Goal: Task Accomplishment & Management: Complete application form

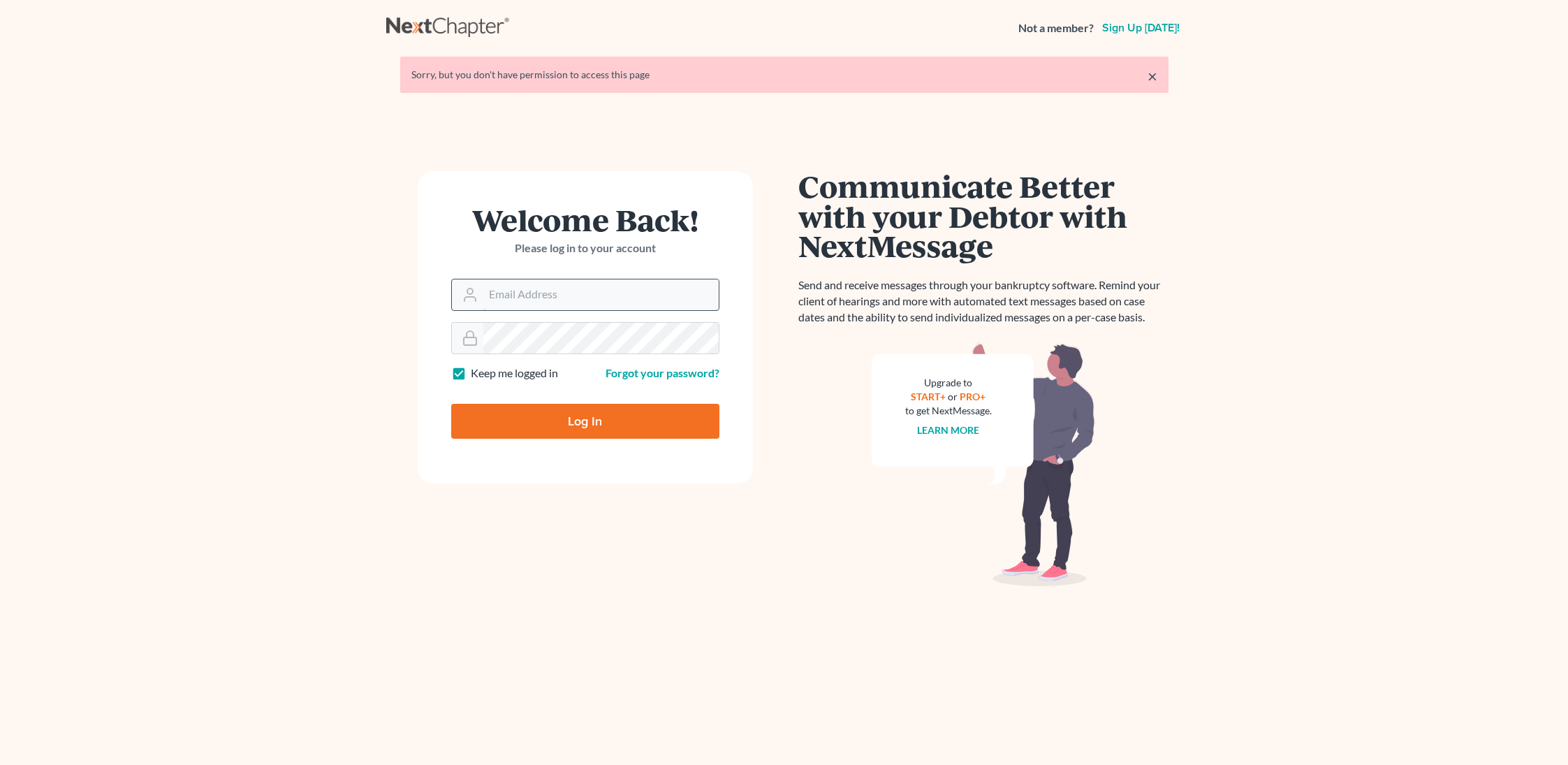
click at [575, 293] on input "Email Address" at bounding box center [601, 295] width 235 height 31
click at [671, 292] on input "Email Address" at bounding box center [601, 295] width 235 height 31
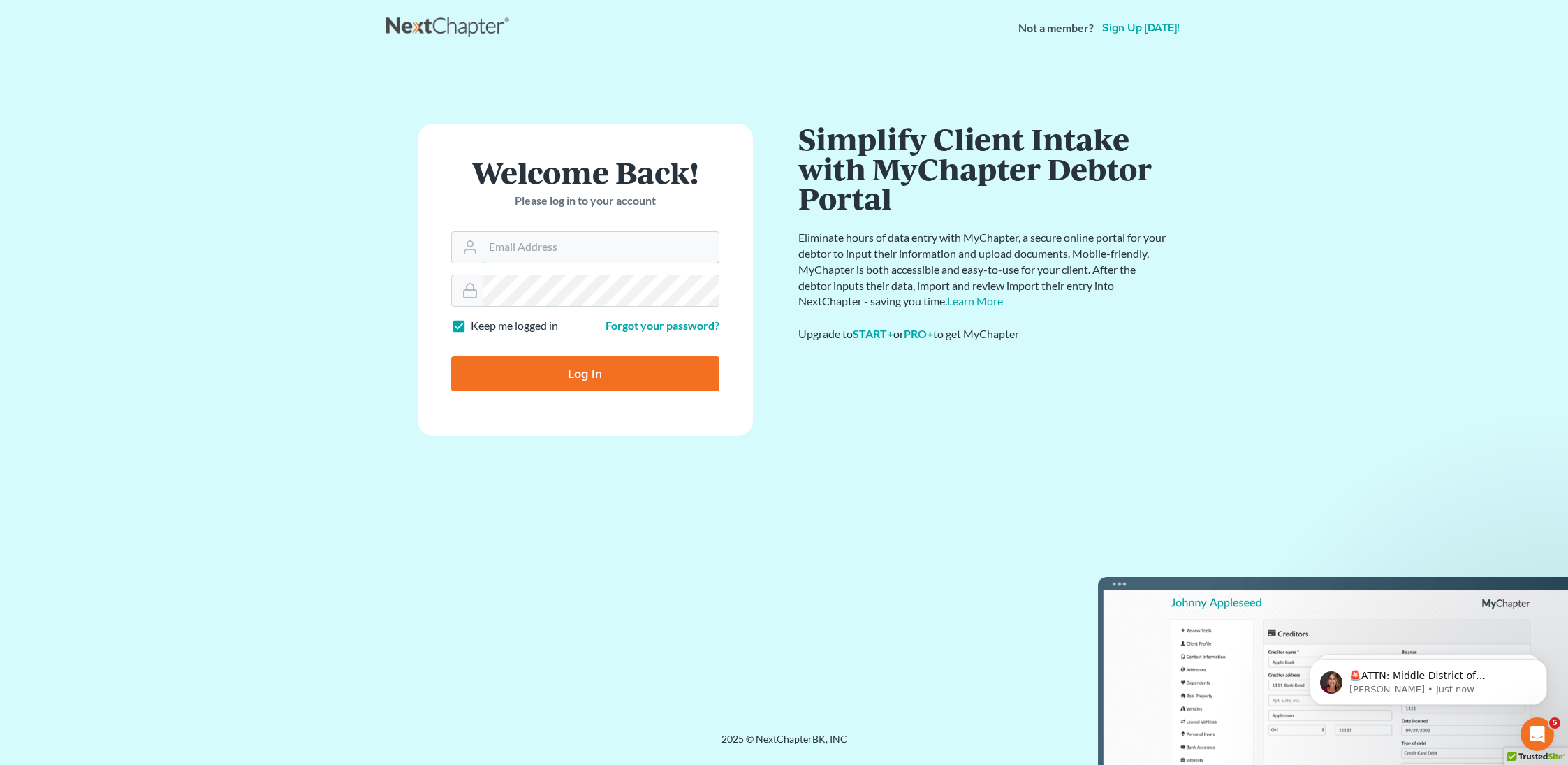
type input "cyanna@martinlawfirm.com"
click at [601, 368] on input "Log In" at bounding box center [585, 373] width 268 height 35
type input "Thinking..."
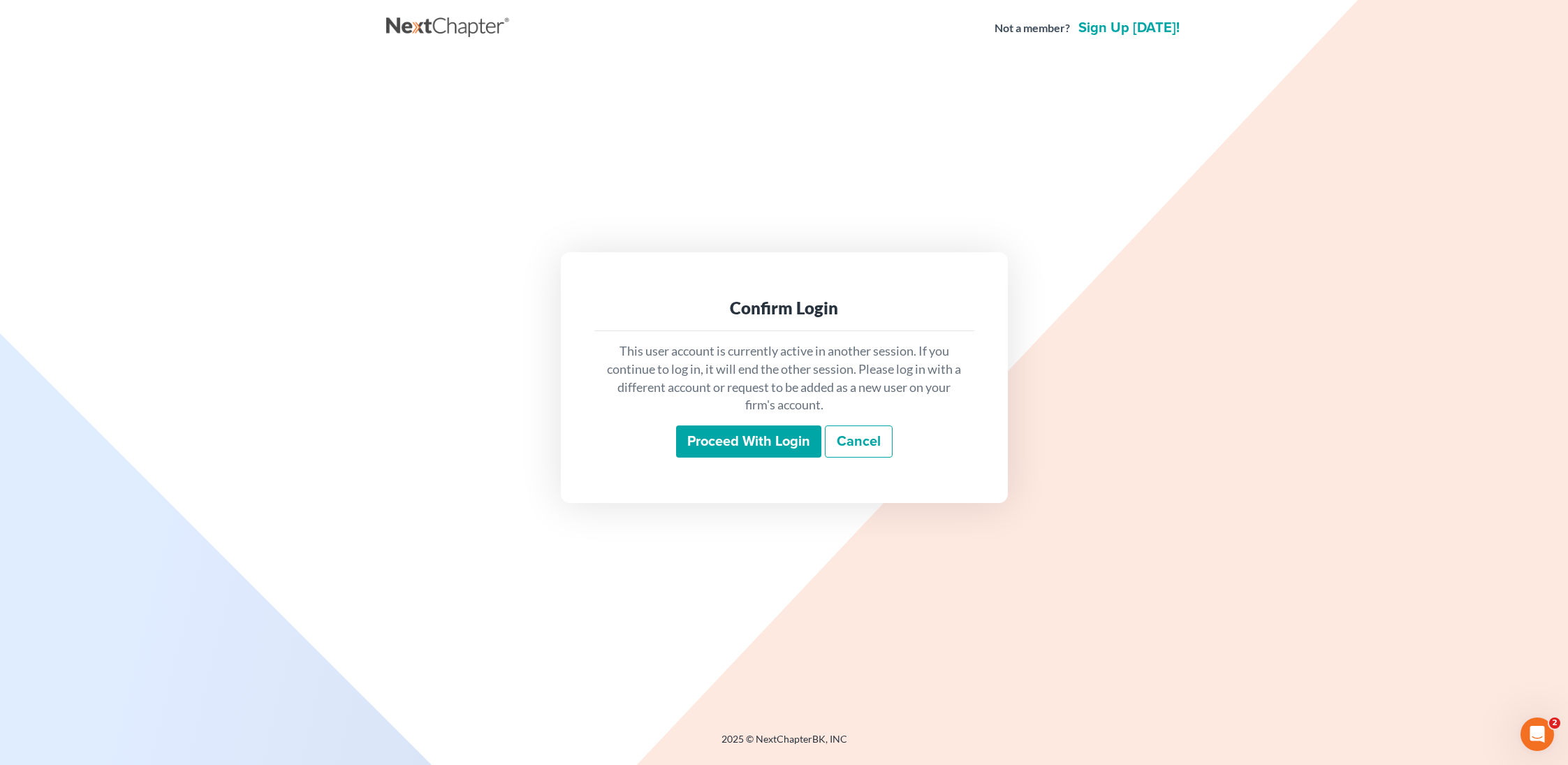
click at [744, 443] on input "Proceed with login" at bounding box center [748, 441] width 145 height 32
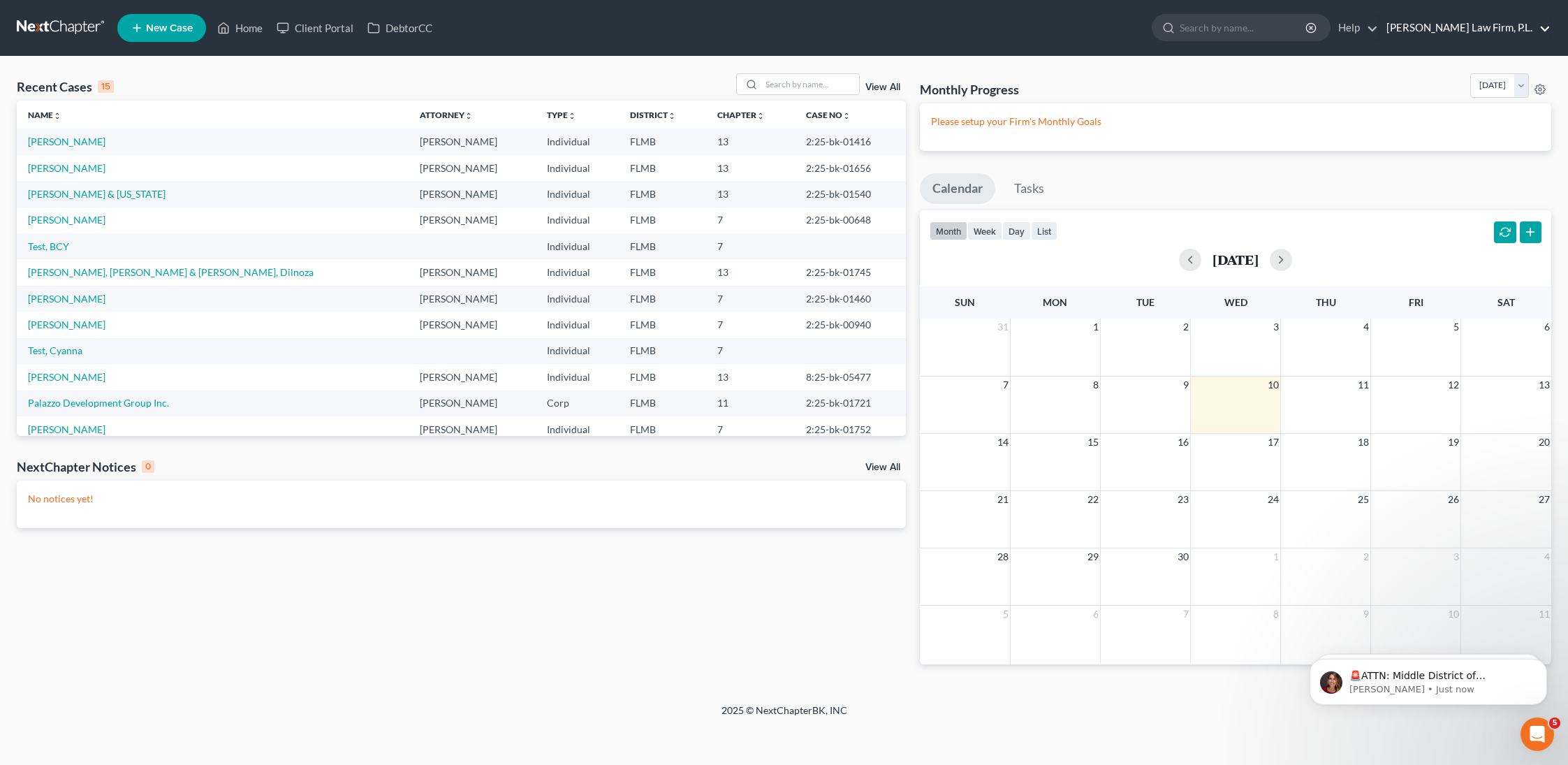
click at [1505, 31] on link "[PERSON_NAME] Law Firm, P.L." at bounding box center [1465, 28] width 171 height 25
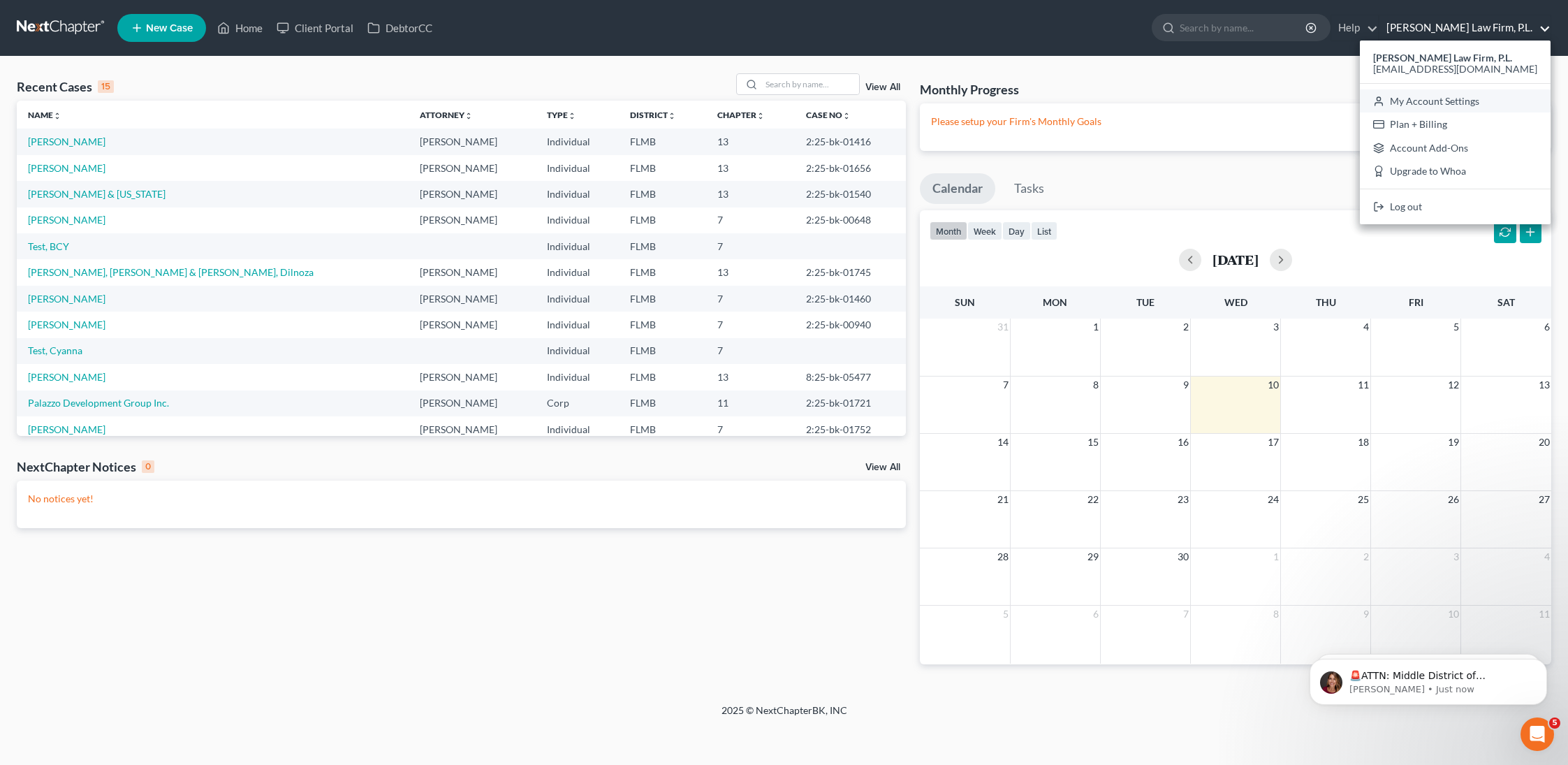
click at [1497, 104] on link "My Account Settings" at bounding box center [1455, 101] width 190 height 24
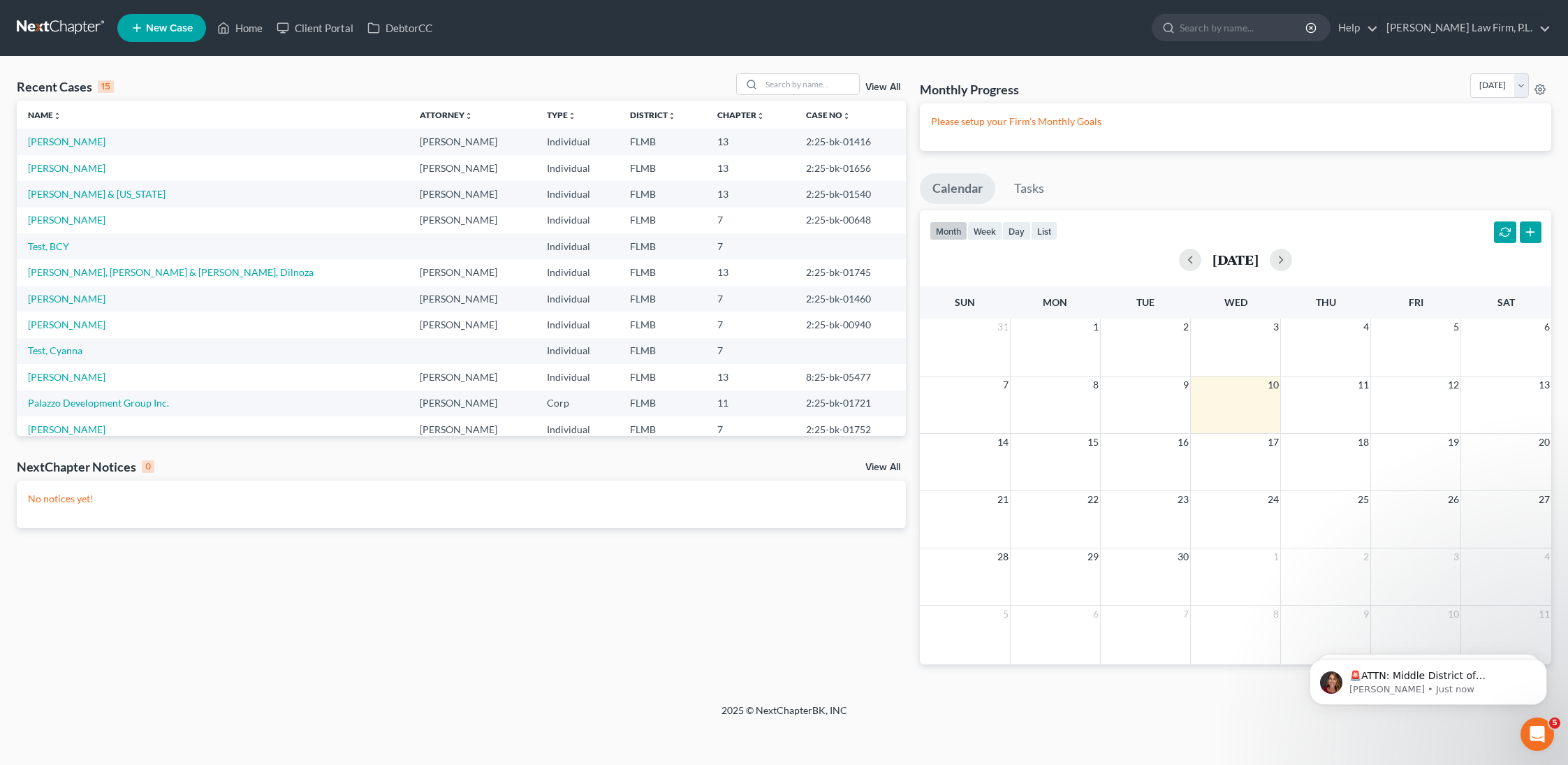
select select "24"
select select "9"
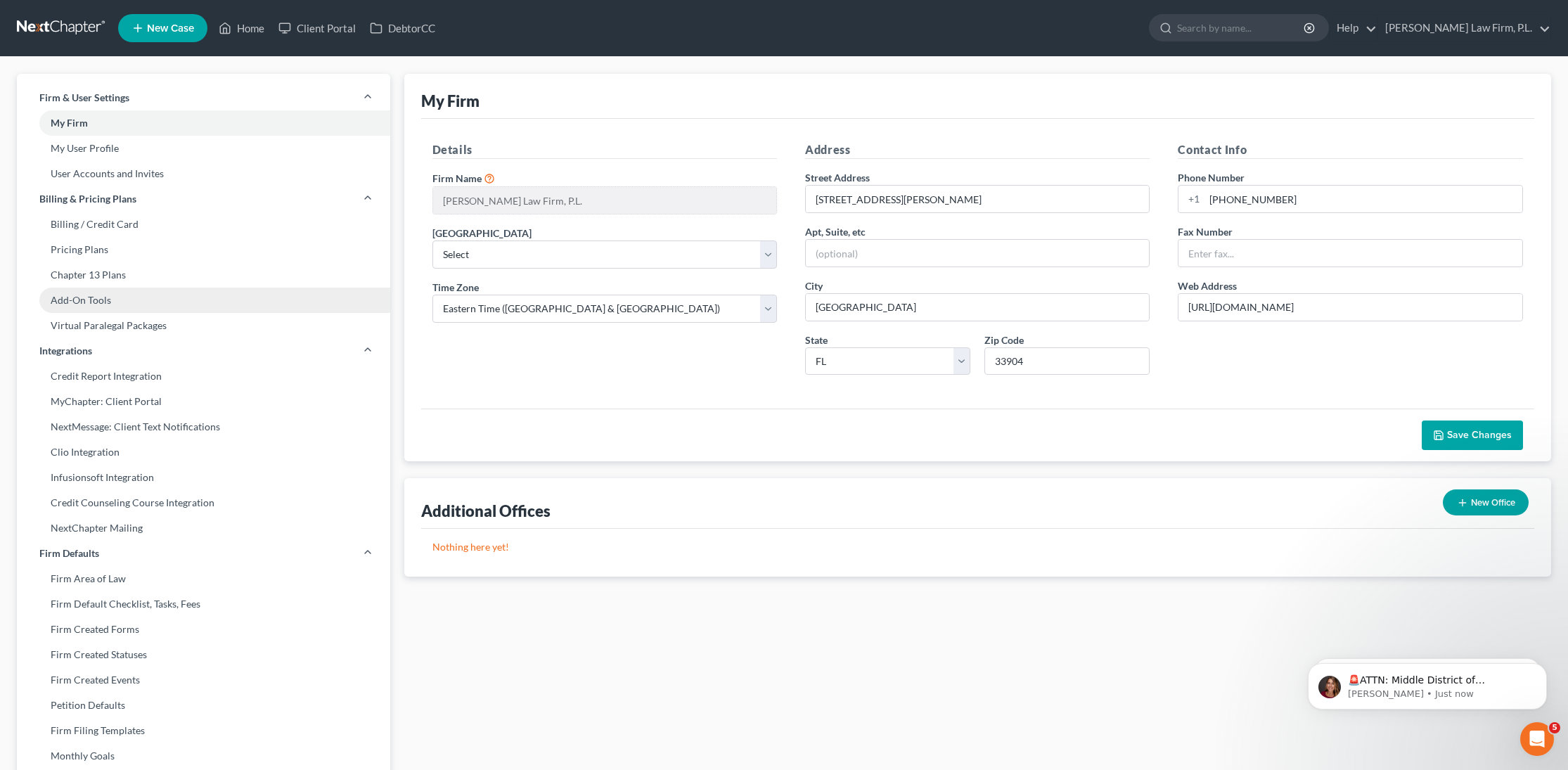
click at [145, 296] on link "Add-On Tools" at bounding box center [203, 300] width 373 height 25
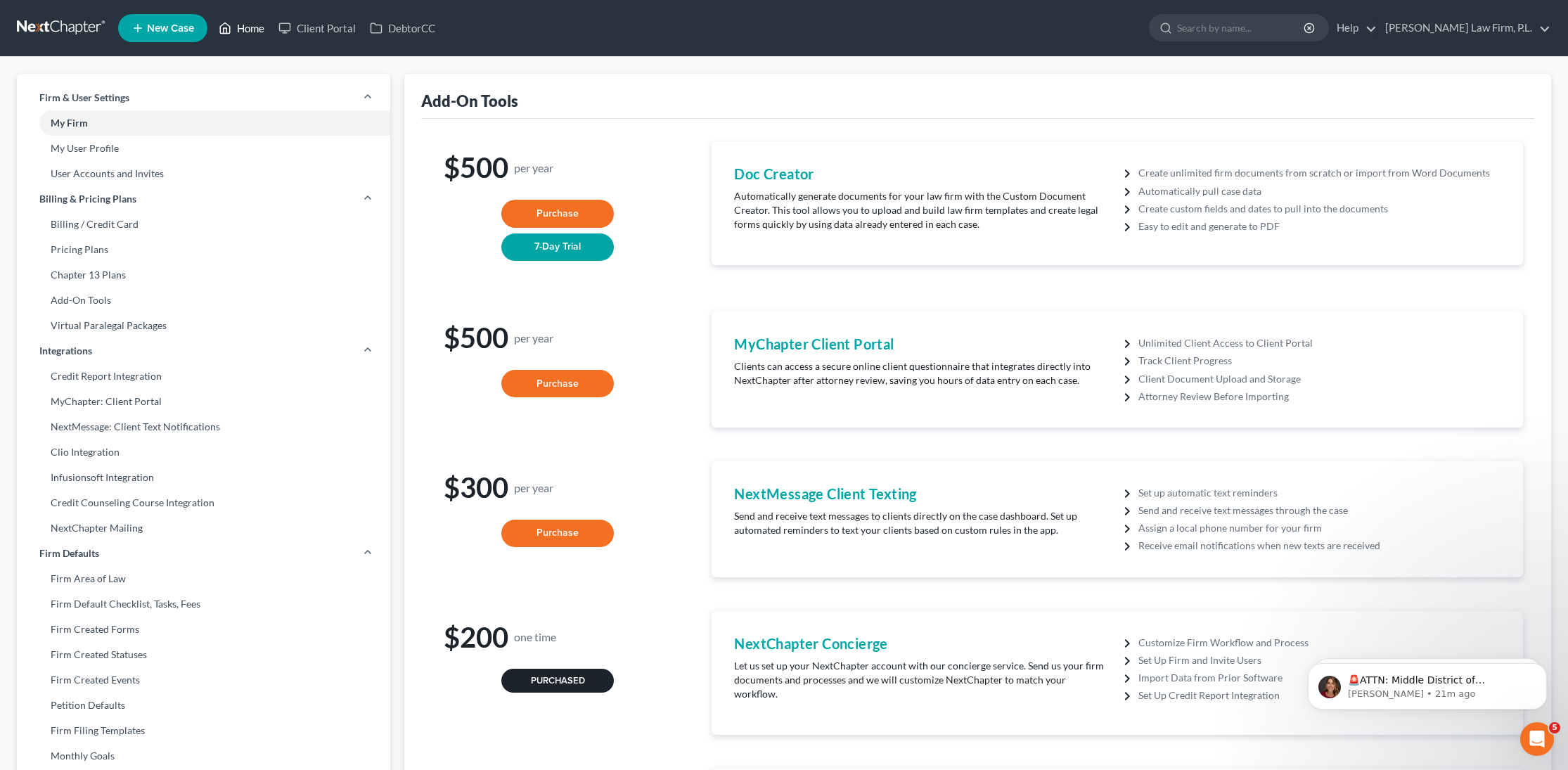
click at [246, 25] on link "Home" at bounding box center [242, 28] width 59 height 25
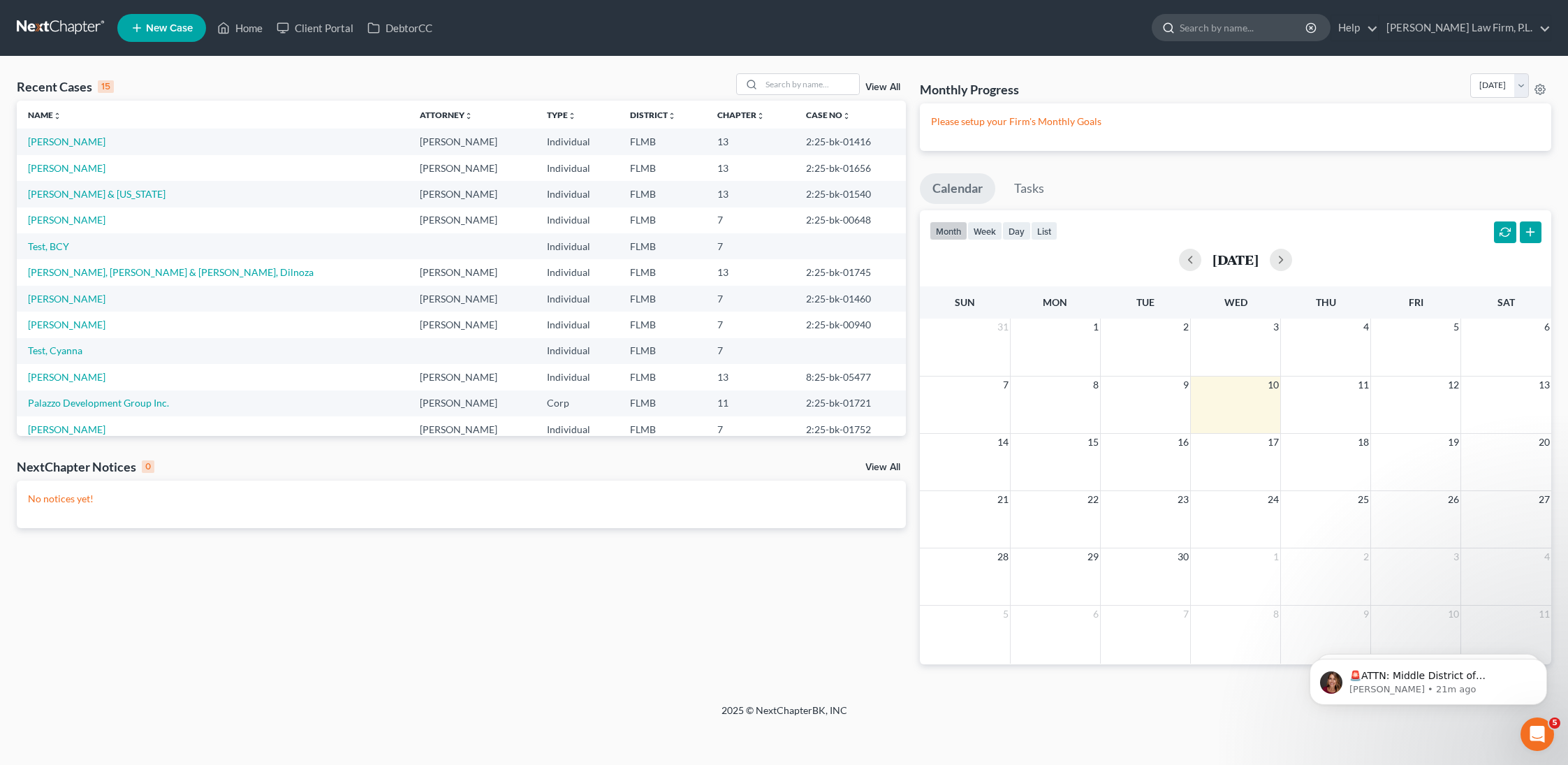
click at [1308, 33] on input "search" at bounding box center [1243, 27] width 128 height 26
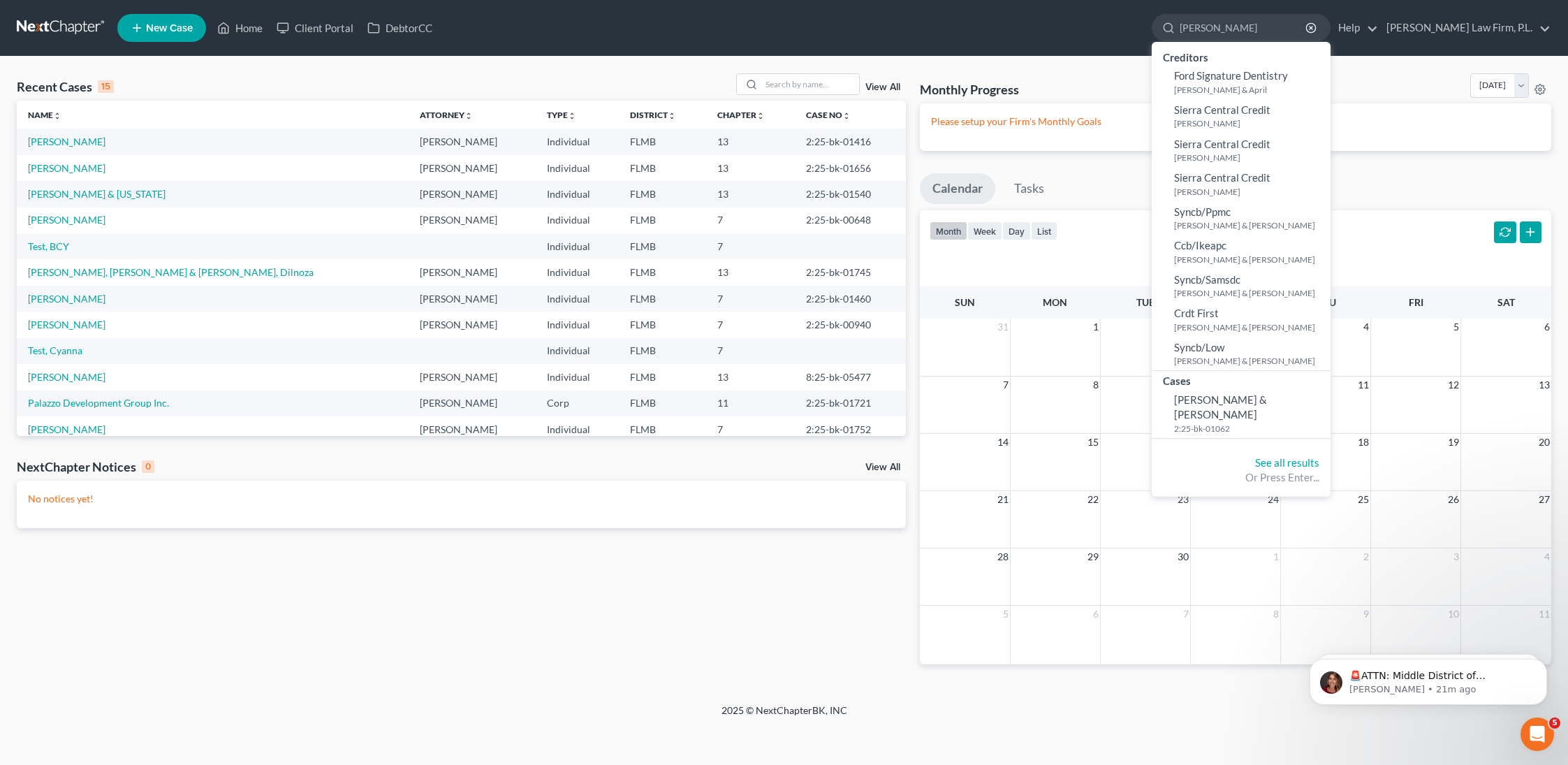
type input "[PERSON_NAME]"
click at [144, 26] on link "New Case" at bounding box center [162, 28] width 89 height 28
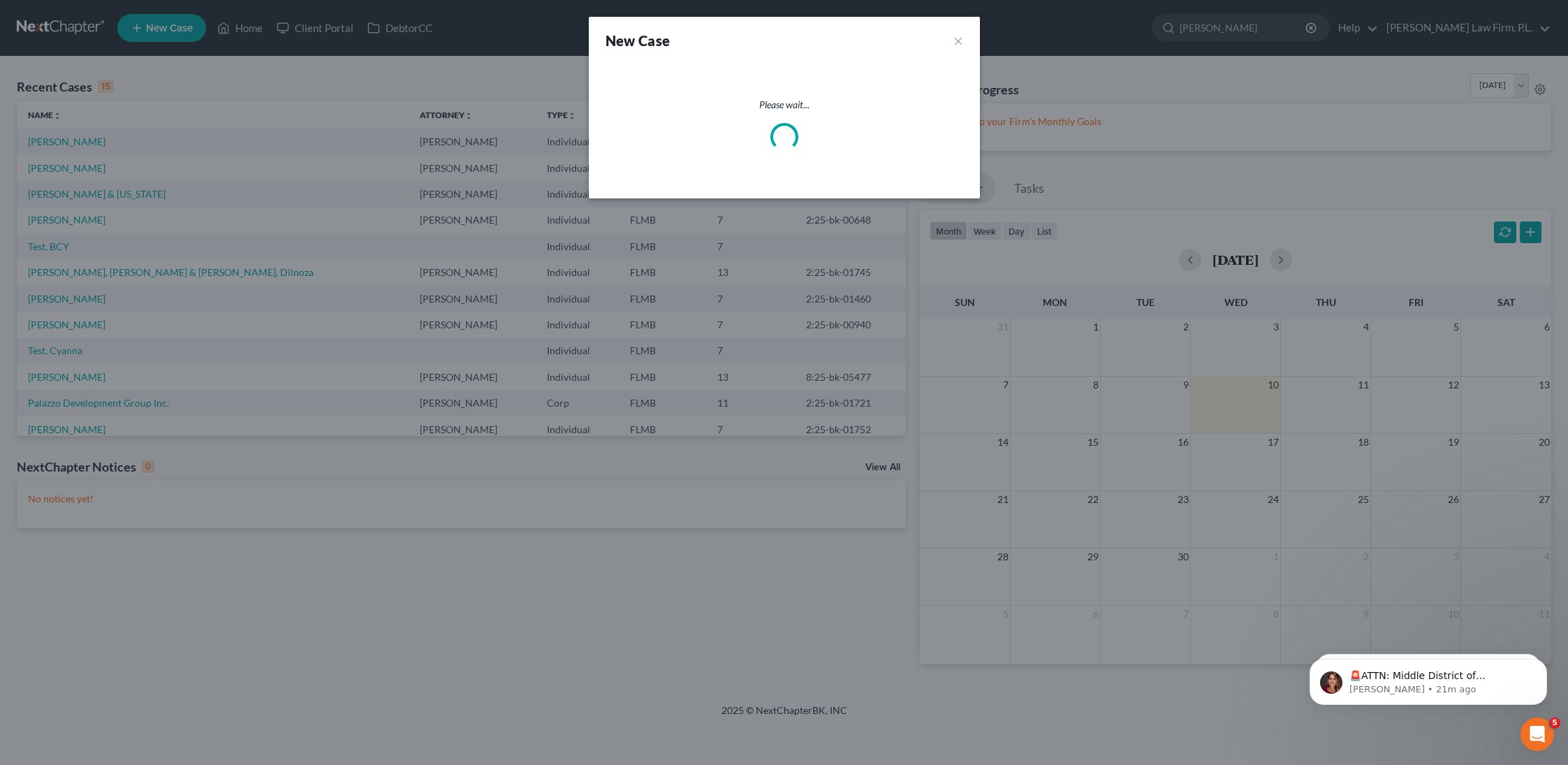
select select "15"
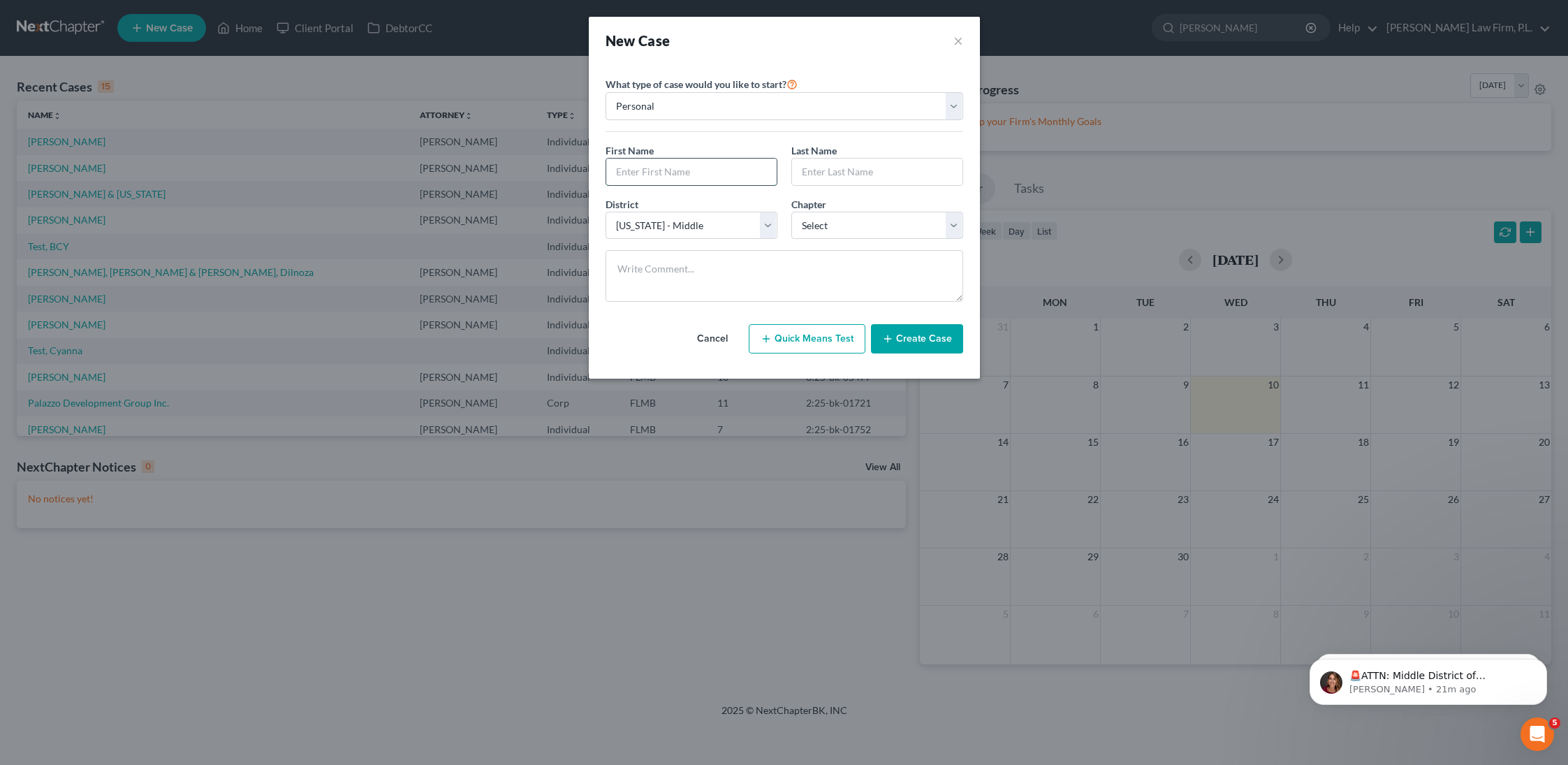
click at [724, 175] on input "text" at bounding box center [691, 172] width 170 height 26
type input "[PERSON_NAME]"
click at [865, 232] on select "Select 7 11 12 13" at bounding box center [877, 225] width 172 height 28
select select "3"
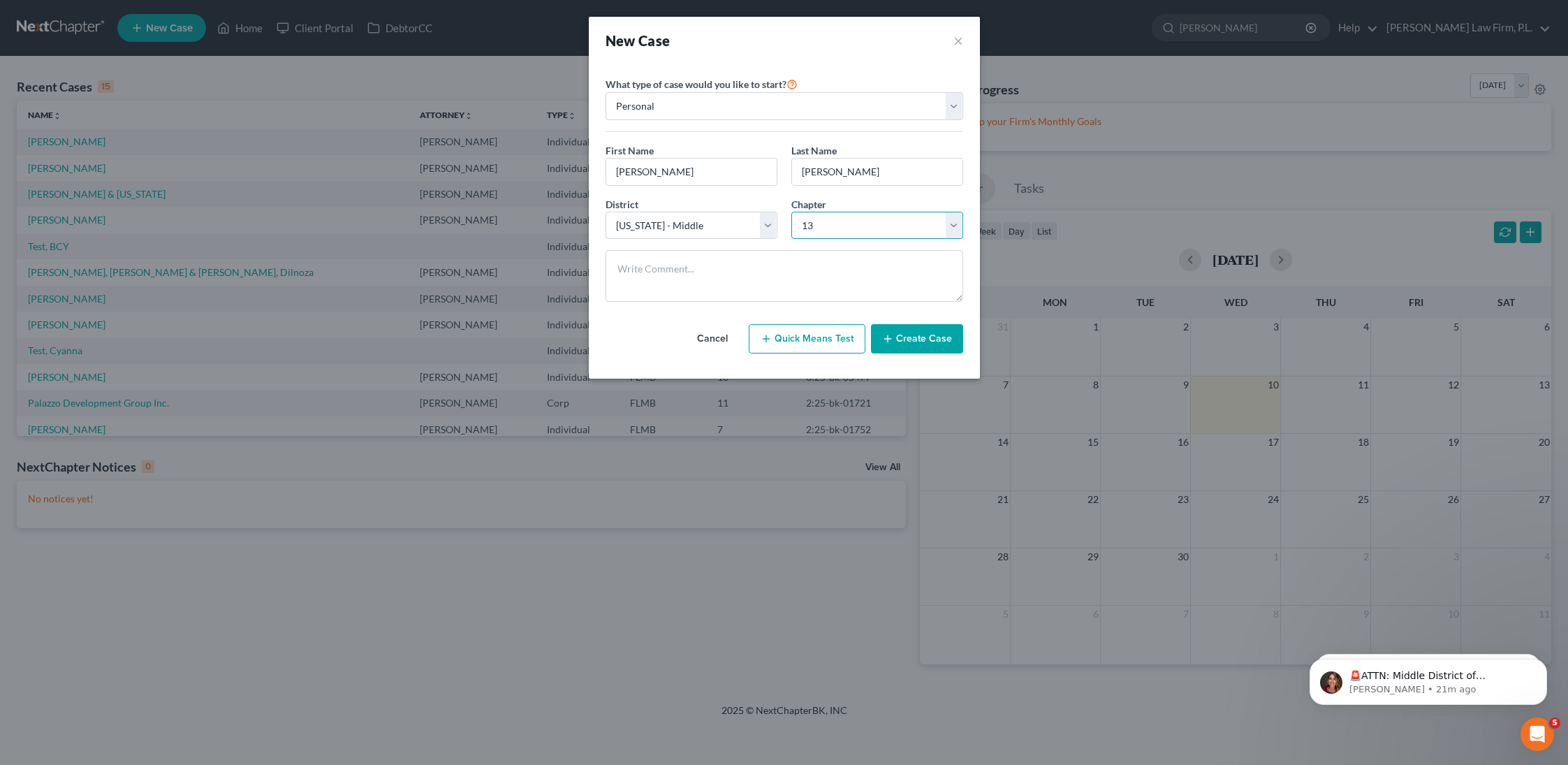
click at [792, 211] on select "Select 7 11 12 13" at bounding box center [877, 225] width 172 height 28
click at [932, 344] on button "Create Case" at bounding box center [917, 339] width 92 height 30
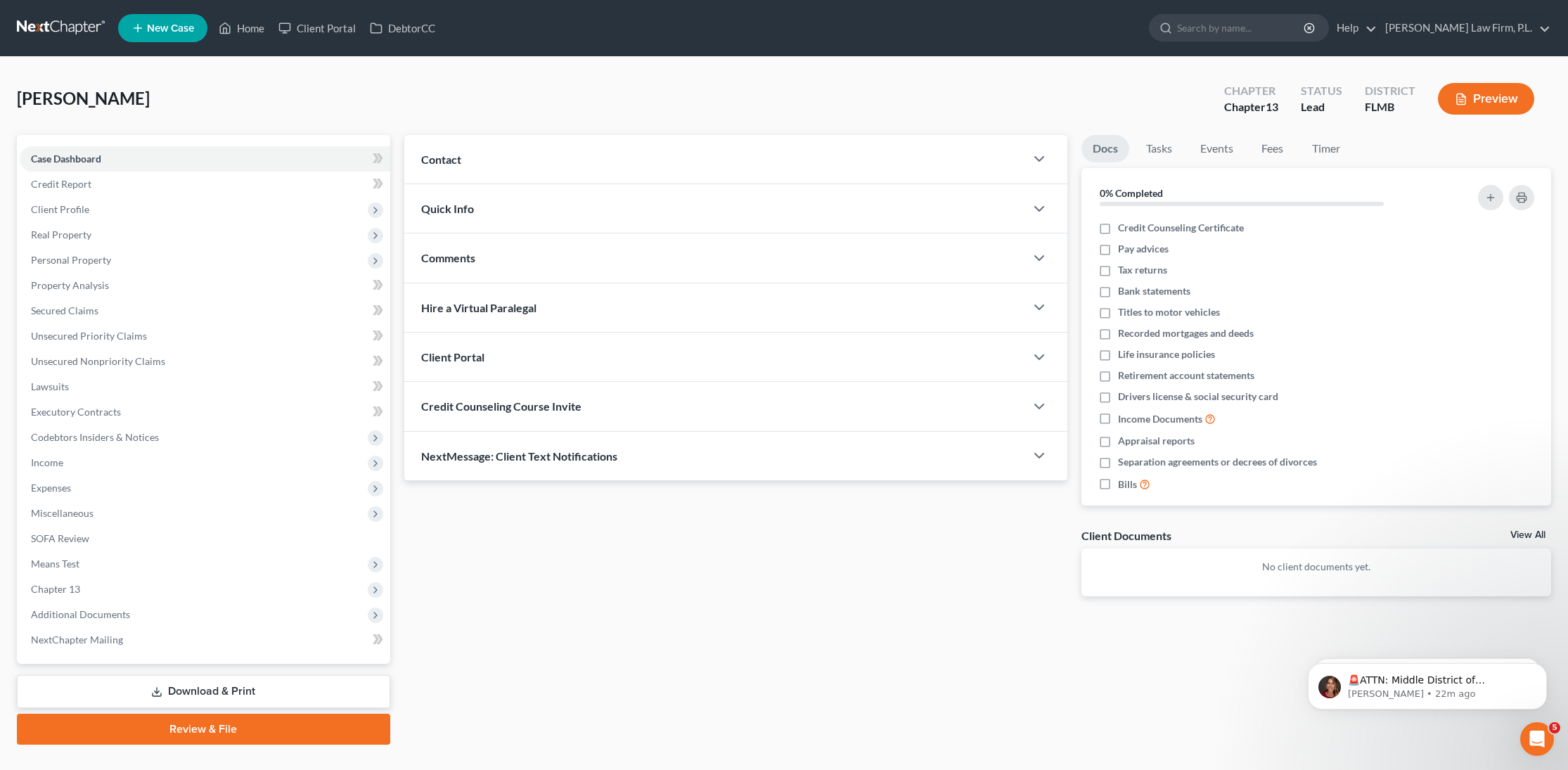
click at [595, 157] on div "Contact" at bounding box center [715, 160] width 621 height 49
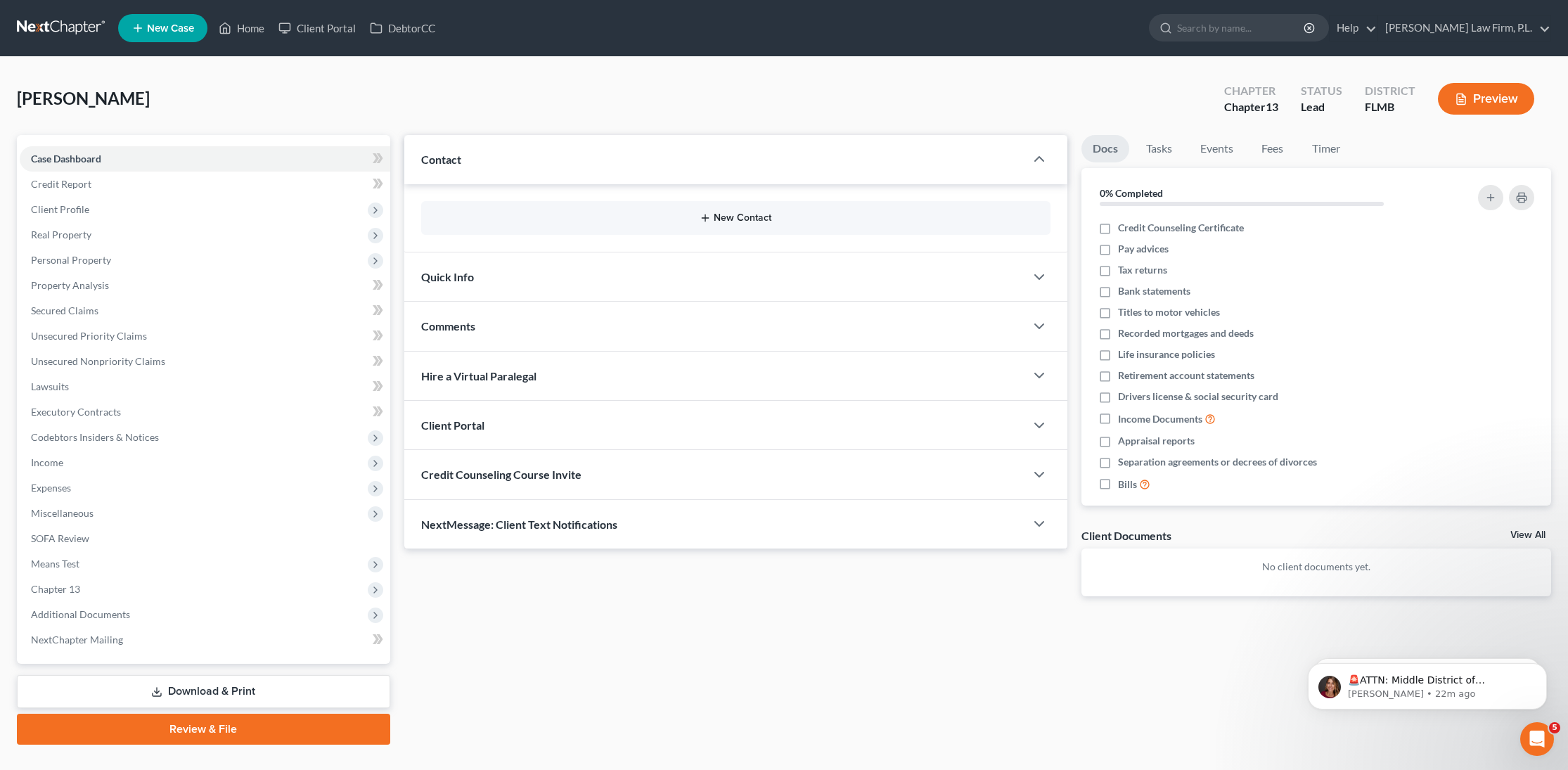
click at [654, 215] on button "New Contact" at bounding box center [736, 218] width 607 height 11
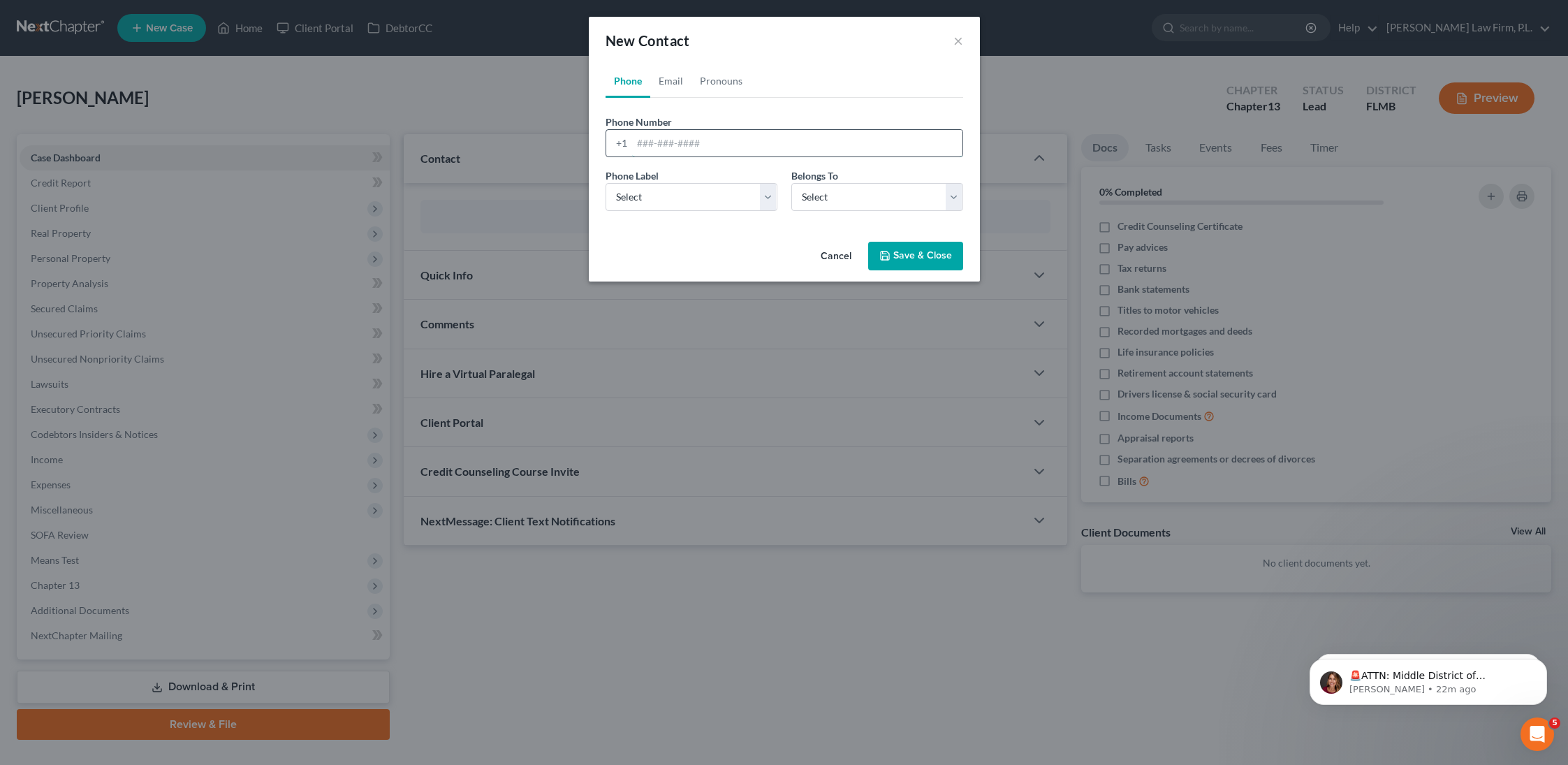
click at [674, 152] on input "tel" at bounding box center [797, 143] width 330 height 26
type input "3053047632"
click at [708, 194] on select "Select Mobile Home Work Other" at bounding box center [691, 197] width 172 height 28
select select "1"
click at [605, 183] on select "Select Mobile Home Work Other" at bounding box center [691, 197] width 172 height 28
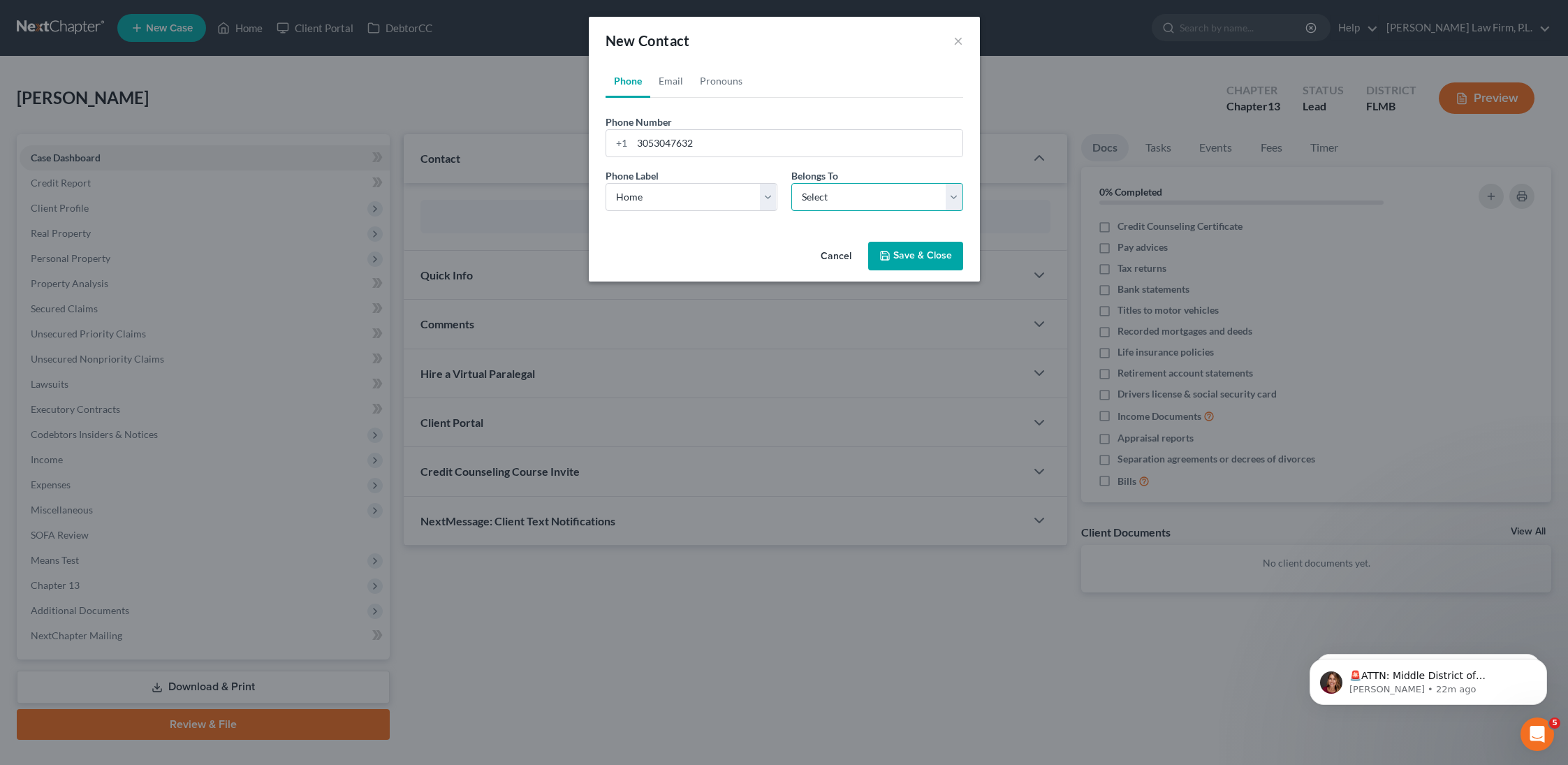
click at [932, 197] on select "Select Client Other" at bounding box center [877, 197] width 172 height 28
select select "0"
click at [792, 183] on select "Select Client Other" at bounding box center [877, 197] width 172 height 28
select select "0"
click at [673, 86] on link "Email" at bounding box center [671, 81] width 41 height 33
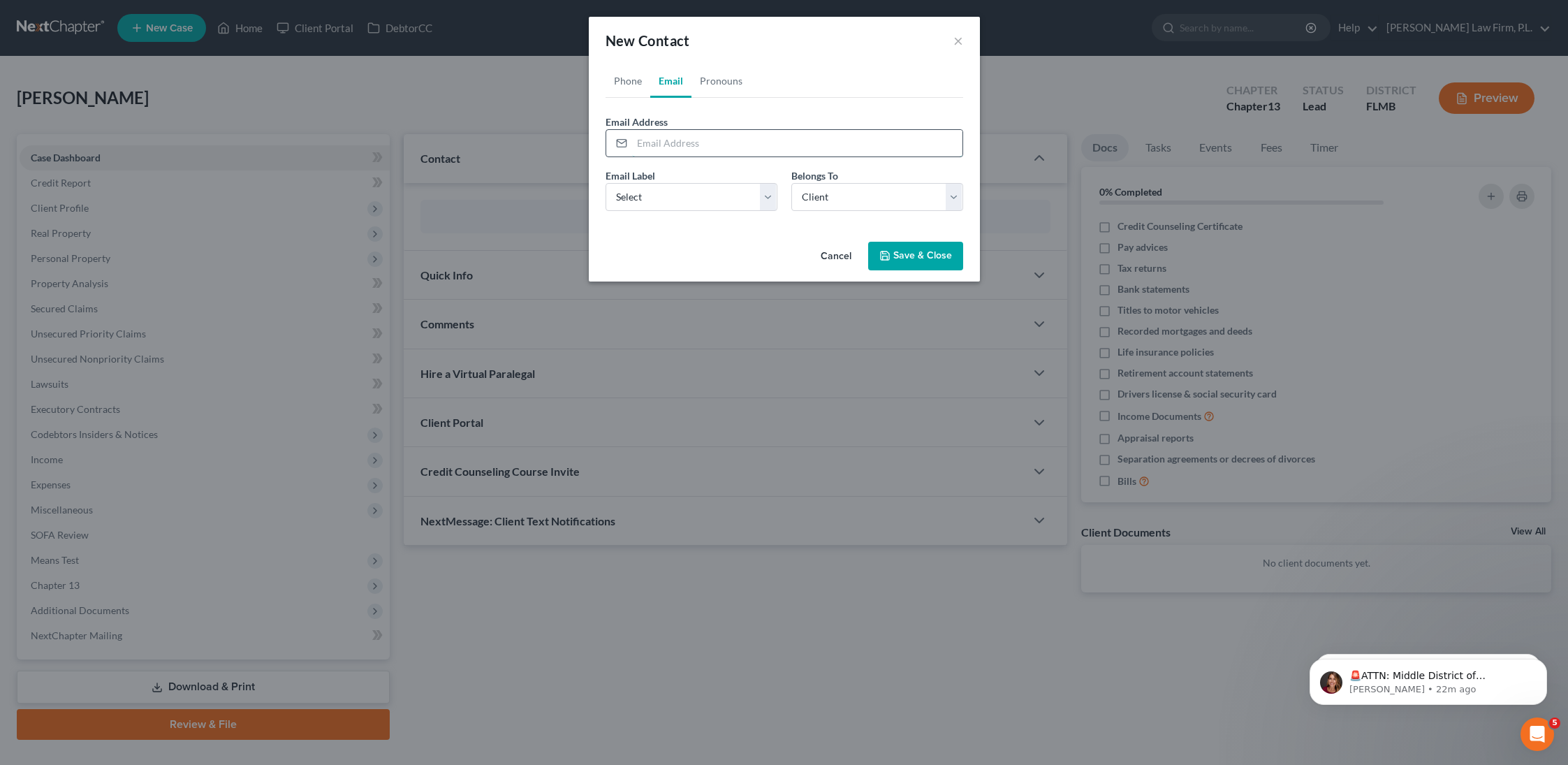
click at [679, 137] on input "email" at bounding box center [797, 143] width 330 height 26
type input "[EMAIL_ADDRESS][DOMAIN_NAME]"
click at [665, 190] on select "Select Home Work Other" at bounding box center [691, 197] width 172 height 28
select select "0"
click at [605, 183] on select "Select Home Work Other" at bounding box center [691, 197] width 172 height 28
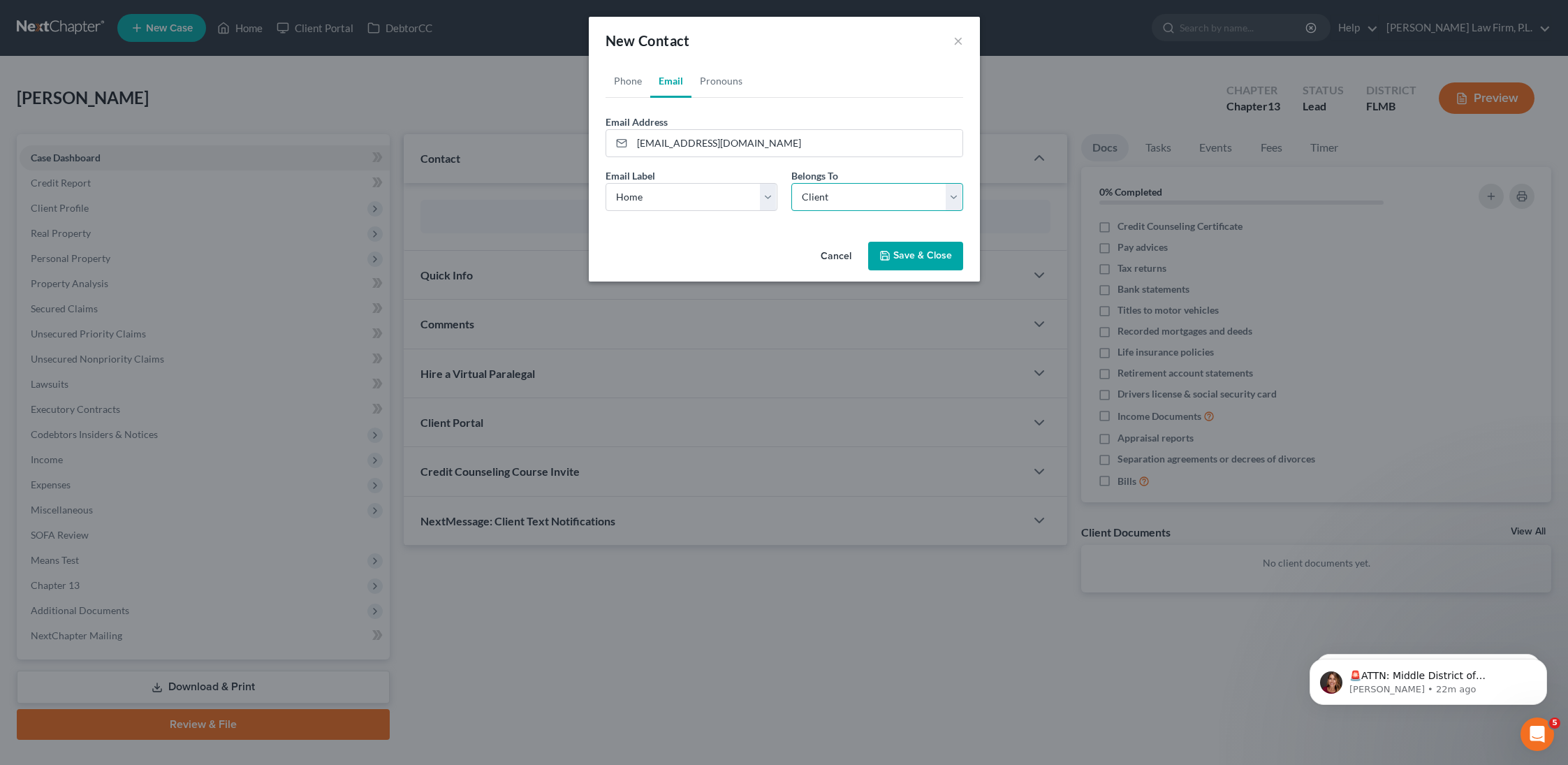
click at [901, 192] on select "Select Client Other" at bounding box center [877, 197] width 172 height 28
click at [792, 183] on select "Select Client Other" at bounding box center [877, 197] width 172 height 28
click at [921, 252] on button "Save & Close" at bounding box center [915, 257] width 95 height 30
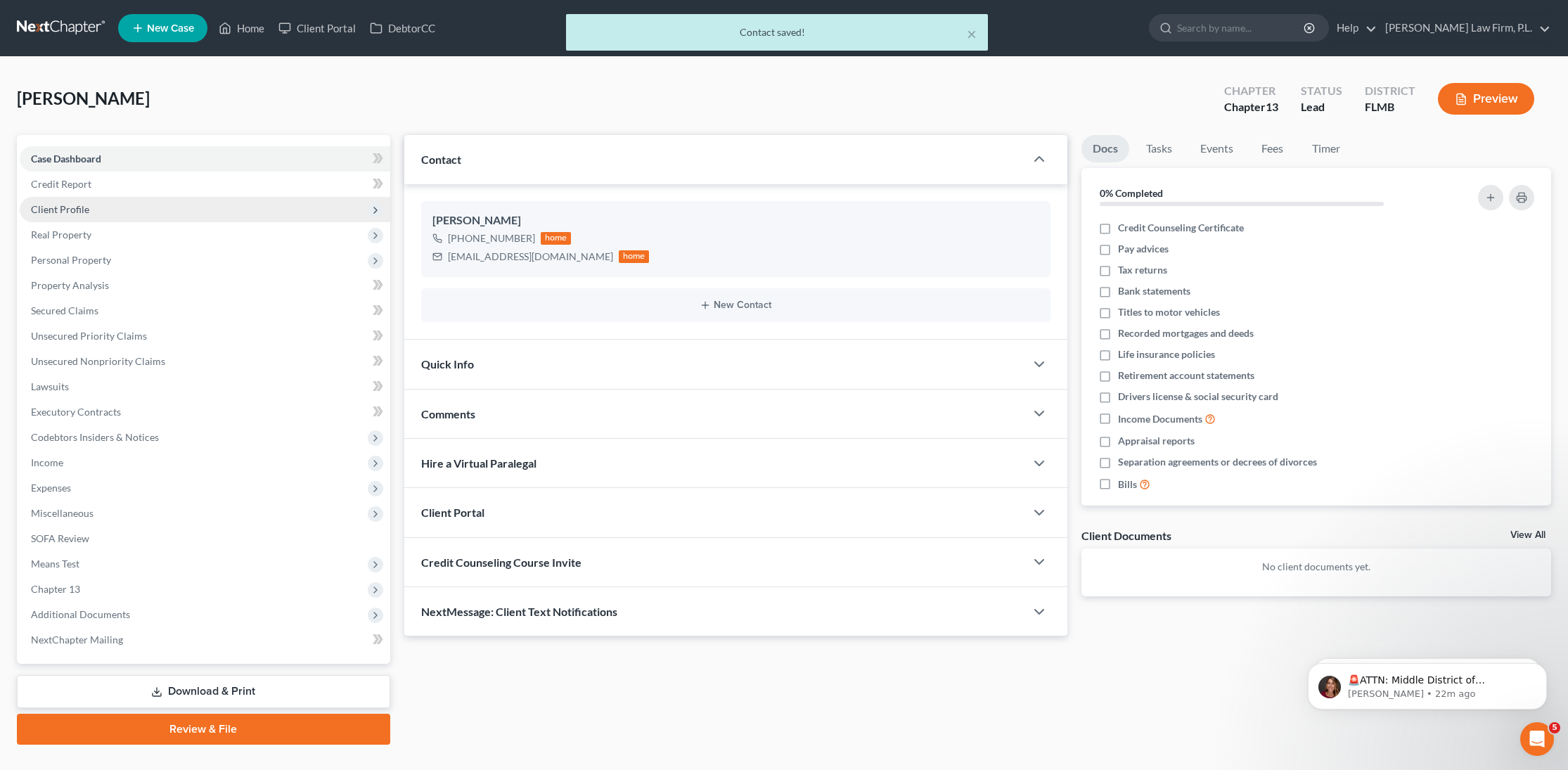
click at [52, 203] on span "Client Profile" at bounding box center [60, 209] width 59 height 12
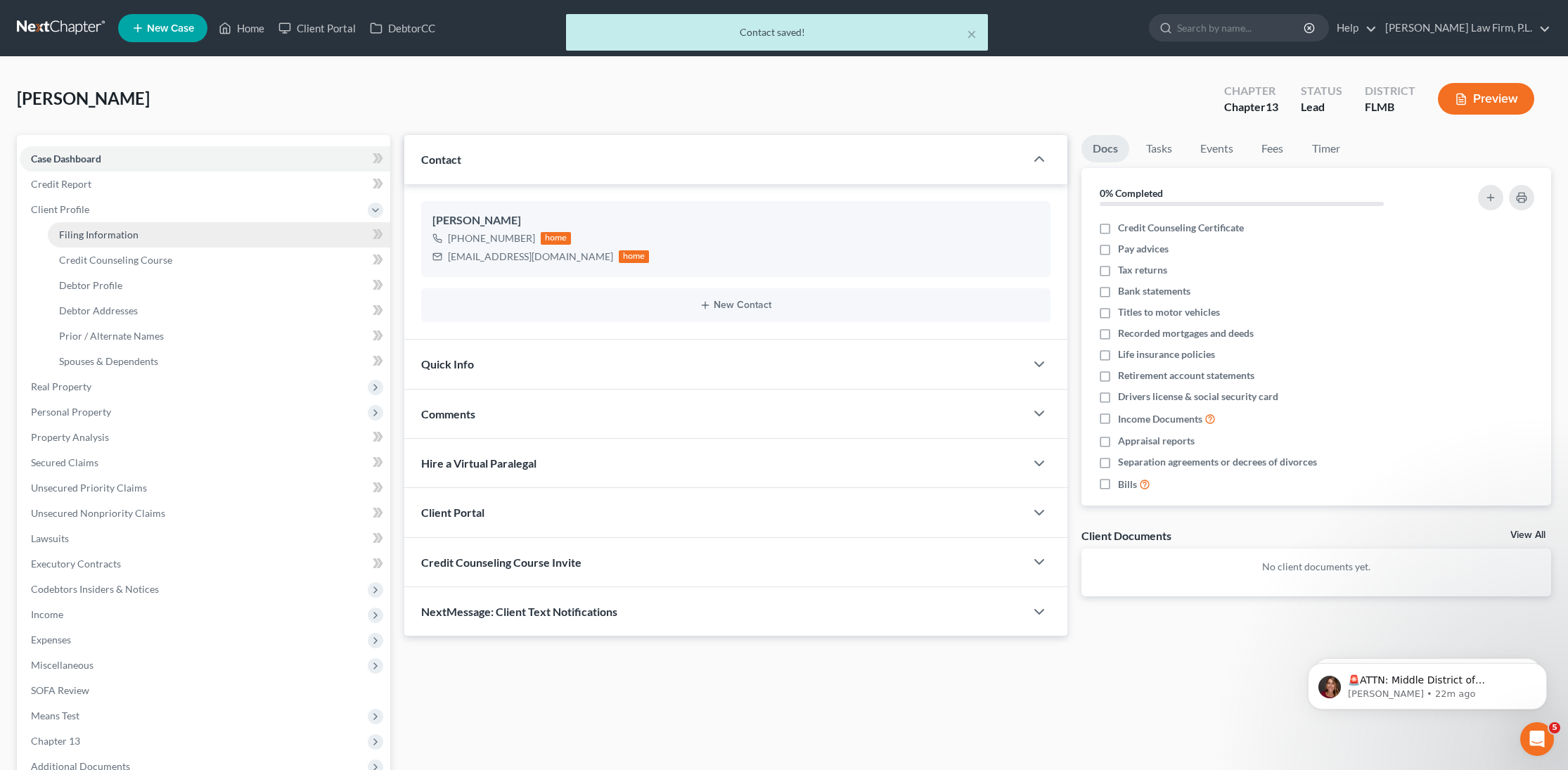
click at [96, 236] on span "Filing Information" at bounding box center [99, 234] width 80 height 12
select select "1"
select select "0"
select select "3"
select select "15"
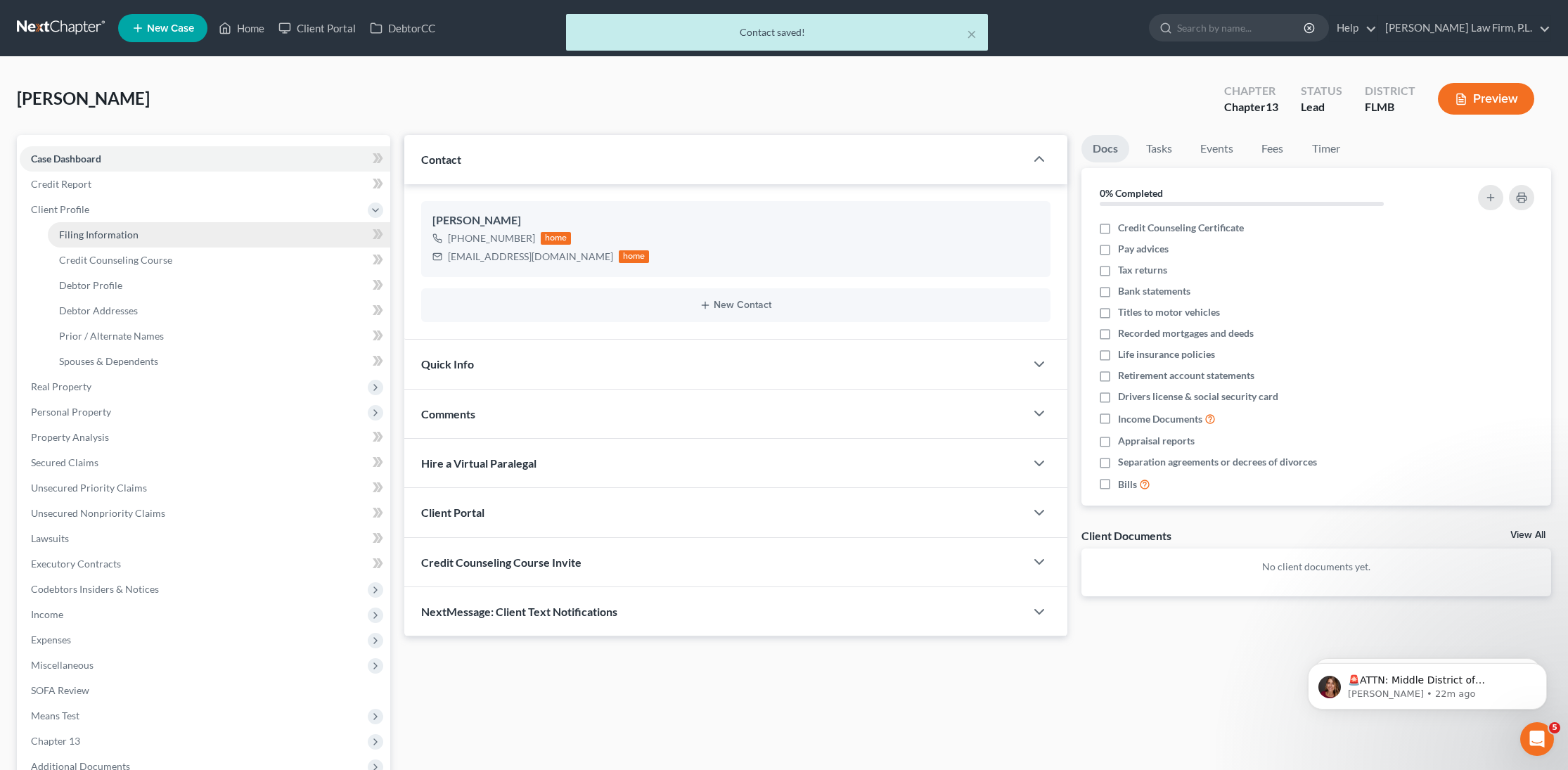
select select "9"
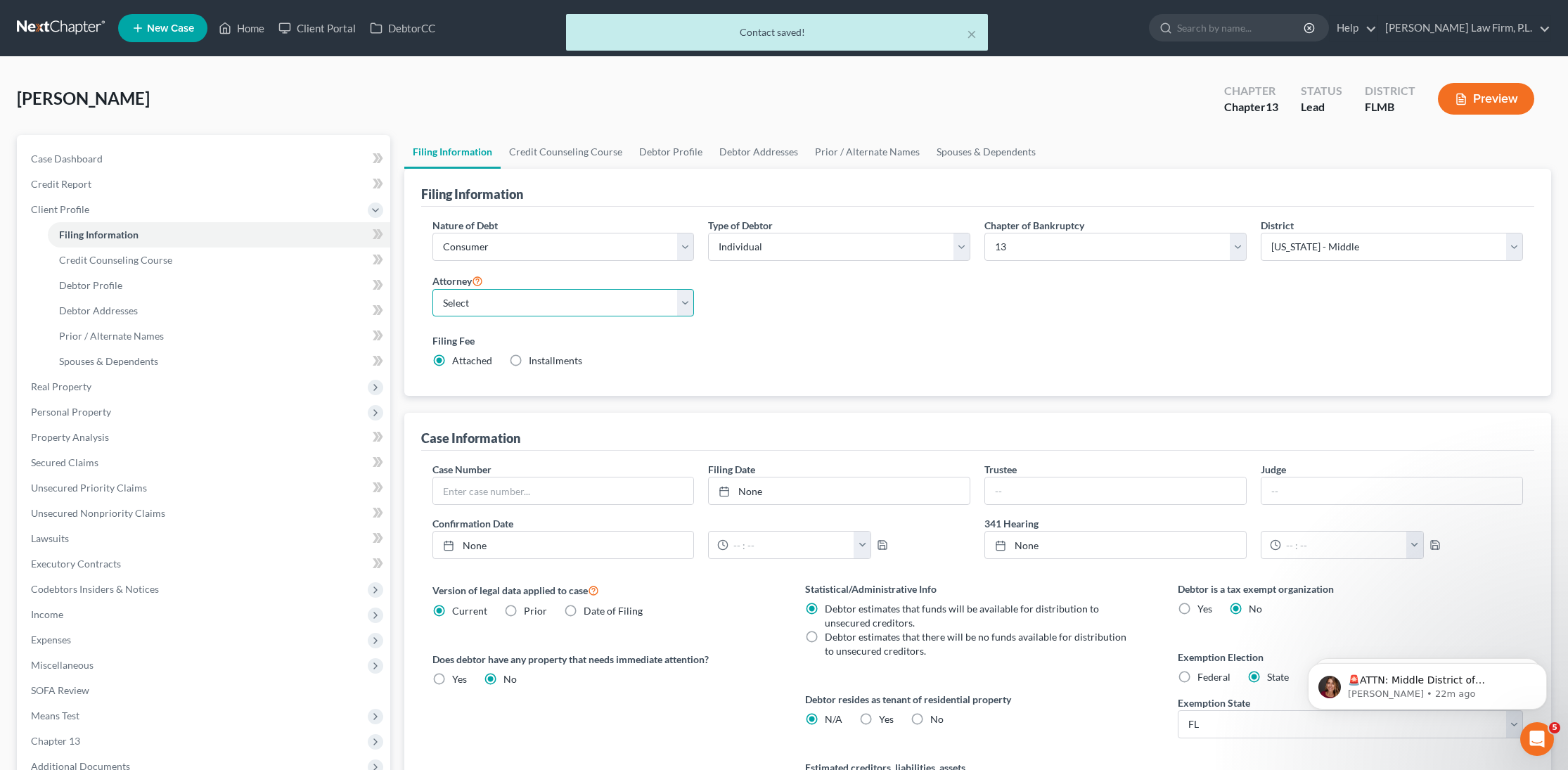
click at [562, 303] on select "Select [PERSON_NAME] - FLMB [PERSON_NAME] - null" at bounding box center [563, 303] width 262 height 28
select select "0"
click at [432, 289] on select "Select [PERSON_NAME] - FLMB [PERSON_NAME] - null" at bounding box center [563, 303] width 262 height 28
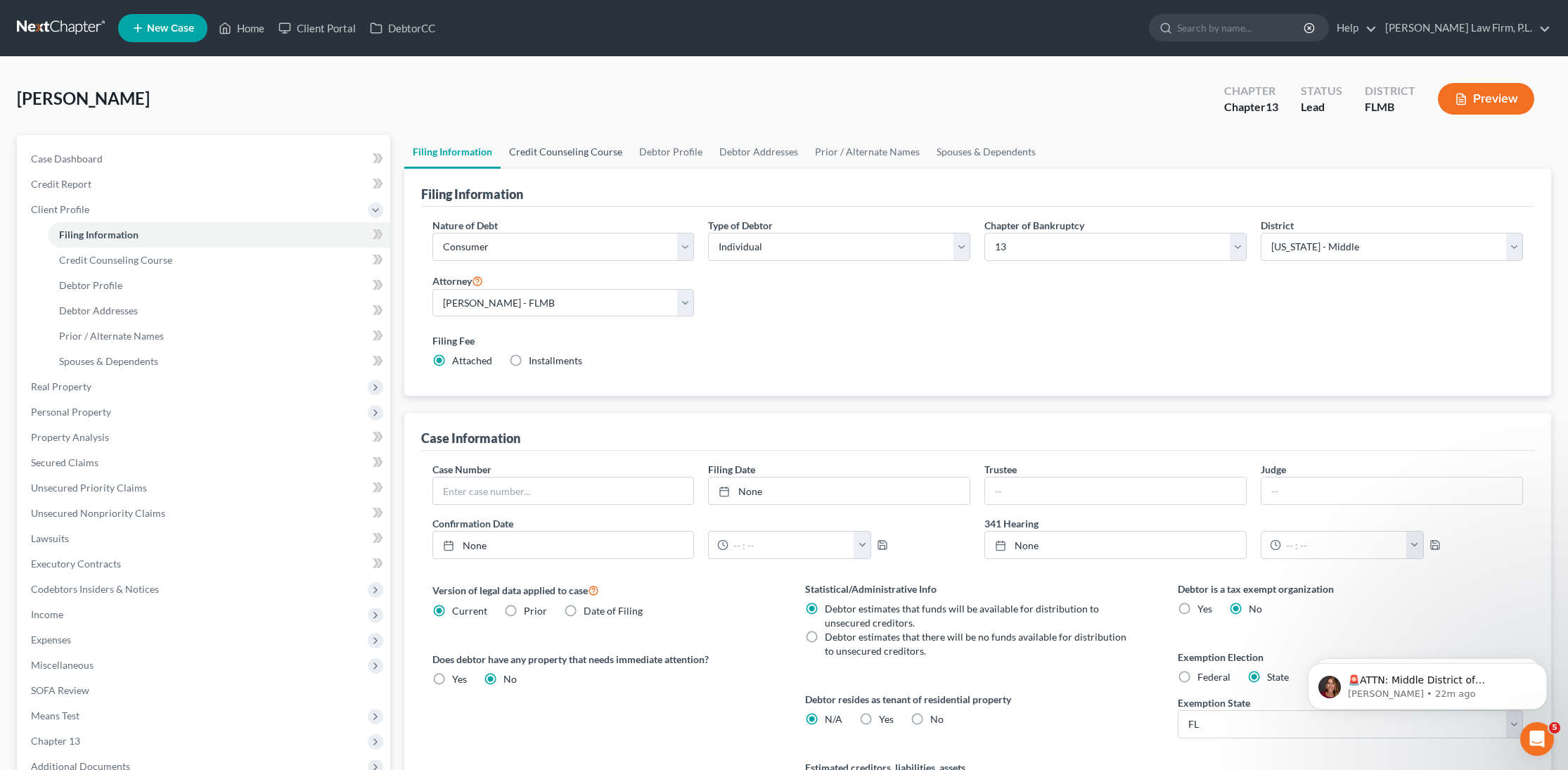
click at [569, 148] on link "Credit Counseling Course" at bounding box center [565, 152] width 130 height 34
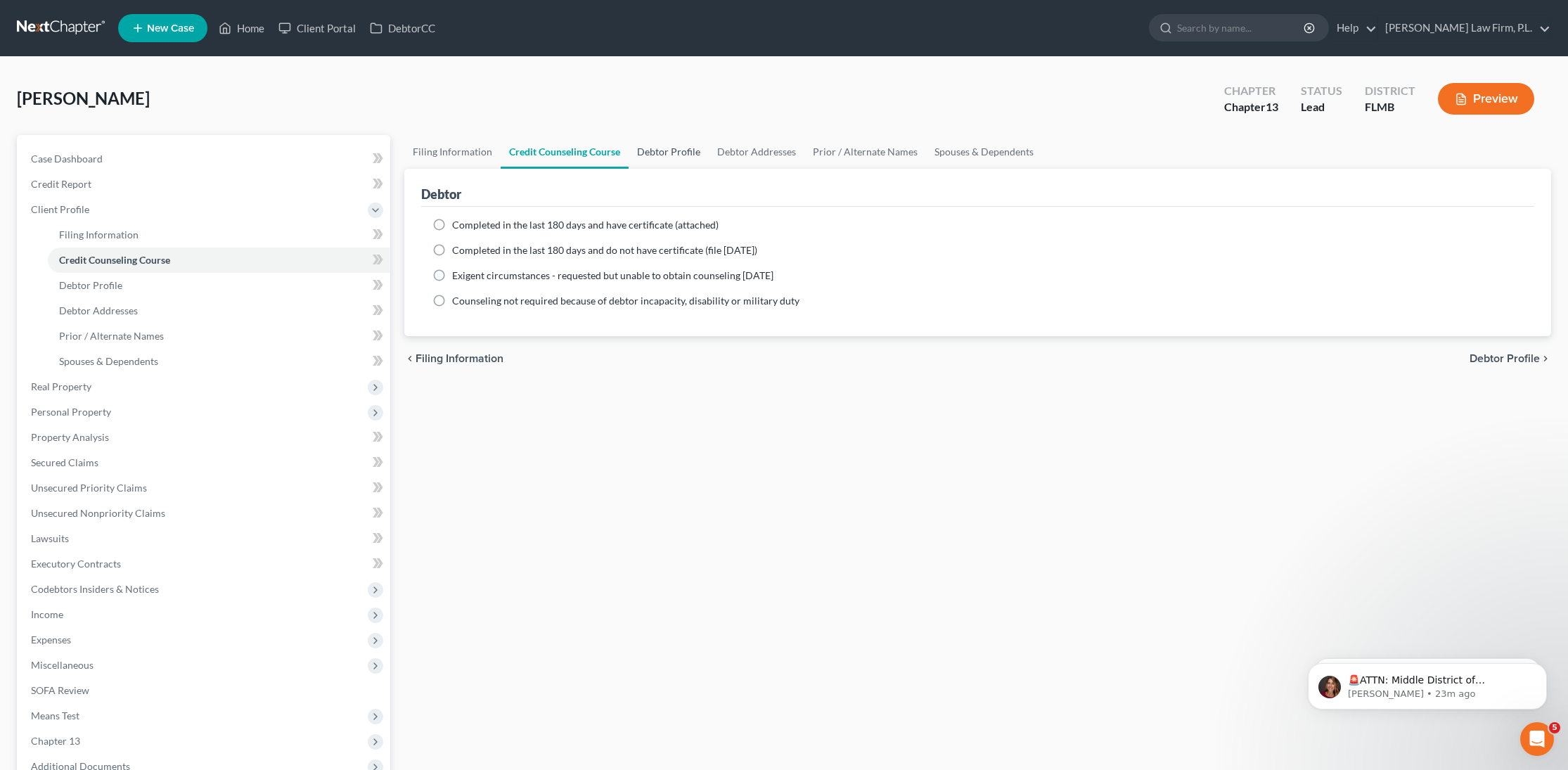
click at [656, 149] on link "Debtor Profile" at bounding box center [669, 152] width 80 height 34
select select "0"
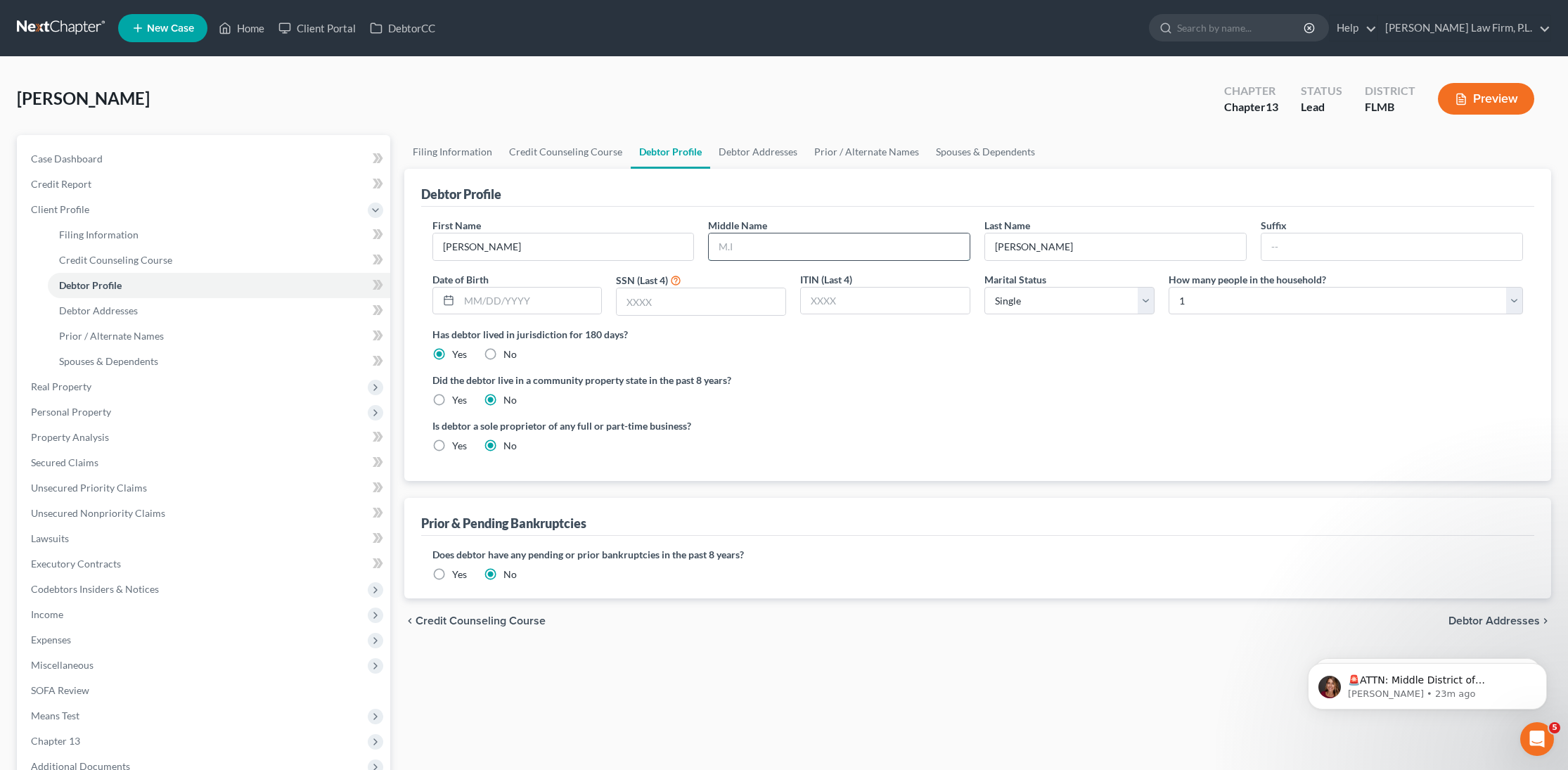
click at [832, 250] on input "text" at bounding box center [839, 246] width 261 height 27
type input "[PERSON_NAME]"
click at [514, 316] on div "First Name [PERSON_NAME] Middle Name [PERSON_NAME] Last Name [PERSON_NAME] Suff…" at bounding box center [978, 272] width 1105 height 109
click at [509, 309] on input "text" at bounding box center [530, 301] width 142 height 27
type input "[DATE]"
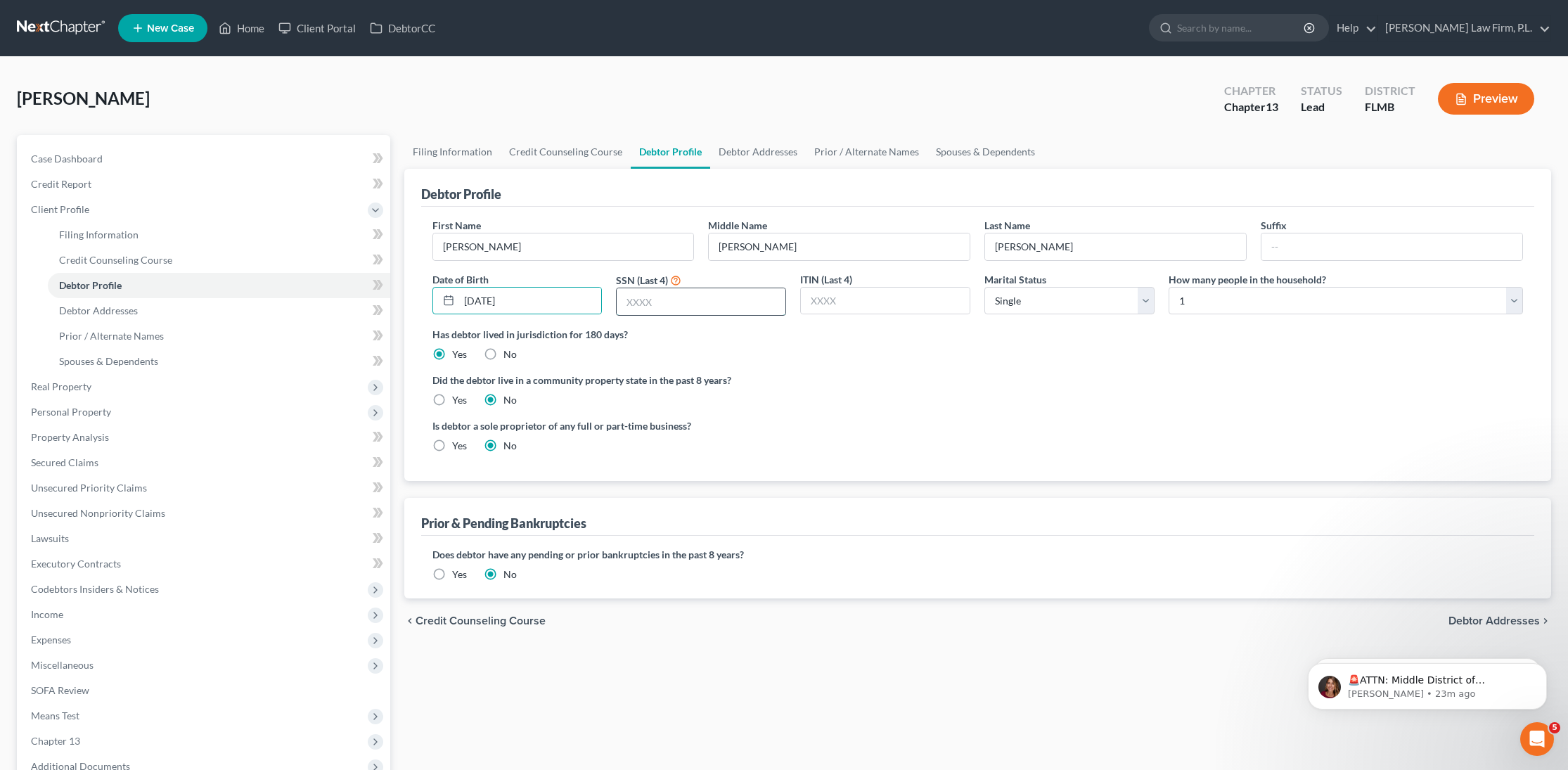
click at [701, 304] on input "text" at bounding box center [701, 302] width 169 height 27
type input "6318"
click at [1073, 295] on select "Select Single Married Separated Divorced Widowed" at bounding box center [1070, 301] width 170 height 28
select select "1"
click at [985, 287] on select "Select Single Married Separated Divorced Widowed" at bounding box center [1070, 301] width 170 height 28
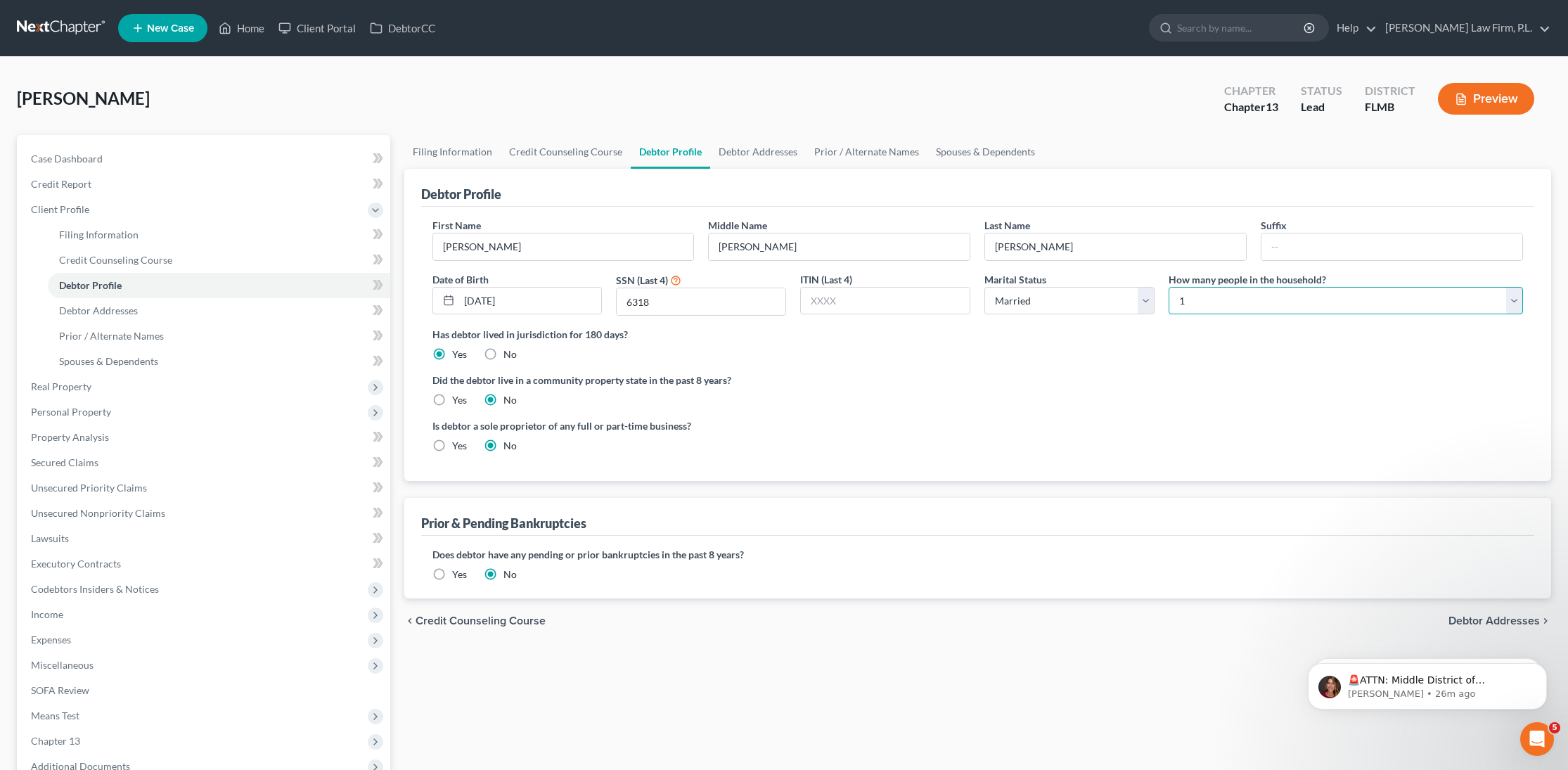
click at [1284, 301] on select "Select 1 2 3 4 5 6 7 8 9 10 11 12 13 14 15 16 17 18 19 20" at bounding box center [1345, 301] width 354 height 28
click at [1168, 287] on select "Select 1 2 3 4 5 6 7 8 9 10 11 12 13 14 15 16 17 18 19 20" at bounding box center [1345, 301] width 354 height 28
click at [727, 157] on link "Debtor Addresses" at bounding box center [758, 152] width 95 height 34
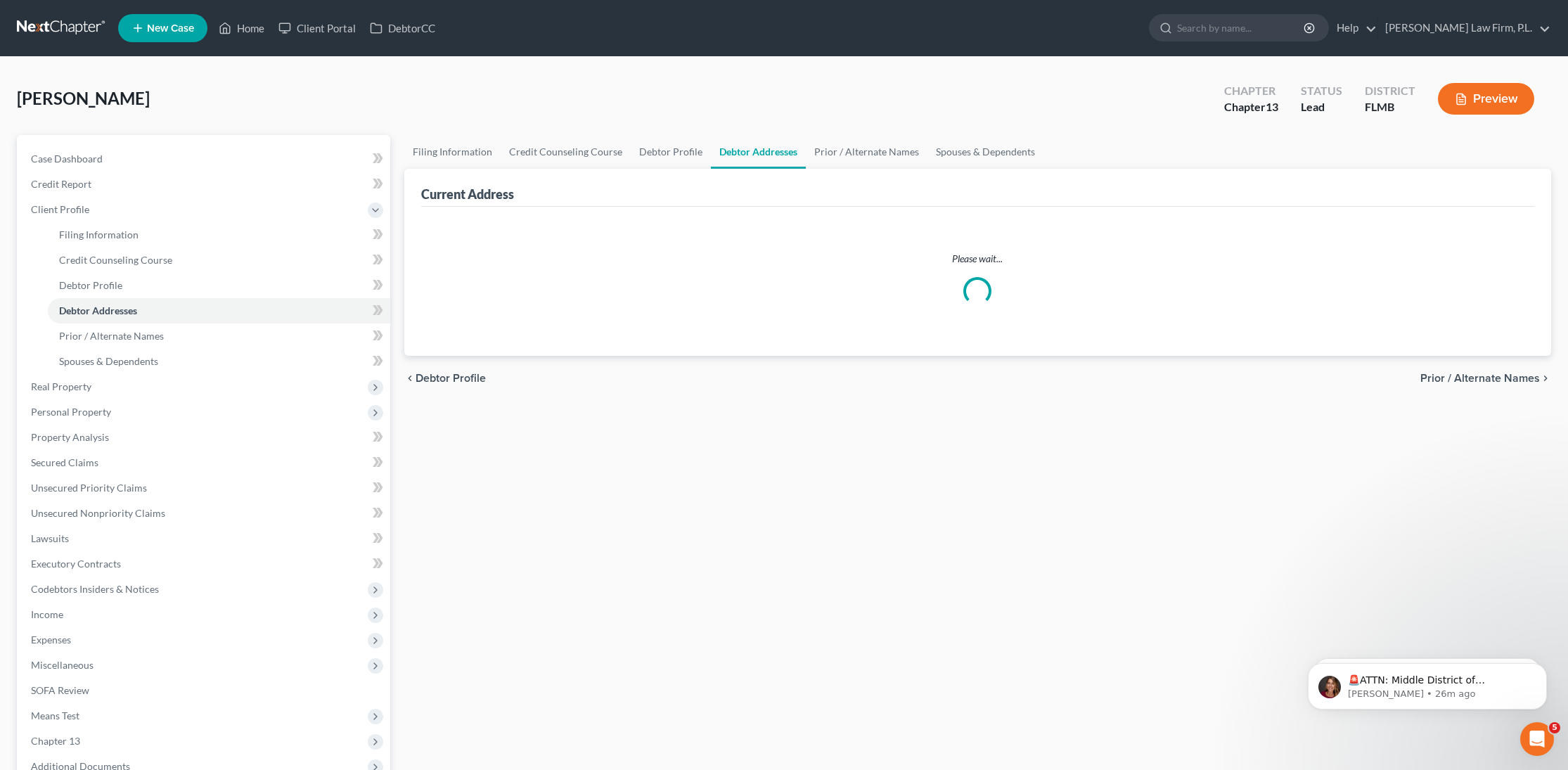
select select "0"
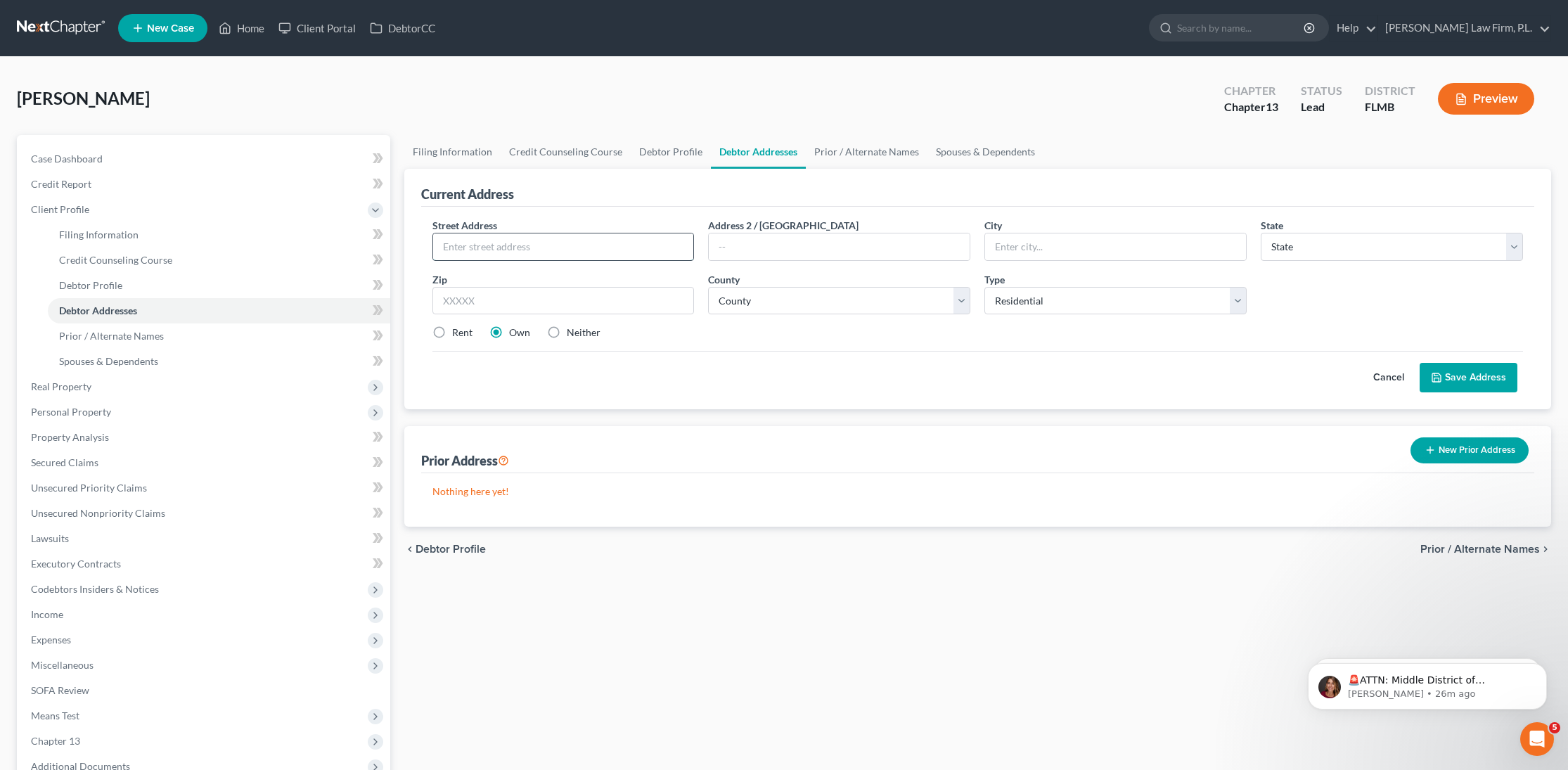
click at [515, 245] on input "text" at bounding box center [564, 246] width 261 height 27
type input "[STREET_ADDRESS]"
click at [515, 298] on input "text" at bounding box center [563, 301] width 262 height 28
type input "33993"
type input "[GEOGRAPHIC_DATA]"
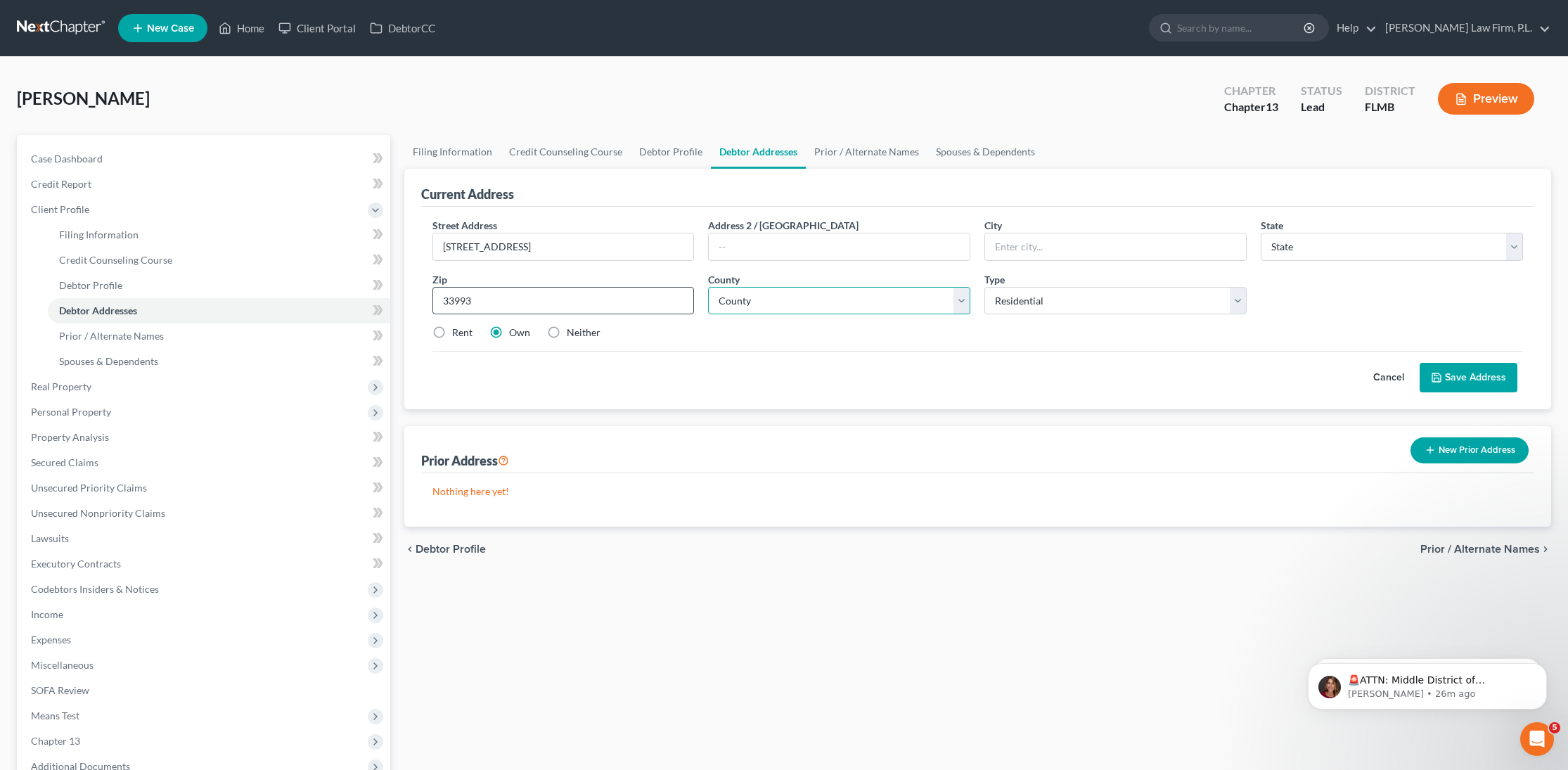
select select "9"
click at [804, 313] on select "County [GEOGRAPHIC_DATA] [GEOGRAPHIC_DATA] [GEOGRAPHIC_DATA] [GEOGRAPHIC_DATA] …" at bounding box center [838, 301] width 262 height 28
select select "34"
click at [708, 287] on select "County [GEOGRAPHIC_DATA] [GEOGRAPHIC_DATA] [GEOGRAPHIC_DATA] [GEOGRAPHIC_DATA] …" at bounding box center [838, 301] width 262 height 28
click at [1475, 374] on button "Save Address" at bounding box center [1468, 378] width 98 height 30
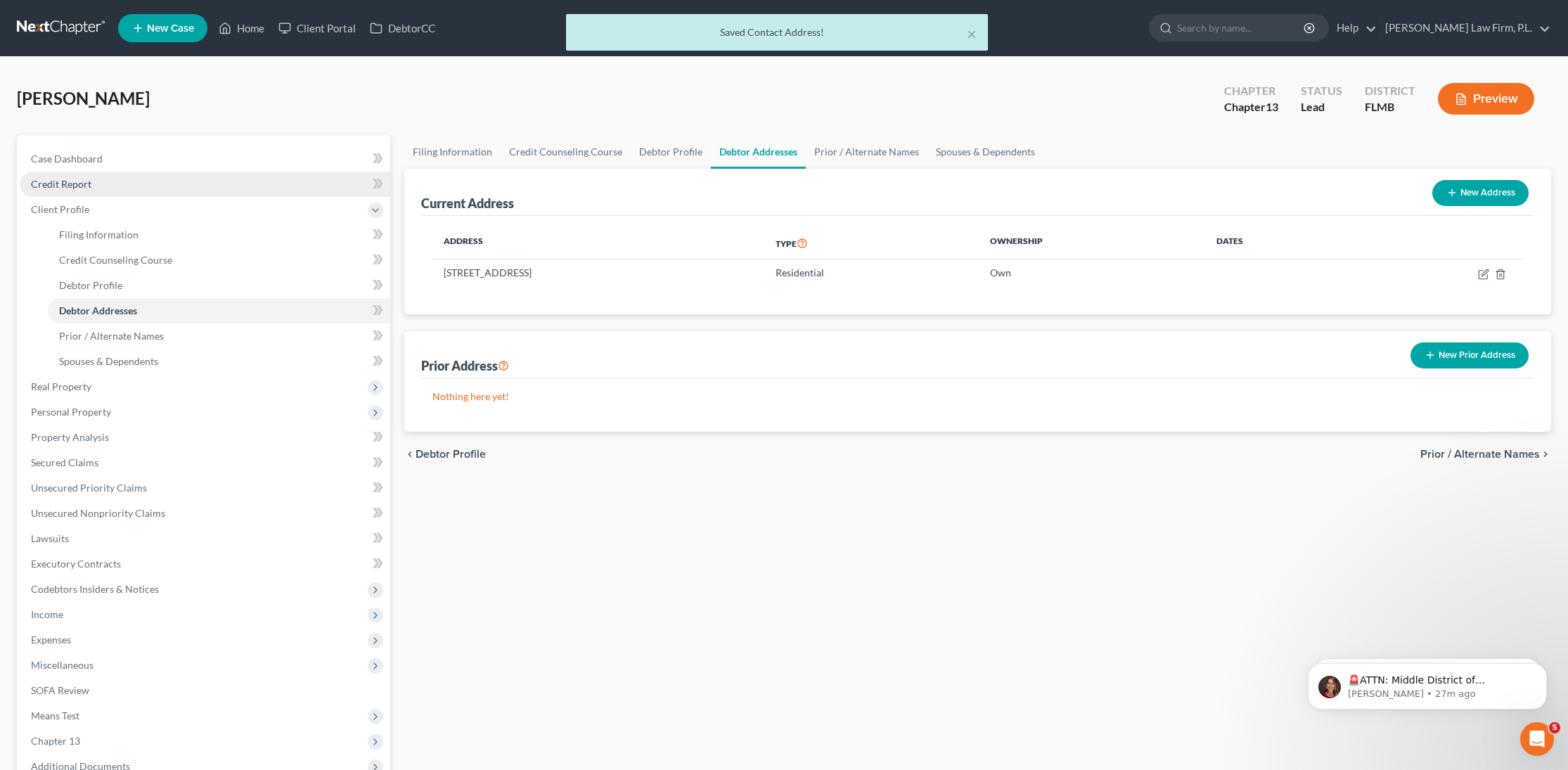
click at [87, 182] on span "Credit Report" at bounding box center [61, 183] width 60 height 12
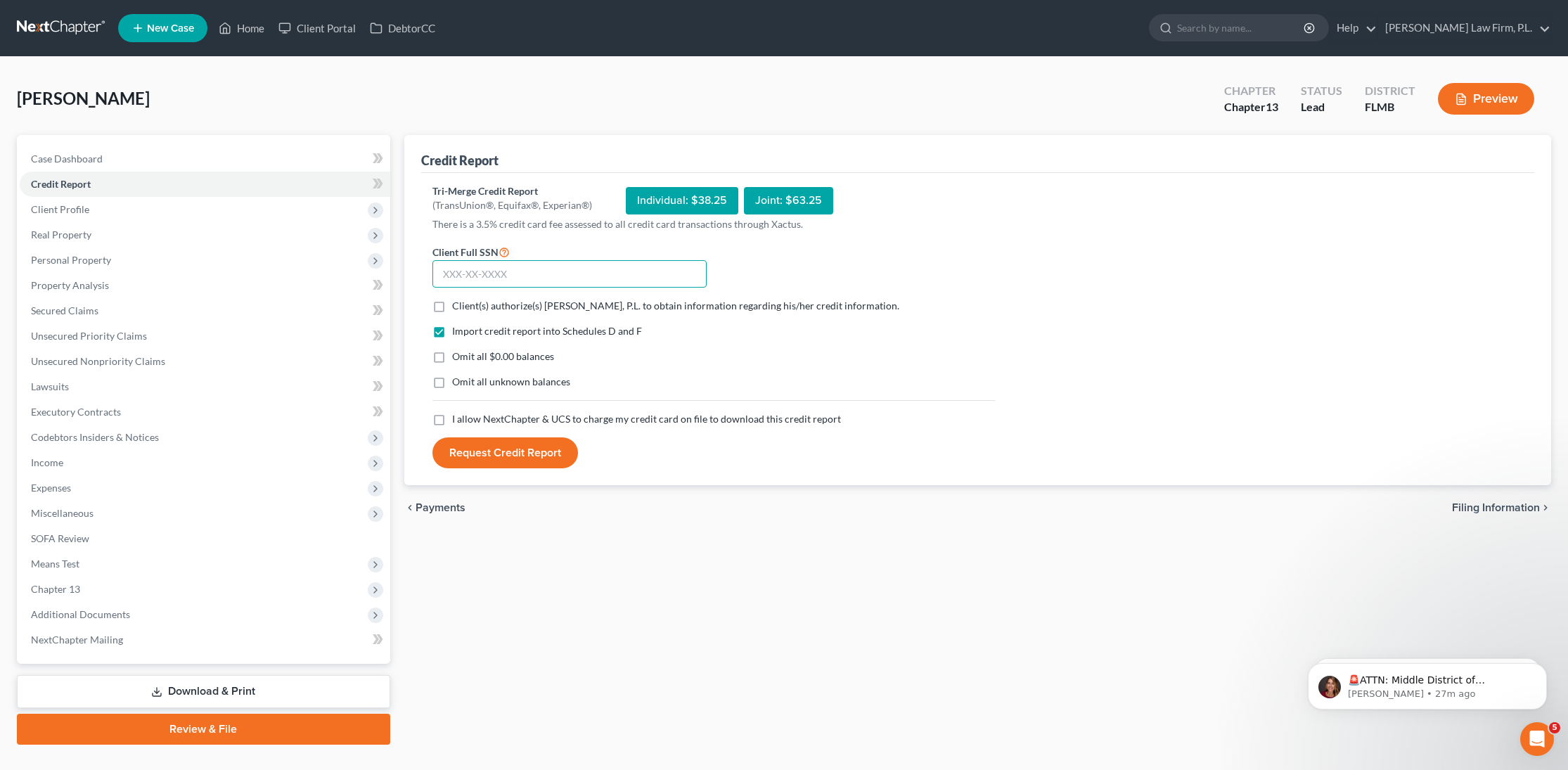
click at [574, 284] on input "text" at bounding box center [569, 275] width 274 height 28
type input "158-50-6318"
click at [452, 304] on label "Client(s) authorize(s) [PERSON_NAME], P.L. to obtain information regarding his/…" at bounding box center [676, 306] width 447 height 14
click at [457, 304] on input "Client(s) authorize(s) [PERSON_NAME], P.L. to obtain information regarding his/…" at bounding box center [462, 304] width 9 height 9
checkbox input "true"
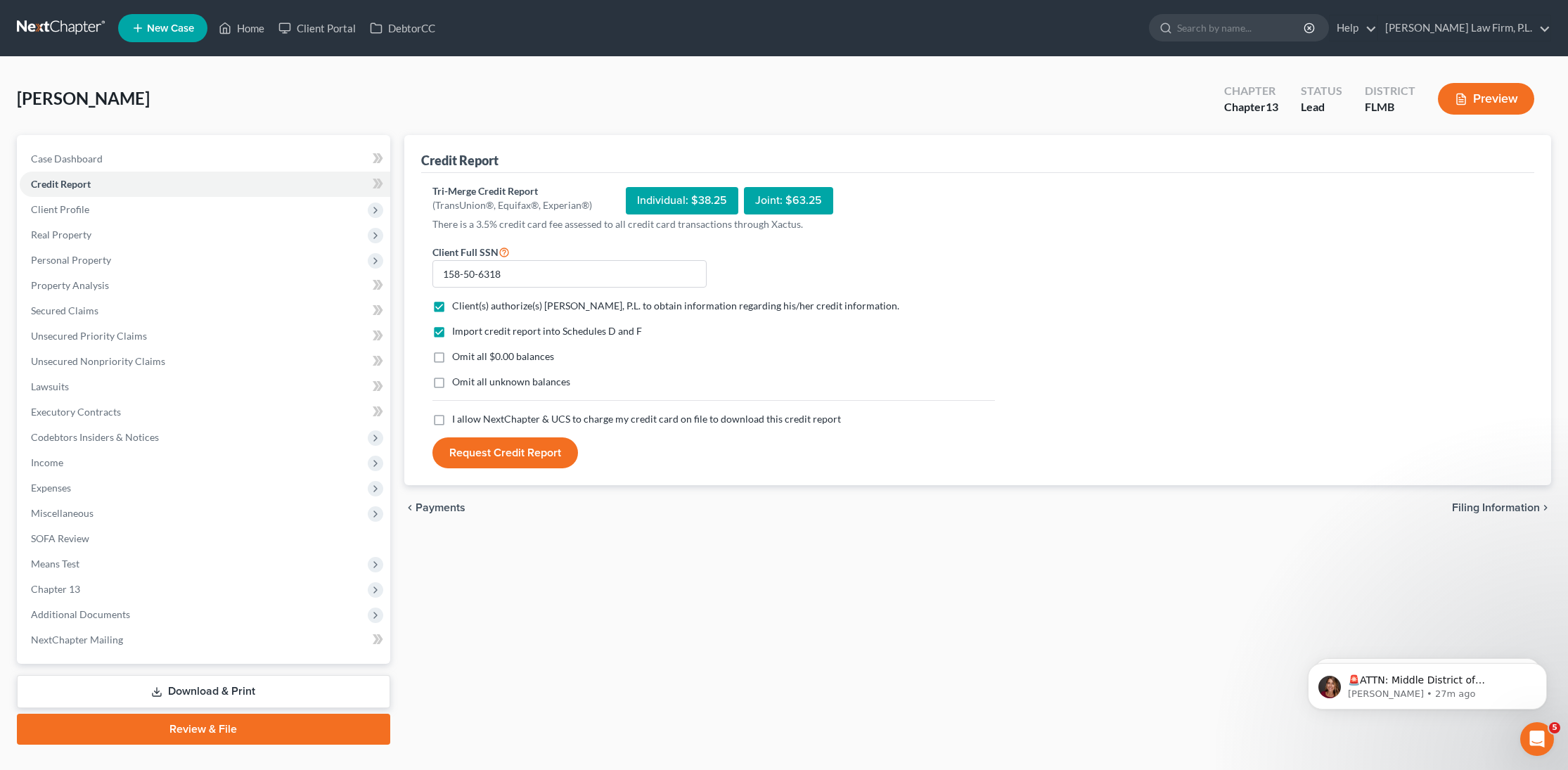
click at [452, 358] on label "Omit all $0.00 balances" at bounding box center [503, 357] width 102 height 14
click at [457, 358] on input "Omit all $0.00 balances" at bounding box center [462, 354] width 9 height 9
checkbox input "true"
click at [452, 418] on label "I allow NextChapter & UCS to charge my credit card on file to download this cre…" at bounding box center [646, 419] width 389 height 14
click at [457, 418] on input "I allow NextChapter & UCS to charge my credit card on file to download this cre…" at bounding box center [462, 417] width 9 height 9
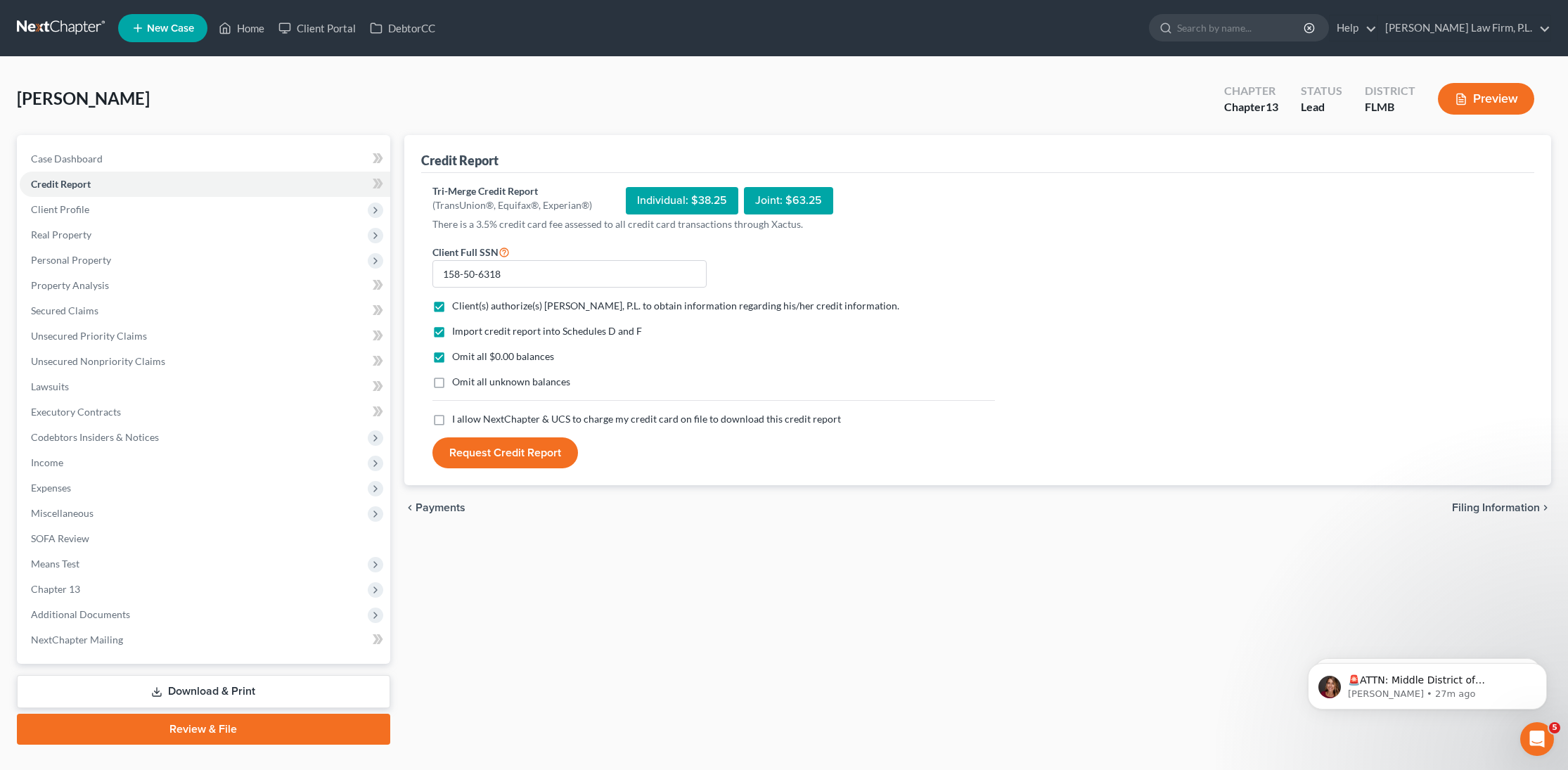
checkbox input "true"
click at [489, 459] on button "Request Credit Report" at bounding box center [505, 453] width 145 height 31
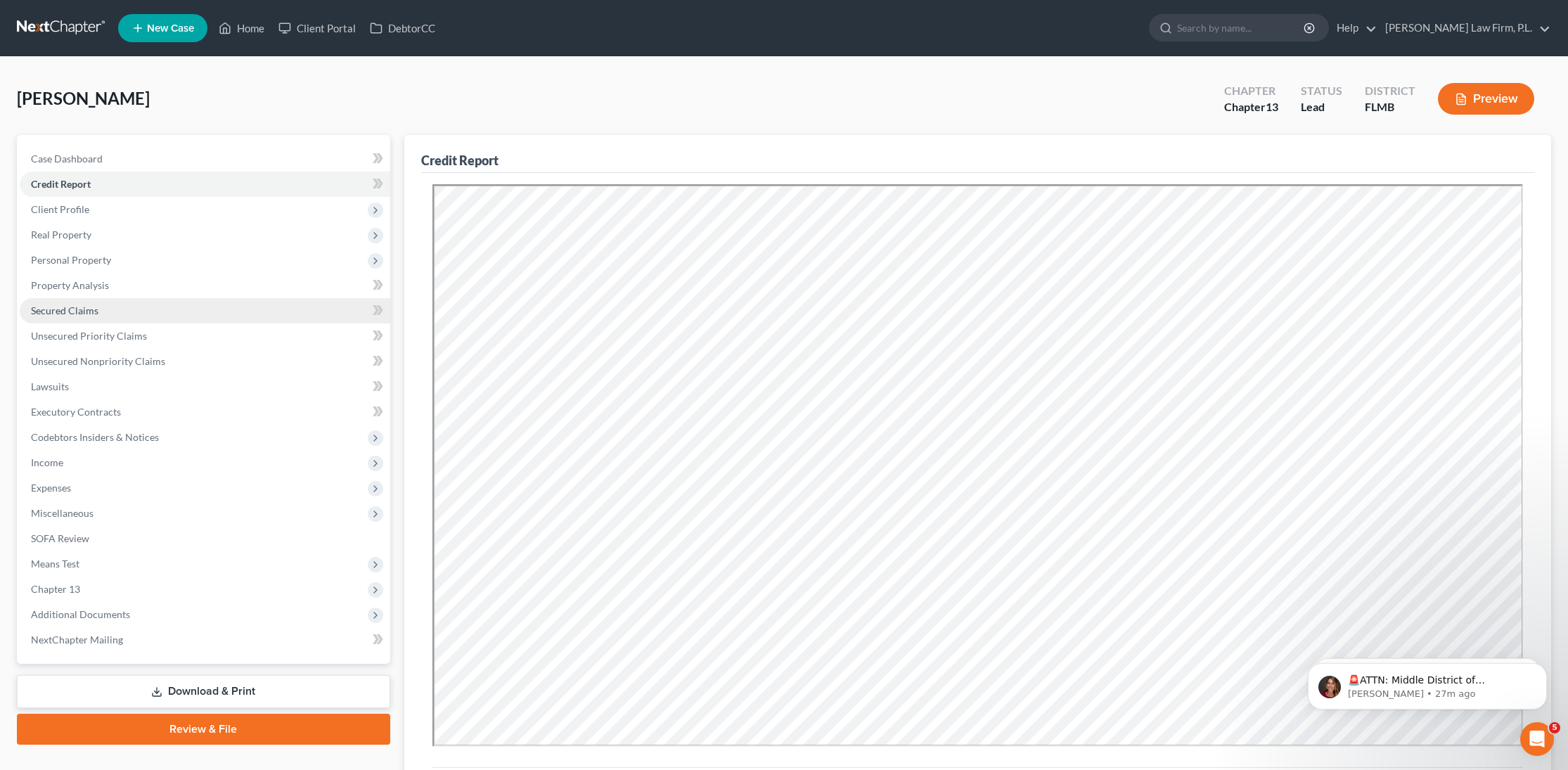
click at [138, 307] on link "Secured Claims" at bounding box center [205, 311] width 371 height 25
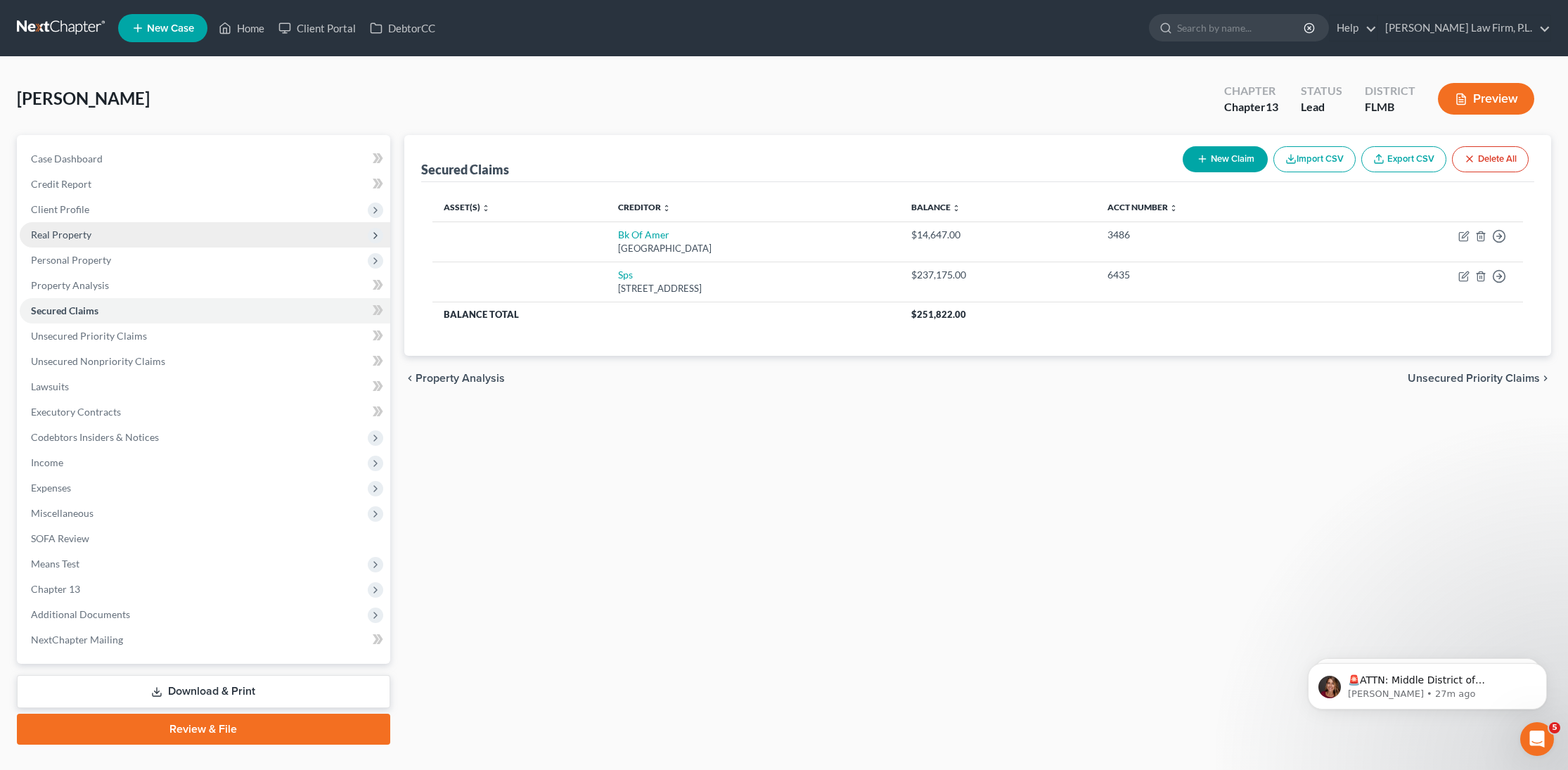
click at [119, 239] on span "Real Property" at bounding box center [205, 235] width 371 height 25
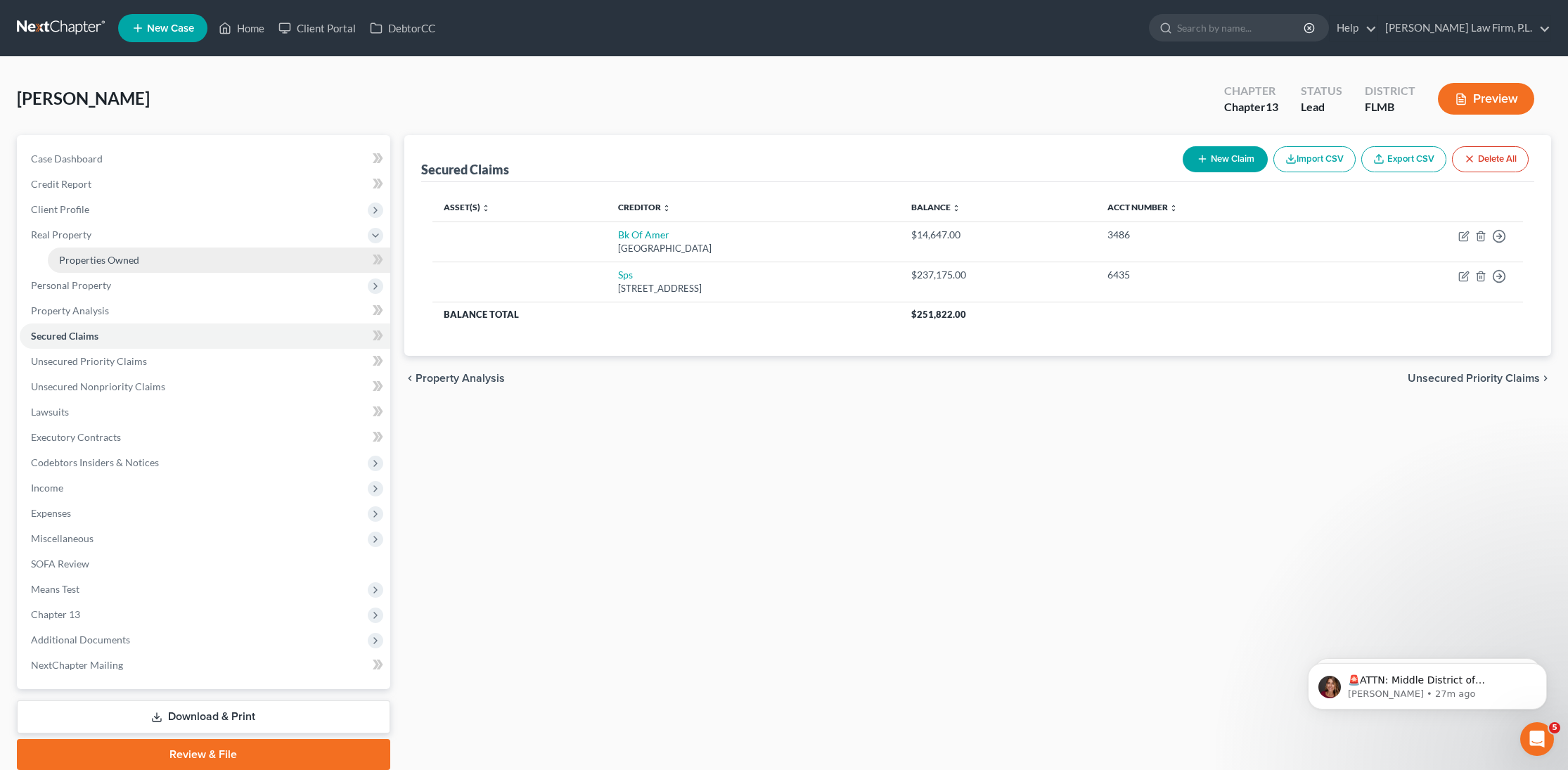
click at [149, 260] on link "Properties Owned" at bounding box center [219, 260] width 343 height 25
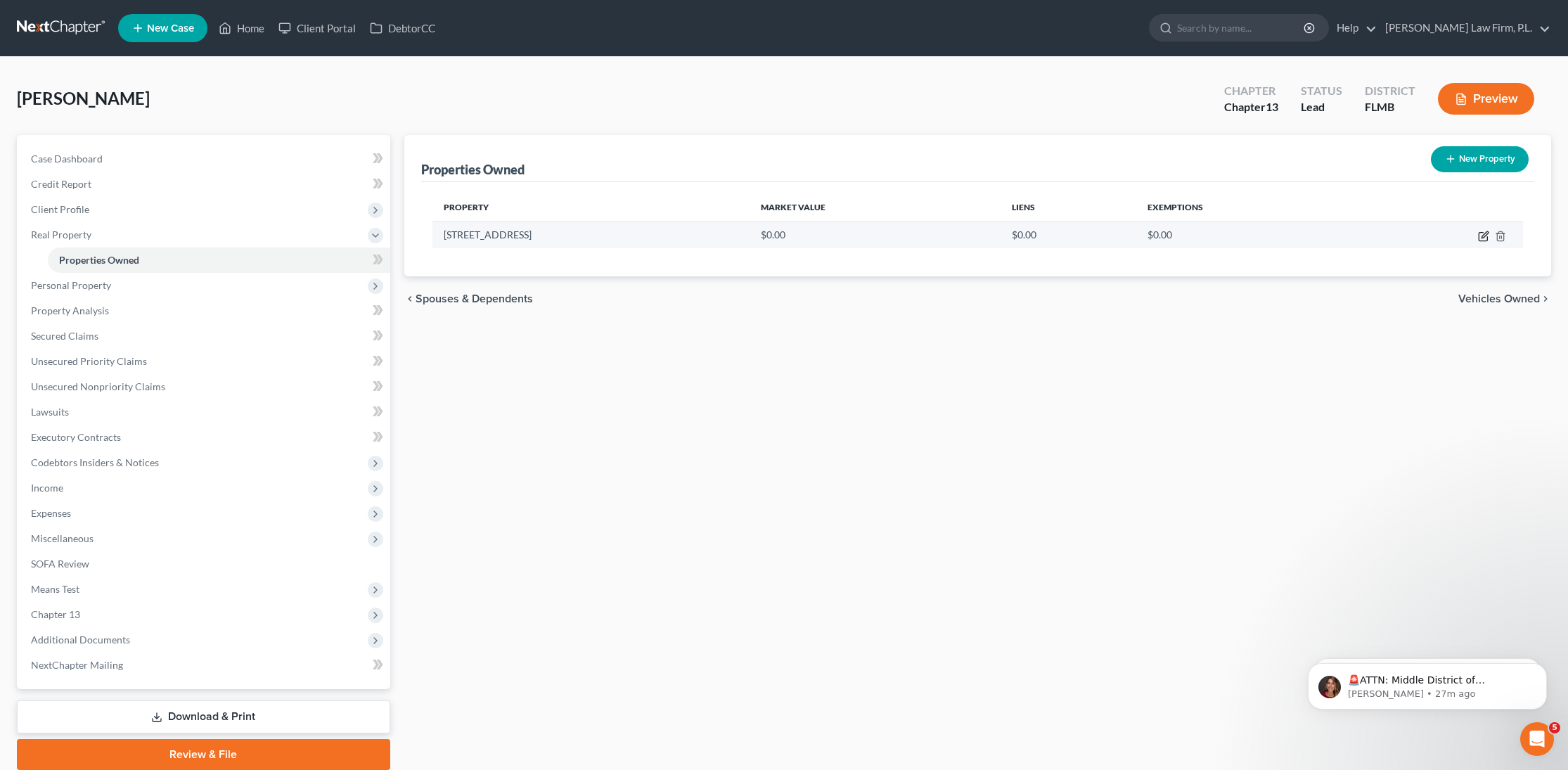
click at [1486, 236] on icon "button" at bounding box center [1484, 236] width 11 height 11
select select "9"
select select "34"
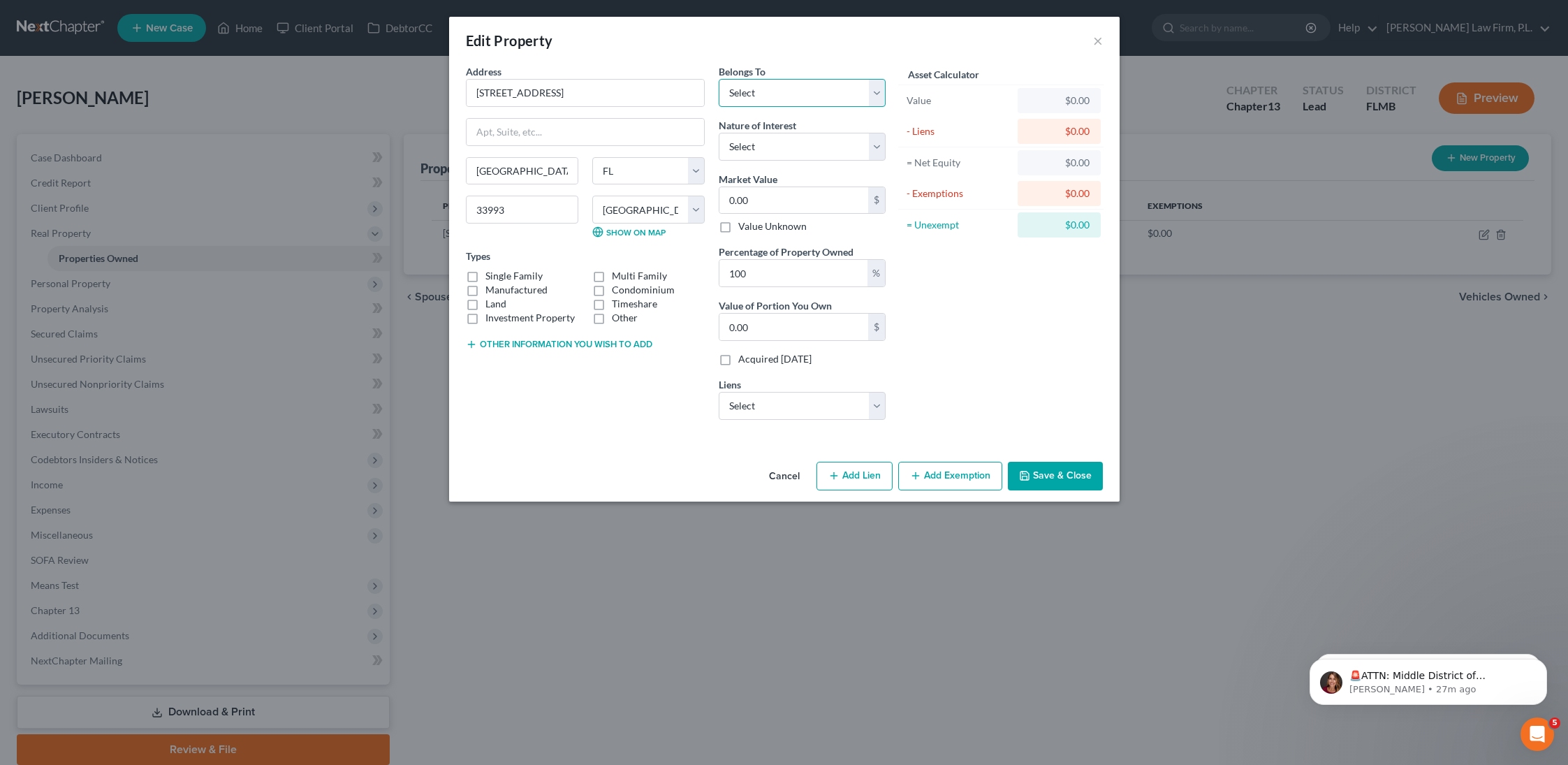
click at [844, 99] on select "Select Debtor 1 Only Debtor 2 Only Debtor 1 And Debtor 2 Only At Least One Of T…" at bounding box center [802, 93] width 167 height 28
select select "3"
click at [719, 79] on select "Select Debtor 1 Only Debtor 2 Only Debtor 1 And Debtor 2 Only At Least One Of T…" at bounding box center [802, 93] width 167 height 28
click at [486, 283] on label "Manufactured" at bounding box center [517, 290] width 62 height 14
click at [491, 283] on input "Manufactured" at bounding box center [496, 288] width 9 height 9
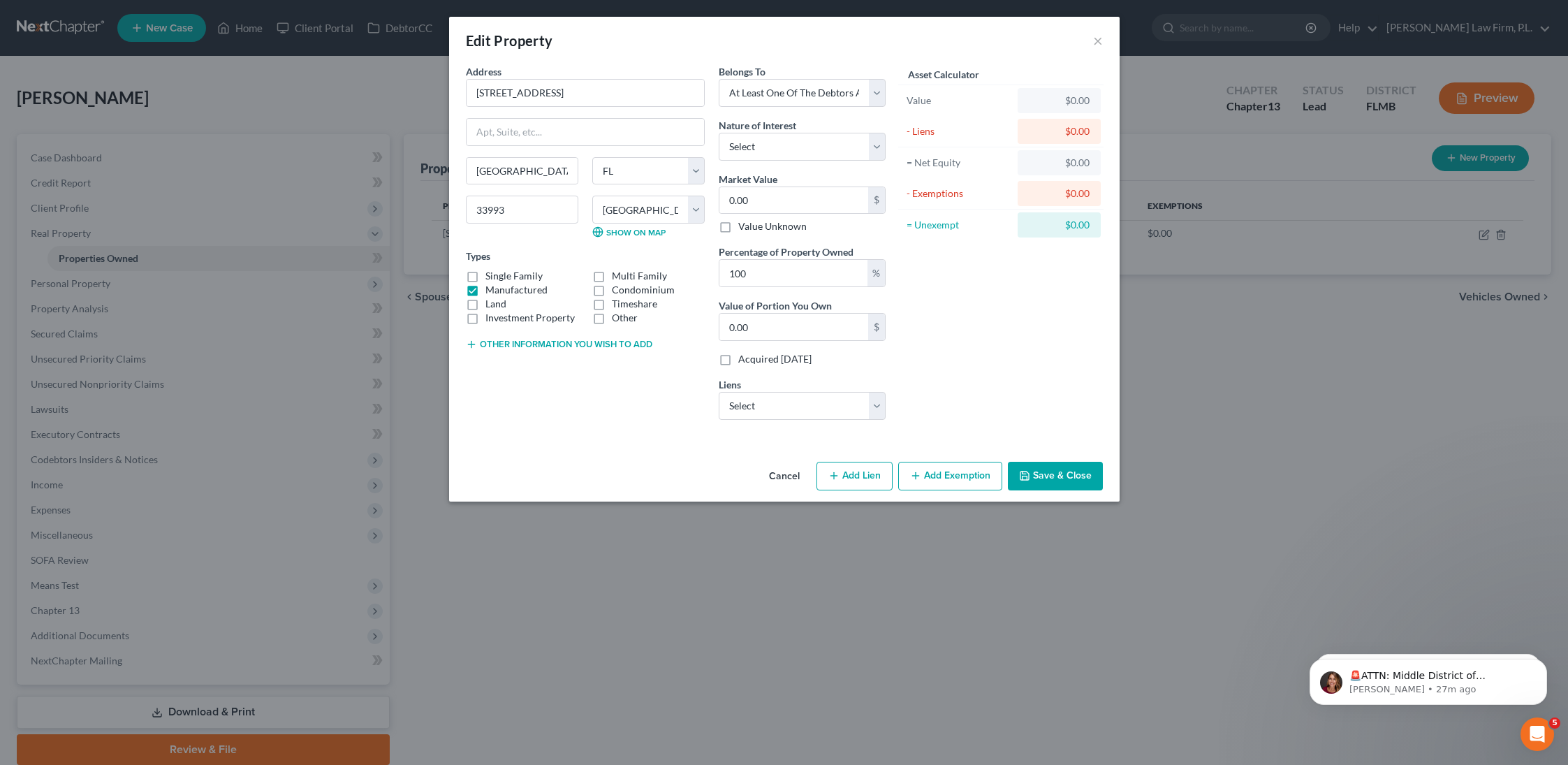
click at [486, 291] on label "Manufactured" at bounding box center [517, 290] width 62 height 14
click at [491, 291] on input "Manufactured" at bounding box center [496, 288] width 9 height 9
checkbox input "false"
click at [486, 274] on label "Single Family" at bounding box center [514, 276] width 57 height 14
click at [491, 274] on input "Single Family" at bounding box center [496, 274] width 9 height 9
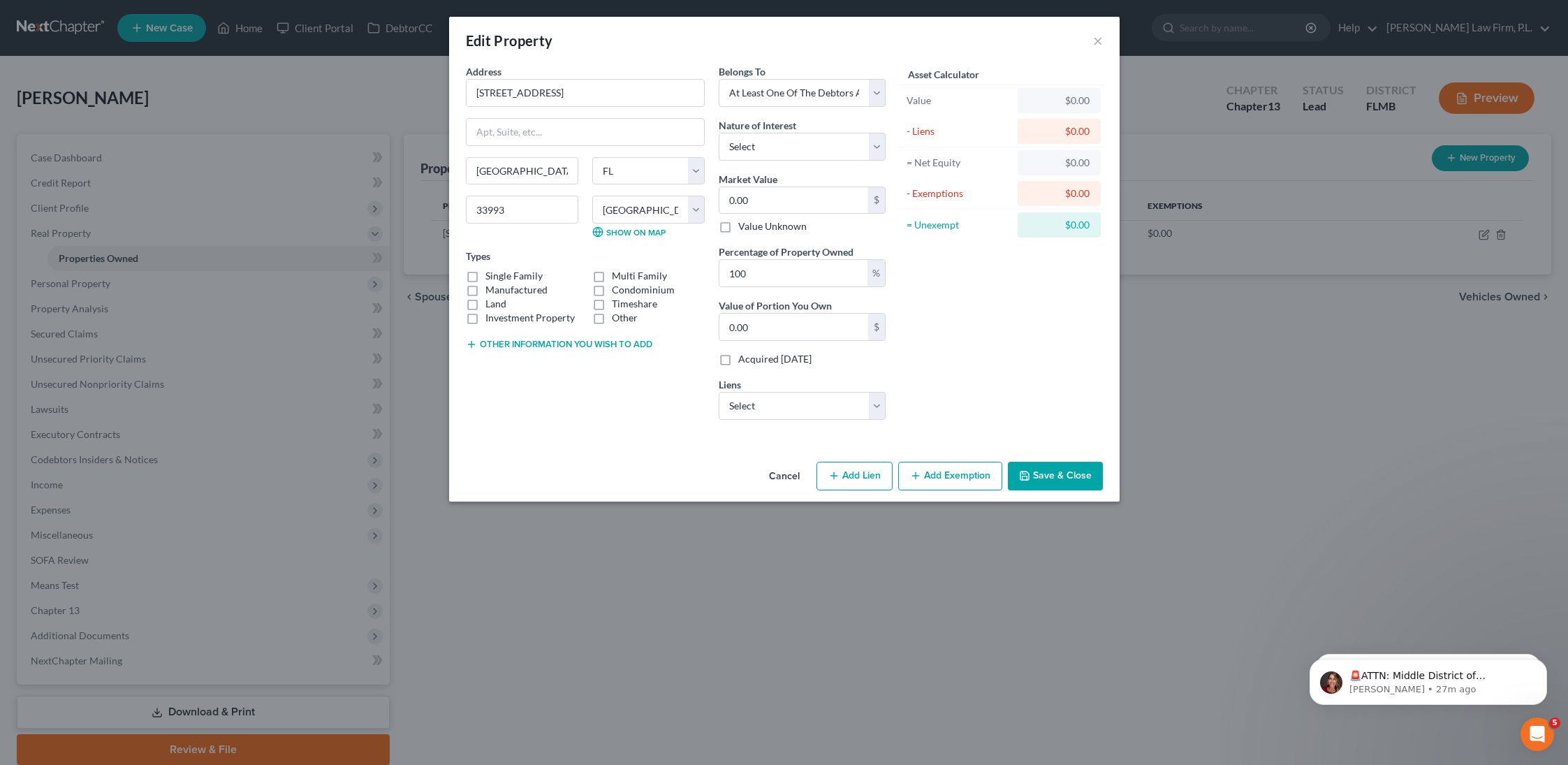
checkbox input "true"
click at [799, 411] on select "Select Sps - $237,175.00 Bk Of Amer - $14,647.00" at bounding box center [802, 406] width 167 height 28
select select "0"
click at [719, 392] on select "Select Sps - $237,175.00 Bk Of Amer - $14,647.00" at bounding box center [802, 406] width 167 height 28
select select
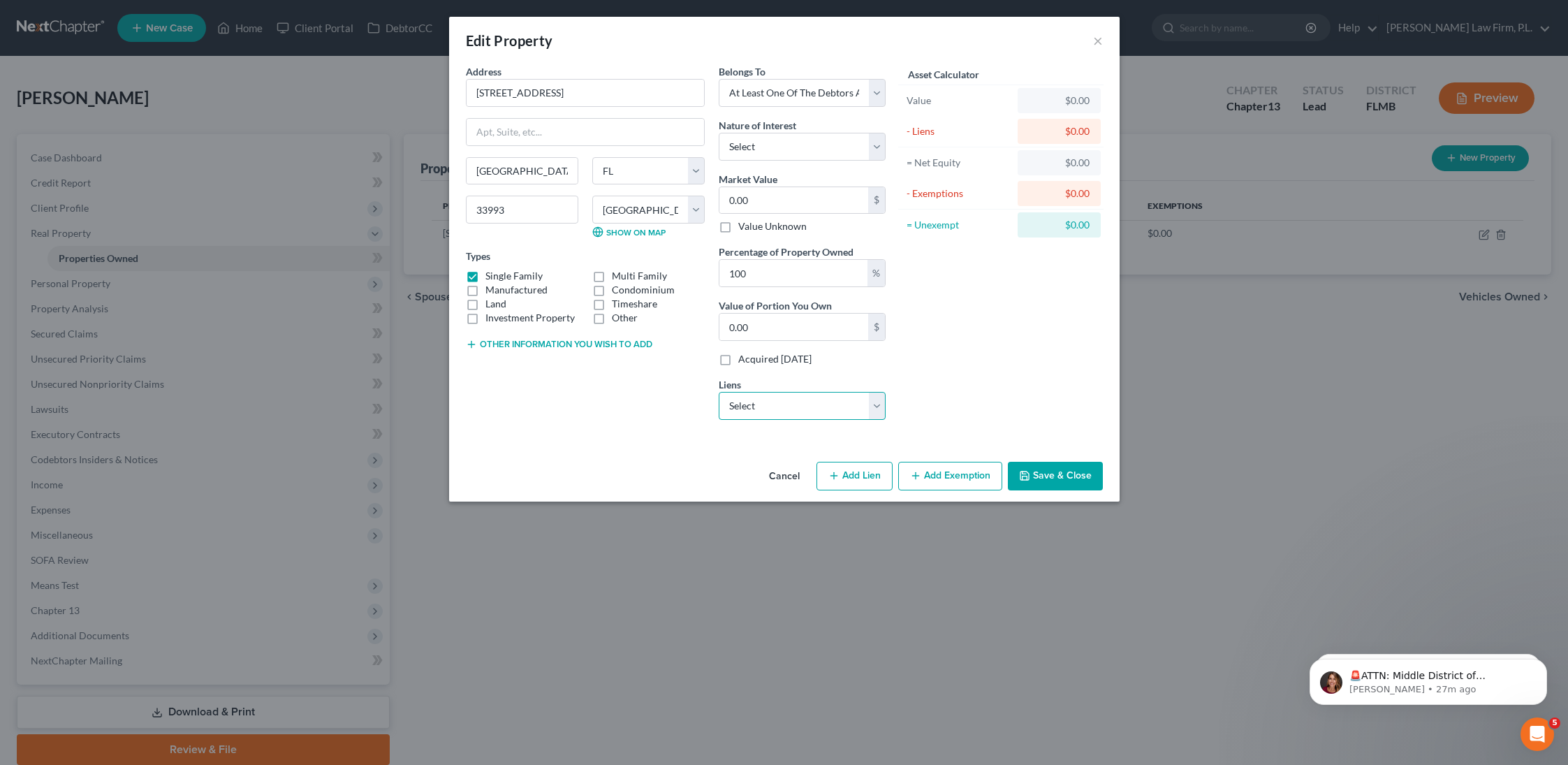
select select "9"
select select "0"
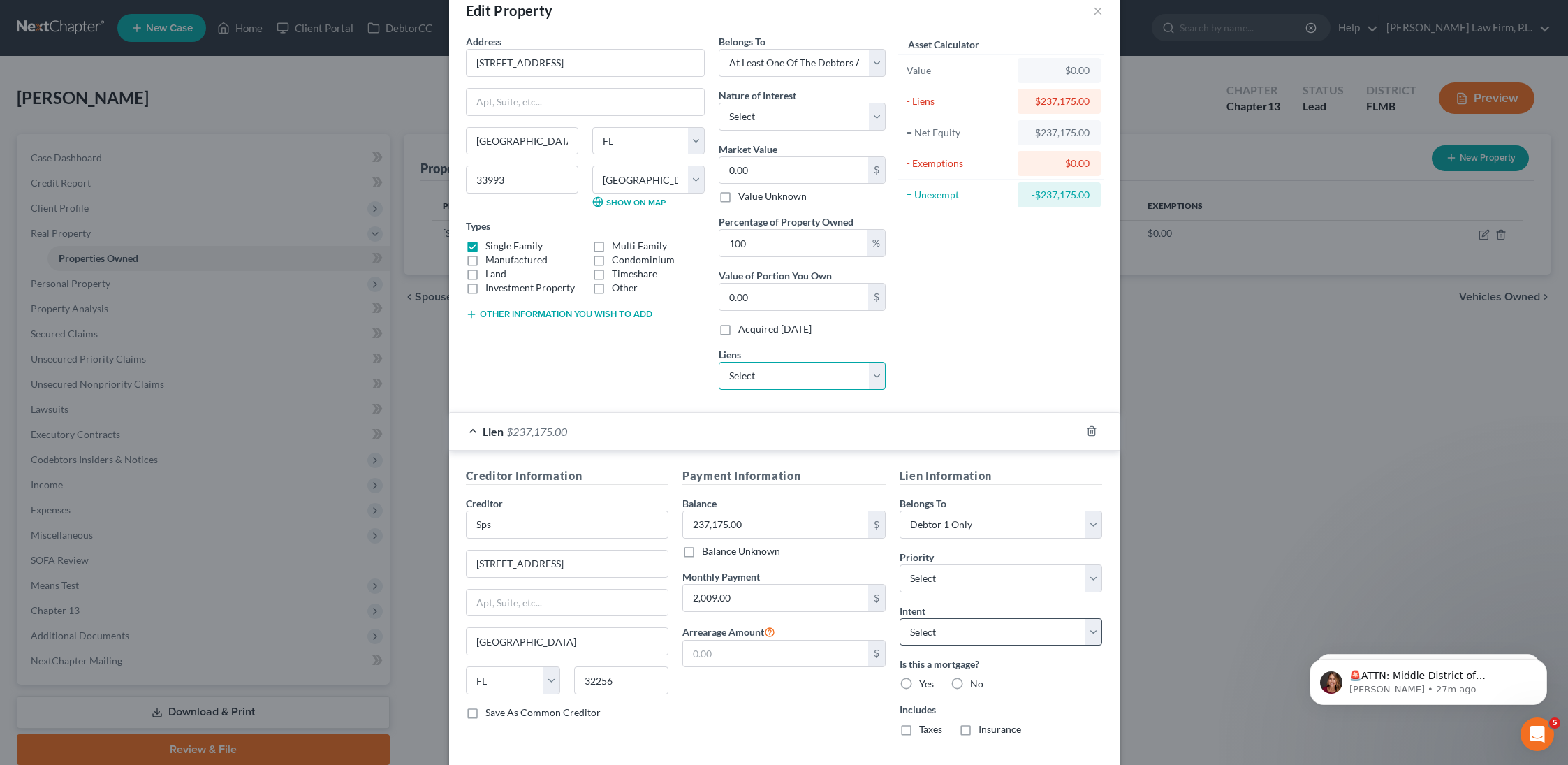
scroll to position [100, 0]
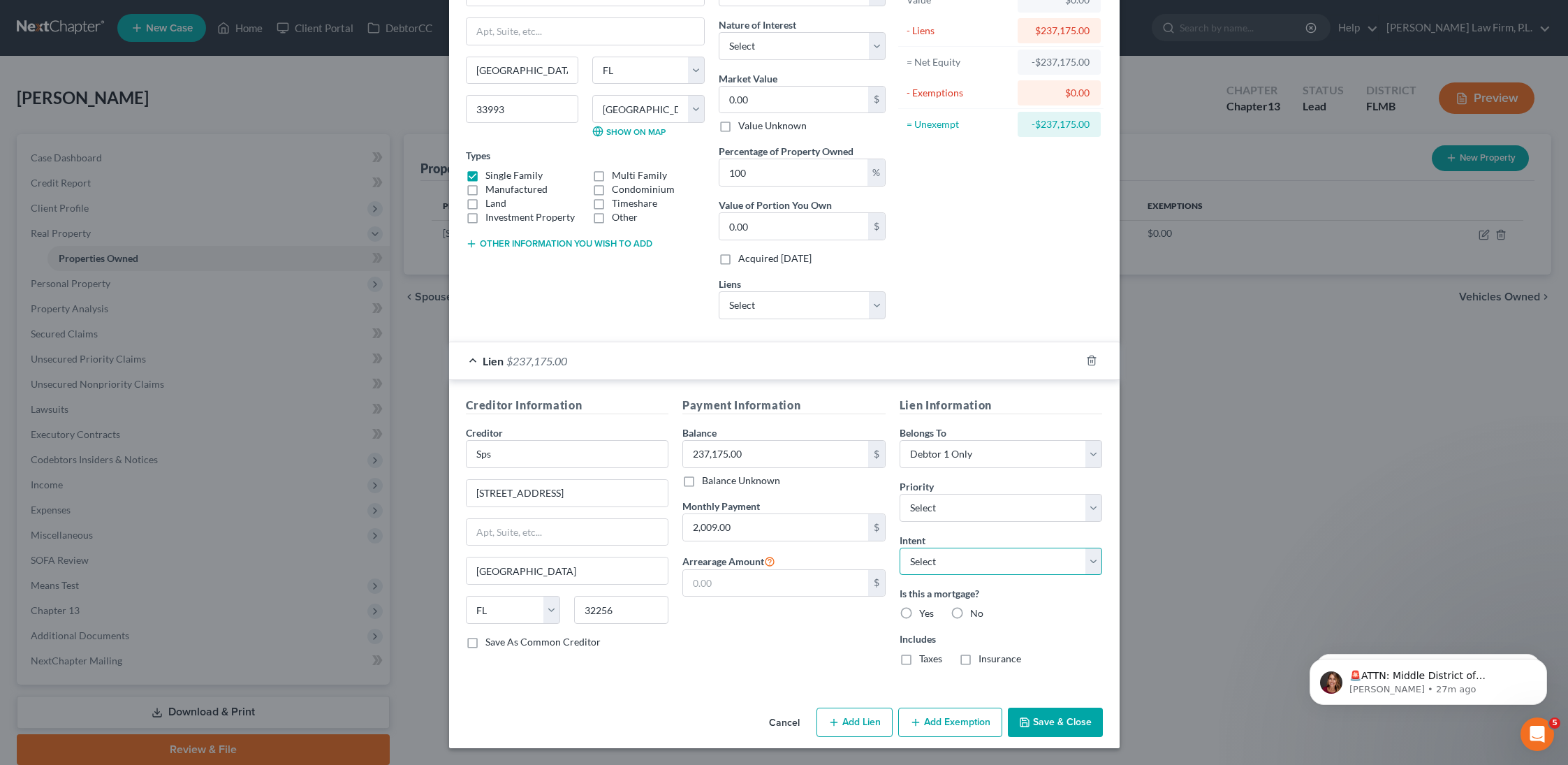
click at [965, 561] on select "Select Surrender Redeem Reaffirm Avoid Other" at bounding box center [1002, 562] width 204 height 28
select select "2"
click at [900, 548] on select "Select Surrender Redeem Reaffirm Avoid Other" at bounding box center [1002, 562] width 204 height 28
click at [961, 513] on select "Select 1st 2nd 3rd 4th 5th 6th 7th 8th 9th 10th 11th 12th 13th 14th 15th 16th 1…" at bounding box center [1002, 508] width 204 height 28
select select "0"
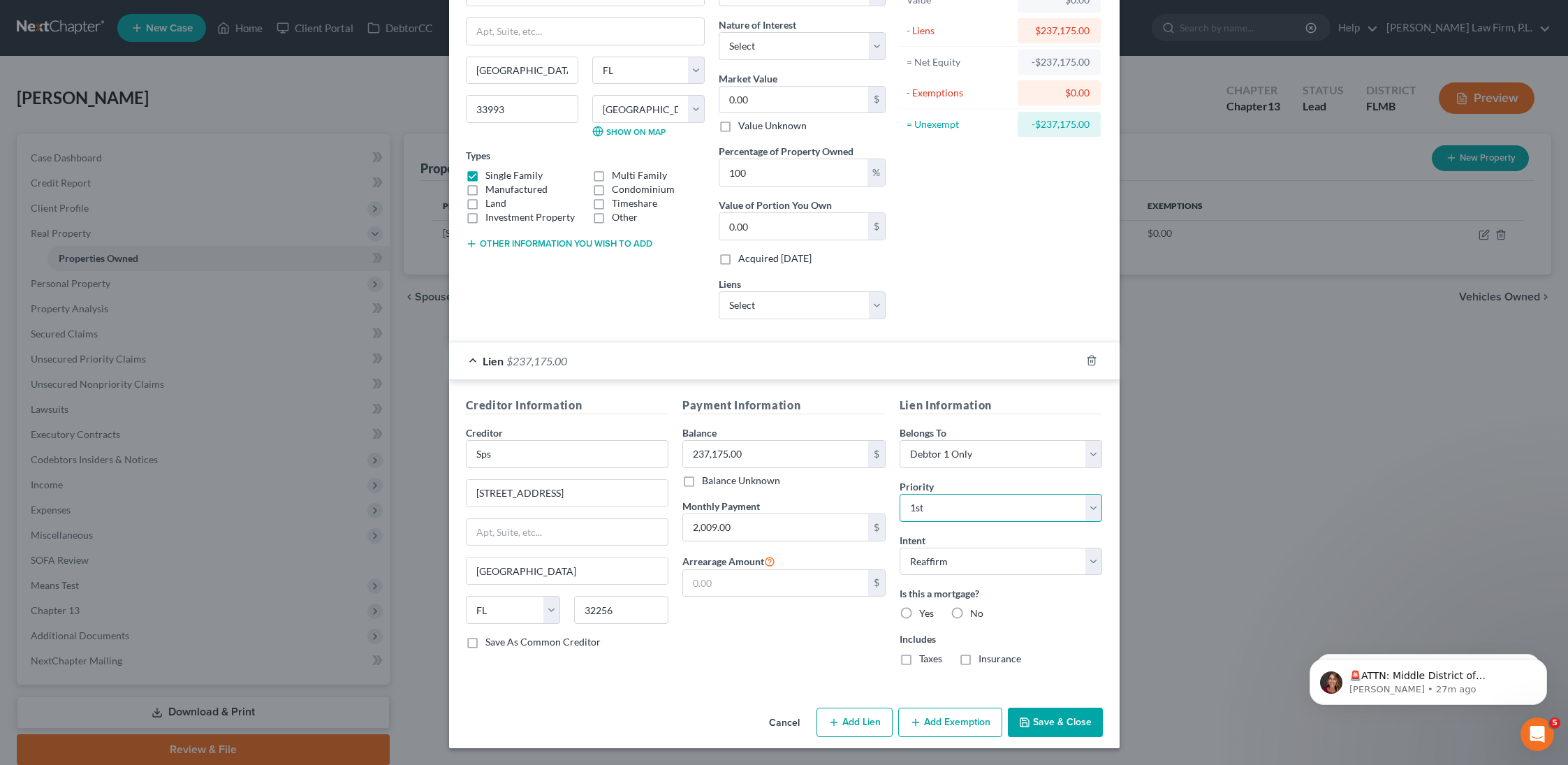
click at [900, 494] on select "Select 1st 2nd 3rd 4th 5th 6th 7th 8th 9th 10th 11th 12th 13th 14th 15th 16th 1…" at bounding box center [1002, 508] width 204 height 28
click at [919, 616] on label "Yes" at bounding box center [926, 613] width 15 height 14
click at [925, 616] on input "Yes" at bounding box center [929, 611] width 9 height 9
radio input "true"
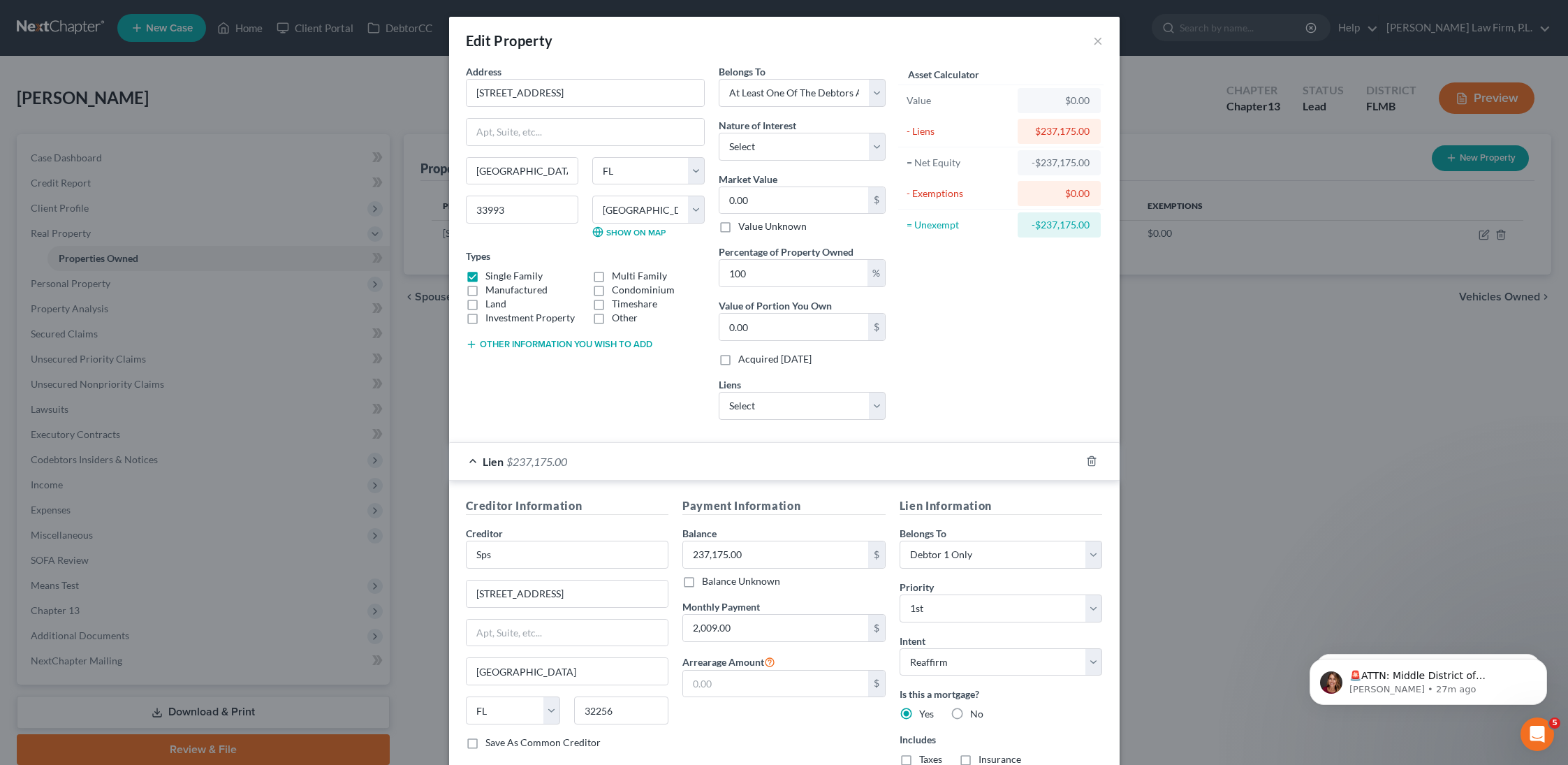
click at [545, 343] on button "Other information you wish to add" at bounding box center [559, 344] width 186 height 11
click at [529, 372] on textarea at bounding box center [585, 376] width 239 height 52
type textarea "D"
type textarea "(Debtor's Homestead) Tax Appraiser Value"
click at [762, 203] on input "0.00" at bounding box center [793, 201] width 148 height 26
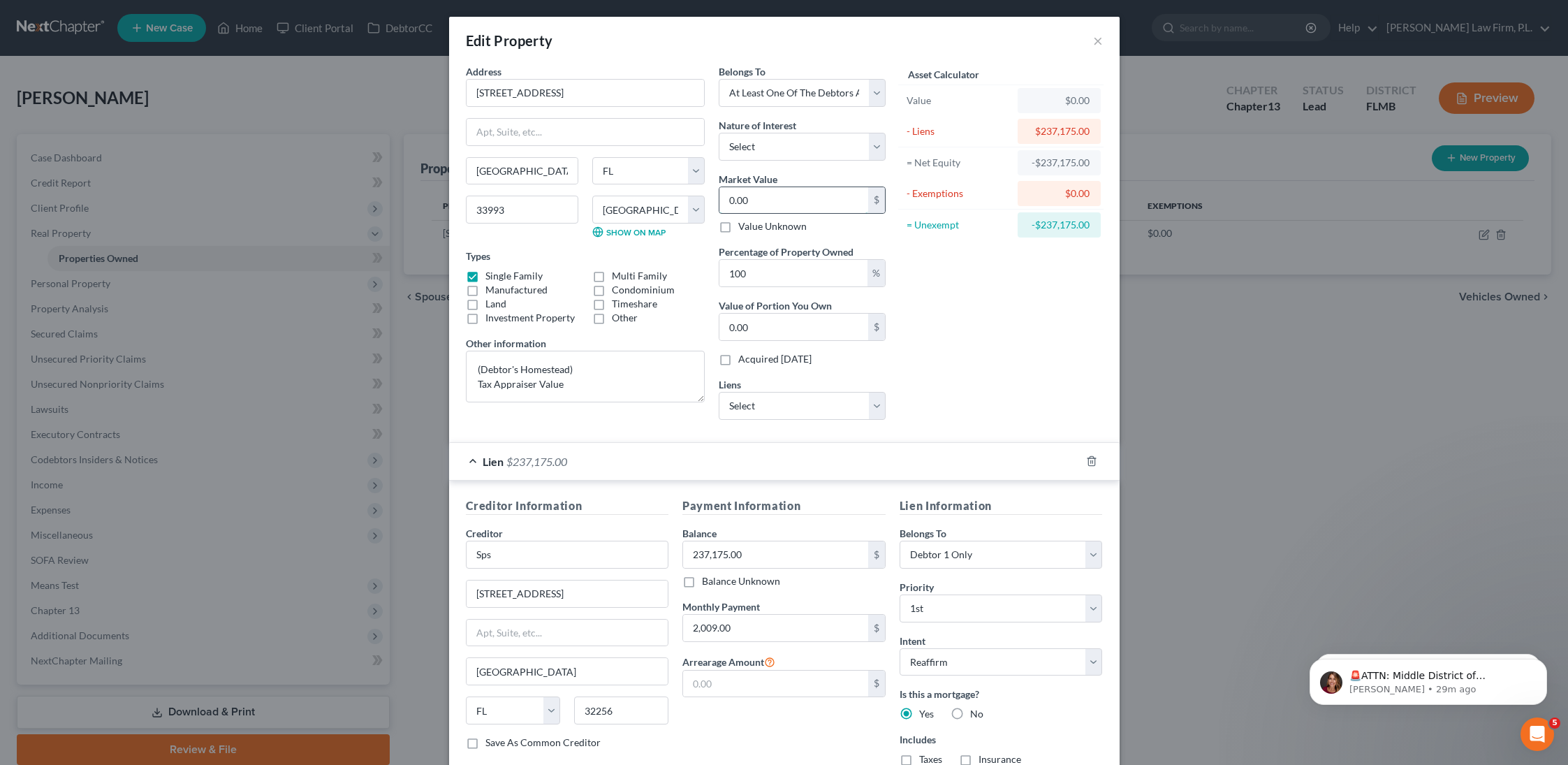
paste input "242,379"
type input "242,379"
type input "242,379.00"
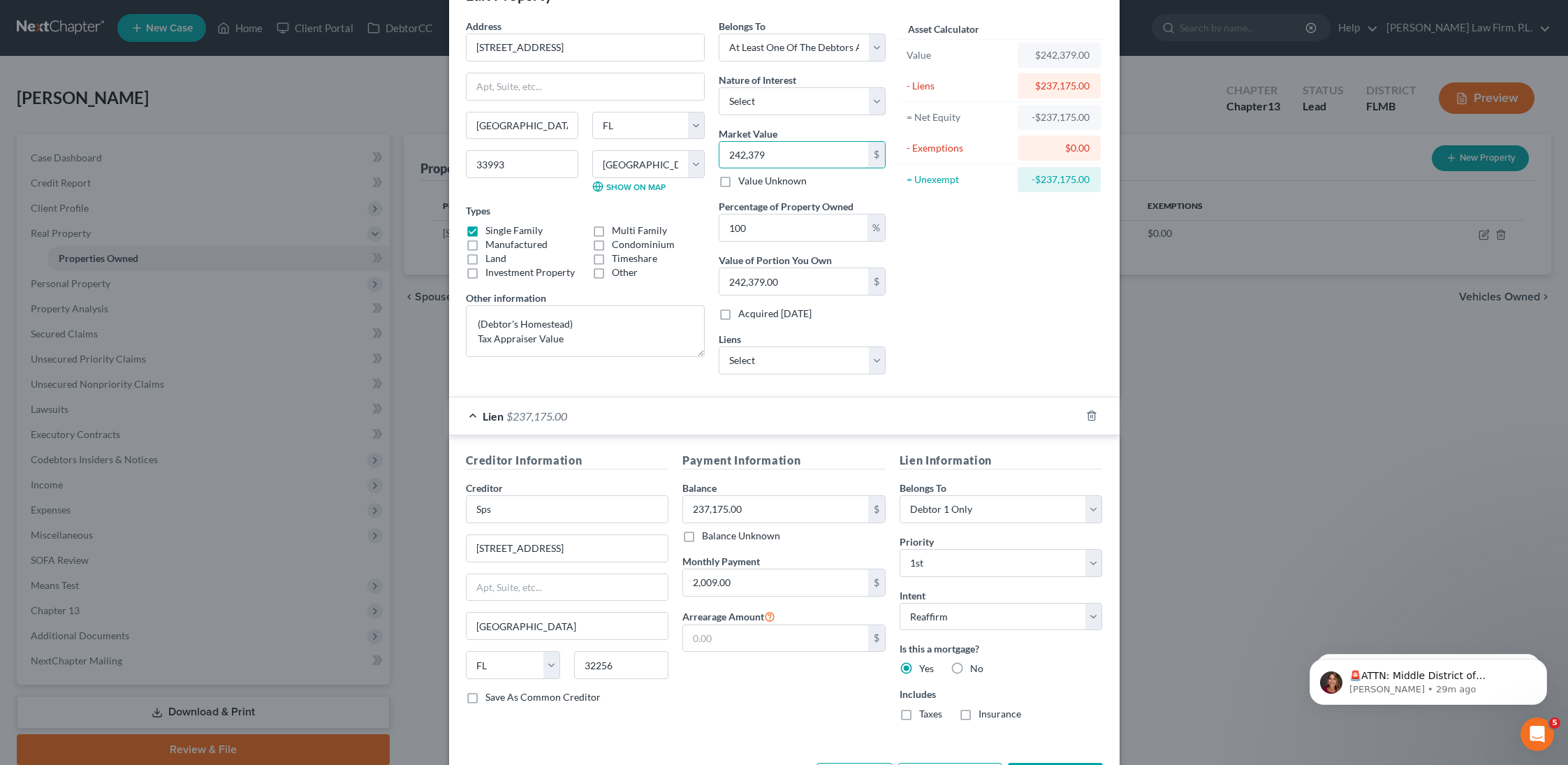
scroll to position [100, 0]
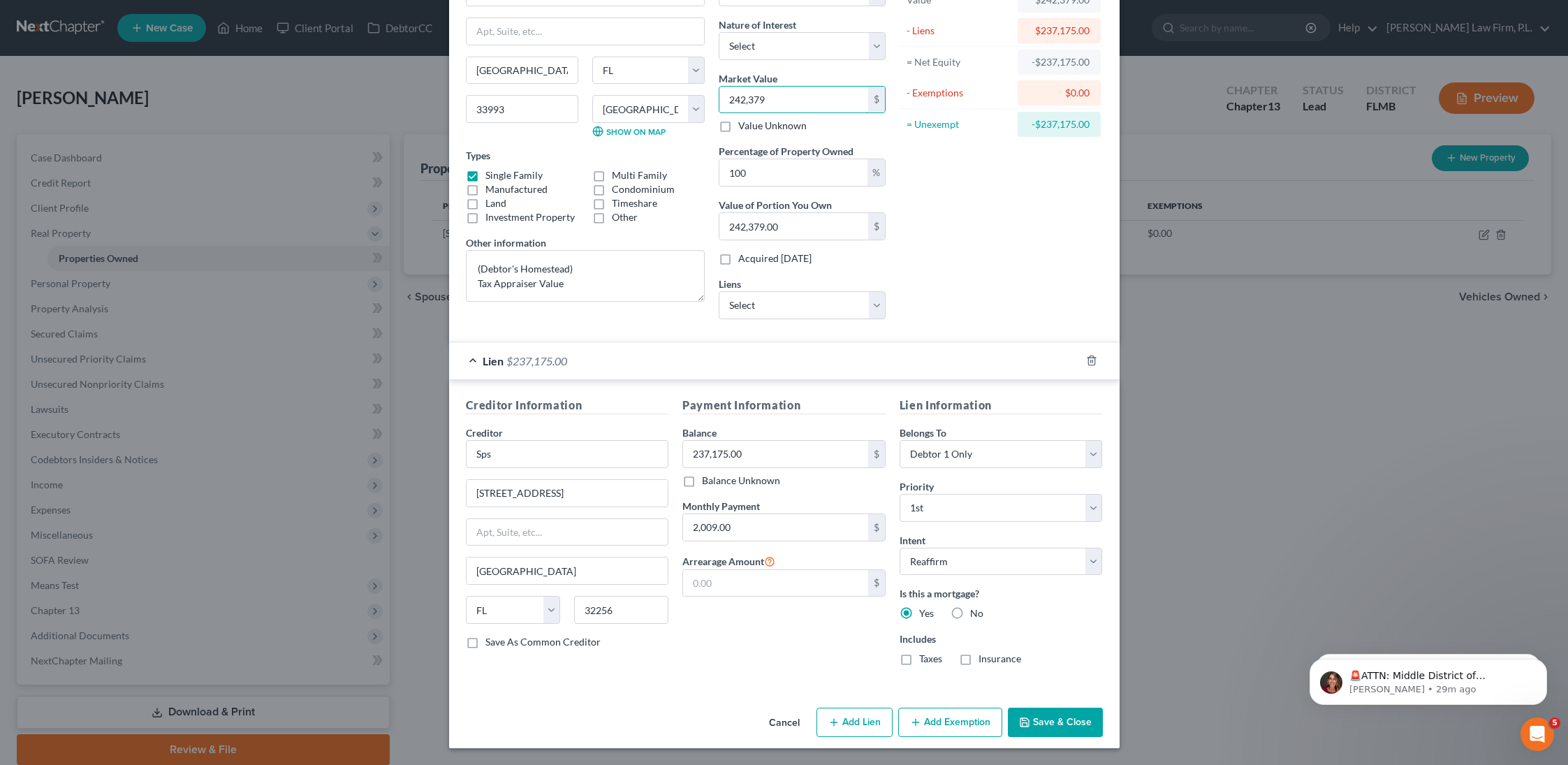
type input "242,379"
click at [1045, 721] on button "Save & Close" at bounding box center [1055, 723] width 95 height 30
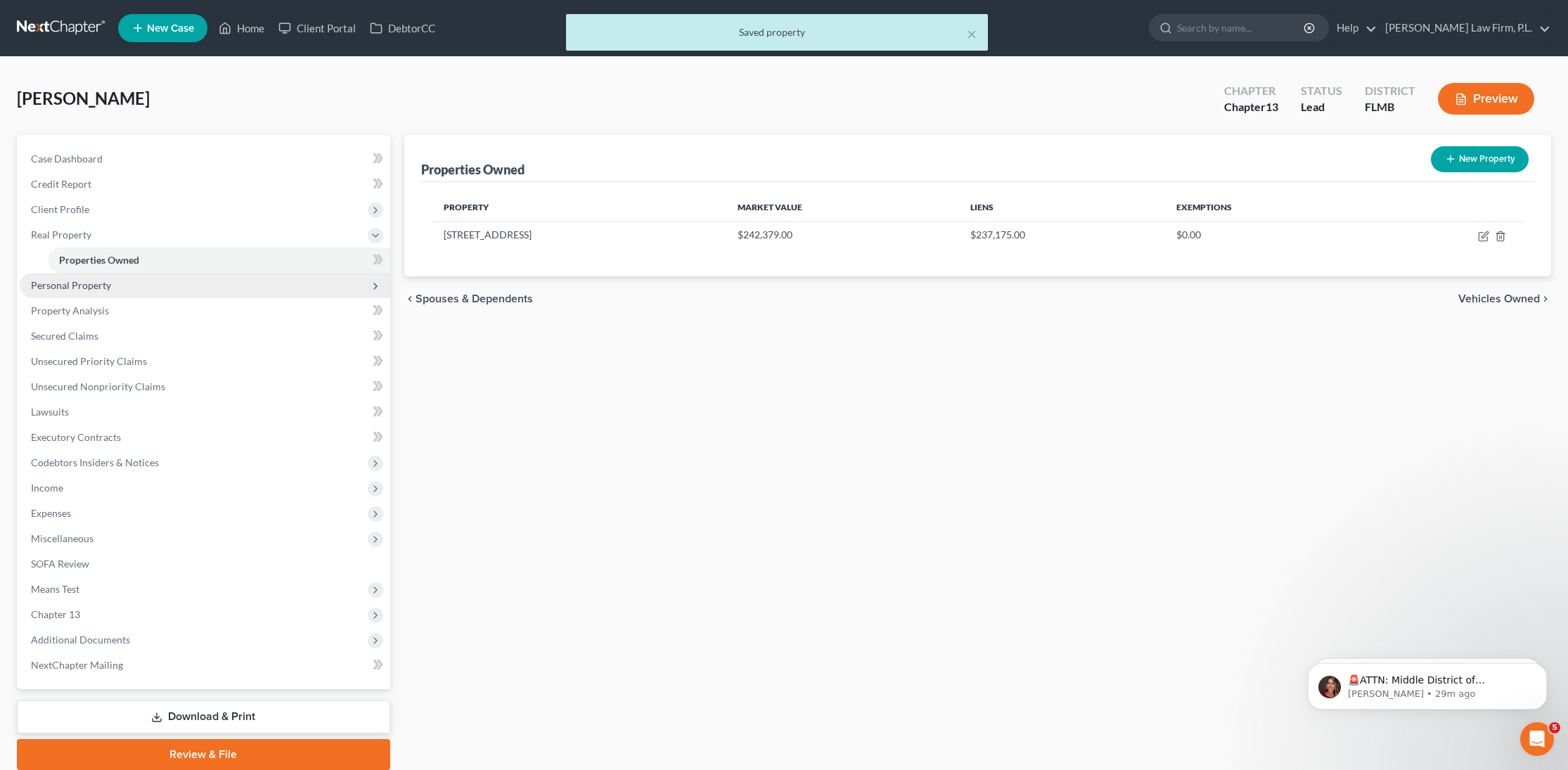
click at [189, 293] on span "Personal Property" at bounding box center [205, 286] width 371 height 25
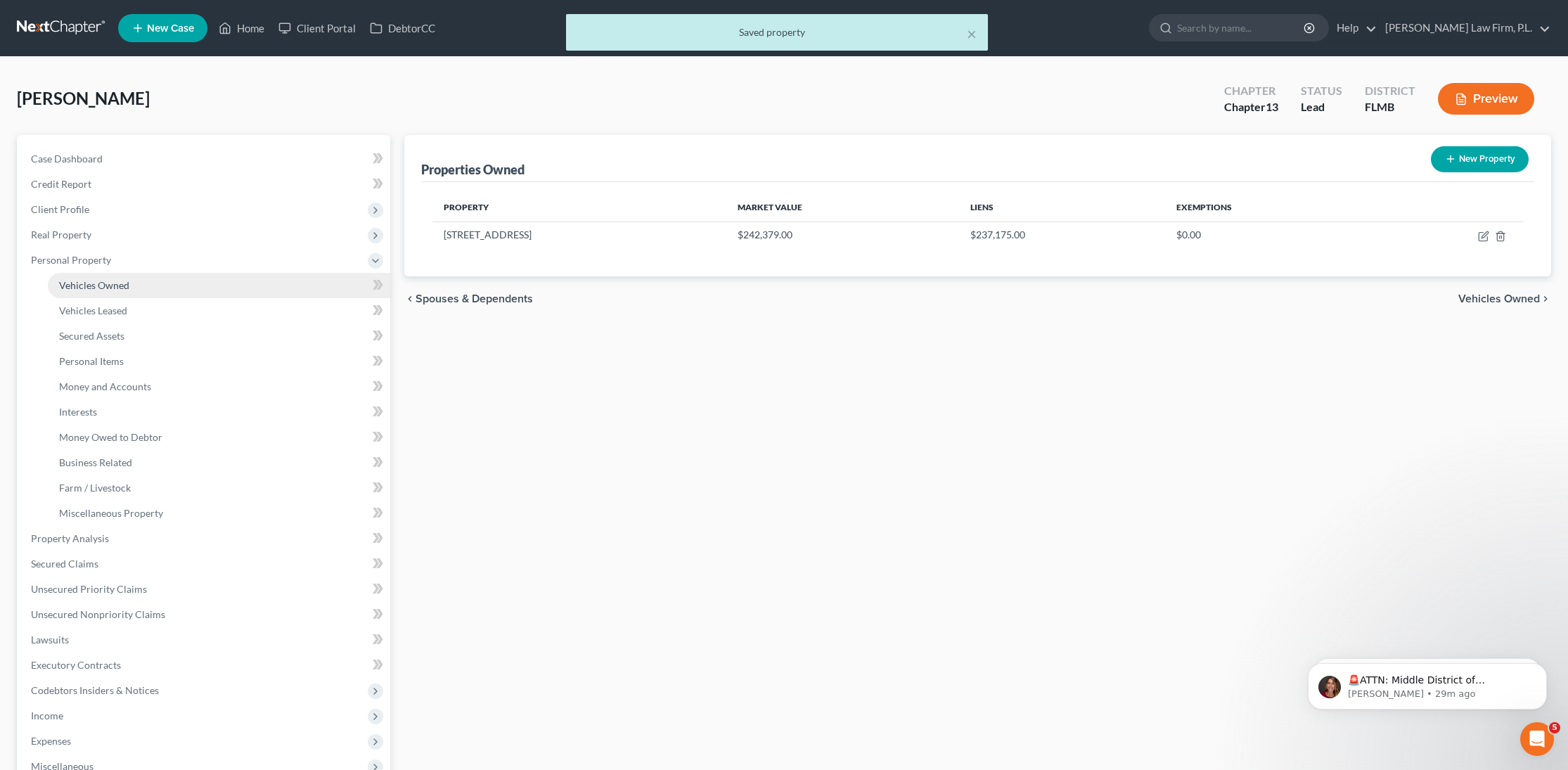
click at [188, 289] on link "Vehicles Owned" at bounding box center [219, 286] width 343 height 25
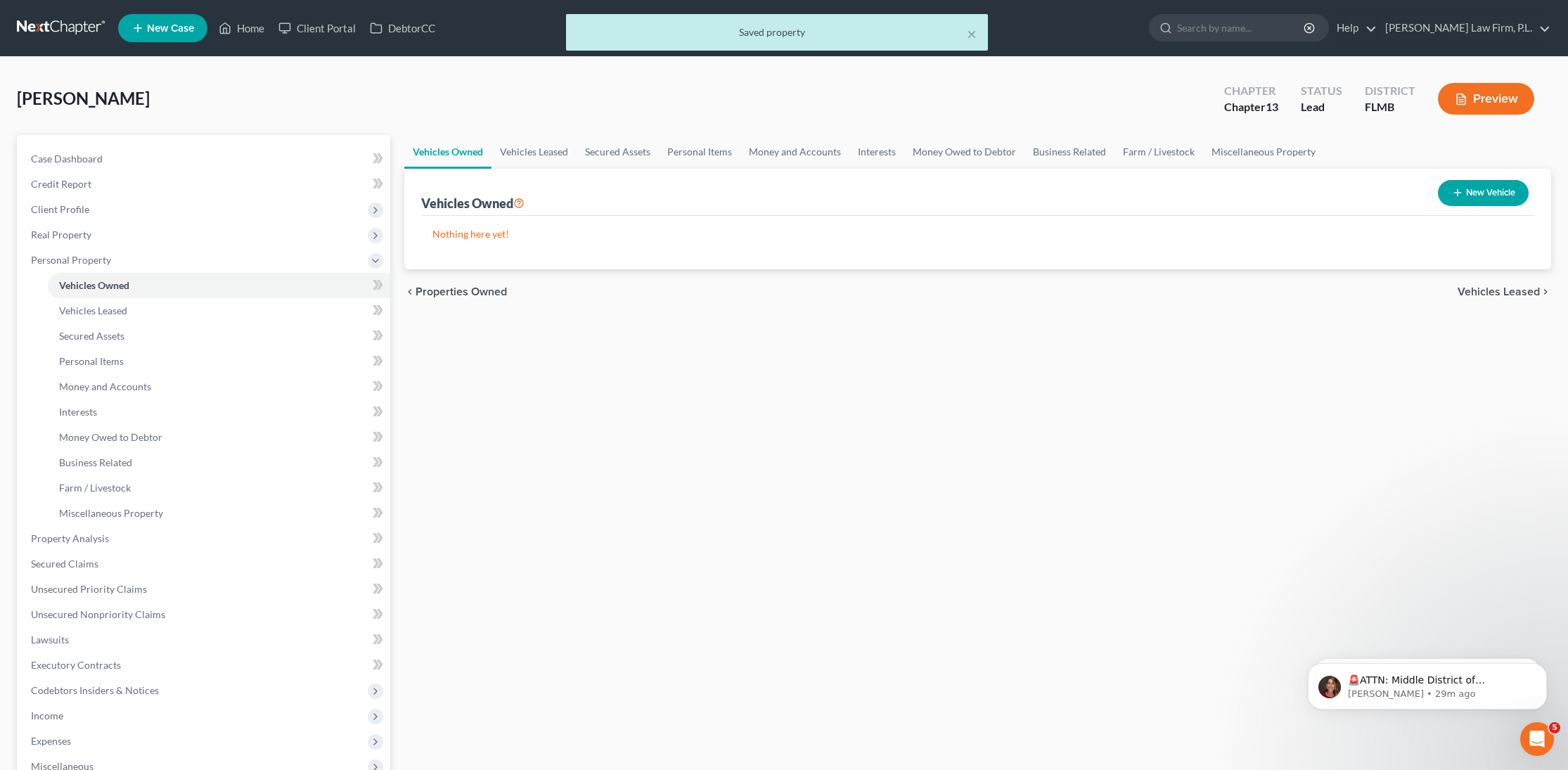
click at [1471, 200] on button "New Vehicle" at bounding box center [1483, 192] width 91 height 26
select select "0"
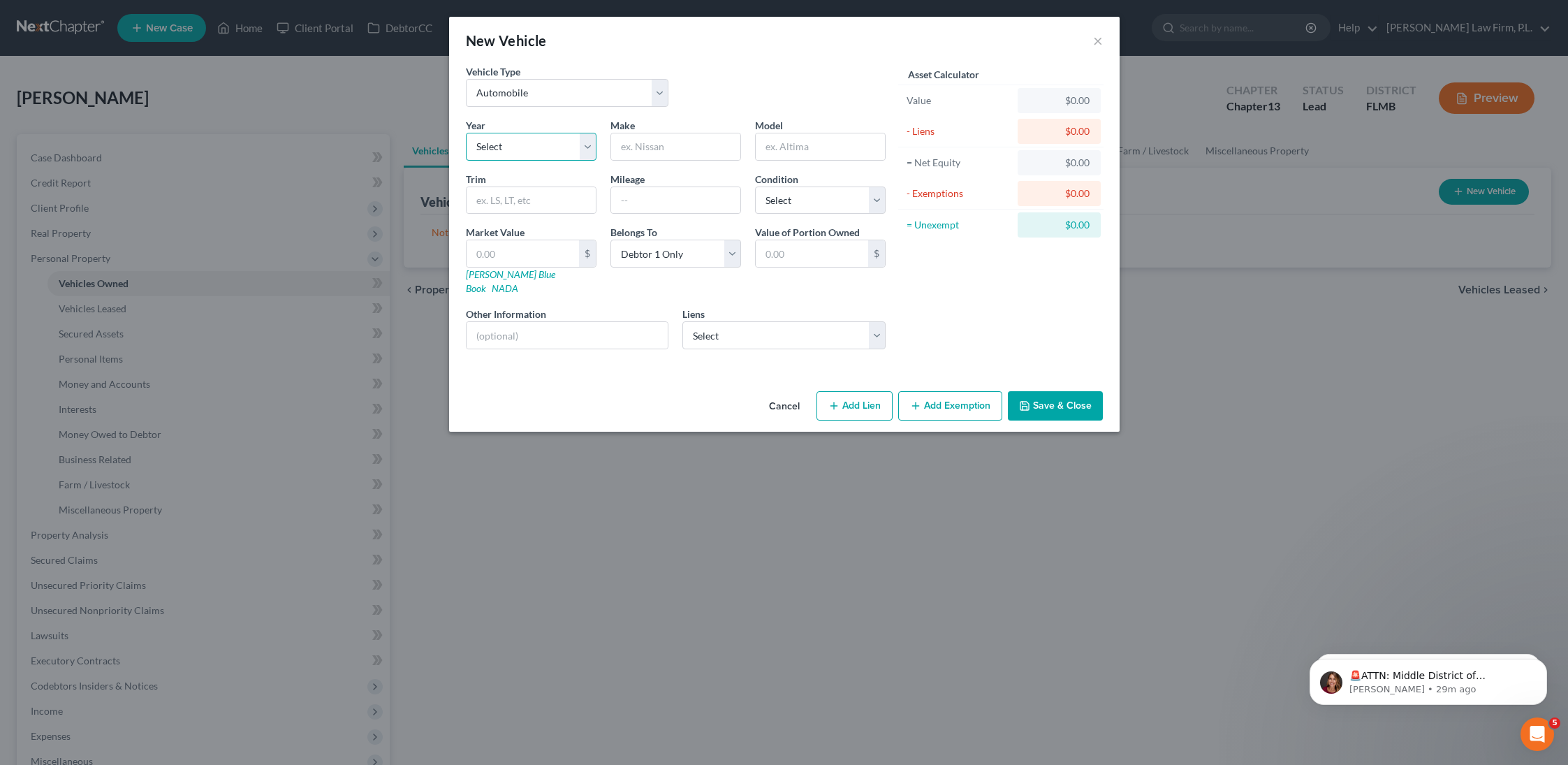
click at [550, 152] on select "Select 2026 2025 2024 2023 2022 2021 2020 2019 2018 2017 2016 2015 2014 2013 20…" at bounding box center [531, 147] width 131 height 28
select select "21"
click at [466, 133] on select "Select 2026 2025 2024 2023 2022 2021 2020 2019 2018 2017 2016 2015 2014 2013 20…" at bounding box center [531, 147] width 131 height 28
click at [679, 145] on input "text" at bounding box center [676, 147] width 129 height 26
type input "Dodge"
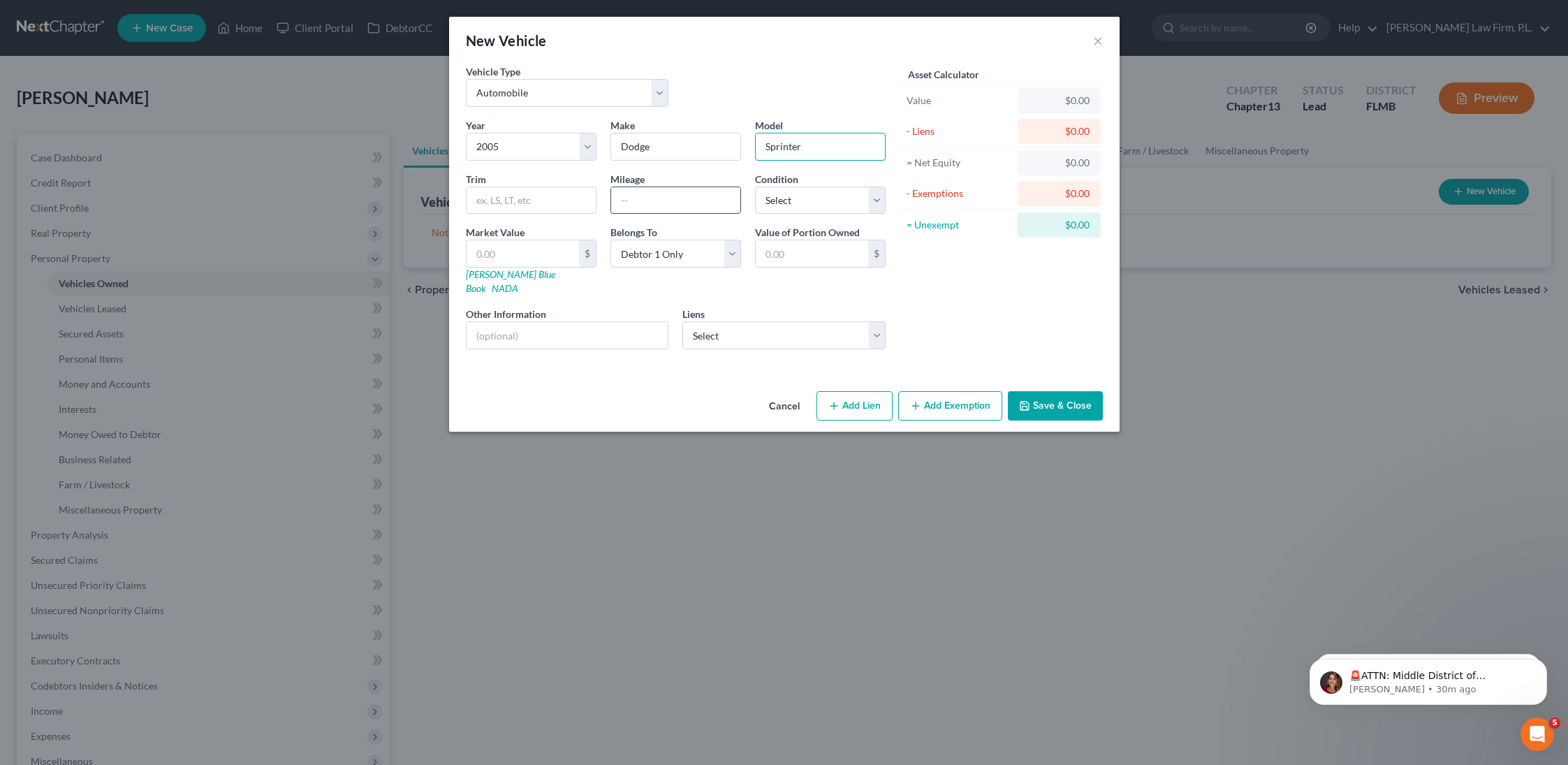
type input "Sprinter"
click at [650, 199] on input "text" at bounding box center [676, 201] width 129 height 26
type input "1"
type input "200000"
click at [518, 282] on link "NADA" at bounding box center [505, 288] width 26 height 12
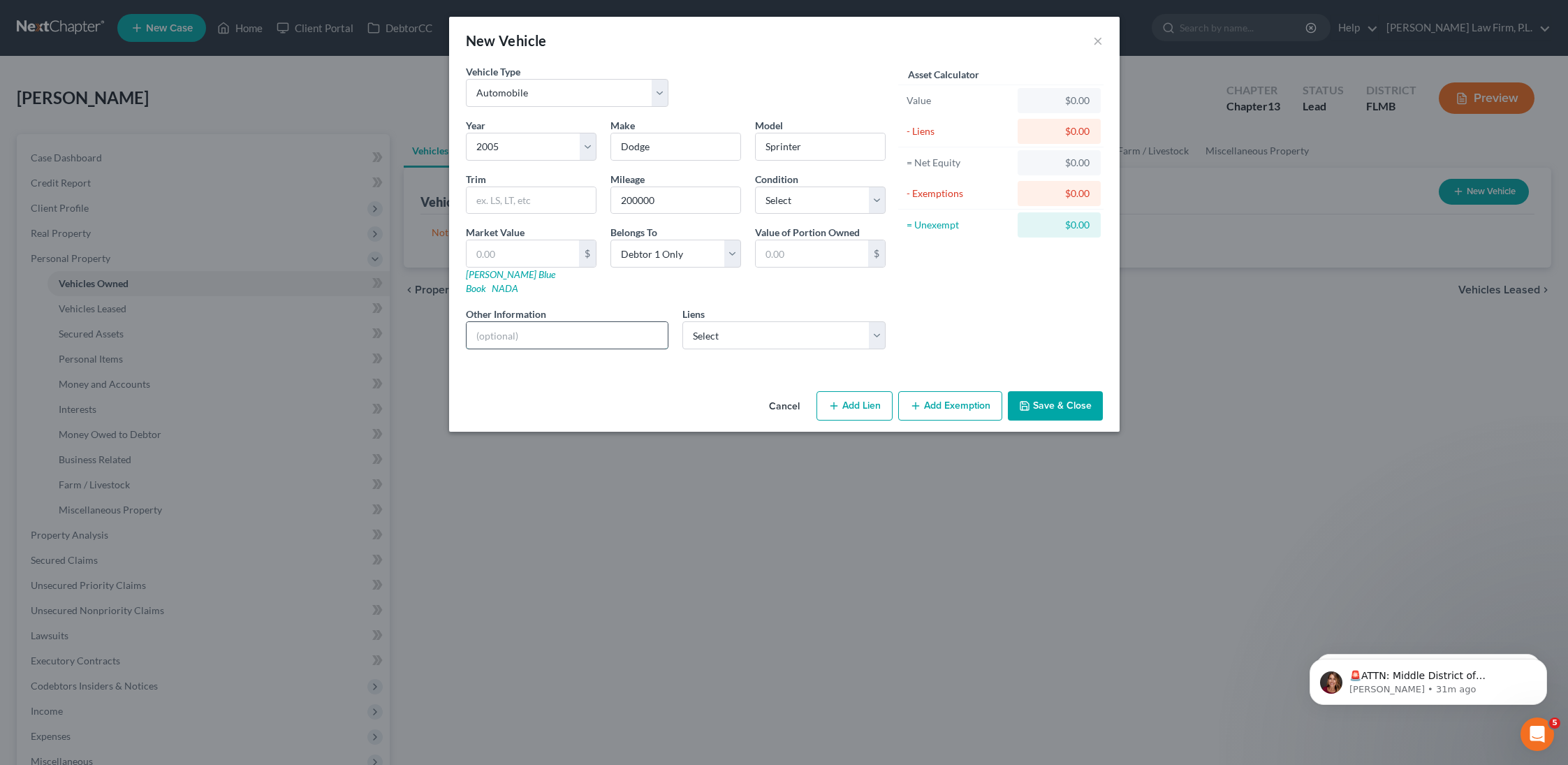
click at [579, 327] on input "text" at bounding box center [568, 335] width 202 height 26
click at [552, 253] on input "text" at bounding box center [523, 253] width 113 height 26
paste input "$5,900"
type input "$5,900"
type input "5,900.00"
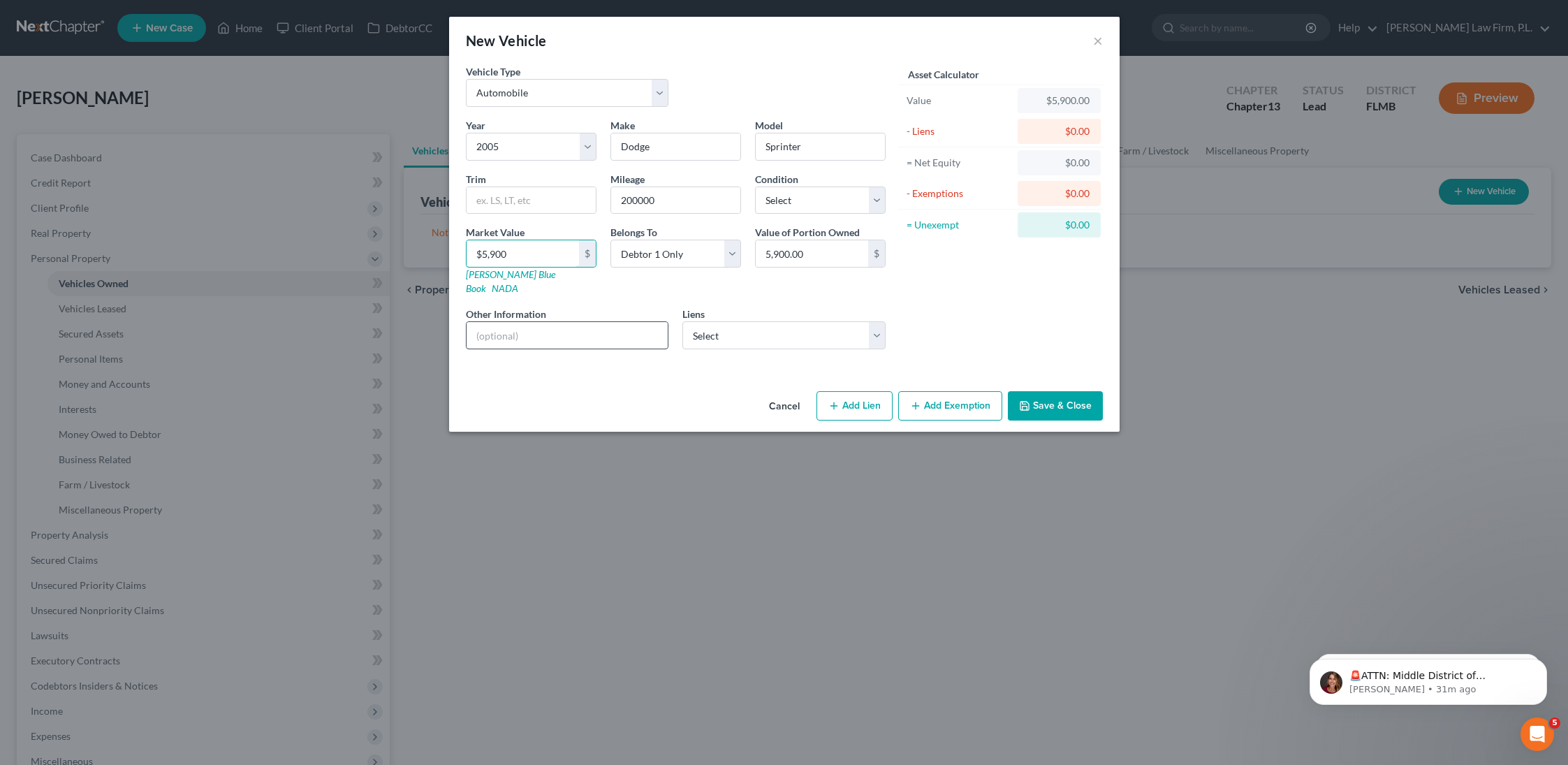
type input "$5,900"
click at [505, 322] on input "text" at bounding box center [568, 335] width 202 height 26
type input "Tax Appraiser Value"
click at [1076, 391] on button "Save & Close" at bounding box center [1055, 406] width 95 height 30
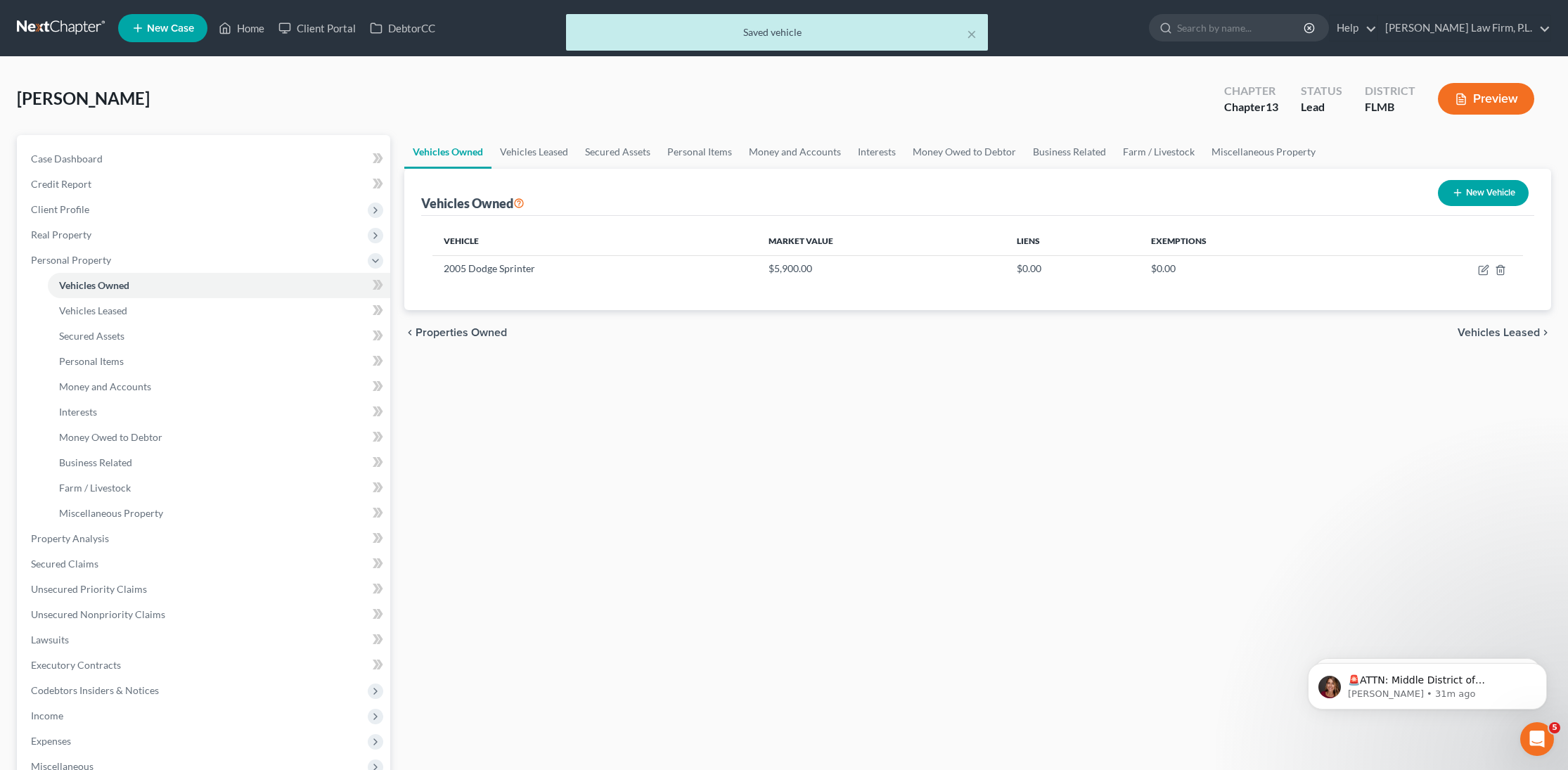
click at [1471, 194] on button "New Vehicle" at bounding box center [1483, 192] width 91 height 26
select select "0"
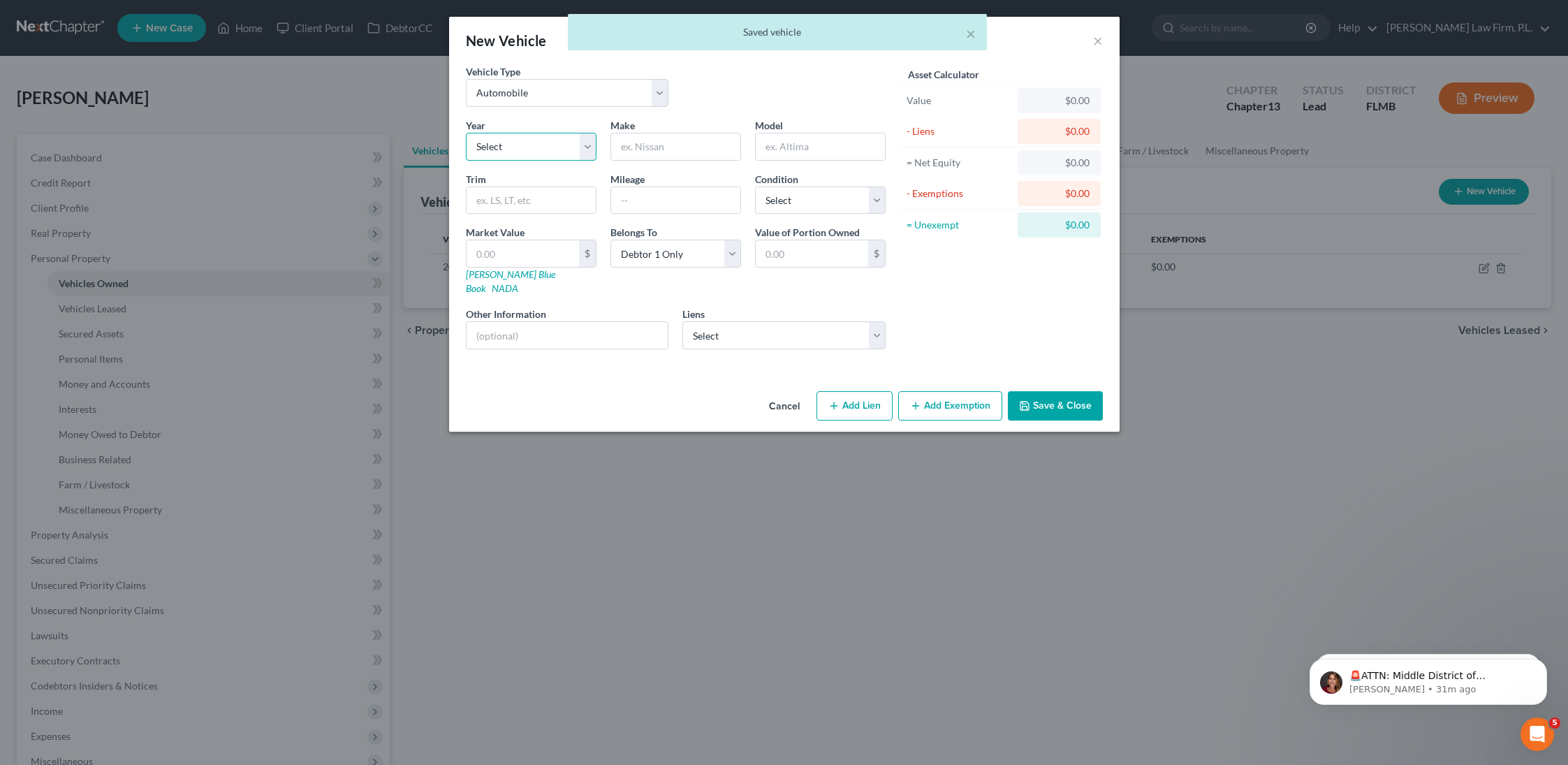
click at [525, 146] on select "Select 2026 2025 2024 2023 2022 2021 2020 2019 2018 2017 2016 2015 2014 2013 20…" at bounding box center [531, 147] width 131 height 28
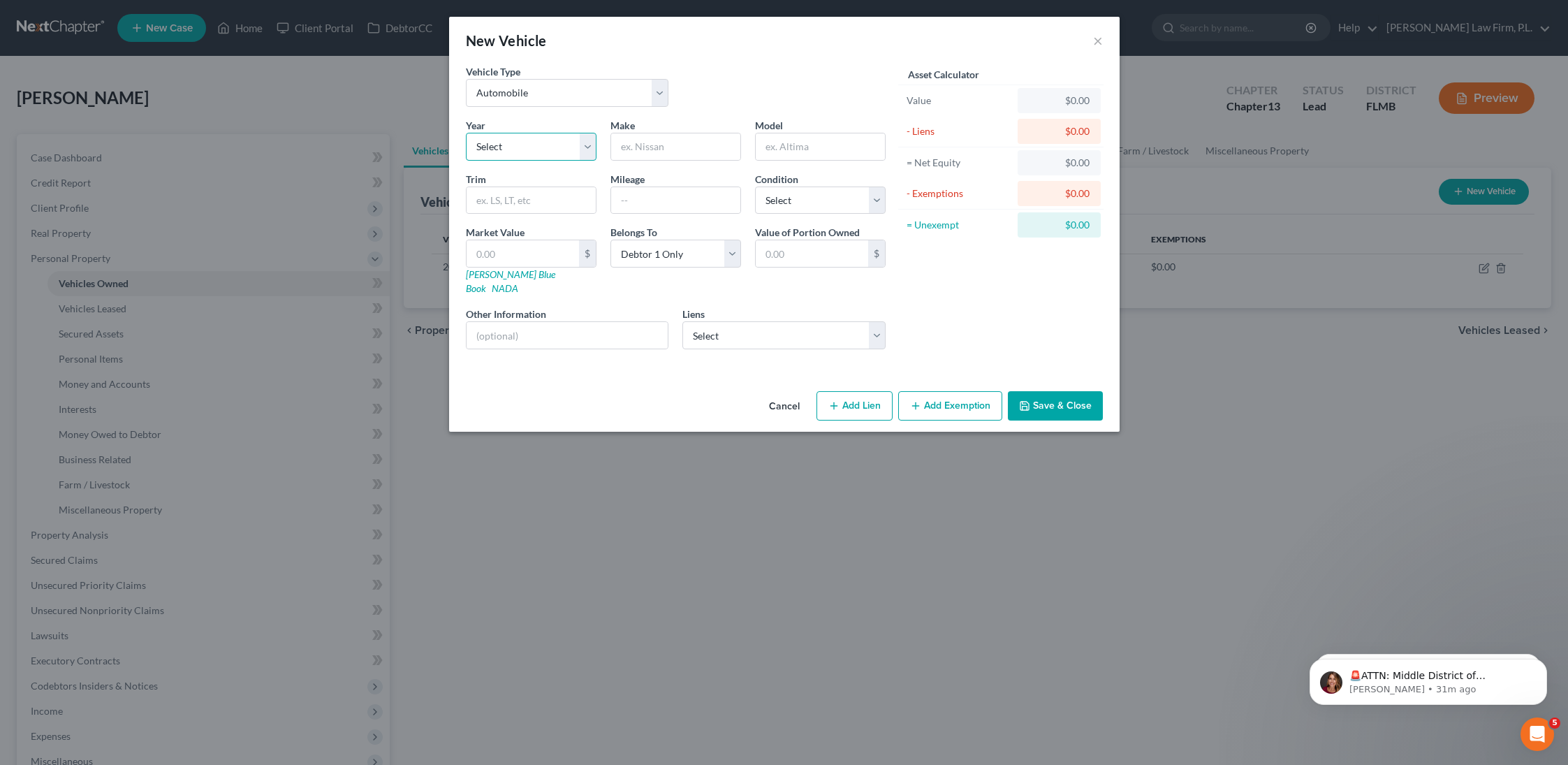
select select "15"
click at [466, 133] on select "Select 2026 2025 2024 2023 2022 2021 2020 2019 2018 2017 2016 2015 2014 2013 20…" at bounding box center [531, 147] width 131 height 28
click at [653, 146] on input "text" at bounding box center [676, 147] width 129 height 26
type input "Lexus"
type input "Hybrid"
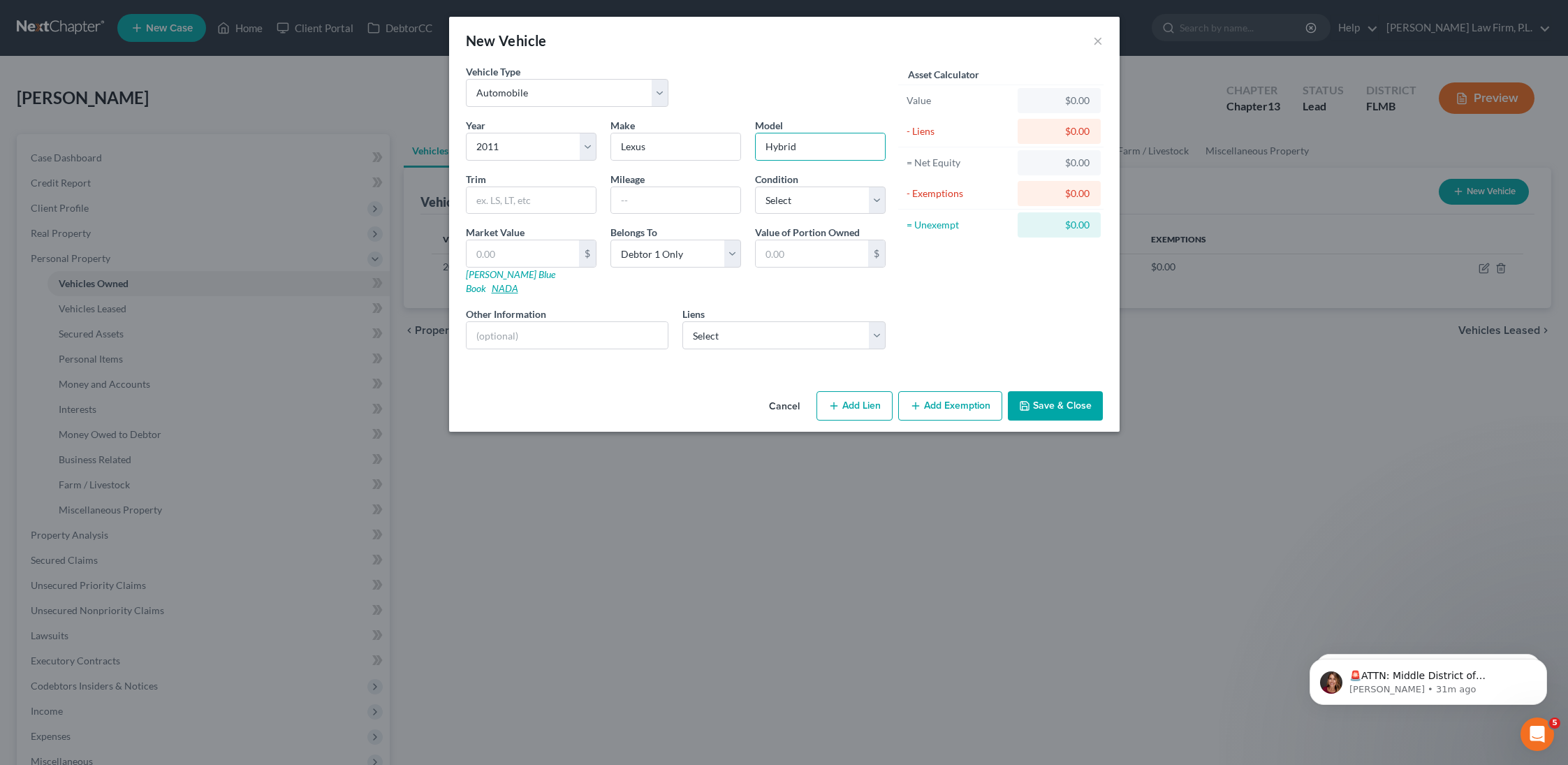
click at [518, 282] on link "NADA" at bounding box center [505, 288] width 26 height 12
click at [495, 267] on input "text" at bounding box center [523, 253] width 113 height 26
paste input "$6,700"
type input "$6,700"
type input "6,700.00"
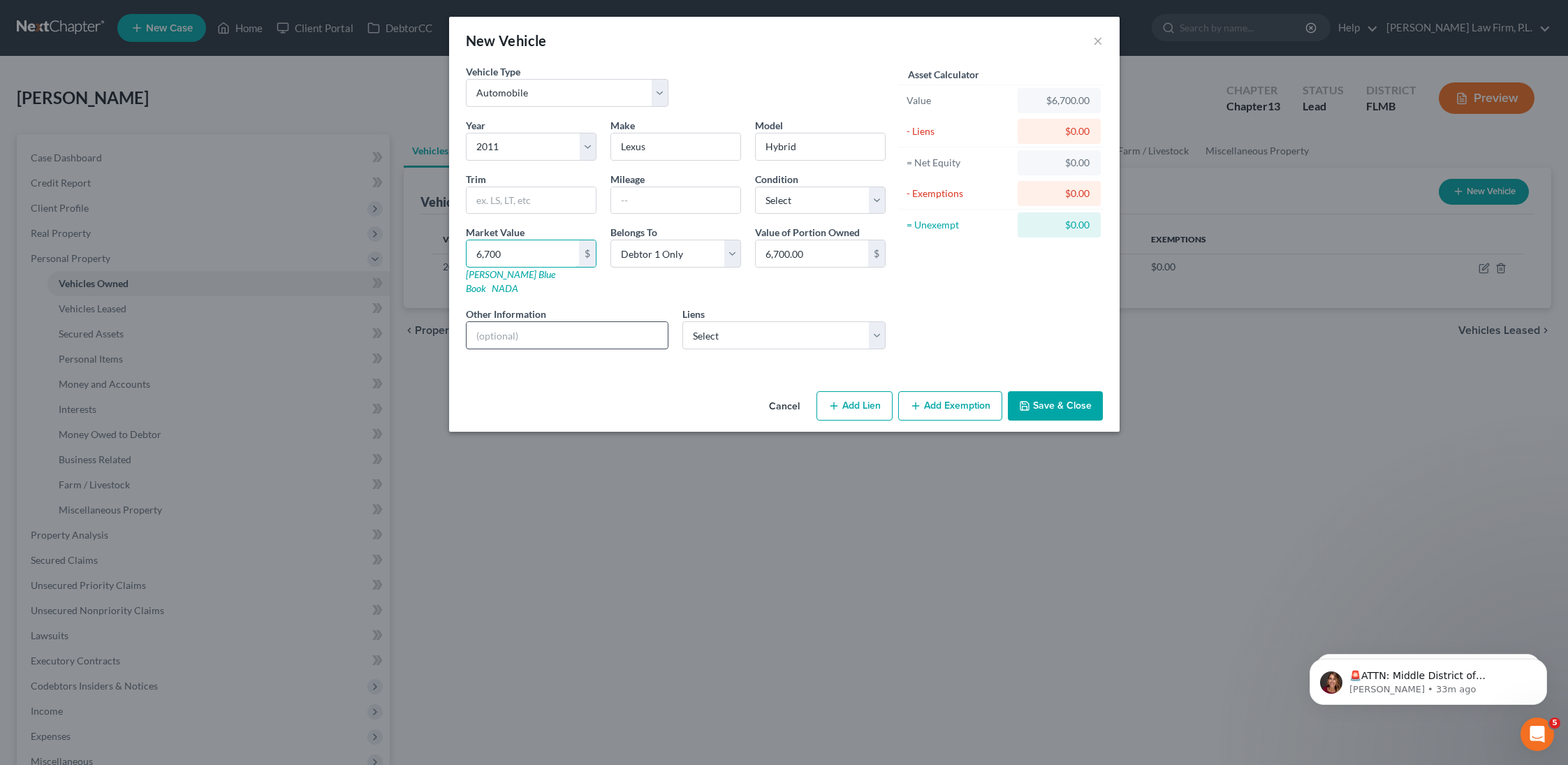
type input "6,700"
click at [540, 322] on input "text" at bounding box center [568, 335] width 202 height 26
type input "Tax Appraiser Value"
click at [677, 187] on input "text" at bounding box center [676, 201] width 129 height 26
type input "130000"
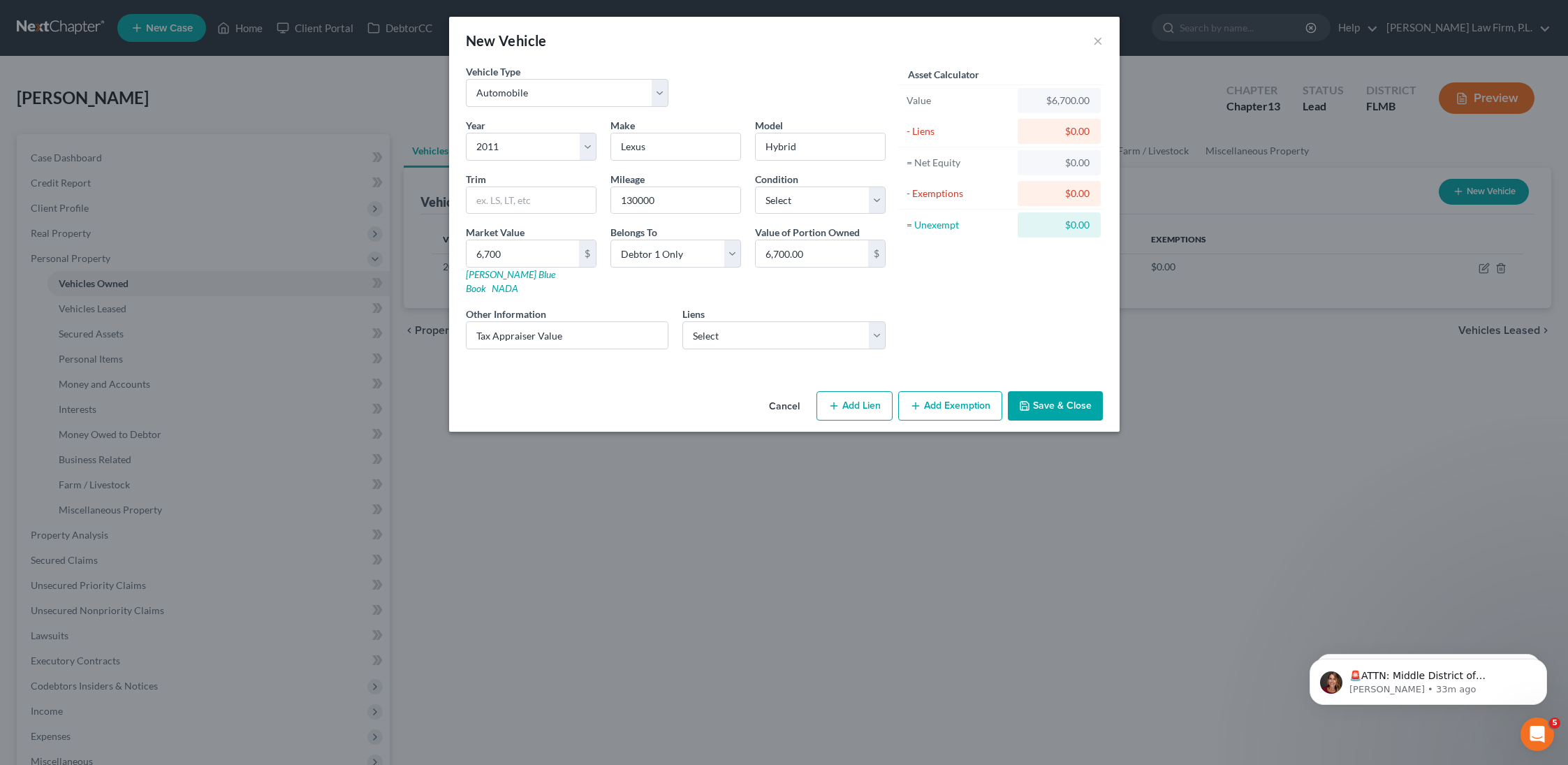
click at [1045, 396] on button "Save & Close" at bounding box center [1055, 406] width 95 height 30
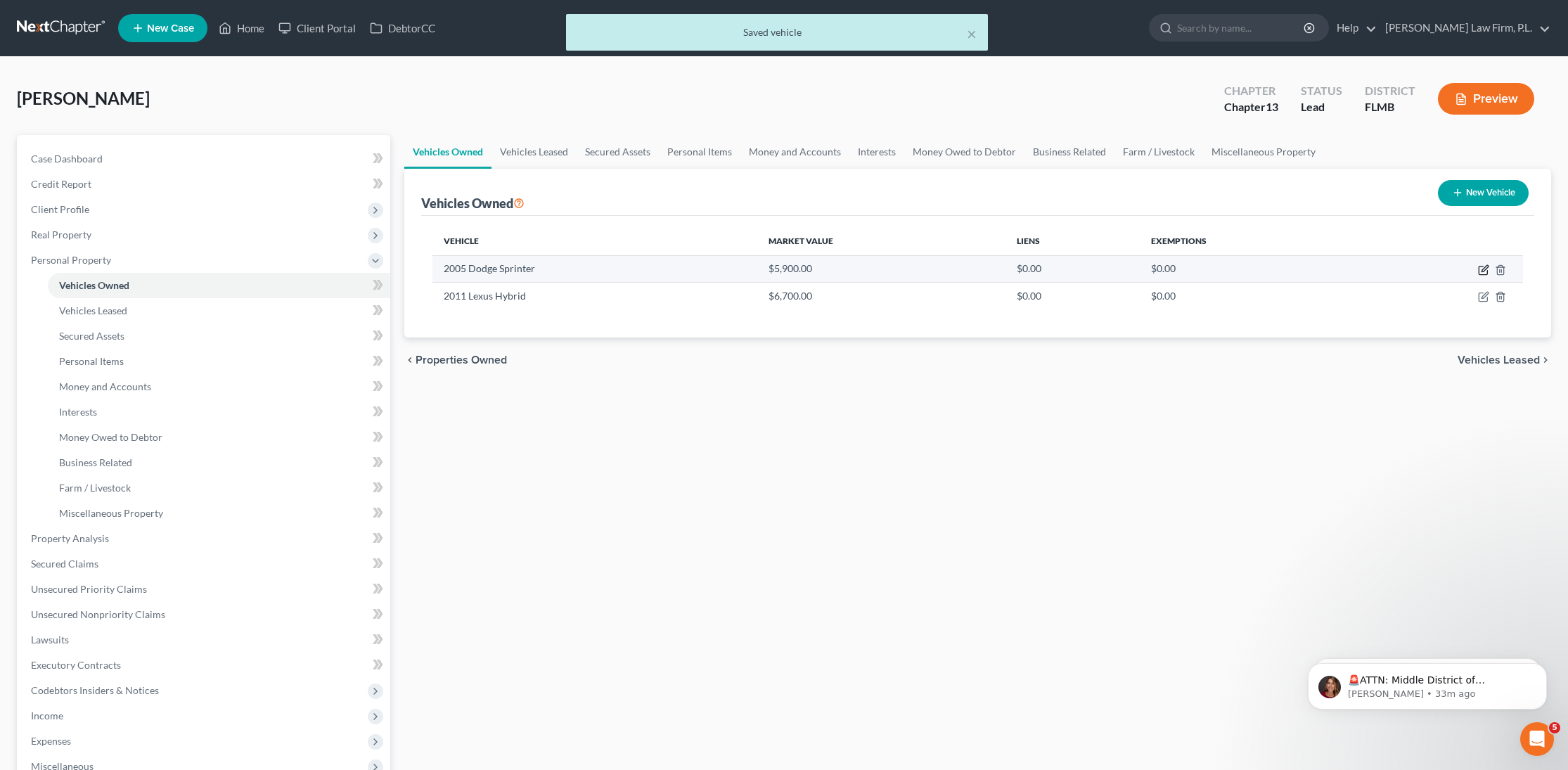
click at [1484, 270] on icon "button" at bounding box center [1484, 268] width 6 height 6
select select "0"
select select "21"
select select "0"
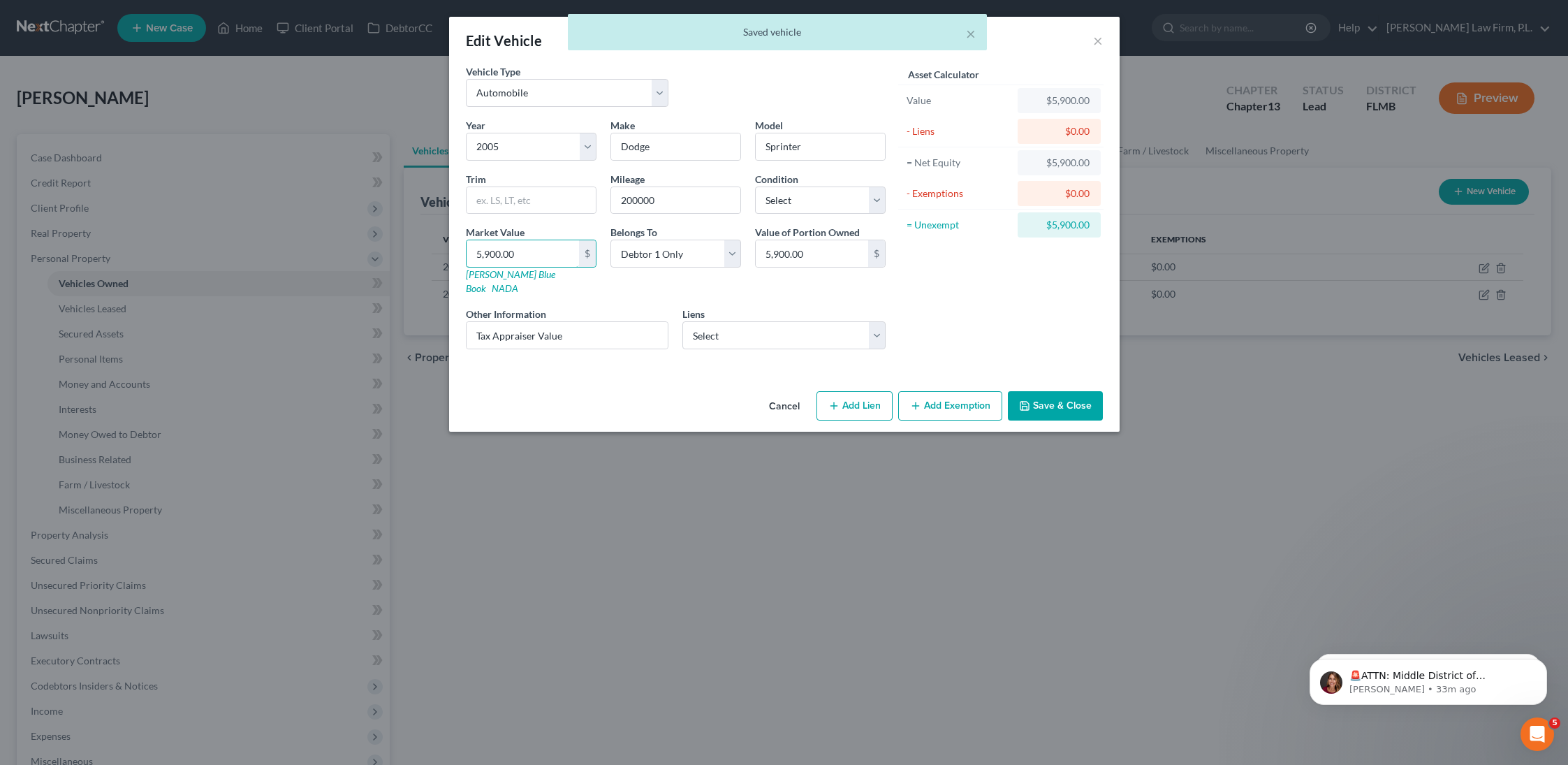
drag, startPoint x: 524, startPoint y: 254, endPoint x: 391, endPoint y: 242, distance: 133.5
click at [391, 242] on div "Edit Vehicle × Vehicle Type Select Automobile Truck Trailer Watercraft Aircraft…" at bounding box center [784, 382] width 1568 height 765
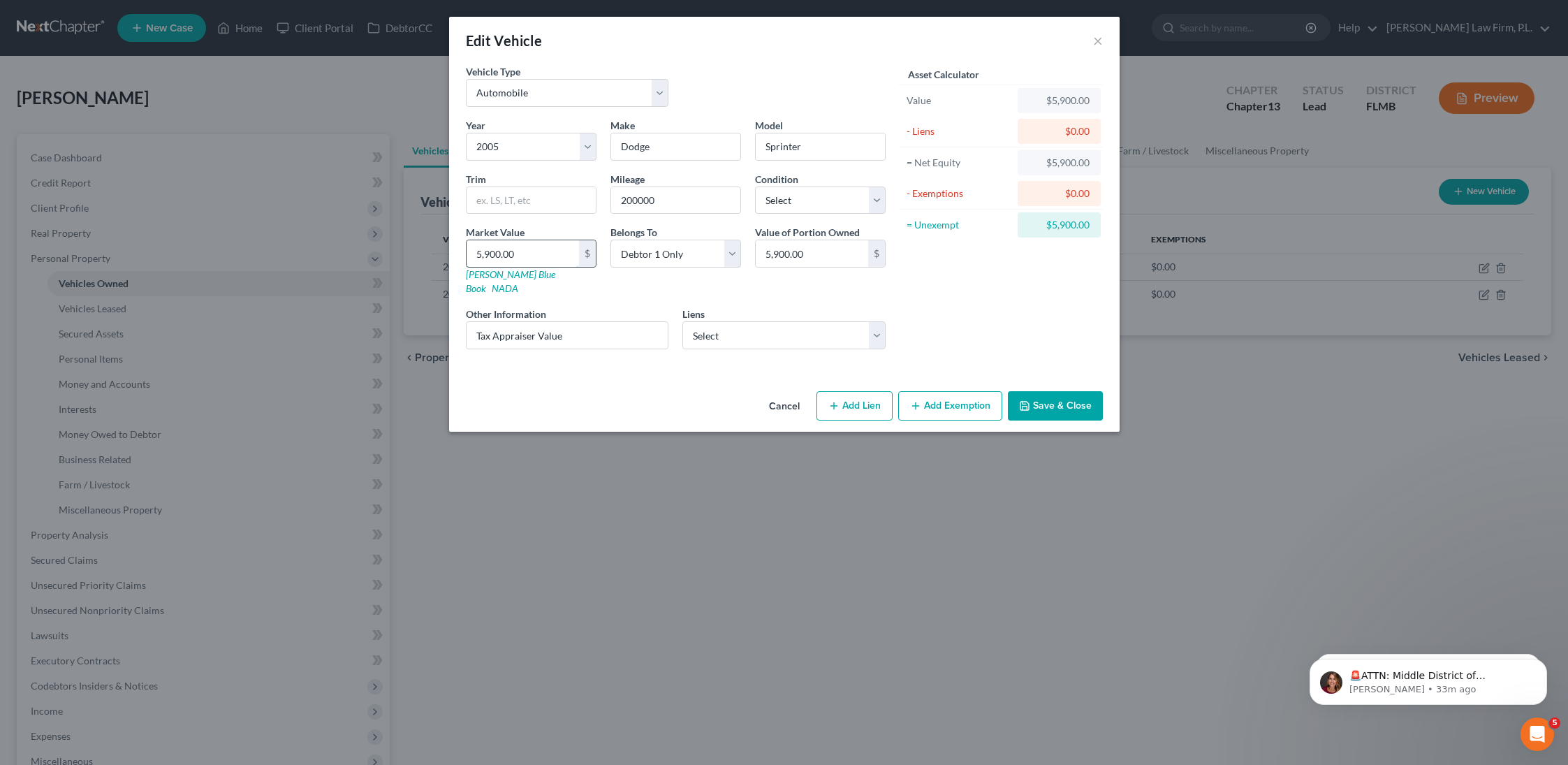
type input "5,00.00"
type input "500.00"
type input "50"
type input "50.00"
type input "5"
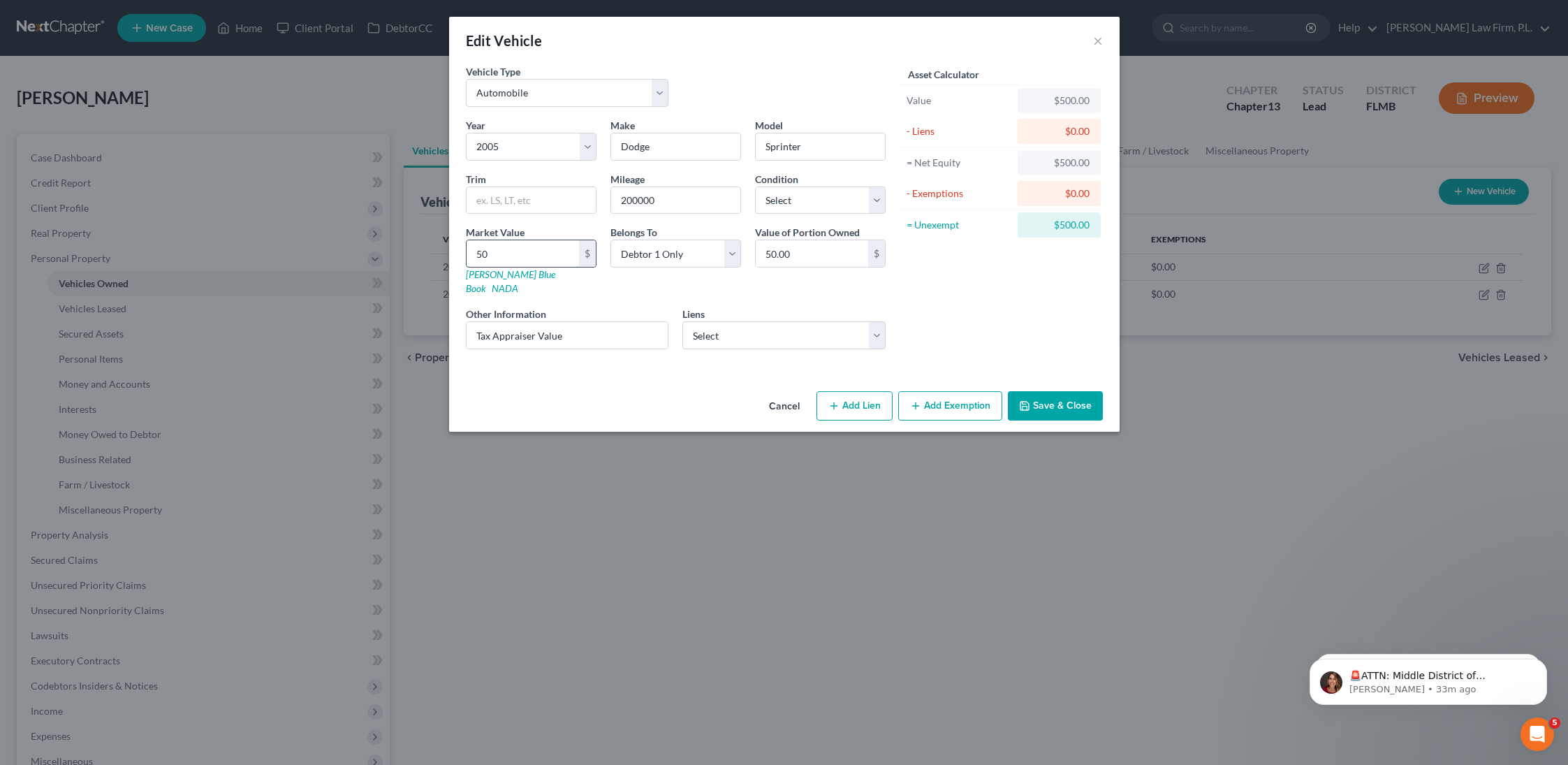
type input "5.00"
type input "3"
type input "3.00"
type input "33"
type input "33.00"
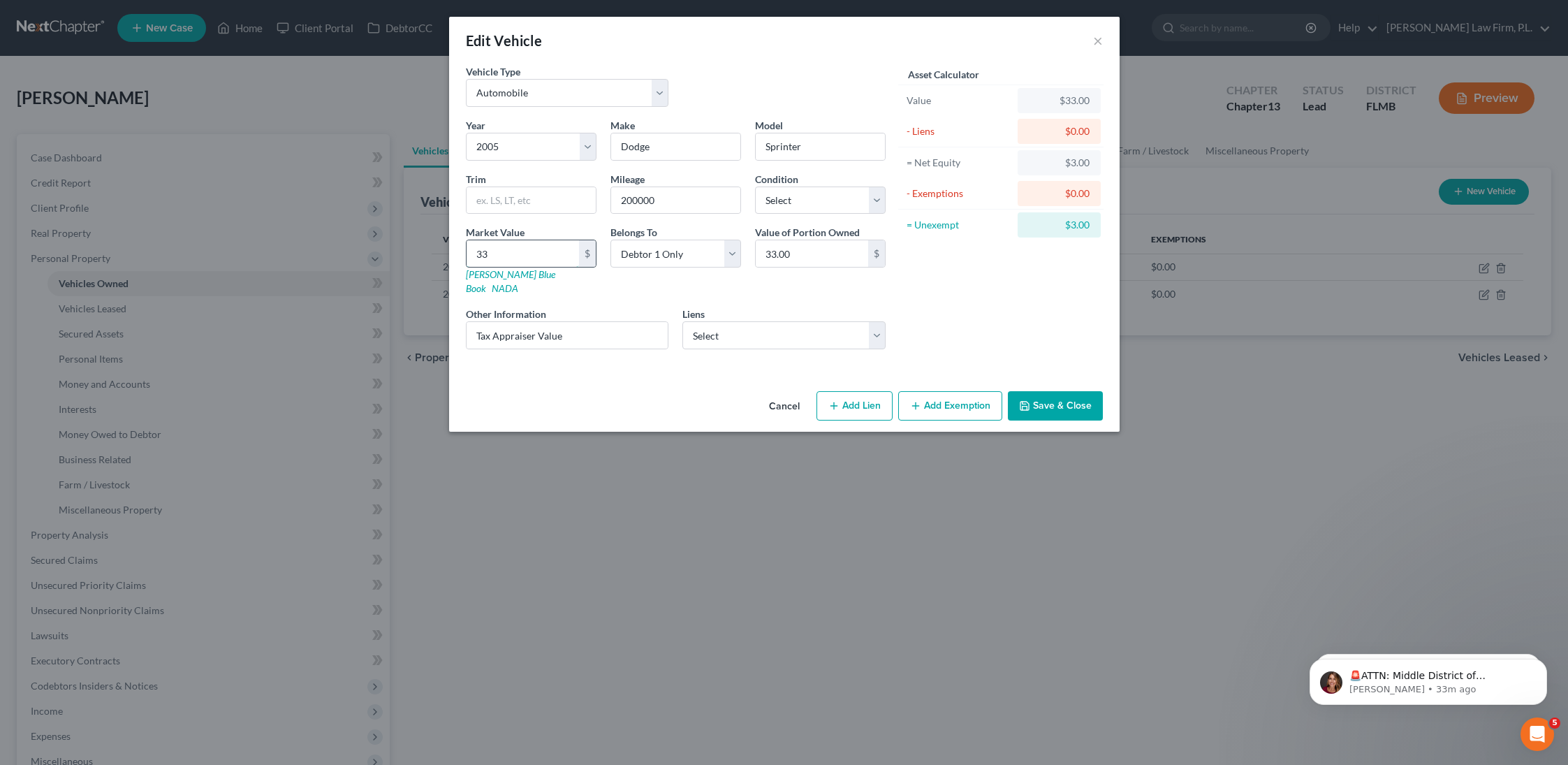
type input "330"
type input "330.00"
type input "3300"
type input "3,300.00"
type input "3,300"
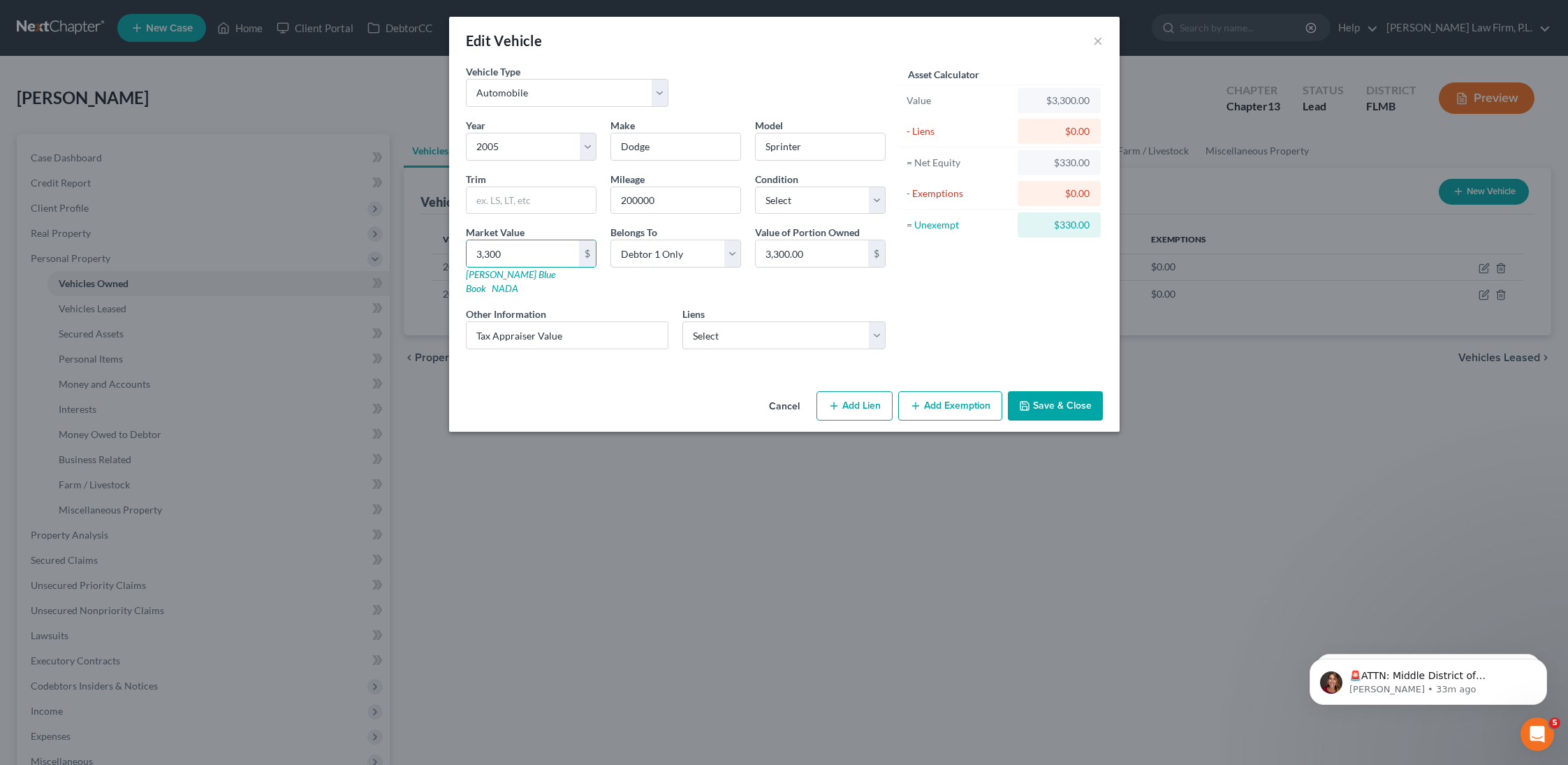
click at [1064, 402] on button "Save & Close" at bounding box center [1055, 406] width 95 height 30
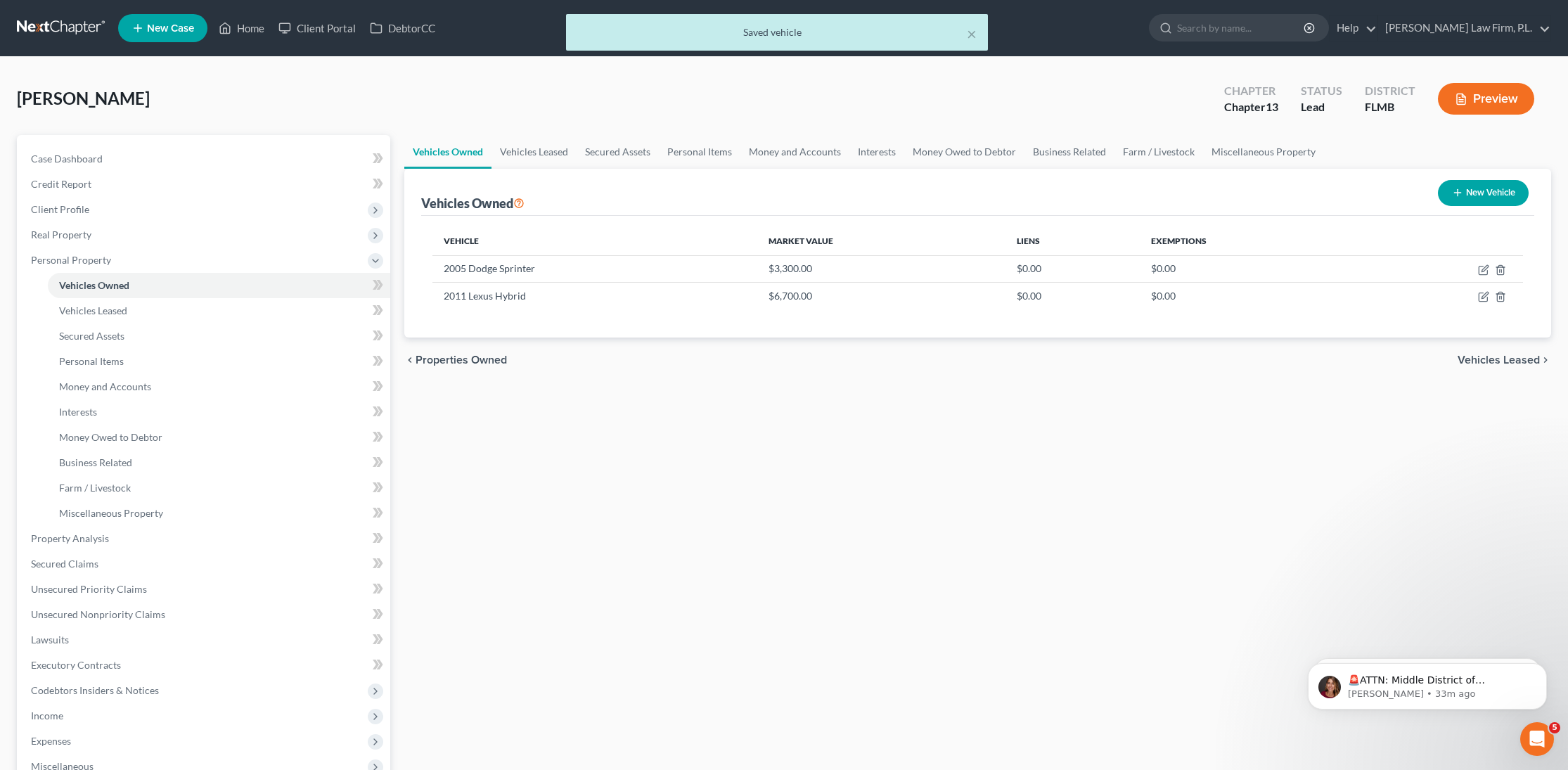
click at [1458, 196] on icon "button" at bounding box center [1457, 192] width 11 height 11
select select "0"
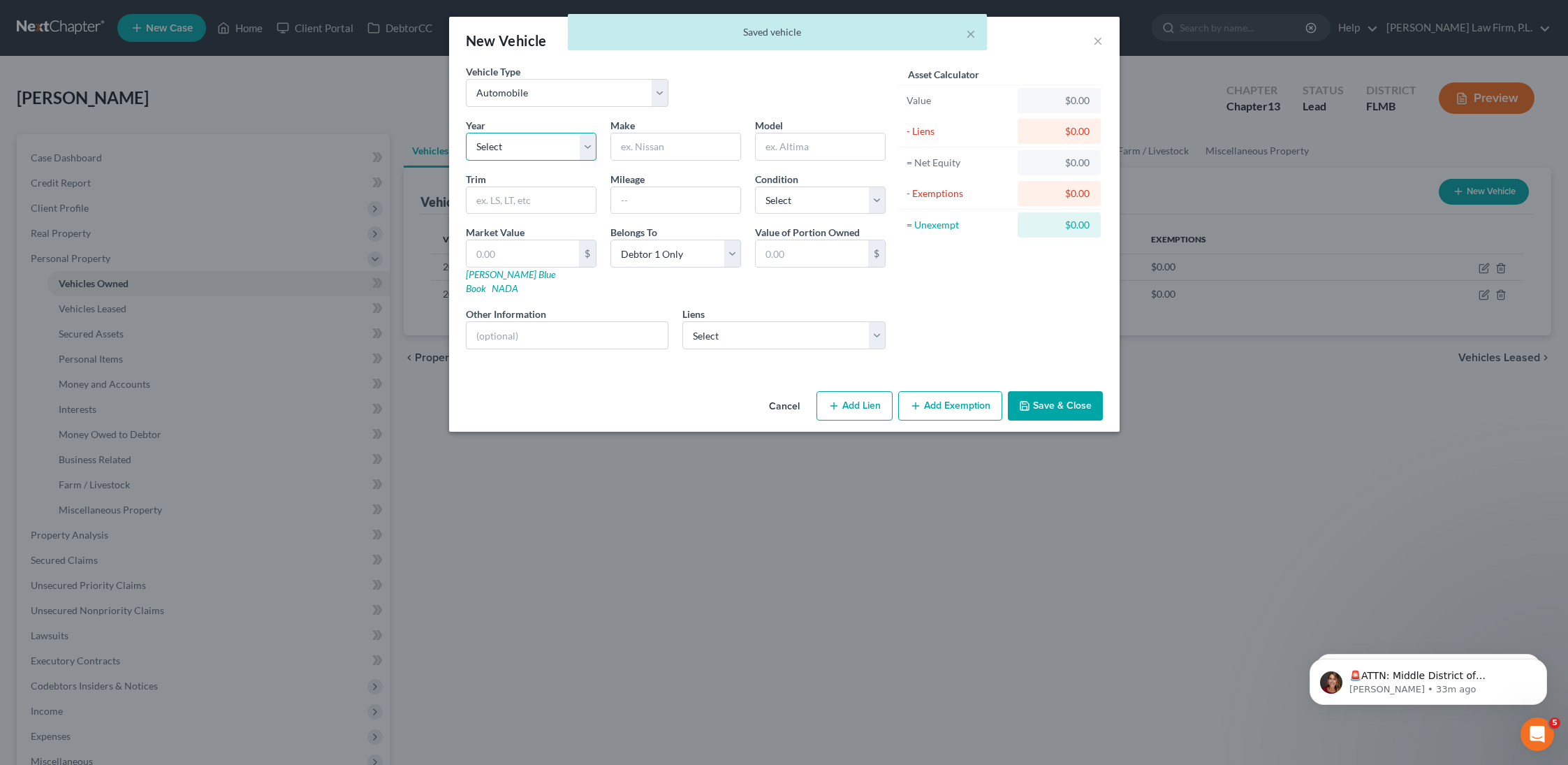
click at [547, 149] on select "Select 2026 2025 2024 2023 2022 2021 2020 2019 2018 2017 2016 2015 2014 2013 20…" at bounding box center [531, 147] width 131 height 28
select select "6"
click at [466, 133] on select "Select 2026 2025 2024 2023 2022 2021 2020 2019 2018 2017 2016 2015 2014 2013 20…" at bounding box center [531, 147] width 131 height 28
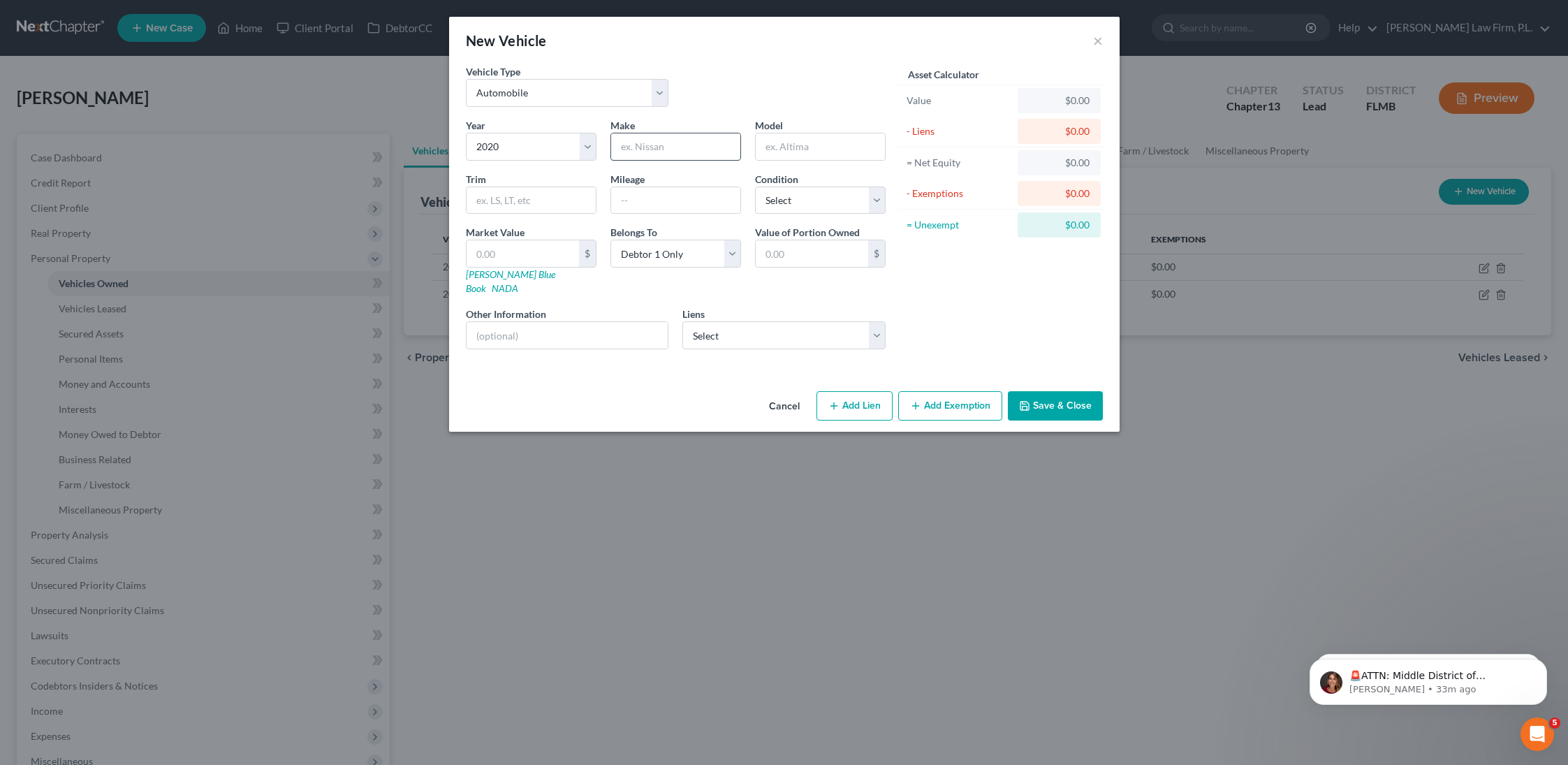
click at [677, 149] on input "text" at bounding box center [676, 147] width 129 height 26
type input "Dodge Ram"
click at [639, 200] on input "text" at bounding box center [676, 201] width 129 height 26
type input "5"
type input "70000"
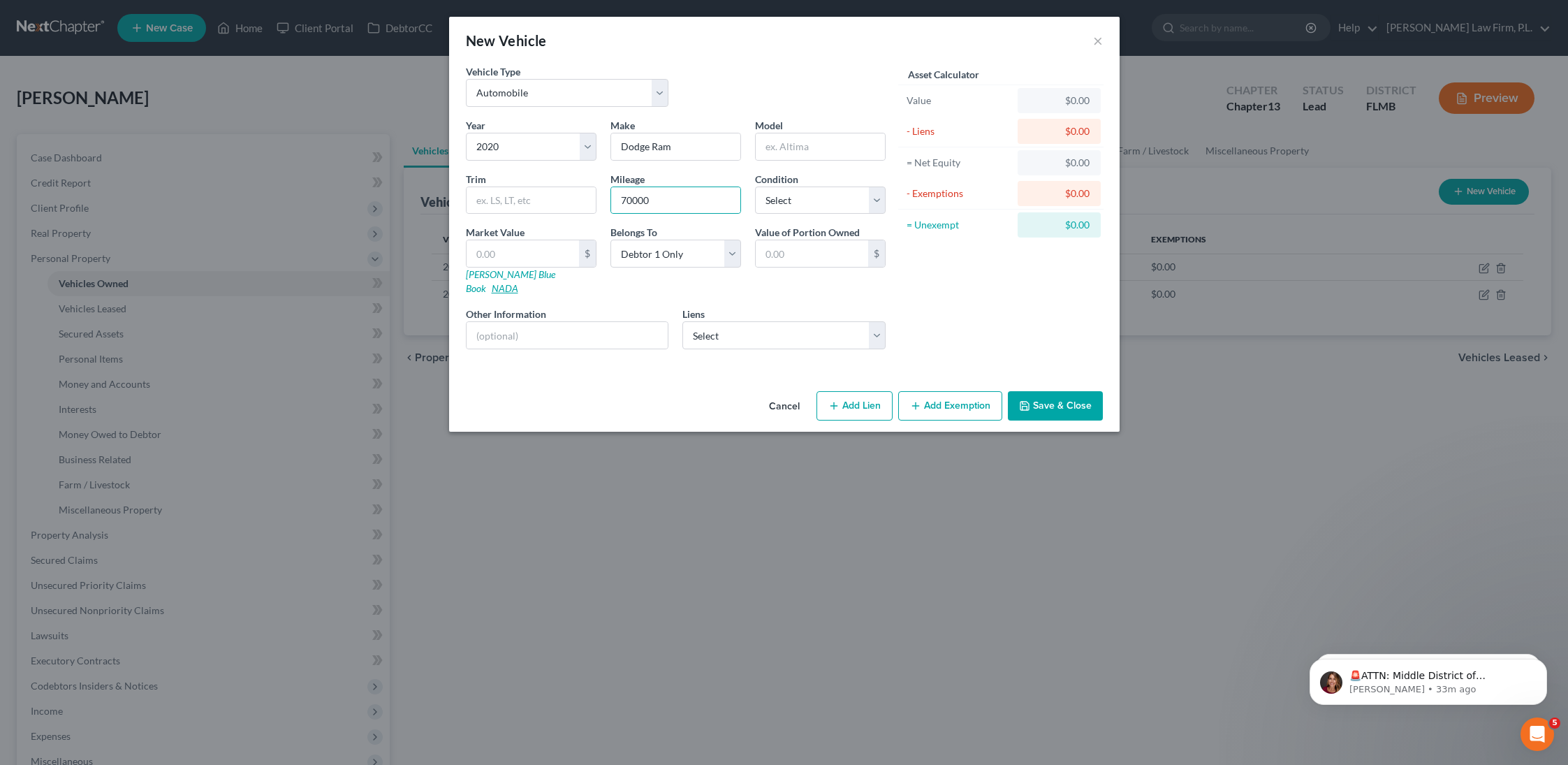
click at [518, 282] on link "NADA" at bounding box center [505, 288] width 26 height 12
click at [547, 253] on input "text" at bounding box center [523, 253] width 113 height 26
paste input "$32,350"
type input "$32,350"
type input "32,350.00"
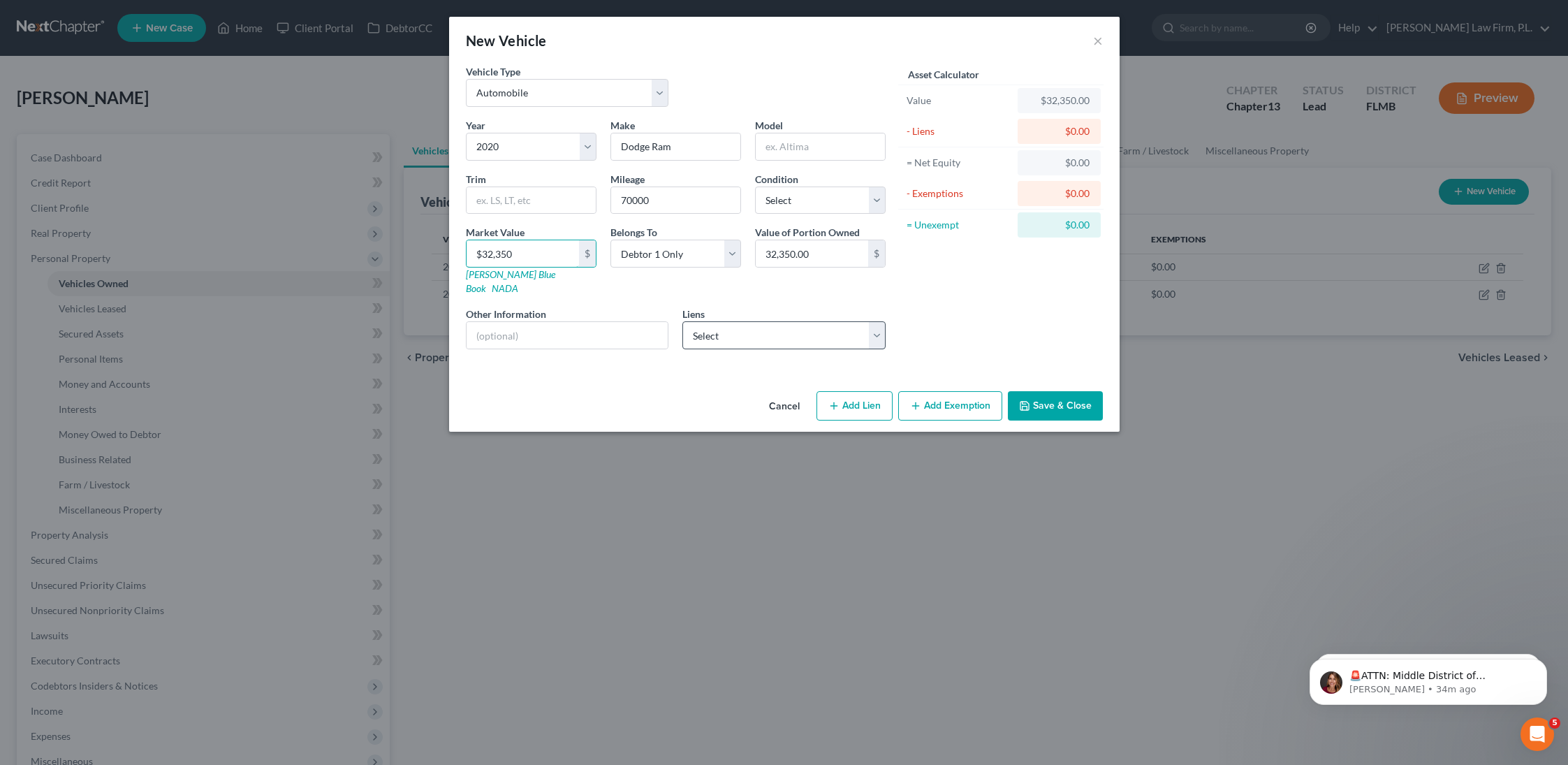
type input "$32,350"
click at [815, 322] on select "Select Bk Of Amer - $14,647.00" at bounding box center [784, 336] width 204 height 28
click select "Select Bk Of Amer - $14,647.00" at bounding box center [784, 336] width 204 height 28
select select "9"
select select "0"
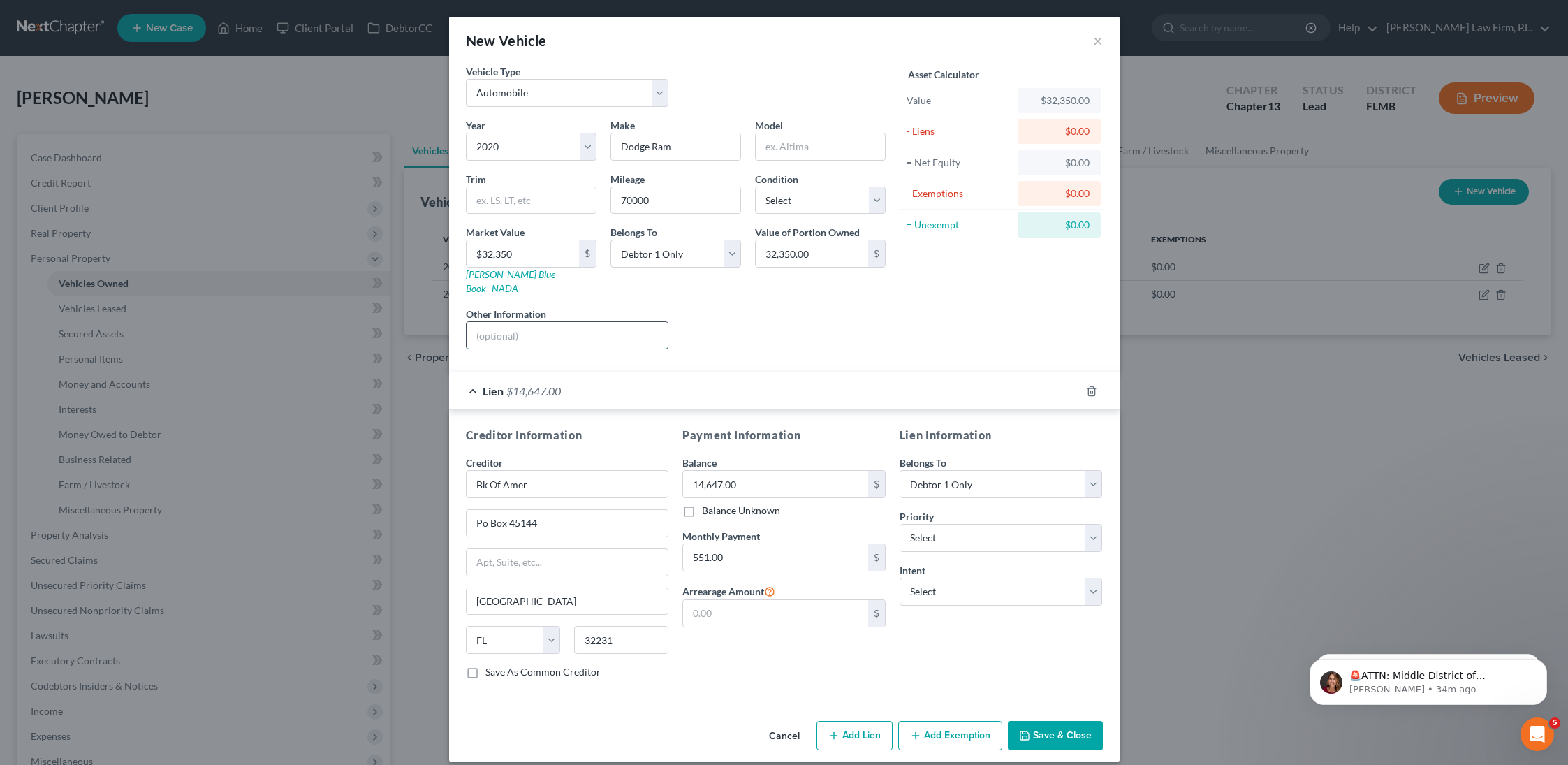
click at [543, 322] on input "text" at bounding box center [568, 335] width 202 height 26
type input "NADA Value"
click at [999, 524] on select "Select 1st 2nd 3rd 4th 5th 6th 7th 8th 9th 10th 11th 12th 13th 14th 15th 16th 1…" at bounding box center [1002, 538] width 204 height 28
select select "0"
click at [900, 524] on select "Select 1st 2nd 3rd 4th 5th 6th 7th 8th 9th 10th 11th 12th 13th 14th 15th 16th 1…" at bounding box center [1002, 538] width 204 height 28
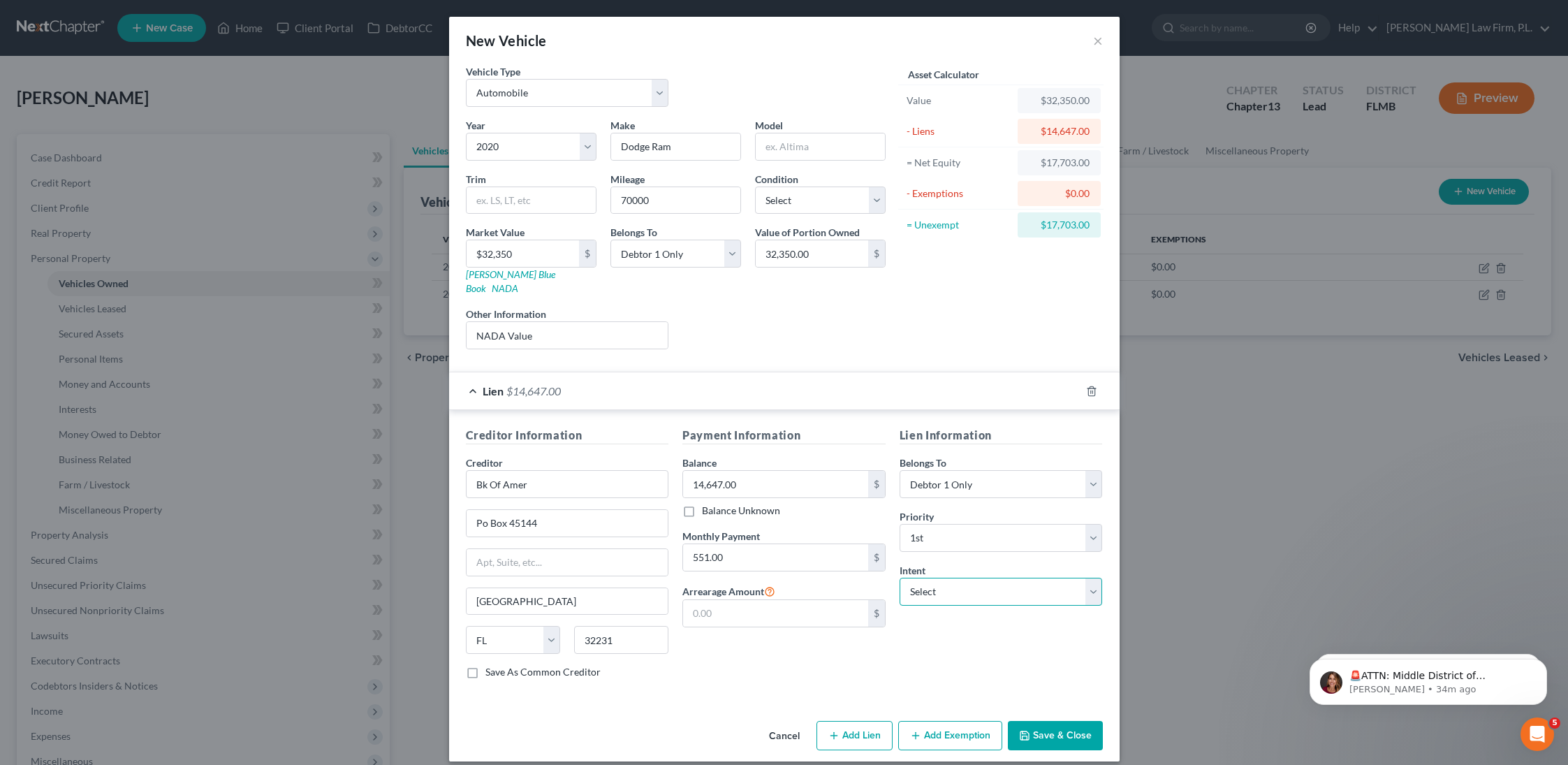
click at [1000, 578] on select "Select Surrender Redeem Reaffirm Avoid Other" at bounding box center [1002, 592] width 204 height 28
select select "2"
click at [900, 578] on select "Select Surrender Redeem Reaffirm Avoid Other" at bounding box center [1002, 592] width 204 height 28
click at [1058, 721] on button "Save & Close" at bounding box center [1055, 736] width 95 height 30
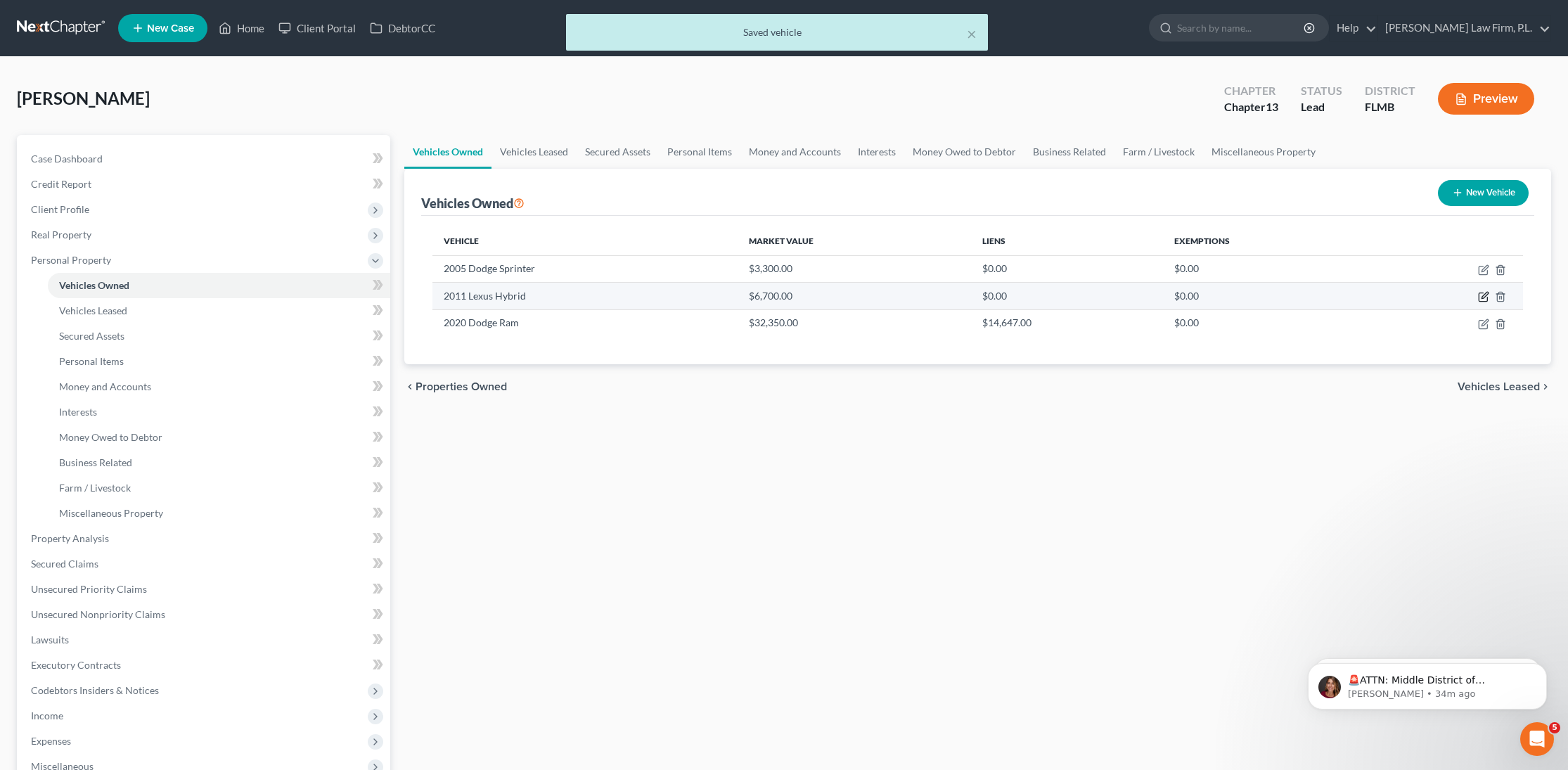
click at [1479, 296] on icon "button" at bounding box center [1483, 297] width 9 height 9
select select "0"
select select "15"
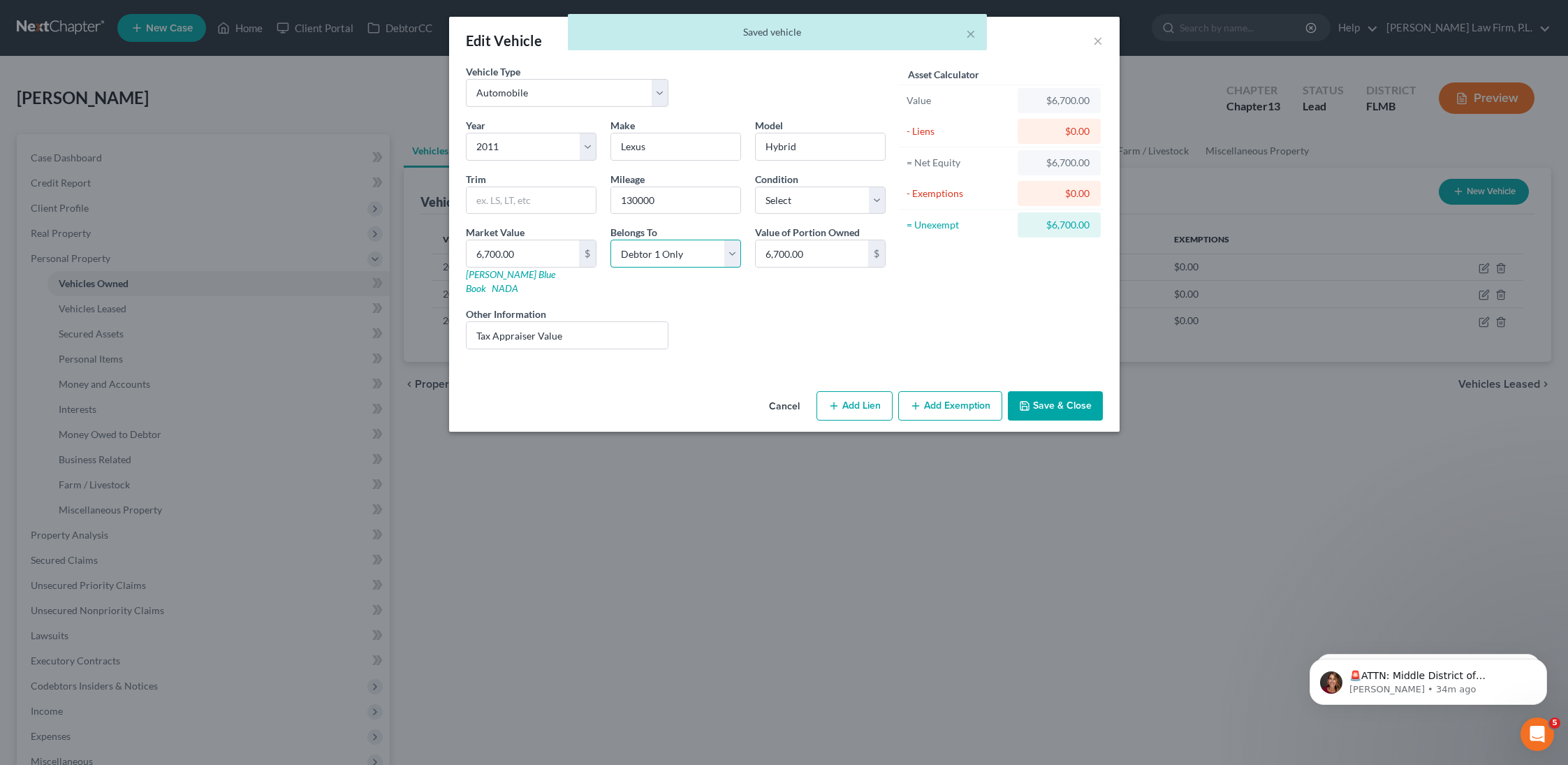
click at [692, 257] on select "Select Debtor 1 Only Debtor 2 Only Debtor 1 And Debtor 2 Only At Least One Of T…" at bounding box center [676, 253] width 131 height 28
select select "2"
click at [611, 239] on select "Select Debtor 1 Only Debtor 2 Only Debtor 1 And Debtor 2 Only At Least One Of T…" at bounding box center [676, 253] width 131 height 28
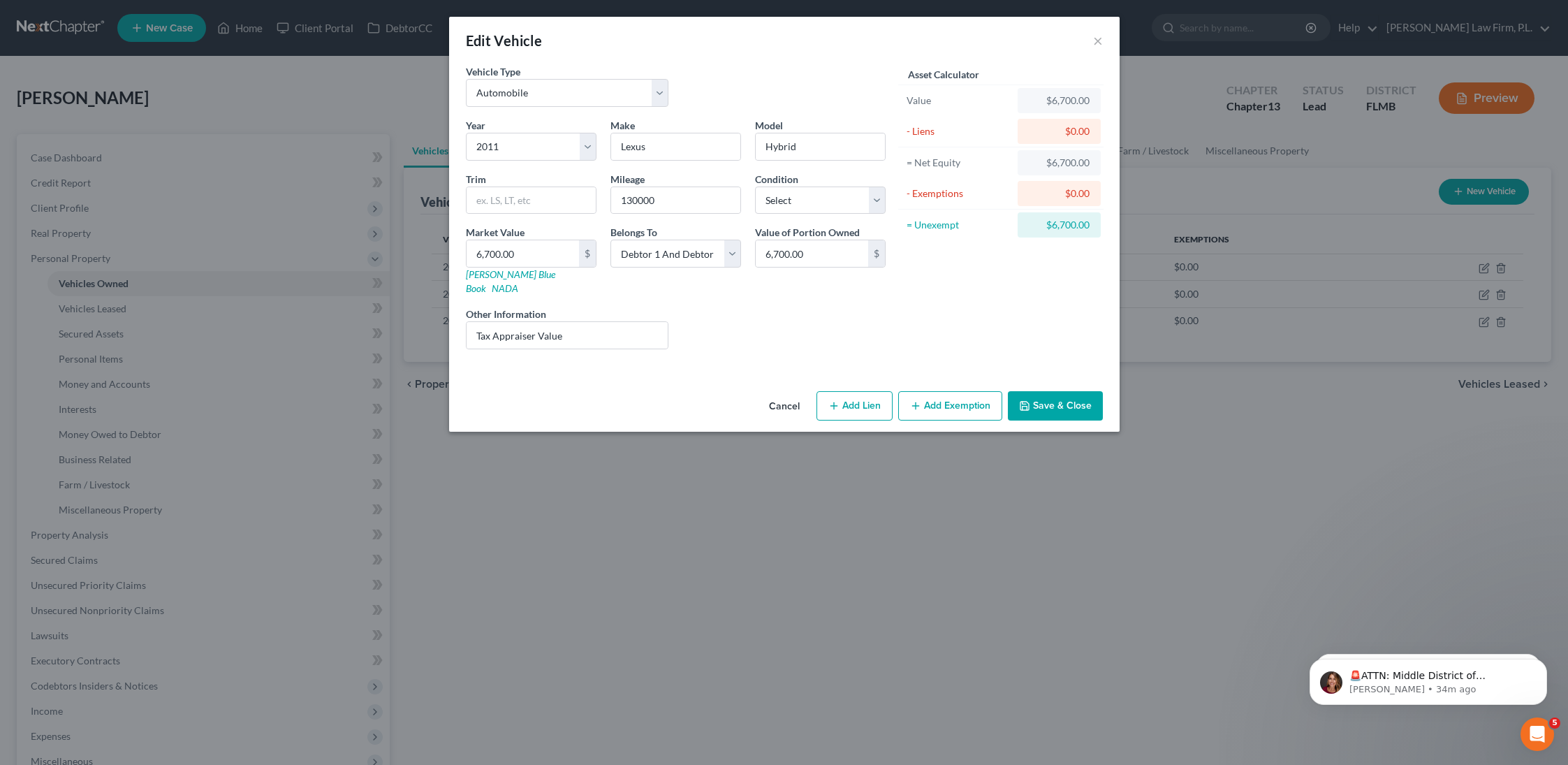
click at [1059, 394] on button "Save & Close" at bounding box center [1055, 406] width 95 height 30
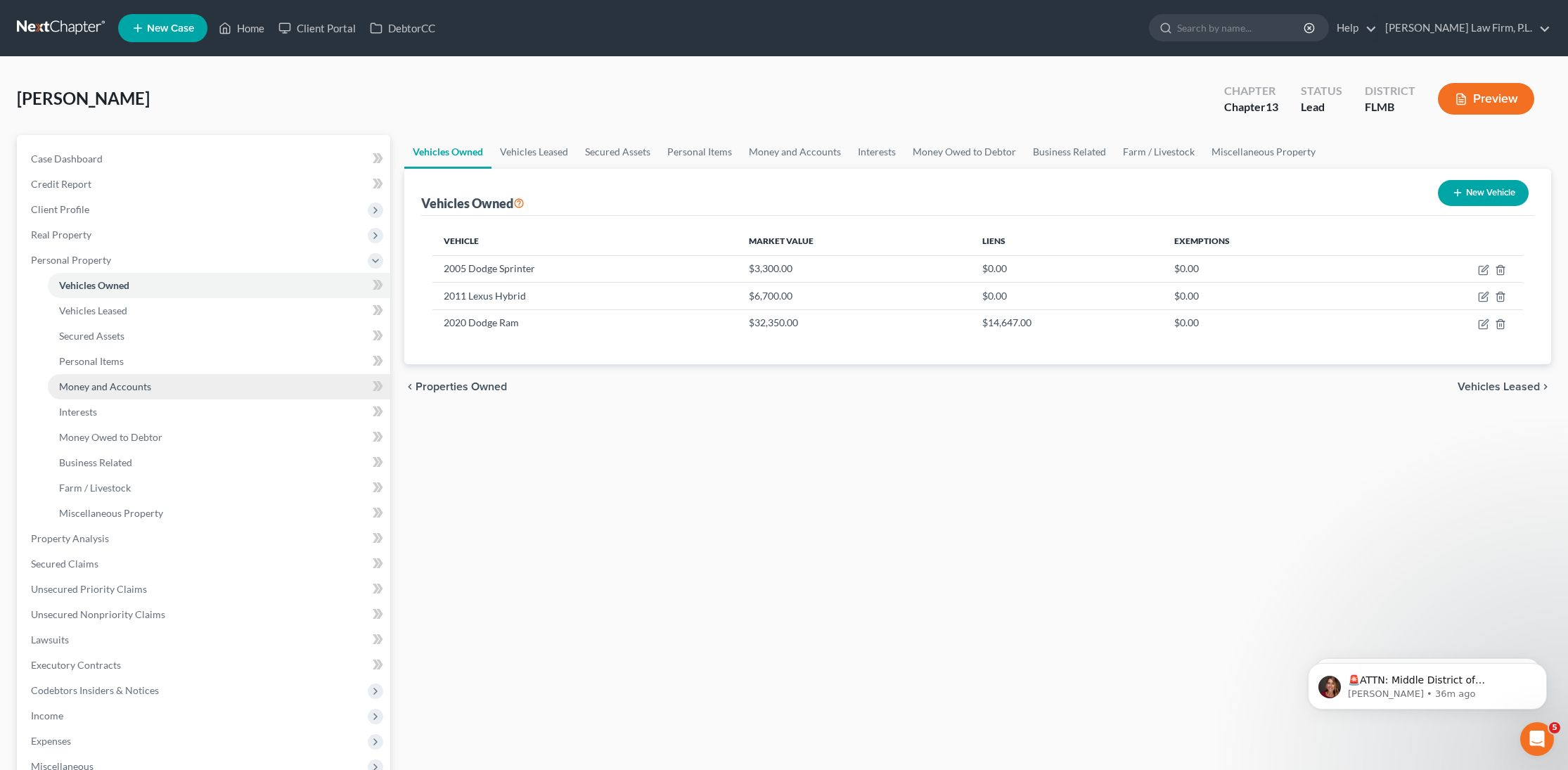
click at [138, 392] on span "Money and Accounts" at bounding box center [106, 386] width 92 height 12
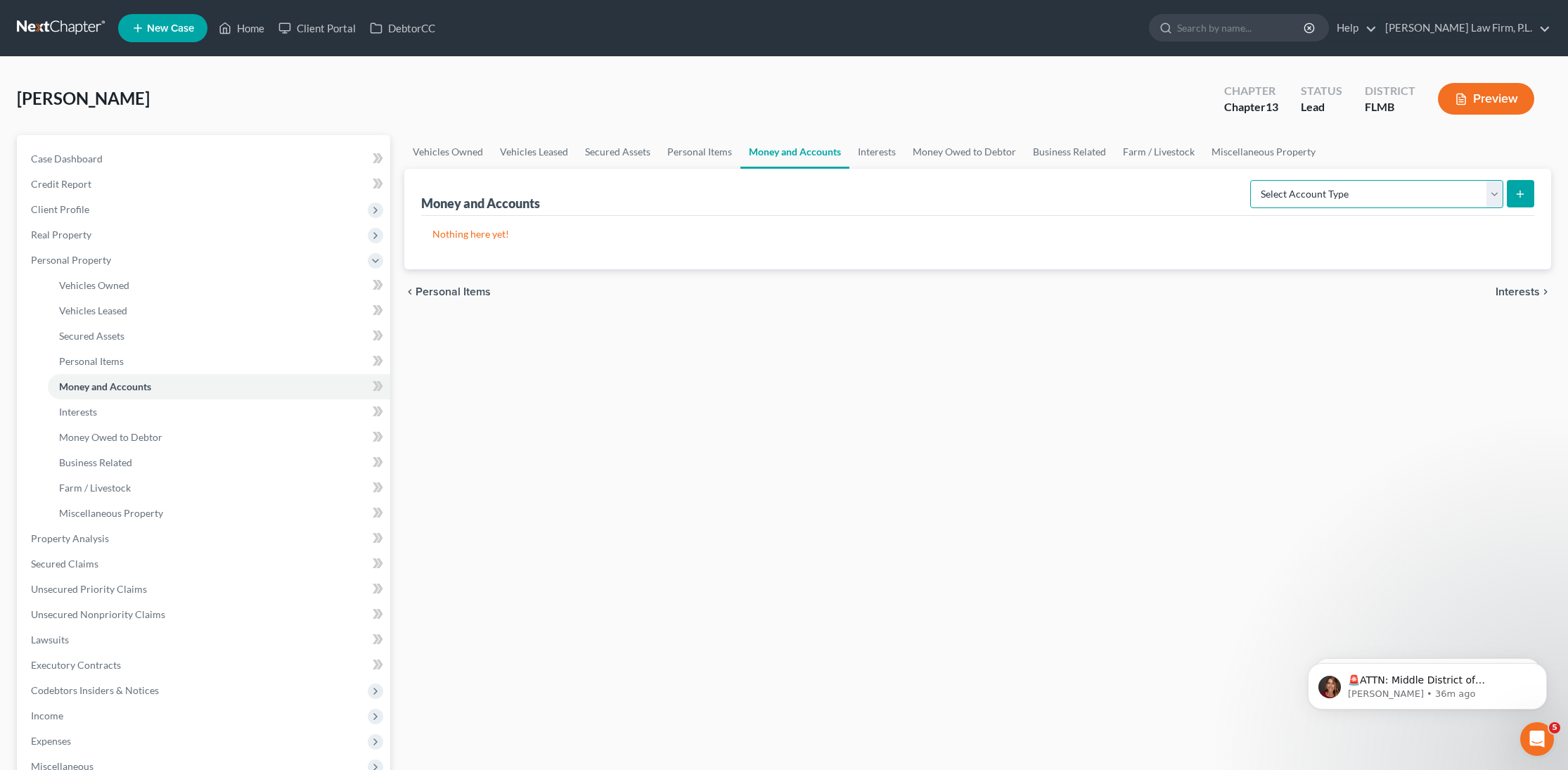
click at [1419, 197] on select "Select Account Type Brokerage Cash on Hand Certificates of Deposit Checking Acc…" at bounding box center [1376, 194] width 253 height 28
select select "checking"
click at [1253, 180] on select "Select Account Type Brokerage Cash on Hand Certificates of Deposit Checking Acc…" at bounding box center [1376, 194] width 253 height 28
click at [1514, 198] on icon "submit" at bounding box center [1520, 194] width 11 height 11
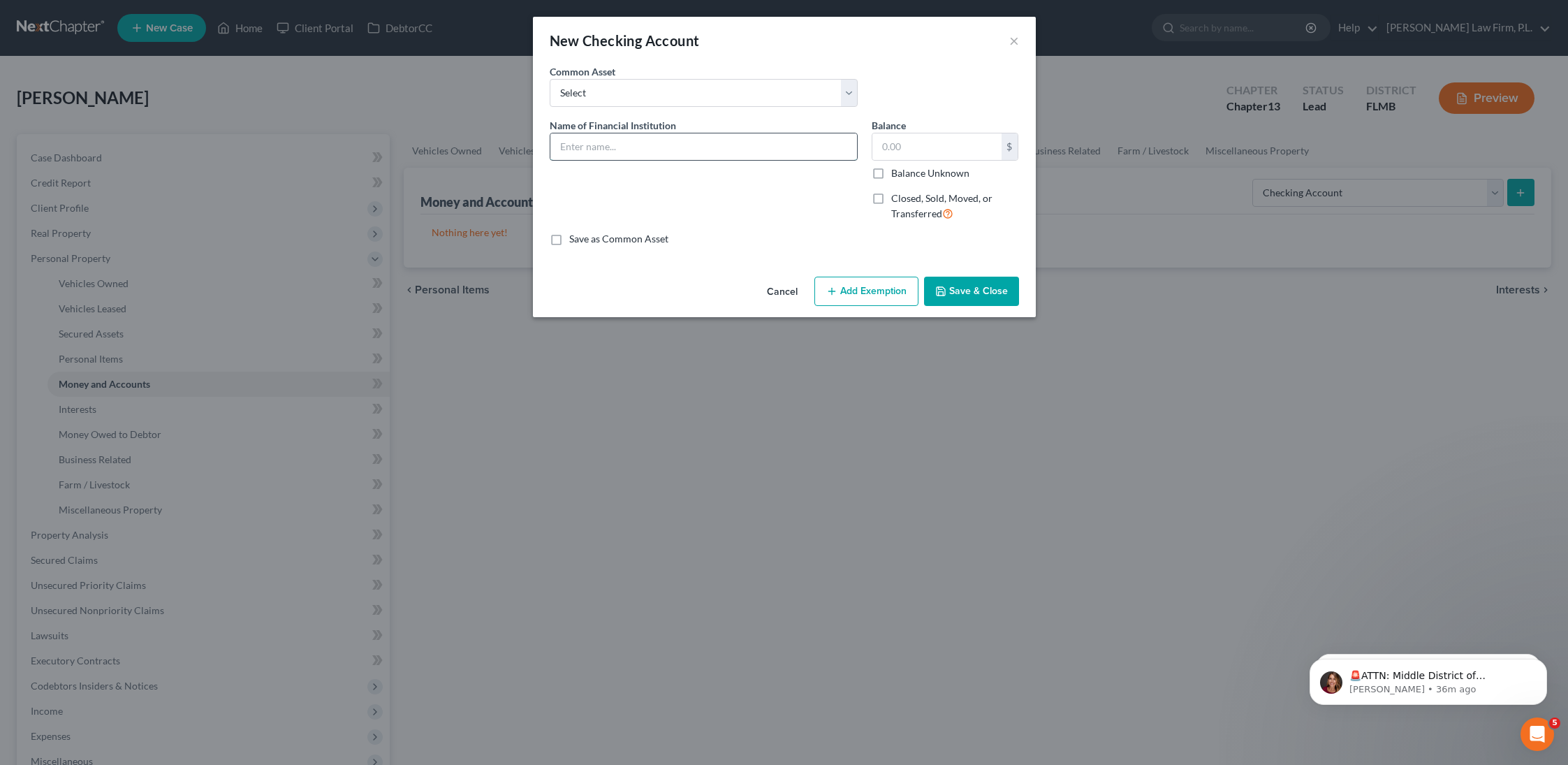
click at [660, 145] on input "text" at bounding box center [703, 147] width 307 height 26
type input "Centennial Bank Checking Acct. xx9548"
click at [891, 173] on label "Balance Unknown" at bounding box center [930, 173] width 78 height 14
click at [897, 173] on input "Balance Unknown" at bounding box center [901, 171] width 9 height 9
checkbox input "true"
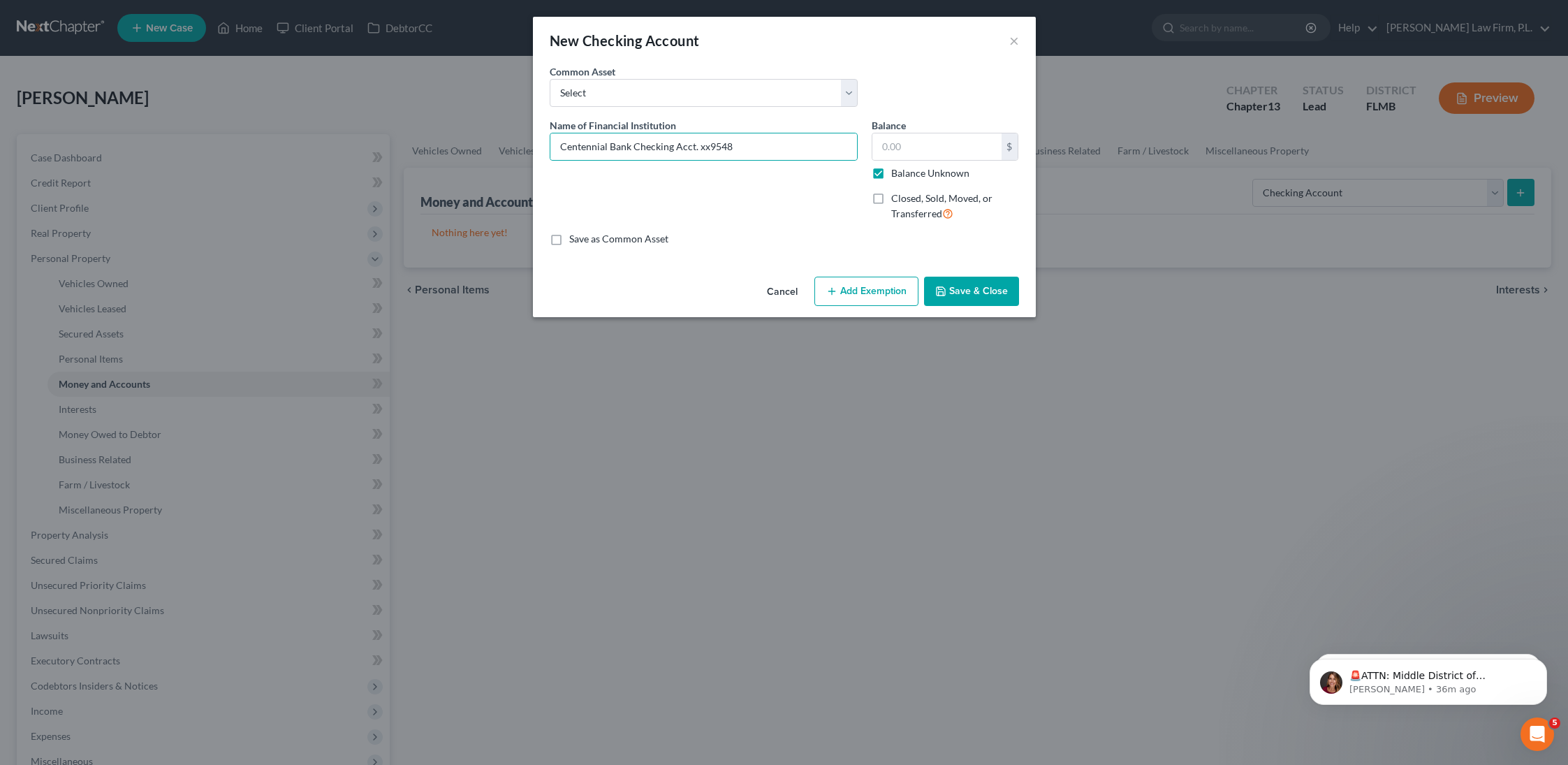
type input "0.00"
click at [963, 299] on button "Save & Close" at bounding box center [971, 292] width 95 height 30
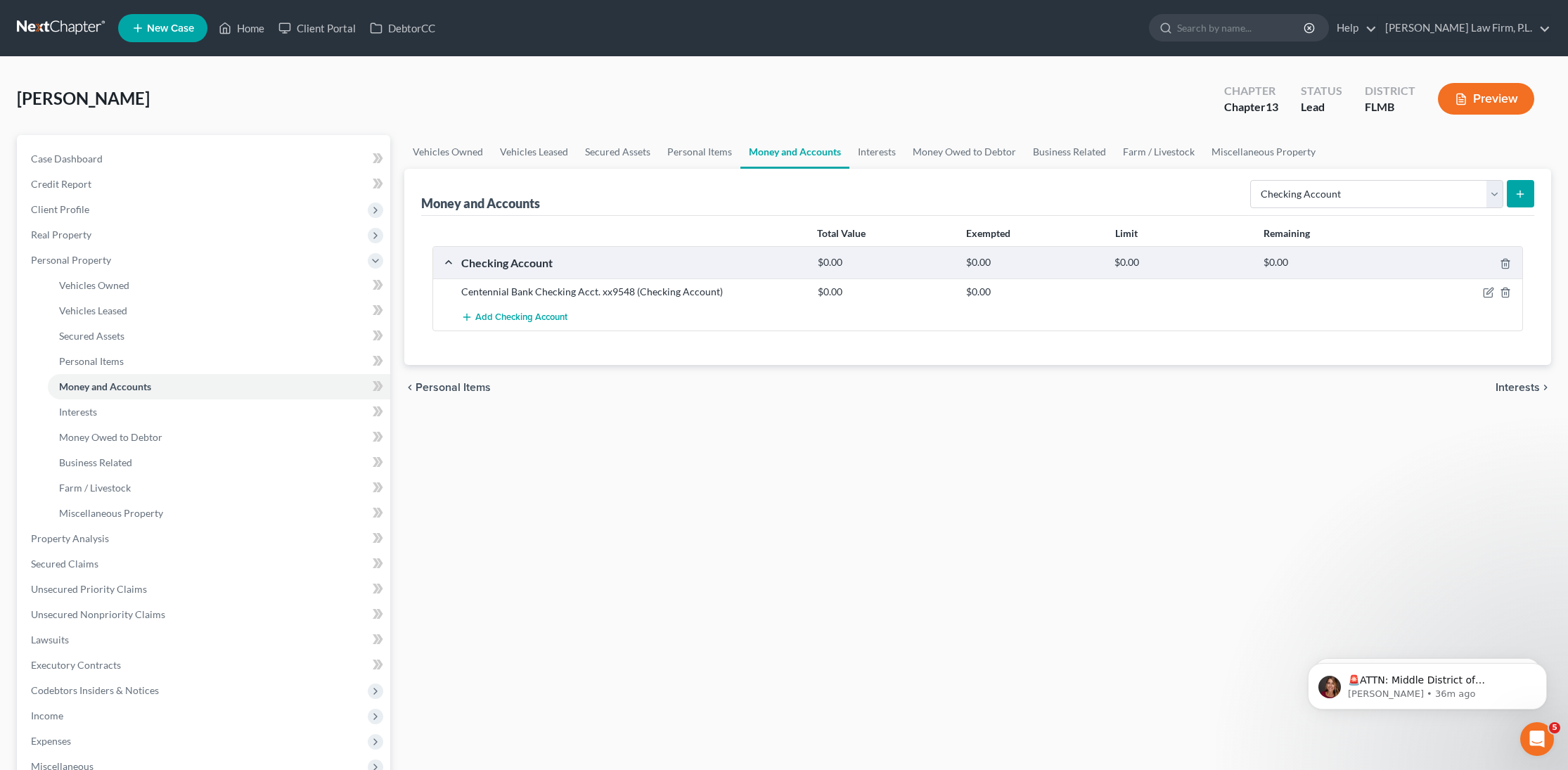
click at [1520, 204] on button "submit" at bounding box center [1520, 193] width 27 height 27
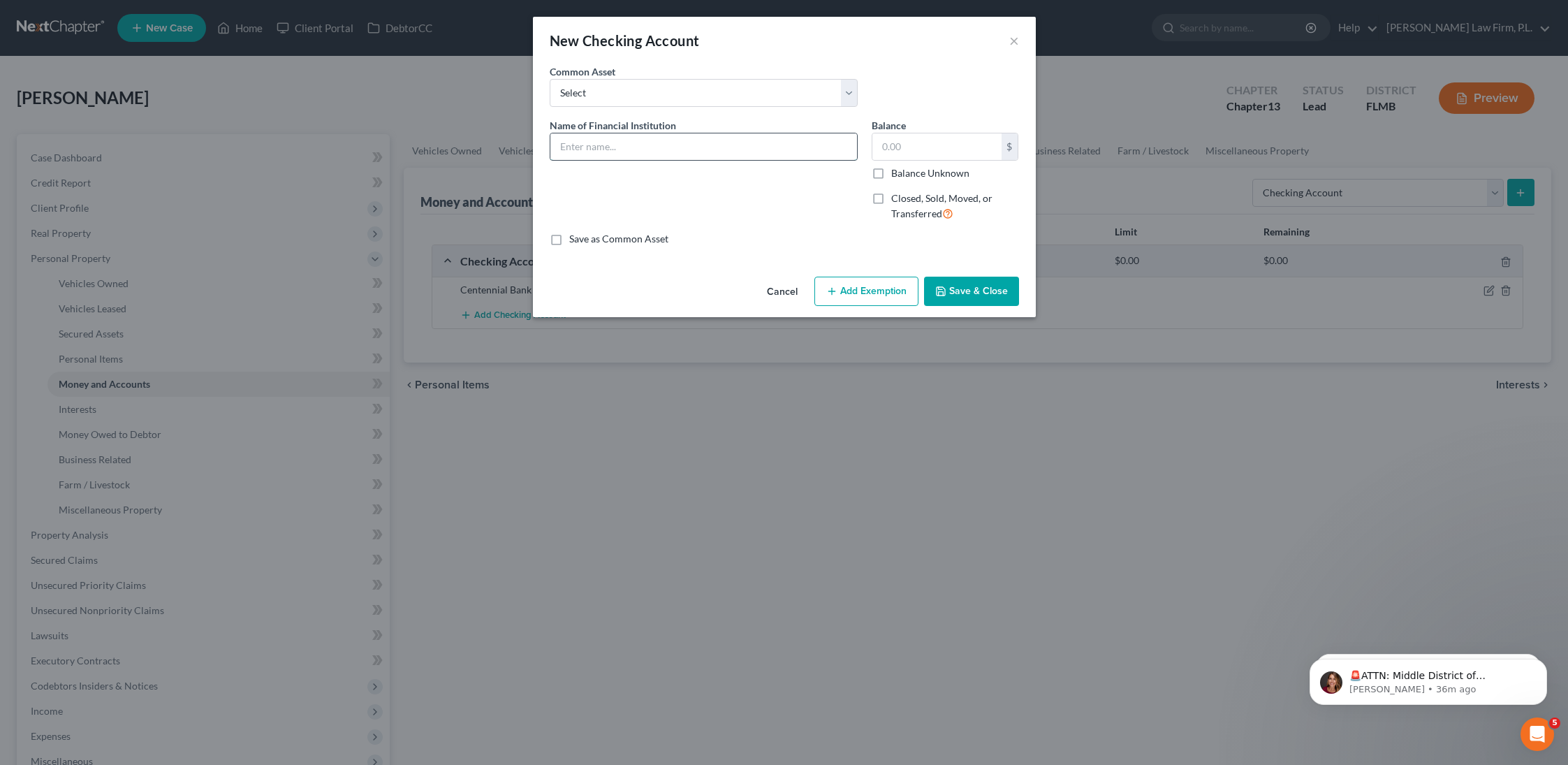
click at [619, 137] on input "text" at bounding box center [703, 147] width 307 height 26
type input "Bank of America Checking Acct."
click at [891, 175] on label "Balance Unknown" at bounding box center [930, 173] width 78 height 14
click at [897, 175] on input "Balance Unknown" at bounding box center [901, 171] width 9 height 9
checkbox input "true"
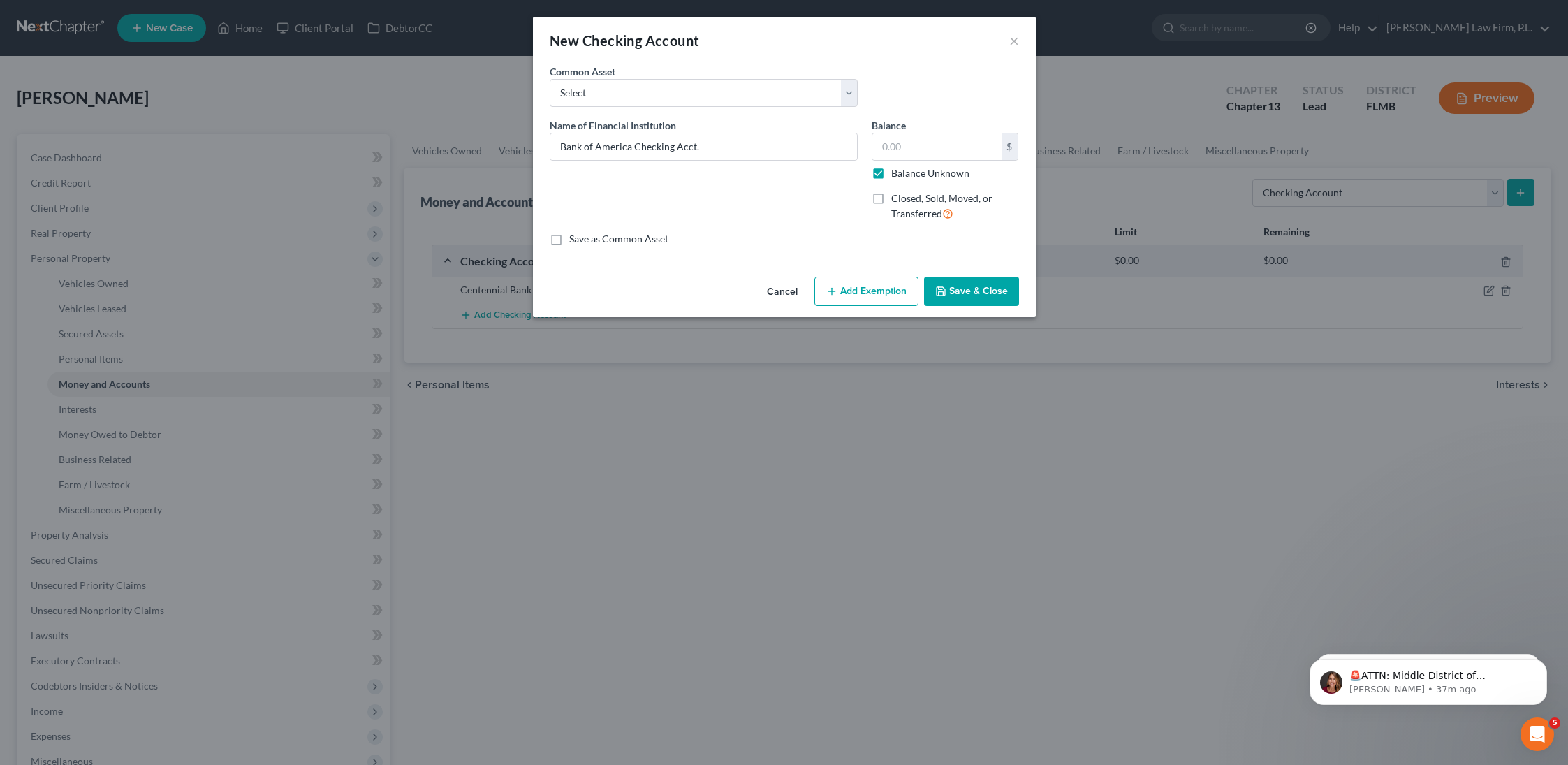
type input "0.00"
click at [967, 288] on button "Save & Close" at bounding box center [971, 292] width 95 height 30
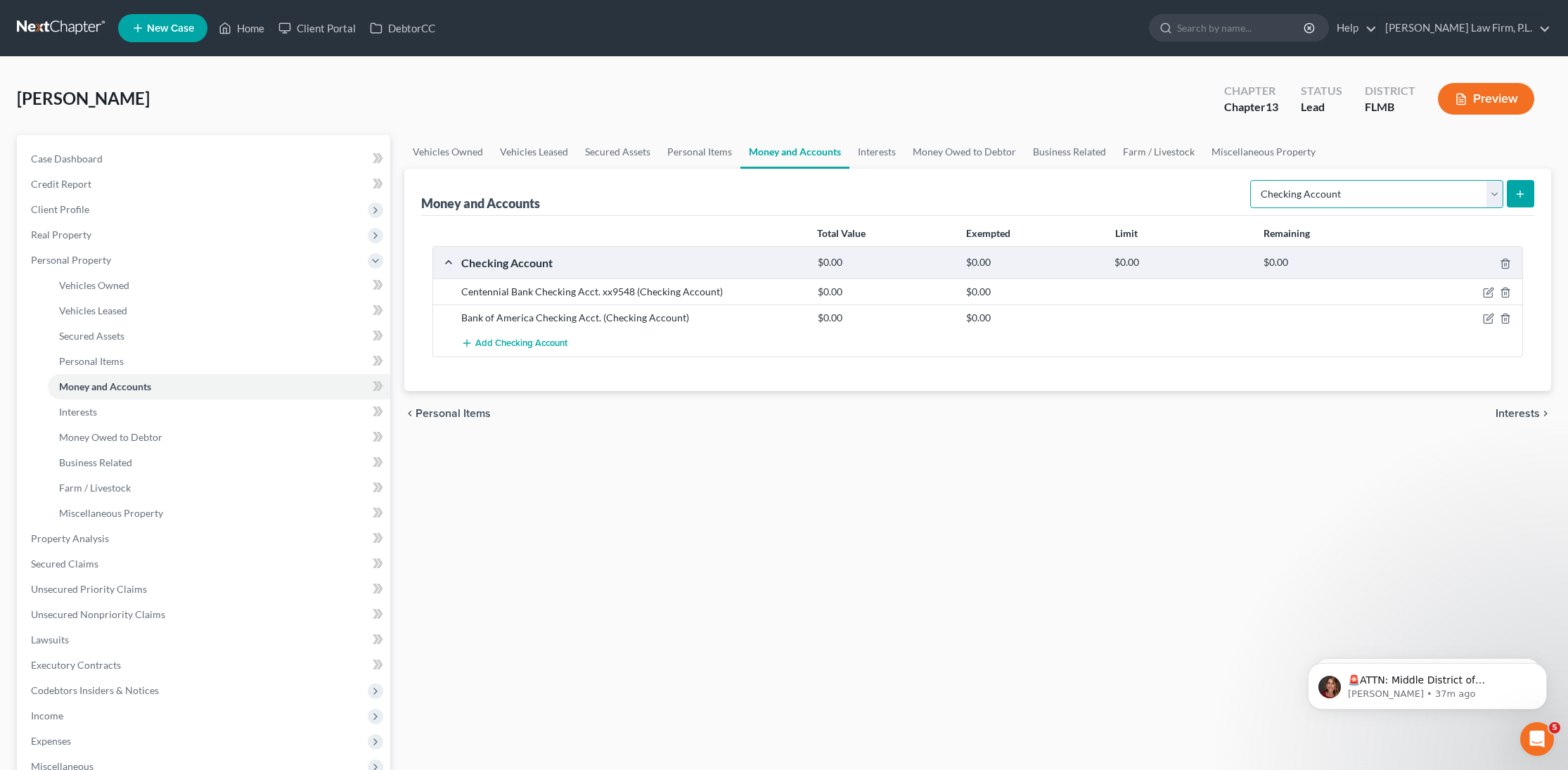
click at [1457, 202] on select "Select Account Type Brokerage Cash on Hand Certificates of Deposit Checking Acc…" at bounding box center [1376, 194] width 253 height 28
click at [1523, 194] on line "submit" at bounding box center [1520, 194] width 6 height 0
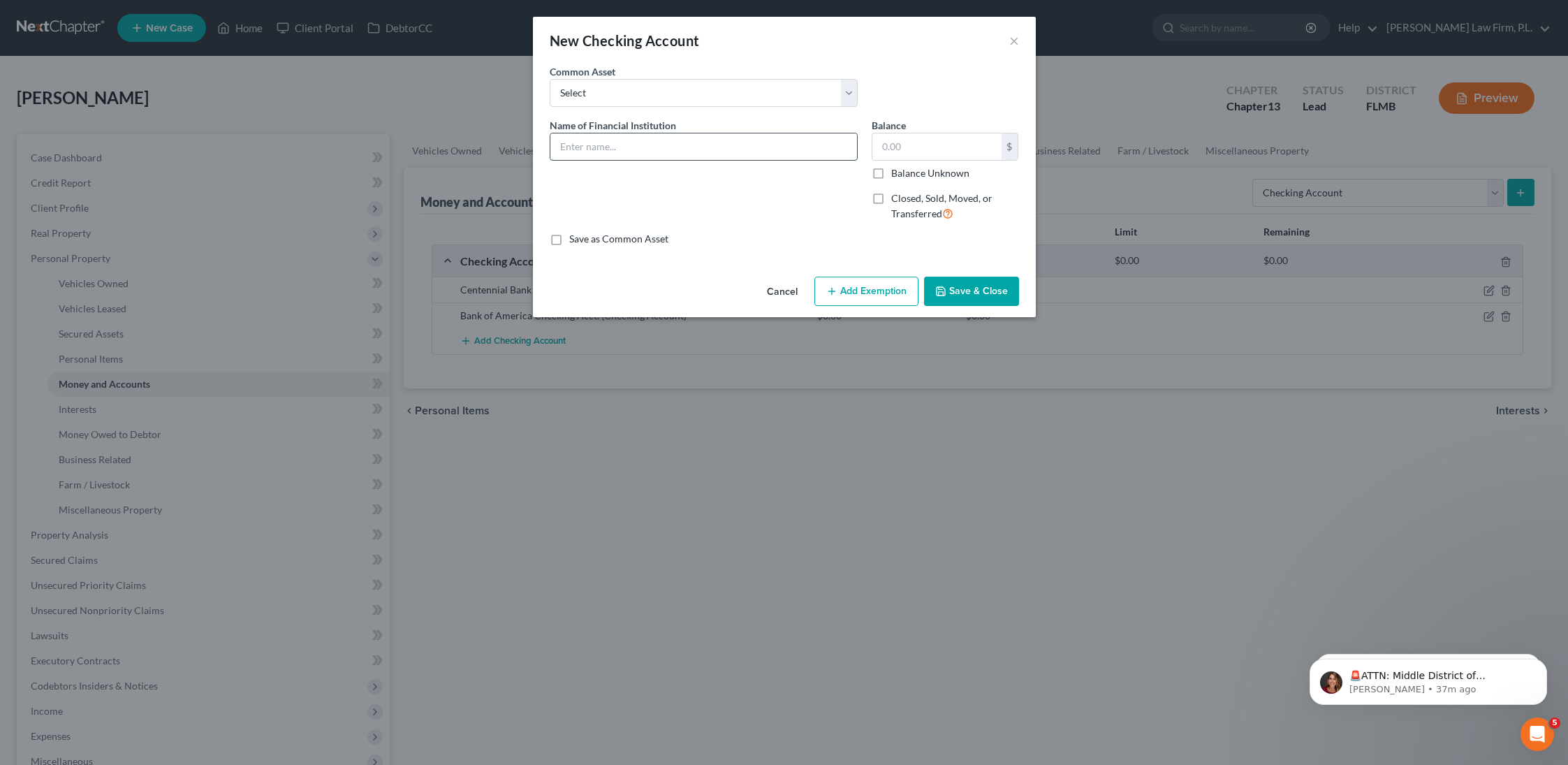
click at [673, 140] on input "text" at bounding box center [703, 147] width 307 height 26
type input "First State Bank Checking Acct."
drag, startPoint x: 880, startPoint y: 173, endPoint x: 894, endPoint y: 190, distance: 22.0
click at [891, 174] on label "Balance Unknown" at bounding box center [930, 173] width 78 height 14
click at [897, 174] on input "Balance Unknown" at bounding box center [901, 171] width 9 height 9
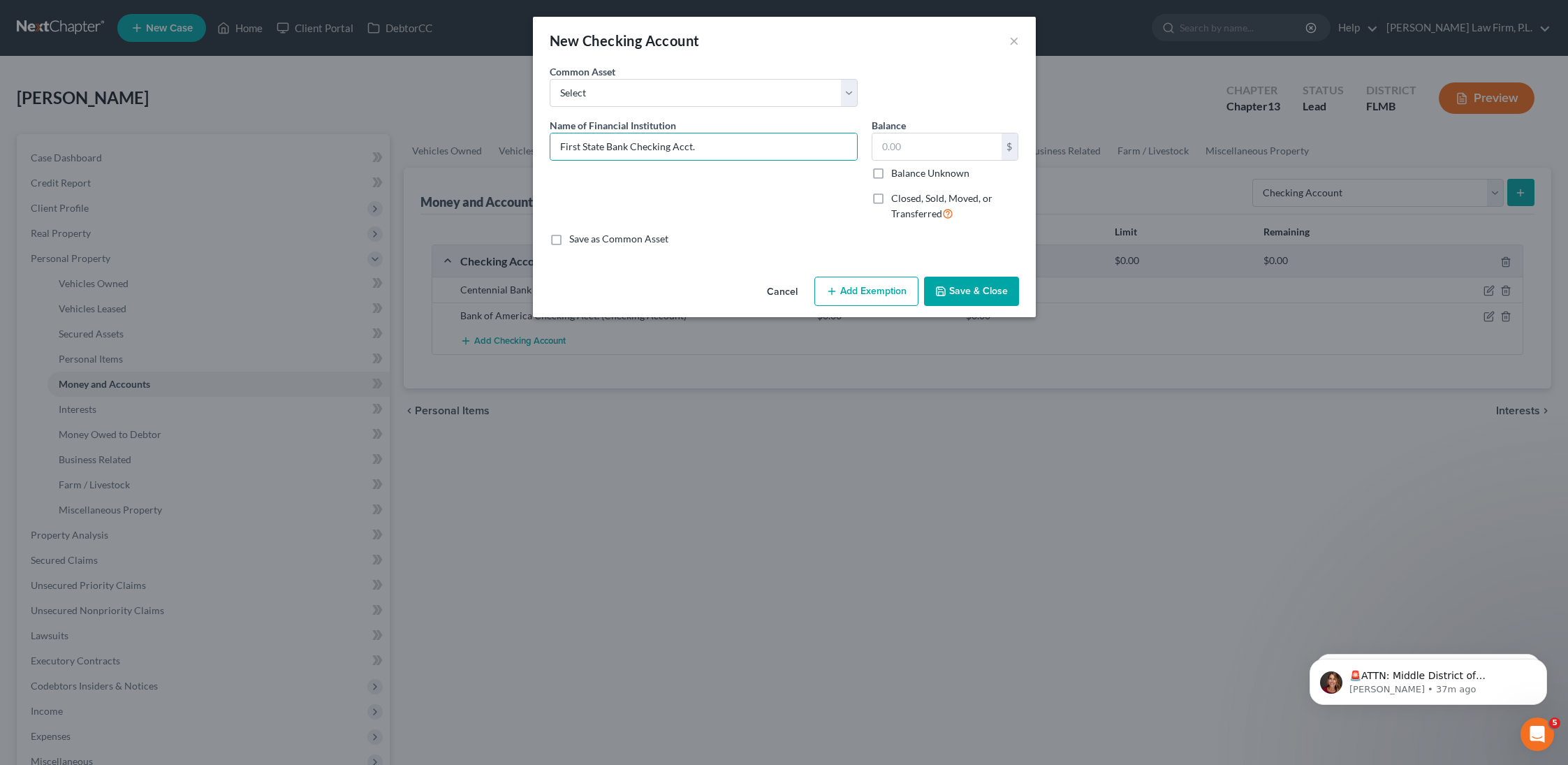
checkbox input "true"
type input "0.00"
click at [966, 287] on button "Save & Close" at bounding box center [971, 292] width 95 height 30
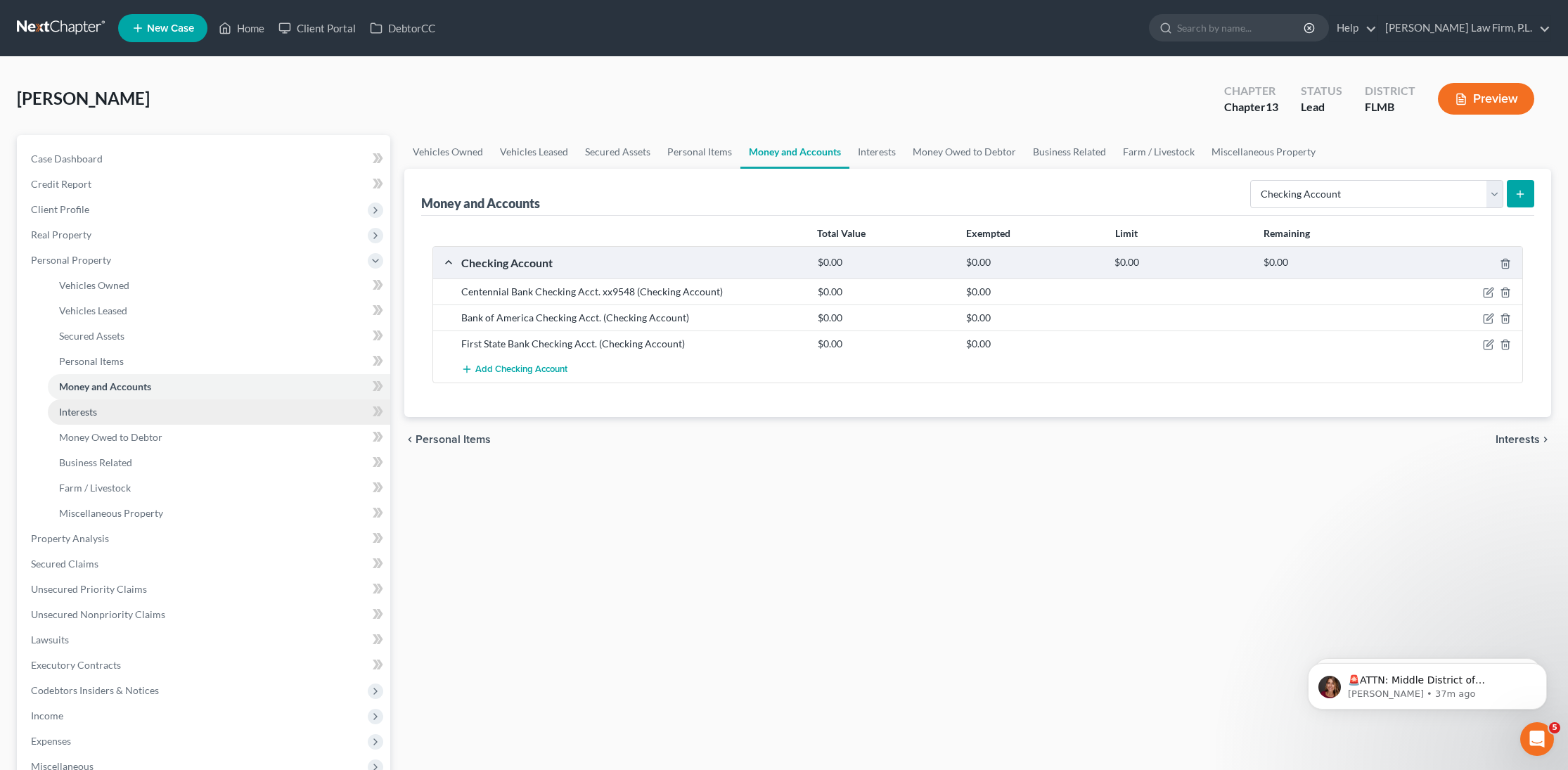
click at [134, 416] on link "Interests" at bounding box center [219, 412] width 343 height 25
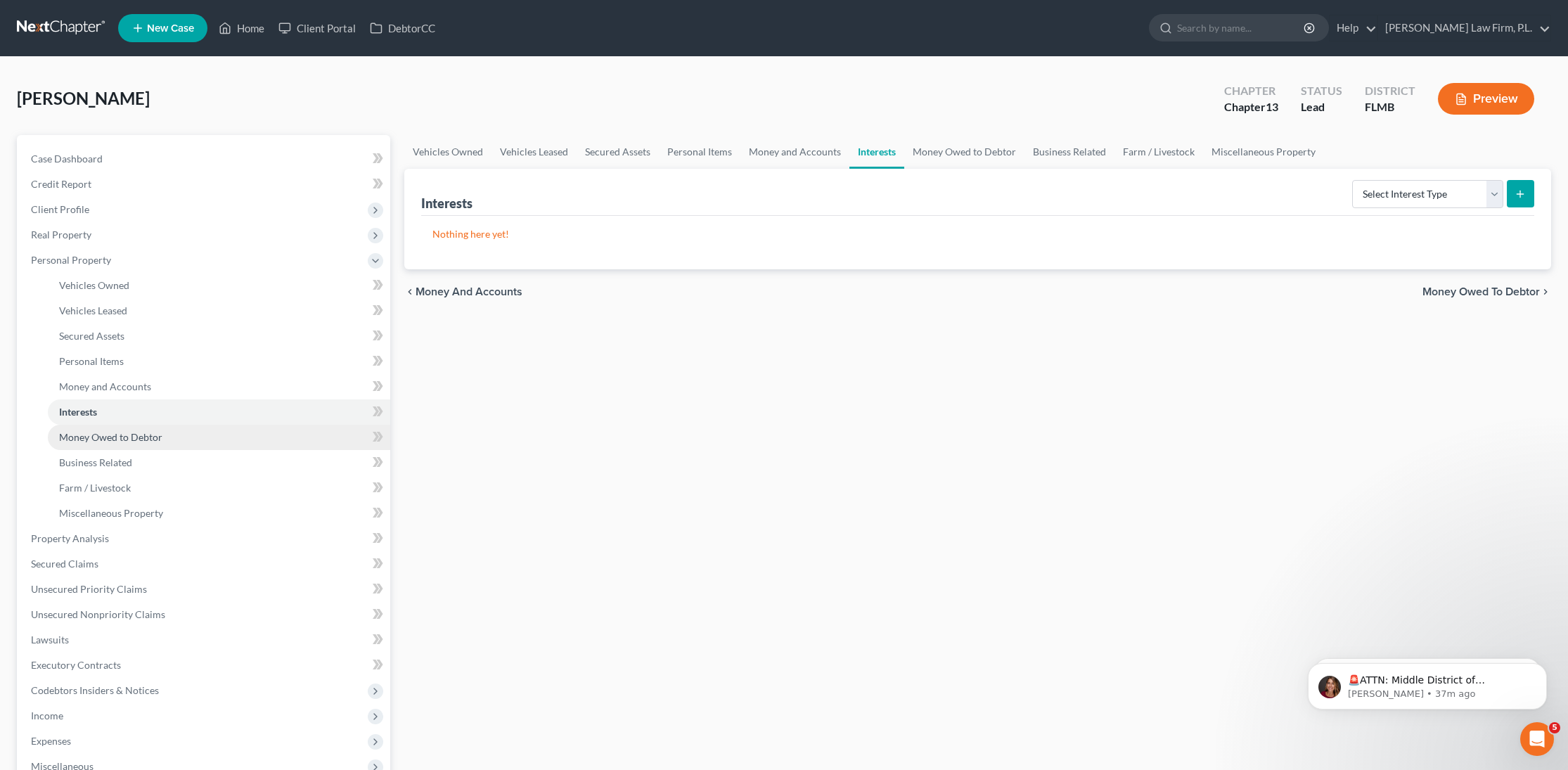
click at [142, 440] on span "Money Owed to Debtor" at bounding box center [111, 437] width 103 height 12
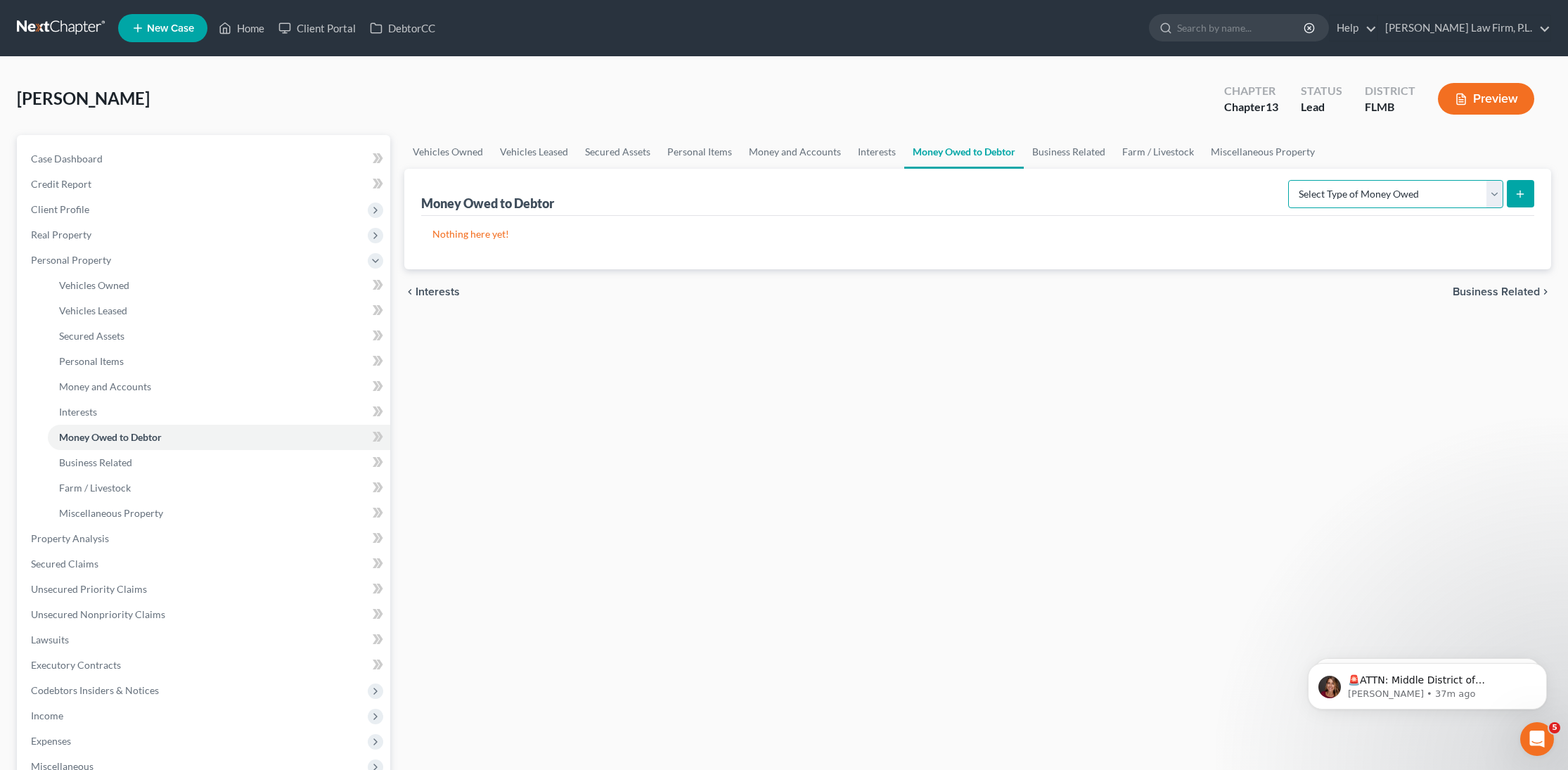
click at [1367, 192] on select "Select Type of Money Owed Accounts Receivable Alimony Child Support Claims Agai…" at bounding box center [1395, 194] width 215 height 28
select select "expected_tax_refund"
click at [1290, 180] on select "Select Type of Money Owed Accounts Receivable Alimony Child Support Claims Agai…" at bounding box center [1395, 194] width 215 height 28
click at [1515, 194] on icon "submit" at bounding box center [1520, 194] width 11 height 11
select select "0"
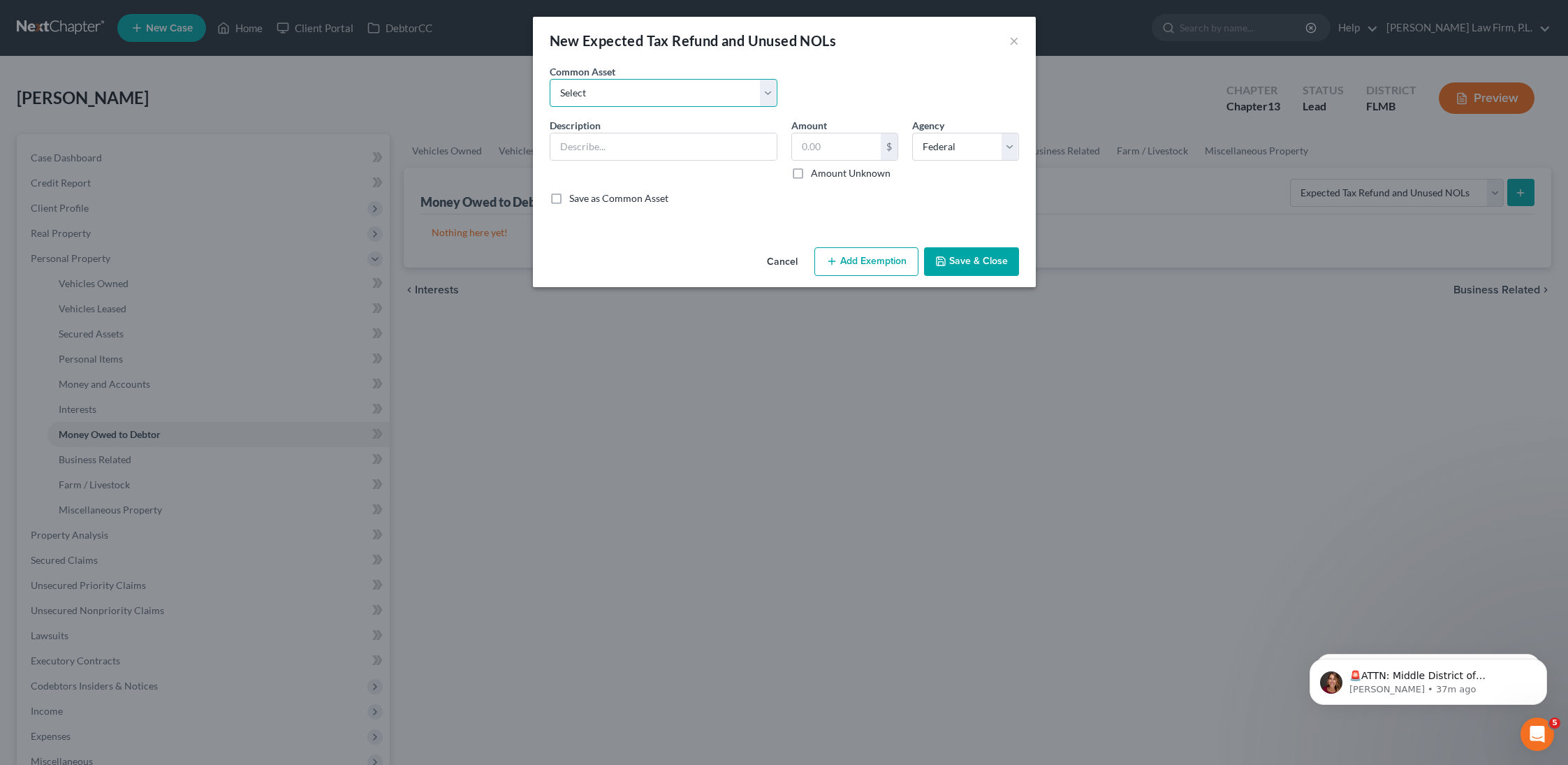
click at [611, 96] on select "Select 8/12ths of 2025 tax refund minus Earned Income Credit" at bounding box center [664, 93] width 228 height 28
select select "0"
click at [550, 79] on select "Select 8/12ths of 2025 tax refund minus Earned Income Credit" at bounding box center [664, 93] width 228 height 28
type input "8/12ths of 2025 tax refund minus Earned Income Credit"
type input "0.00"
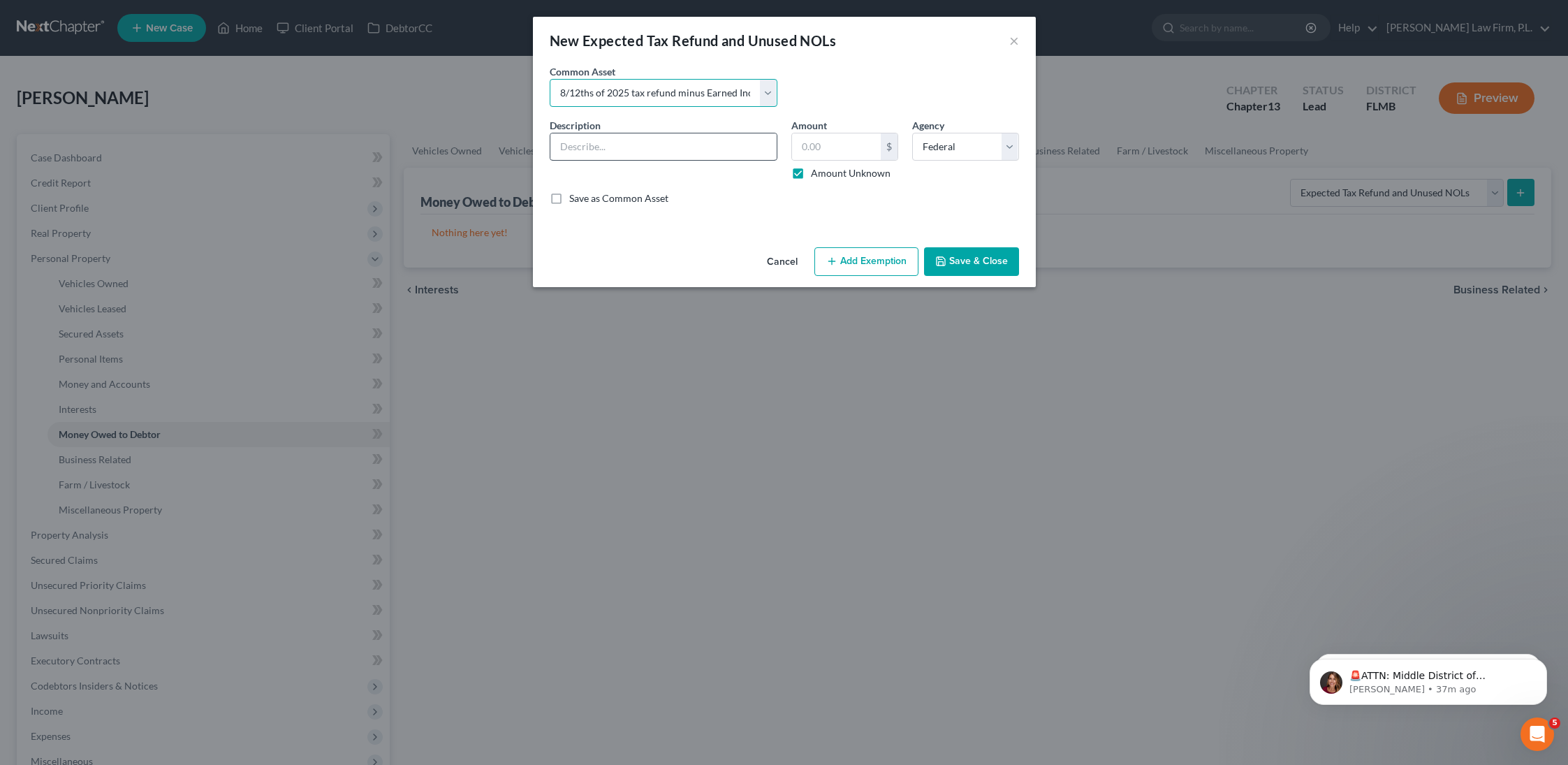
checkbox input "true"
click at [565, 147] on input "8/12ths of 2025 tax refund minus Earned Income Credit" at bounding box center [663, 147] width 226 height 26
type input "9/12ths of 2025 tax refund minus Earned Income Credit"
click at [965, 264] on button "Save & Close" at bounding box center [971, 262] width 95 height 30
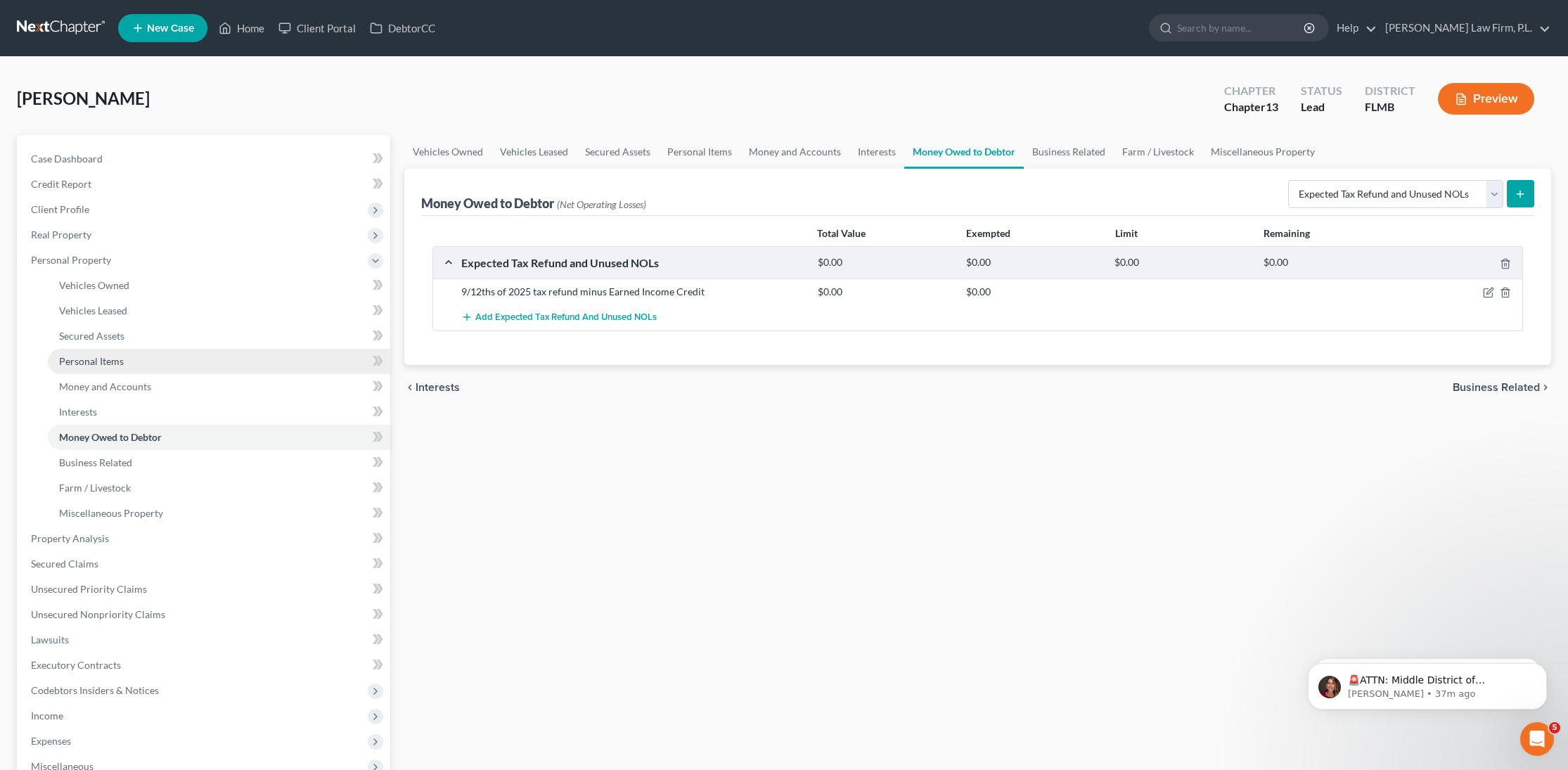
click at [109, 360] on span "Personal Items" at bounding box center [91, 361] width 65 height 12
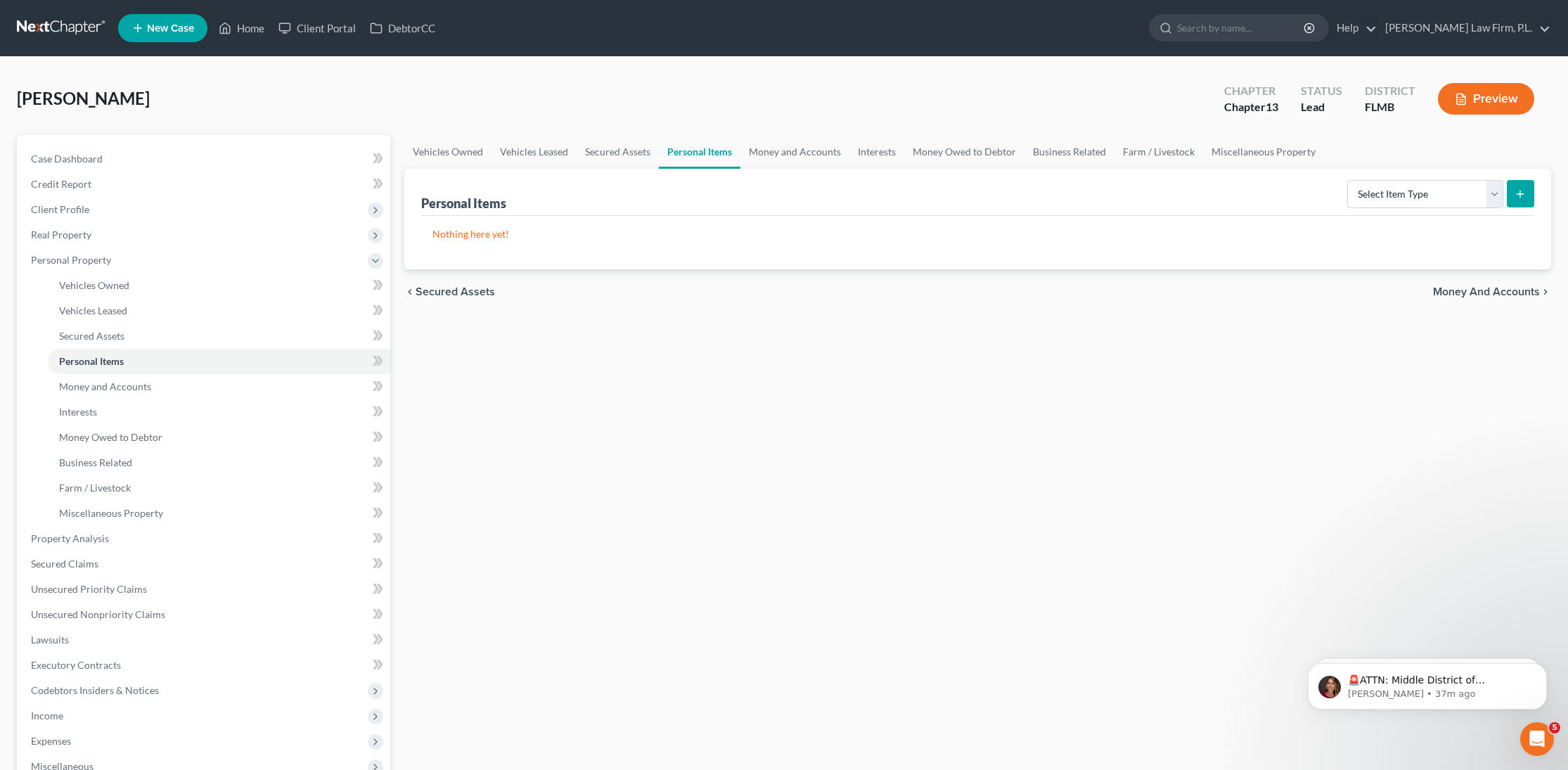
click at [1519, 194] on line "submit" at bounding box center [1520, 194] width 6 height 0
click at [1424, 192] on select "Select Item Type Clothing Collectibles Of Value Electronics Firearms Household …" at bounding box center [1425, 194] width 156 height 28
select select "collectibles_of_value"
click at [1348, 180] on select "Select Item Type Clothing Collectibles Of Value Electronics Firearms Household …" at bounding box center [1425, 194] width 156 height 28
click at [1520, 195] on icon "submit" at bounding box center [1520, 194] width 11 height 11
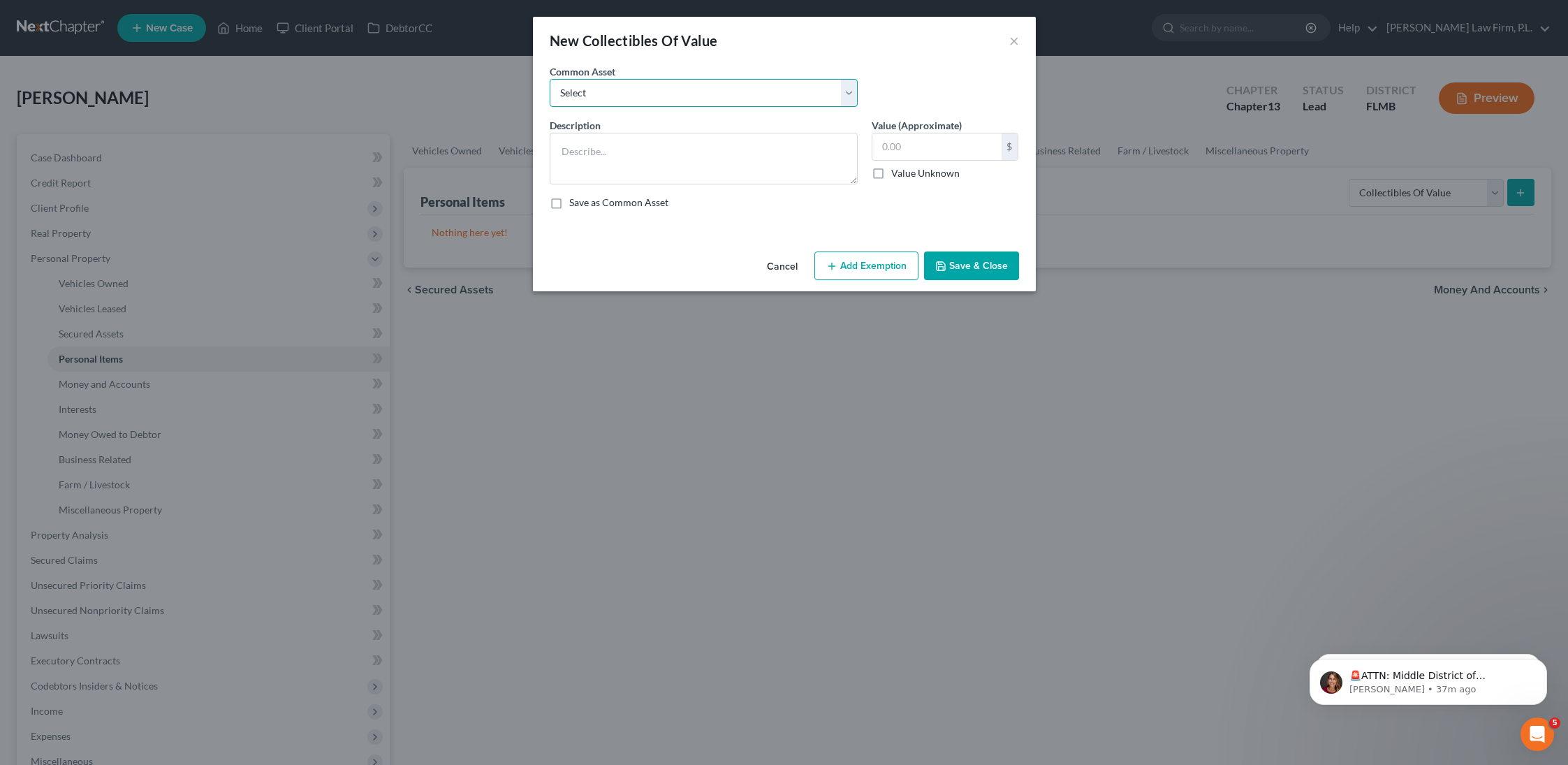
click at [625, 82] on select "Select Books, Pictures, Discs, Etc. Books, Pictures, Discs, Etc. Books, Picture…" at bounding box center [704, 93] width 308 height 28
select select "2"
click at [550, 79] on select "Select Books, Pictures, Discs, Etc. Books, Pictures, Discs, Etc. Books, Picture…" at bounding box center [704, 93] width 308 height 28
type textarea "Books, Pictures, Discs, Etc."
click at [890, 147] on input "20.00" at bounding box center [937, 147] width 129 height 26
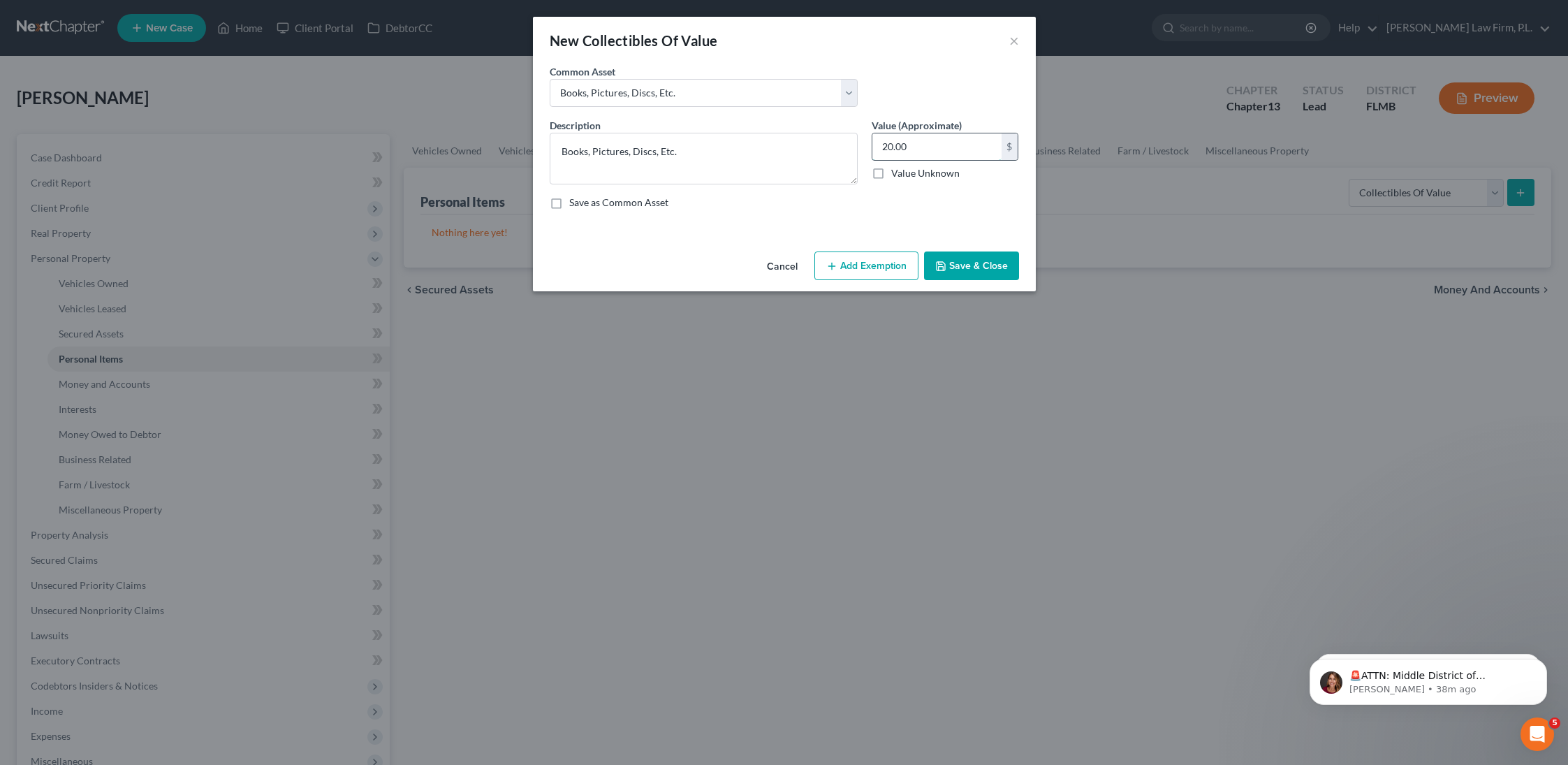
click at [892, 148] on input "20.00" at bounding box center [937, 147] width 129 height 26
type input "25.00"
click at [966, 267] on button "Save & Close" at bounding box center [971, 267] width 95 height 30
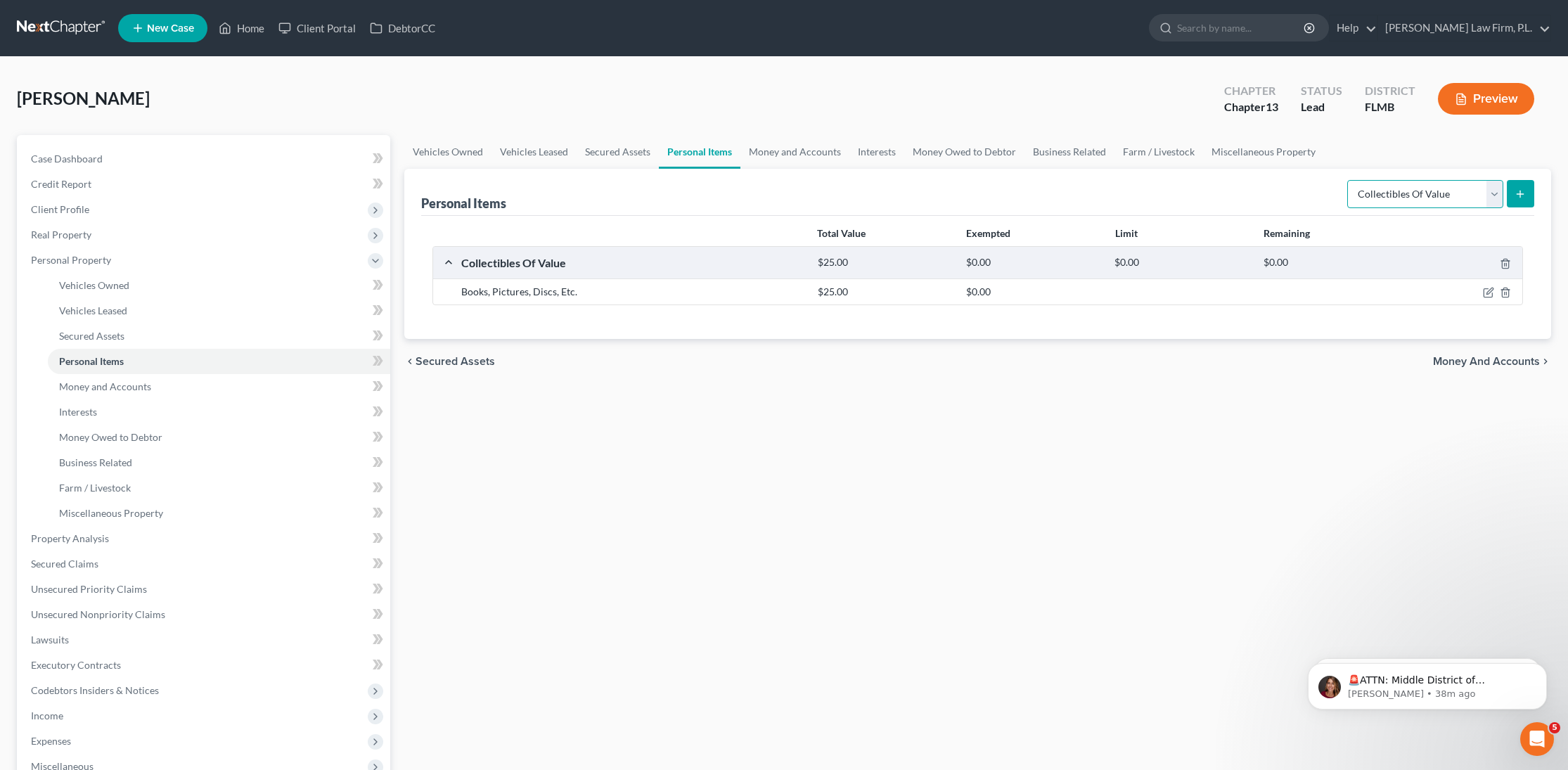
click at [1445, 190] on select "Select Item Type Clothing Collectibles Of Value Electronics Firearms Household …" at bounding box center [1425, 194] width 156 height 28
select select "clothing"
click at [1348, 180] on select "Select Item Type Clothing Collectibles Of Value Electronics Firearms Household …" at bounding box center [1425, 194] width 156 height 28
click at [1514, 197] on icon "submit" at bounding box center [1520, 194] width 11 height 11
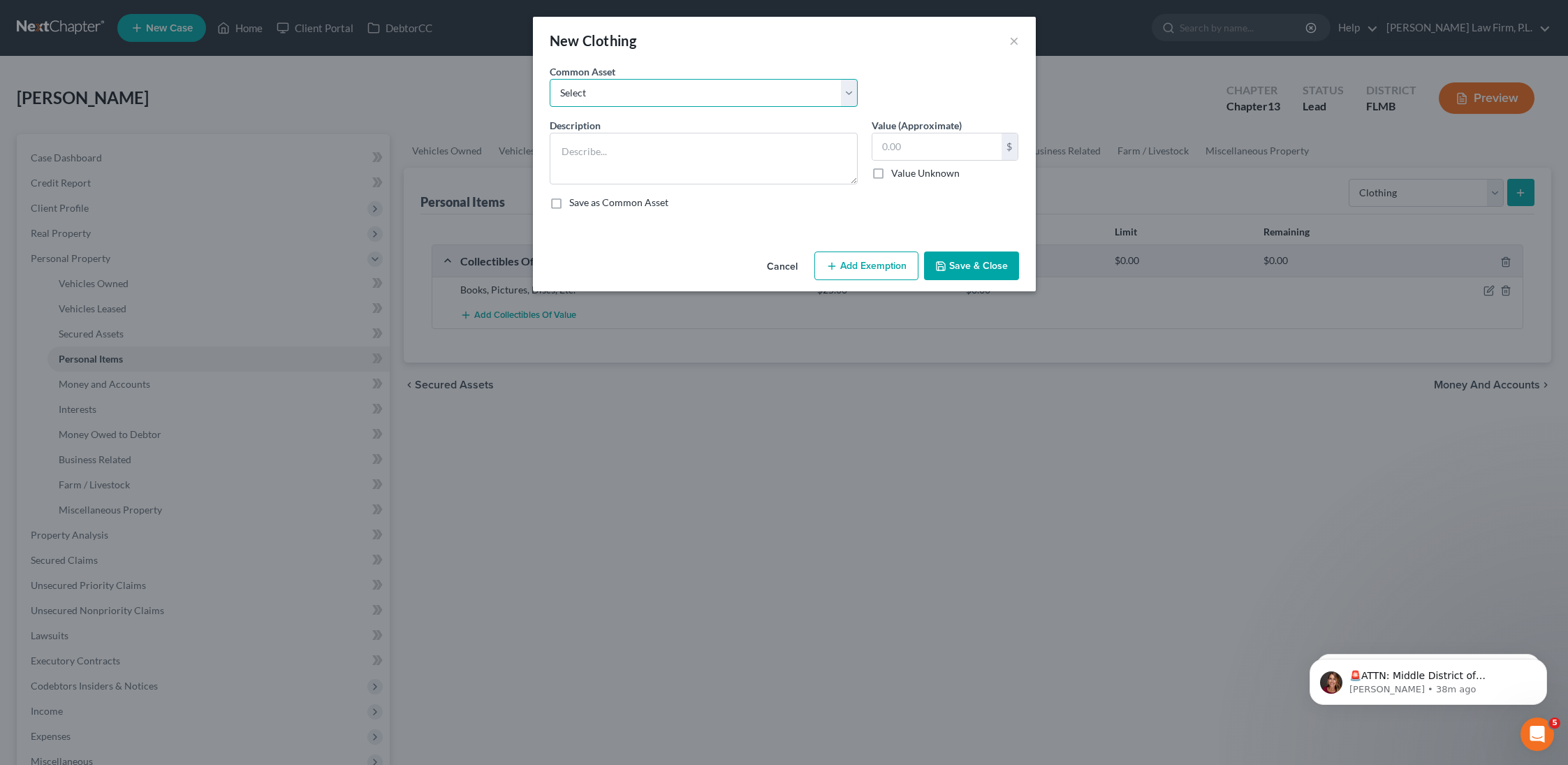
click at [767, 88] on select "Select Clothes" at bounding box center [704, 93] width 308 height 28
select select "0"
click at [550, 79] on select "Select Clothes" at bounding box center [704, 93] width 308 height 28
type textarea "Clothes"
type input "100.00"
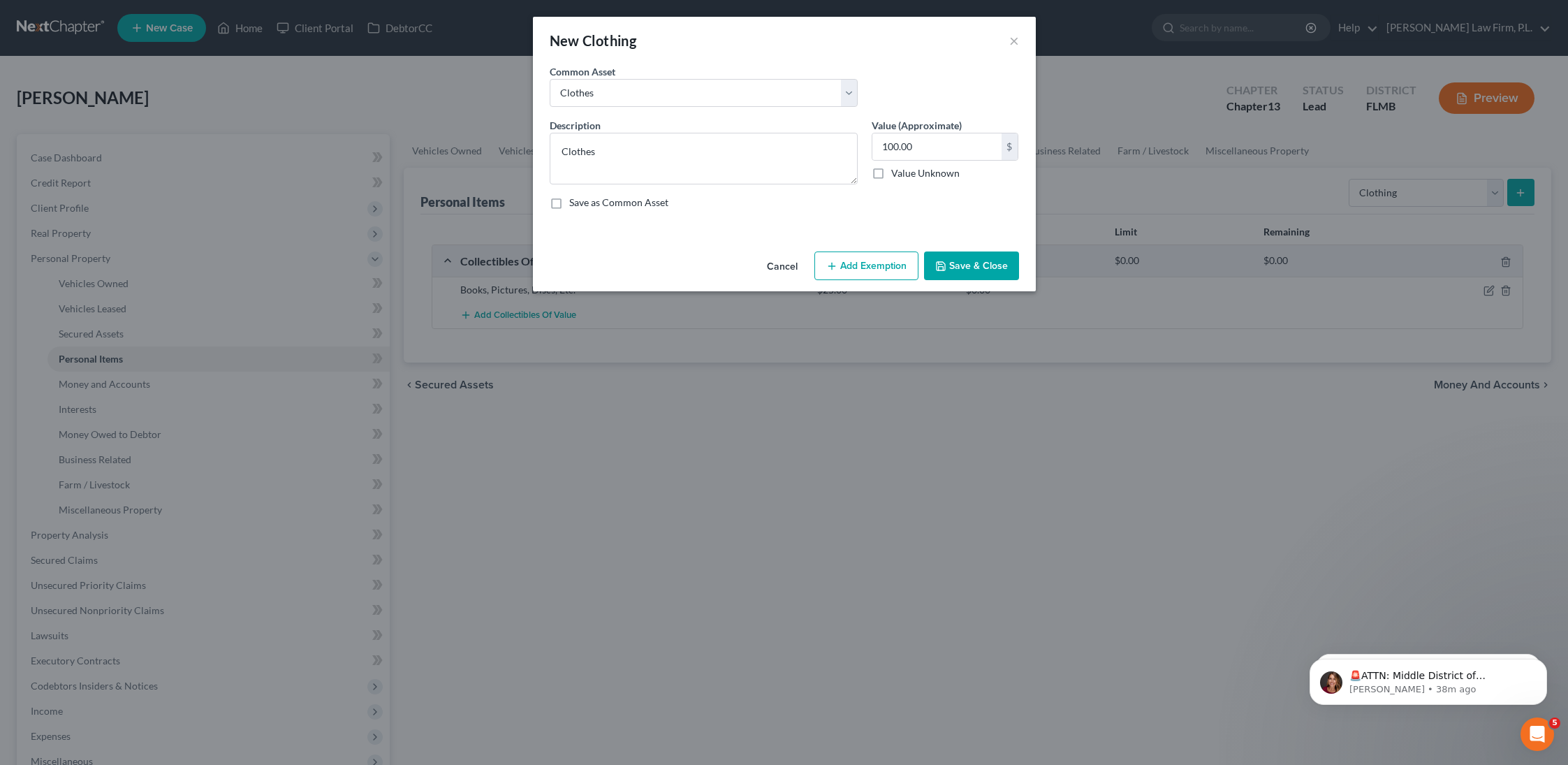
click at [977, 264] on button "Save & Close" at bounding box center [971, 267] width 95 height 30
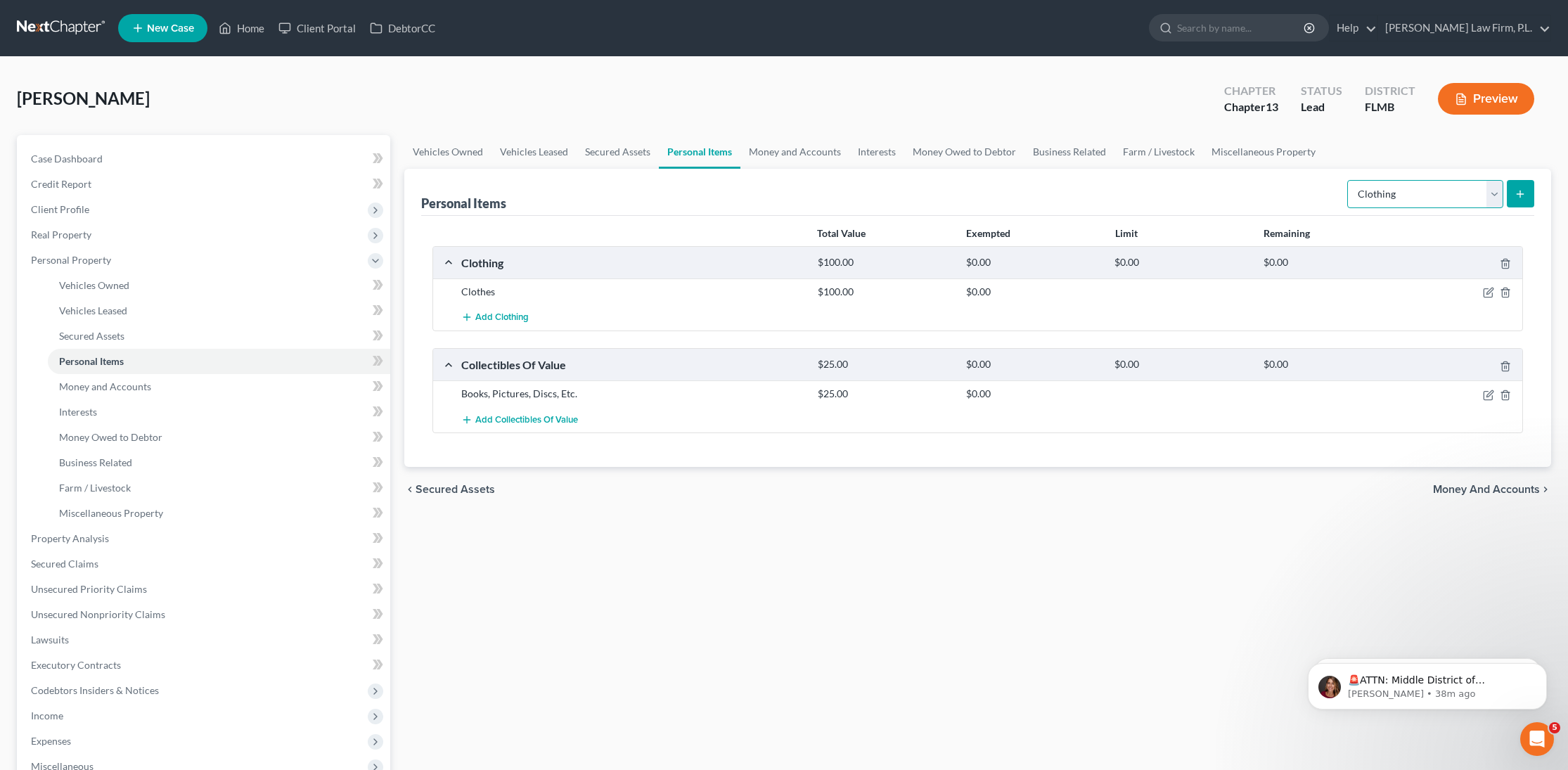
click at [1409, 200] on select "Select Item Type Clothing Collectibles Of Value Electronics Firearms Household …" at bounding box center [1425, 194] width 156 height 28
select select "jewelry"
click at [1348, 180] on select "Select Item Type Clothing Collectibles Of Value Electronics Firearms Household …" at bounding box center [1425, 194] width 156 height 28
click at [1516, 196] on icon "submit" at bounding box center [1520, 194] width 11 height 11
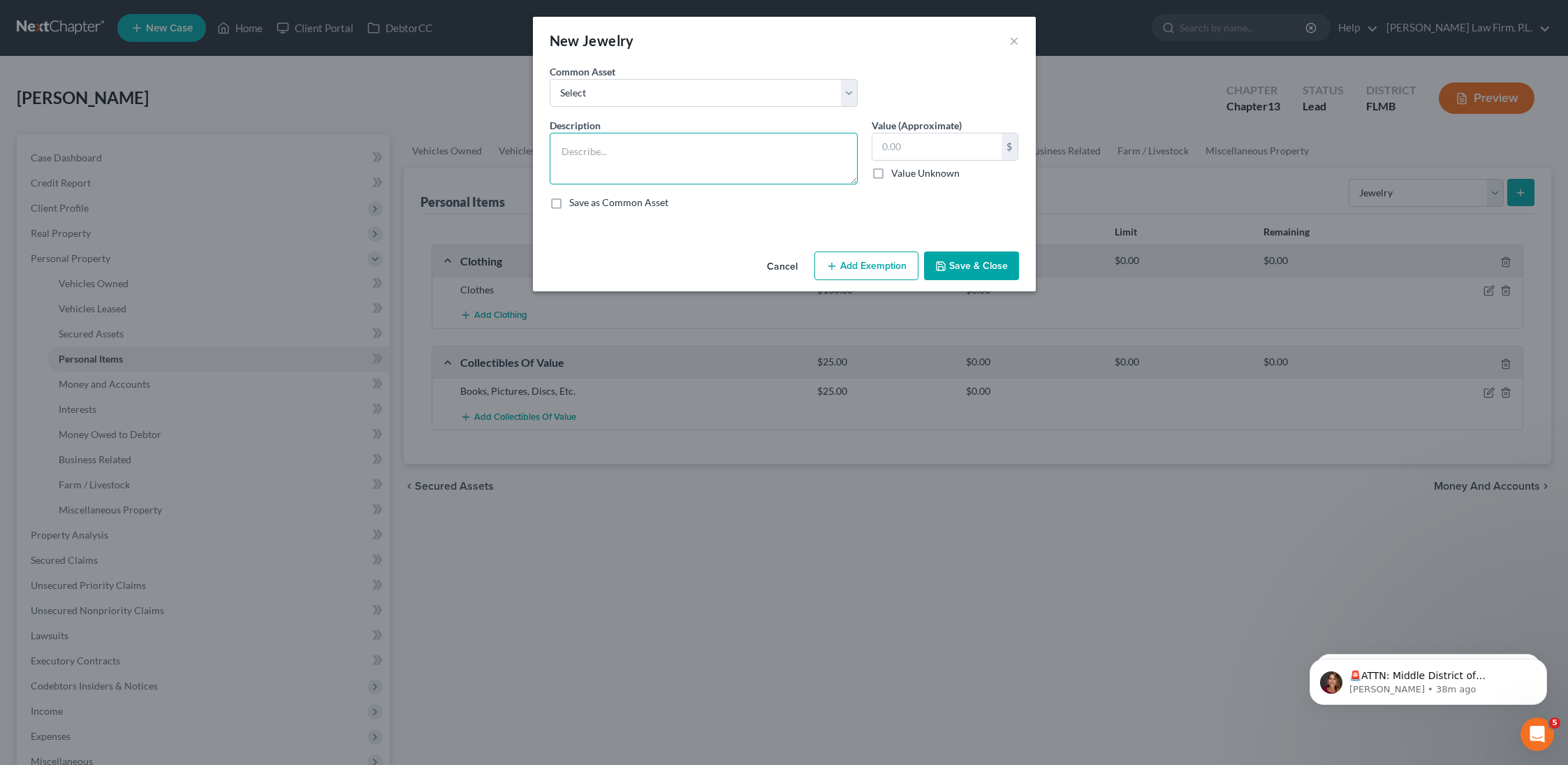
click at [595, 182] on textarea at bounding box center [704, 159] width 308 height 52
type textarea "Ring"
click at [912, 144] on input "text" at bounding box center [937, 147] width 129 height 26
type input "1,000"
click at [971, 262] on button "Save & Close" at bounding box center [971, 267] width 95 height 30
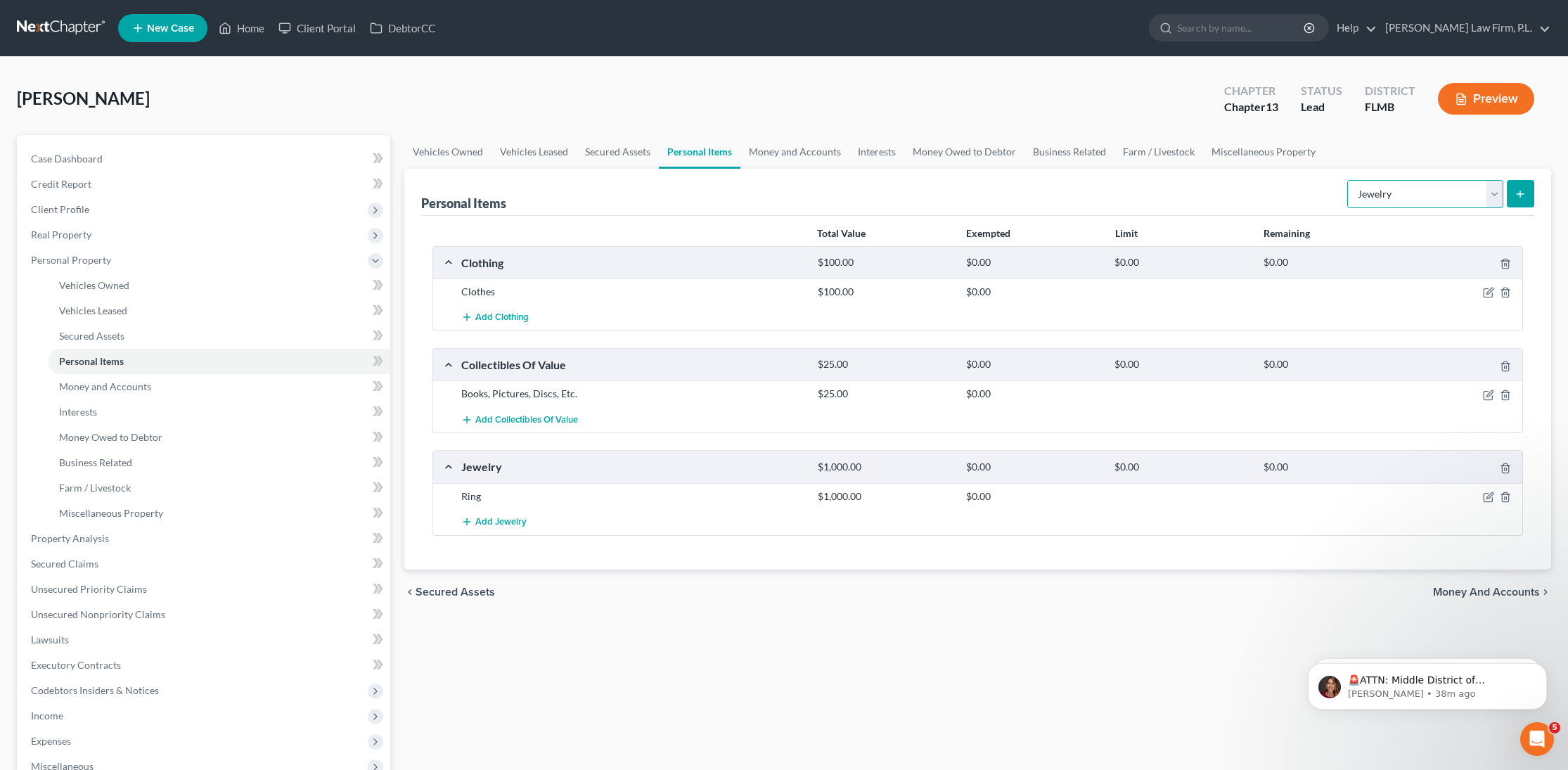
click at [1401, 199] on select "Select Item Type Clothing Collectibles Of Value Electronics Firearms Household …" at bounding box center [1425, 194] width 156 height 28
select select "sports_and_hobby_equipment"
click at [1348, 180] on select "Select Item Type Clothing Collectibles Of Value Electronics Firearms Household …" at bounding box center [1425, 194] width 156 height 28
click at [1523, 201] on button "submit" at bounding box center [1520, 193] width 27 height 27
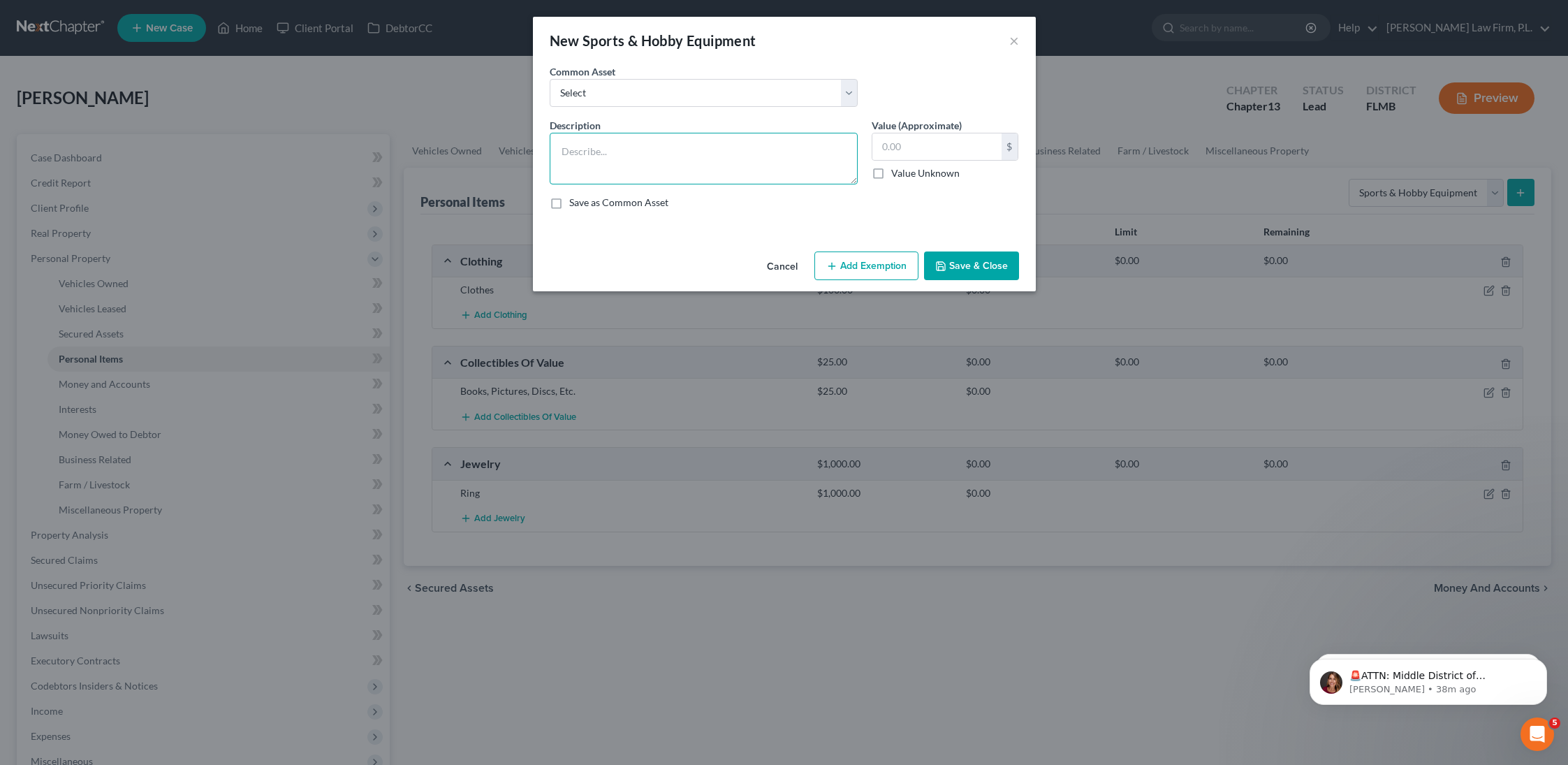
click at [768, 152] on textarea at bounding box center [704, 159] width 308 height 52
type textarea "Guitars and Sound Instruments"
click at [912, 138] on input "text" at bounding box center [937, 147] width 129 height 26
type input "20,000"
click at [990, 271] on button "Save & Close" at bounding box center [971, 267] width 95 height 30
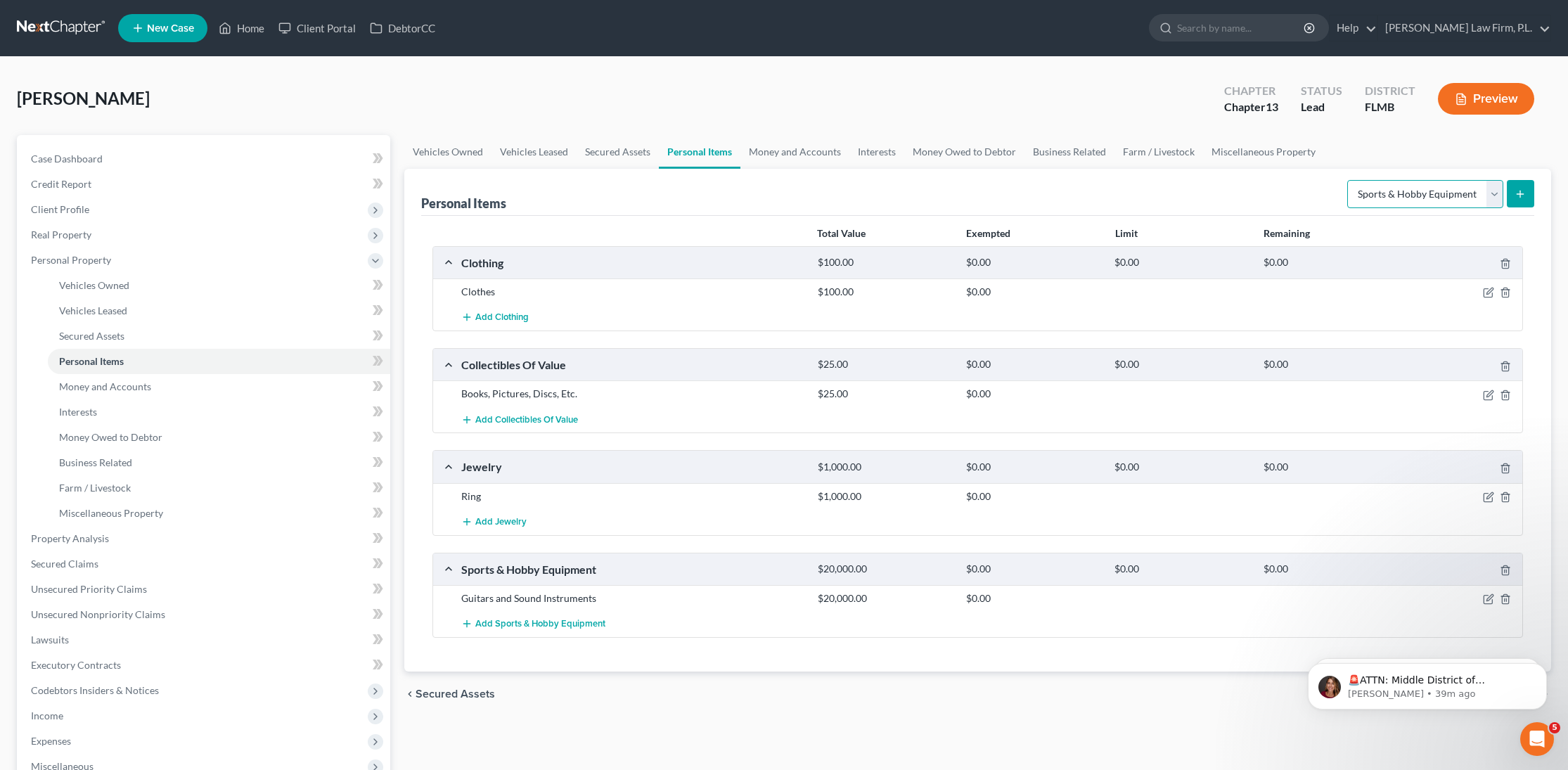
click at [1413, 196] on select "Select Item Type Clothing Collectibles Of Value Electronics Firearms Household …" at bounding box center [1425, 194] width 156 height 28
click at [135, 415] on link "Interests" at bounding box center [219, 412] width 343 height 25
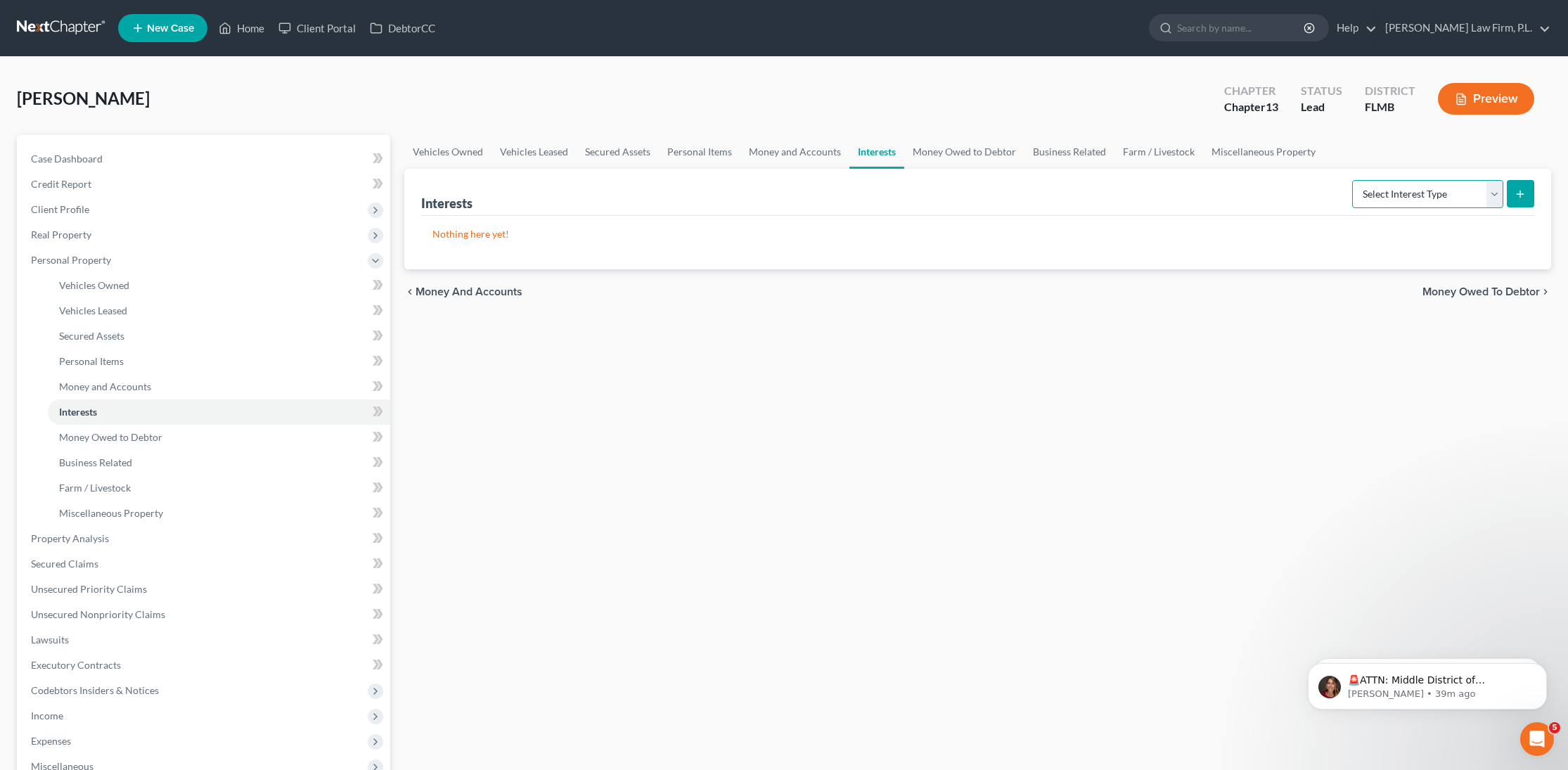
click at [1451, 190] on select "Select Interest Type 401K Annuity Bond Education IRA Government Bond Government…" at bounding box center [1427, 194] width 151 height 28
select select "stock"
click at [1354, 180] on select "Select Interest Type 401K Annuity Bond Education IRA Government Bond Government…" at bounding box center [1427, 194] width 151 height 28
click at [1520, 191] on line "submit" at bounding box center [1520, 194] width 0 height 6
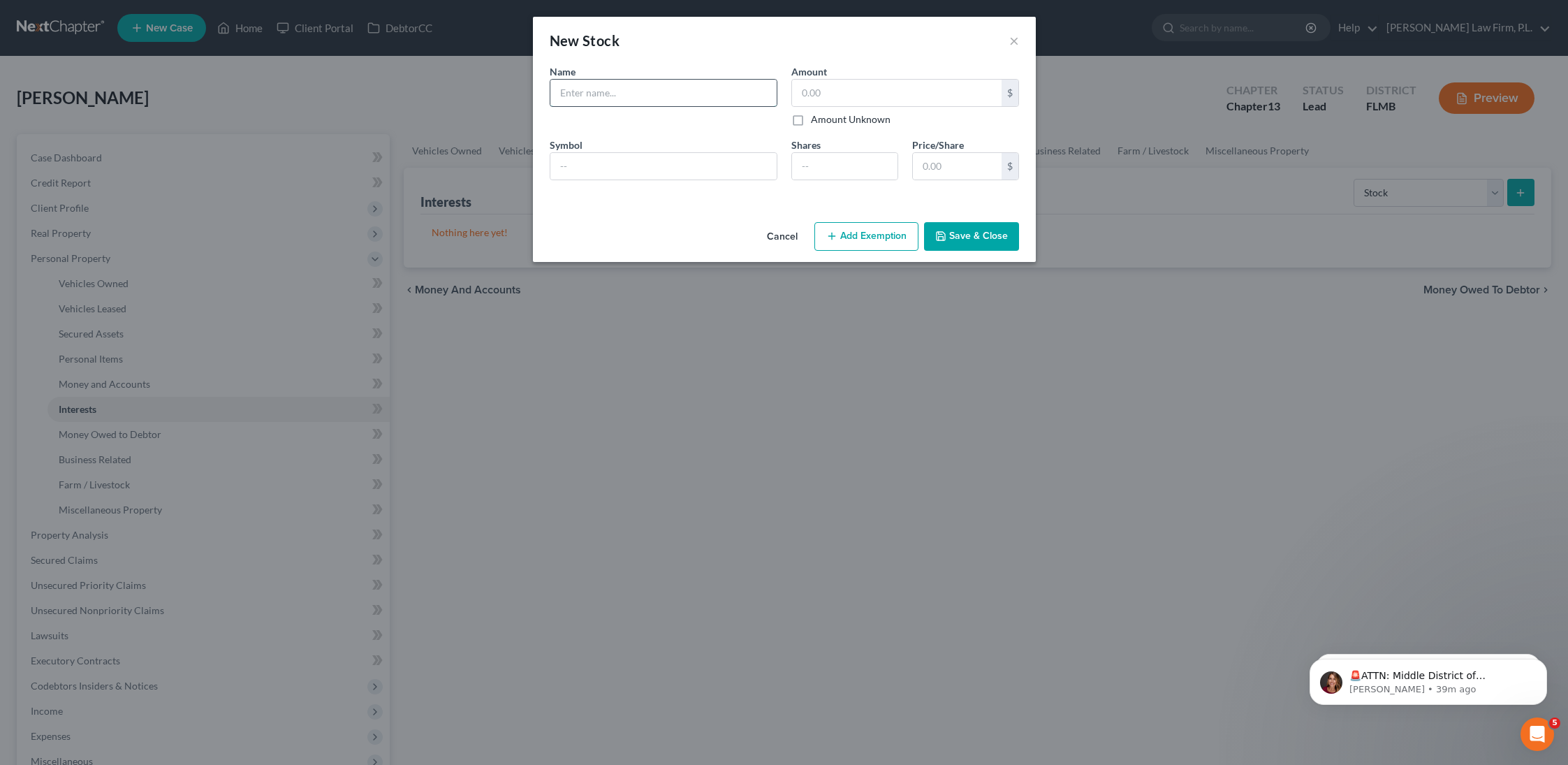
click at [652, 93] on input "text" at bounding box center [663, 93] width 226 height 26
type input "Tradenation"
click at [811, 117] on label "Amount Unknown" at bounding box center [851, 120] width 79 height 14
click at [817, 117] on input "Amount Unknown" at bounding box center [821, 117] width 9 height 9
checkbox input "true"
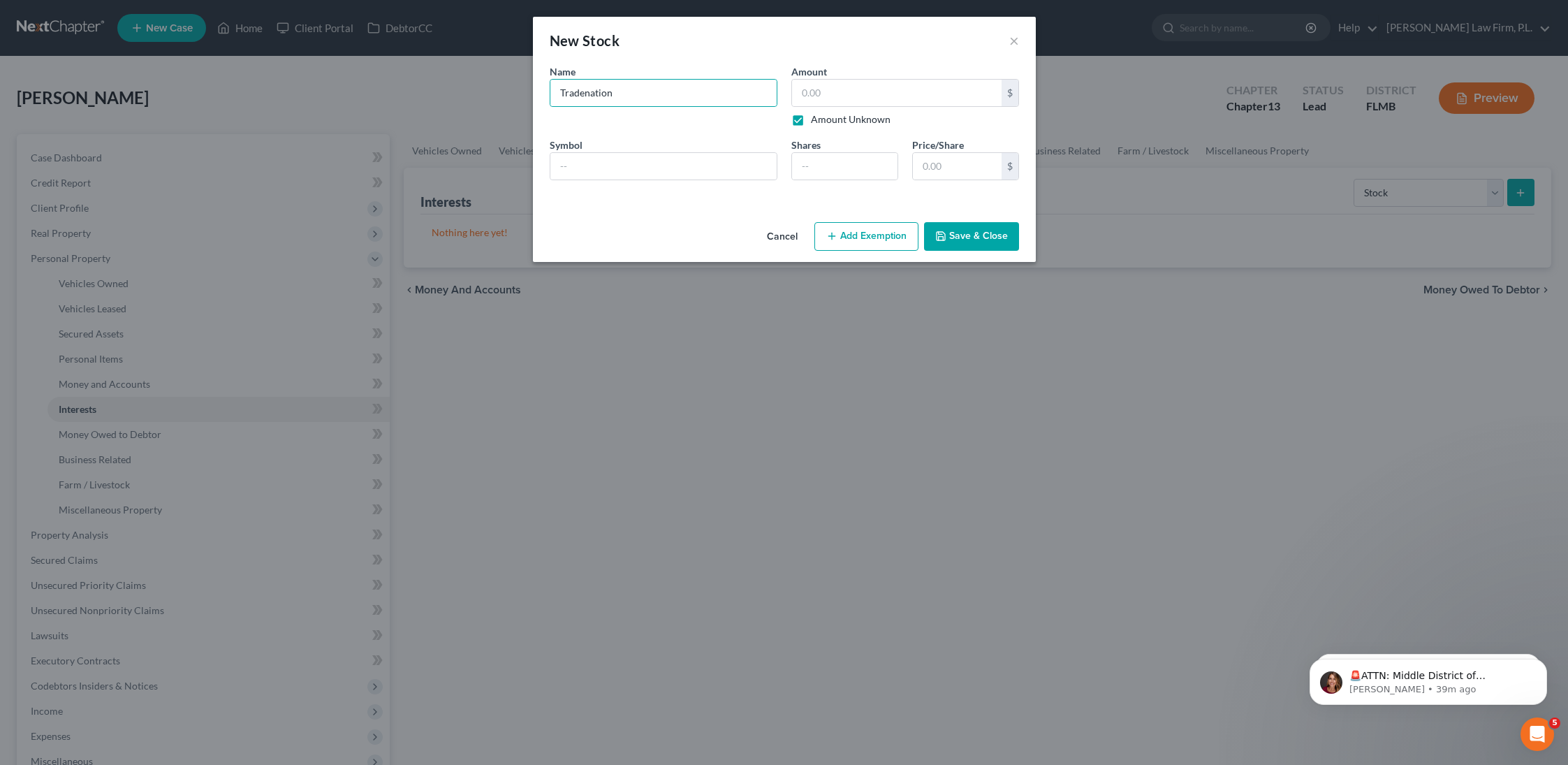
type input "0.00"
click at [970, 239] on button "Save & Close" at bounding box center [971, 237] width 95 height 30
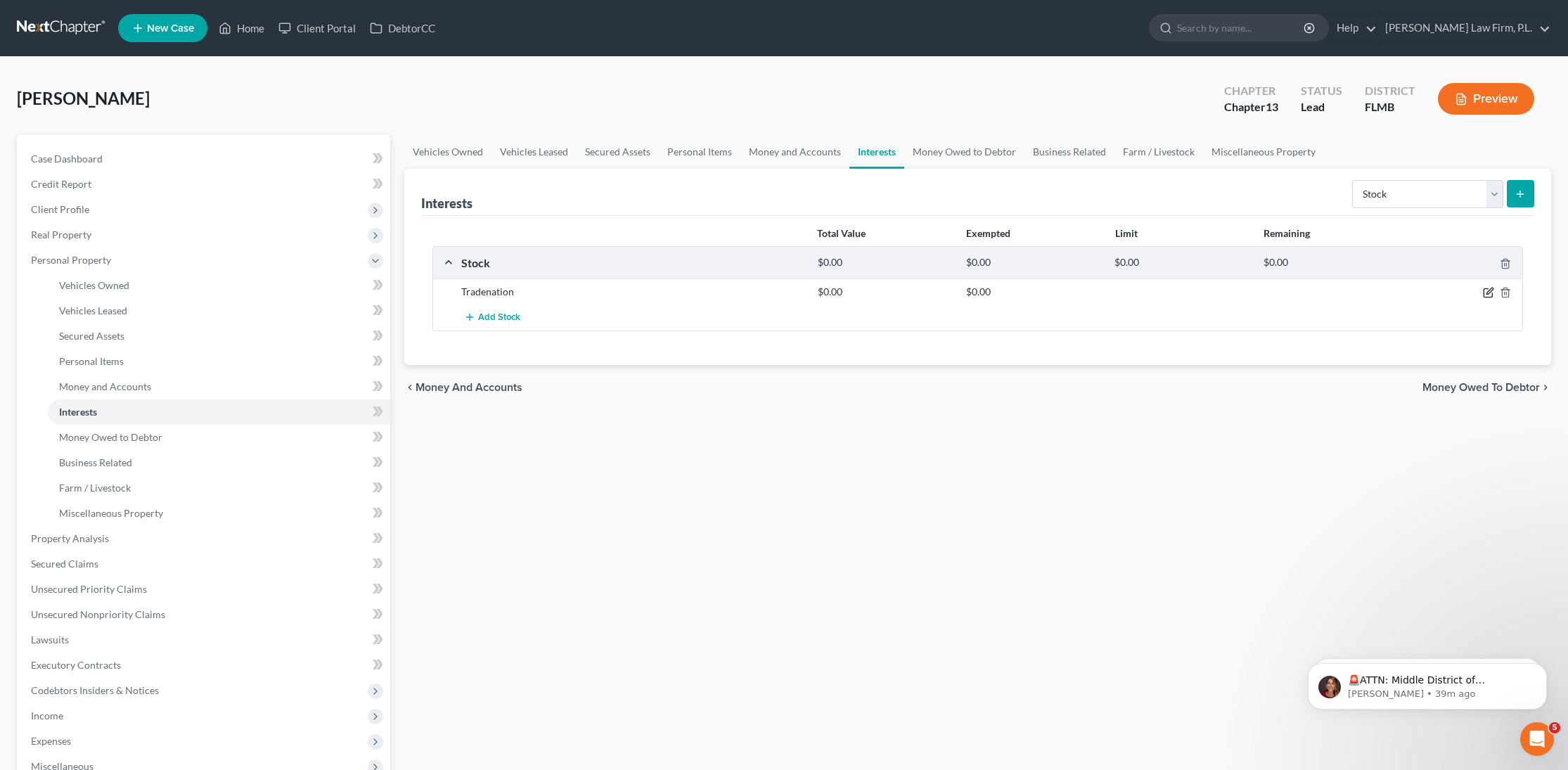
click at [1484, 293] on icon "button" at bounding box center [1487, 293] width 9 height 9
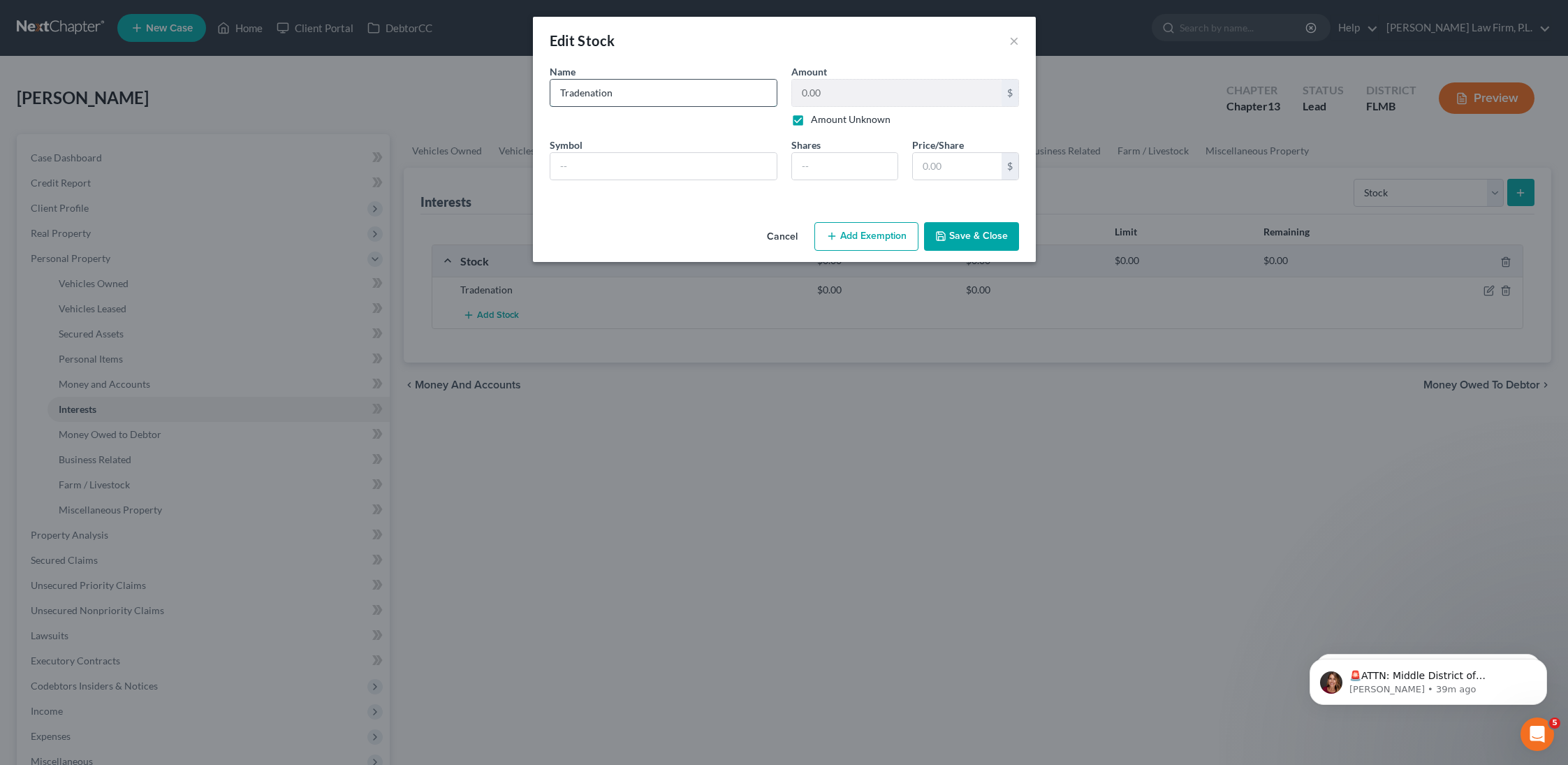
click at [586, 95] on input "Tradenation" at bounding box center [663, 93] width 226 height 26
drag, startPoint x: 633, startPoint y: 103, endPoint x: 585, endPoint y: 93, distance: 49.0
click at [585, 93] on input "Tradenation" at bounding box center [663, 93] width 226 height 26
type input "Tradestation"
click at [979, 233] on button "Save & Close" at bounding box center [971, 237] width 95 height 30
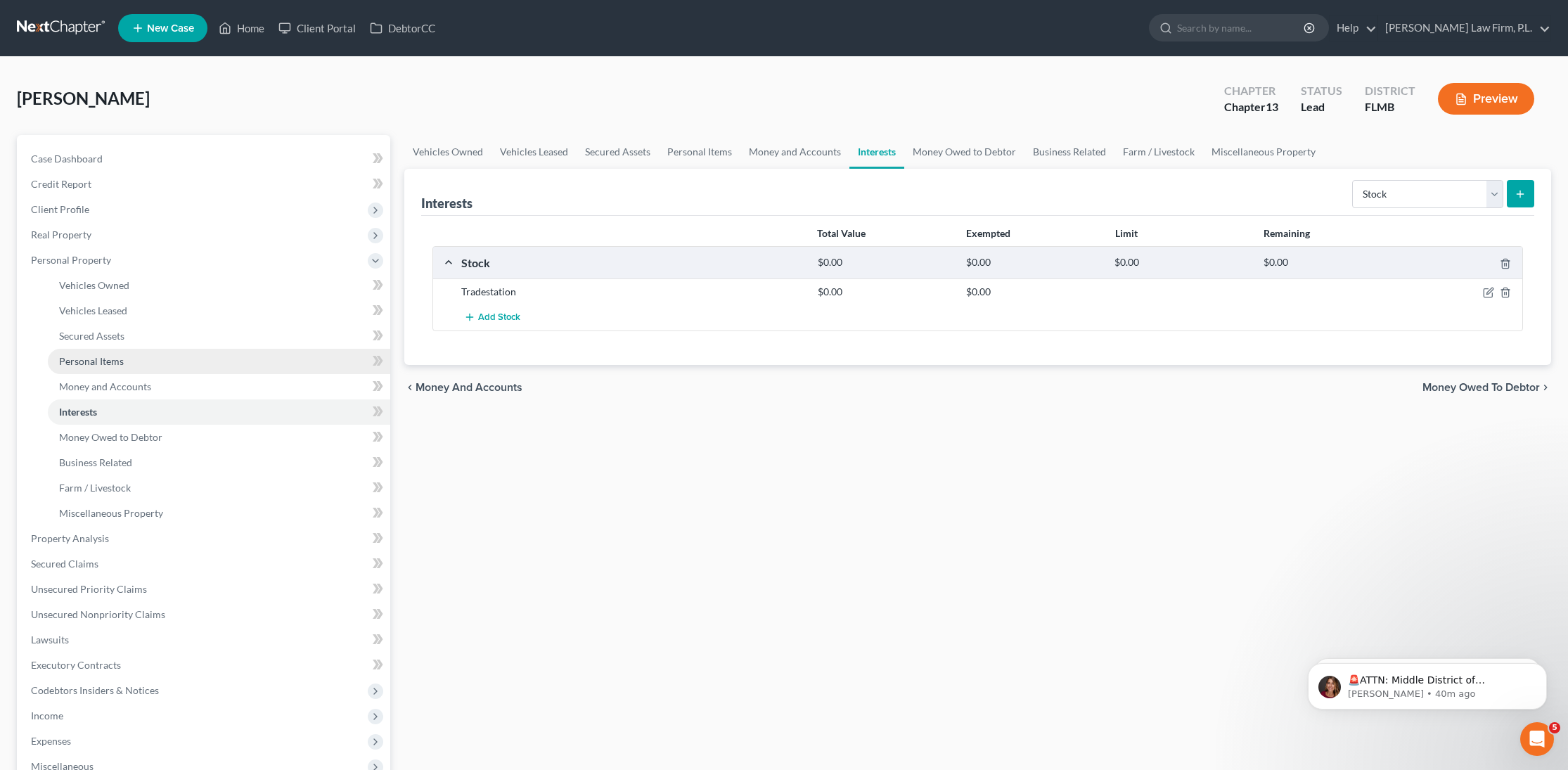
click at [133, 360] on link "Personal Items" at bounding box center [219, 362] width 343 height 25
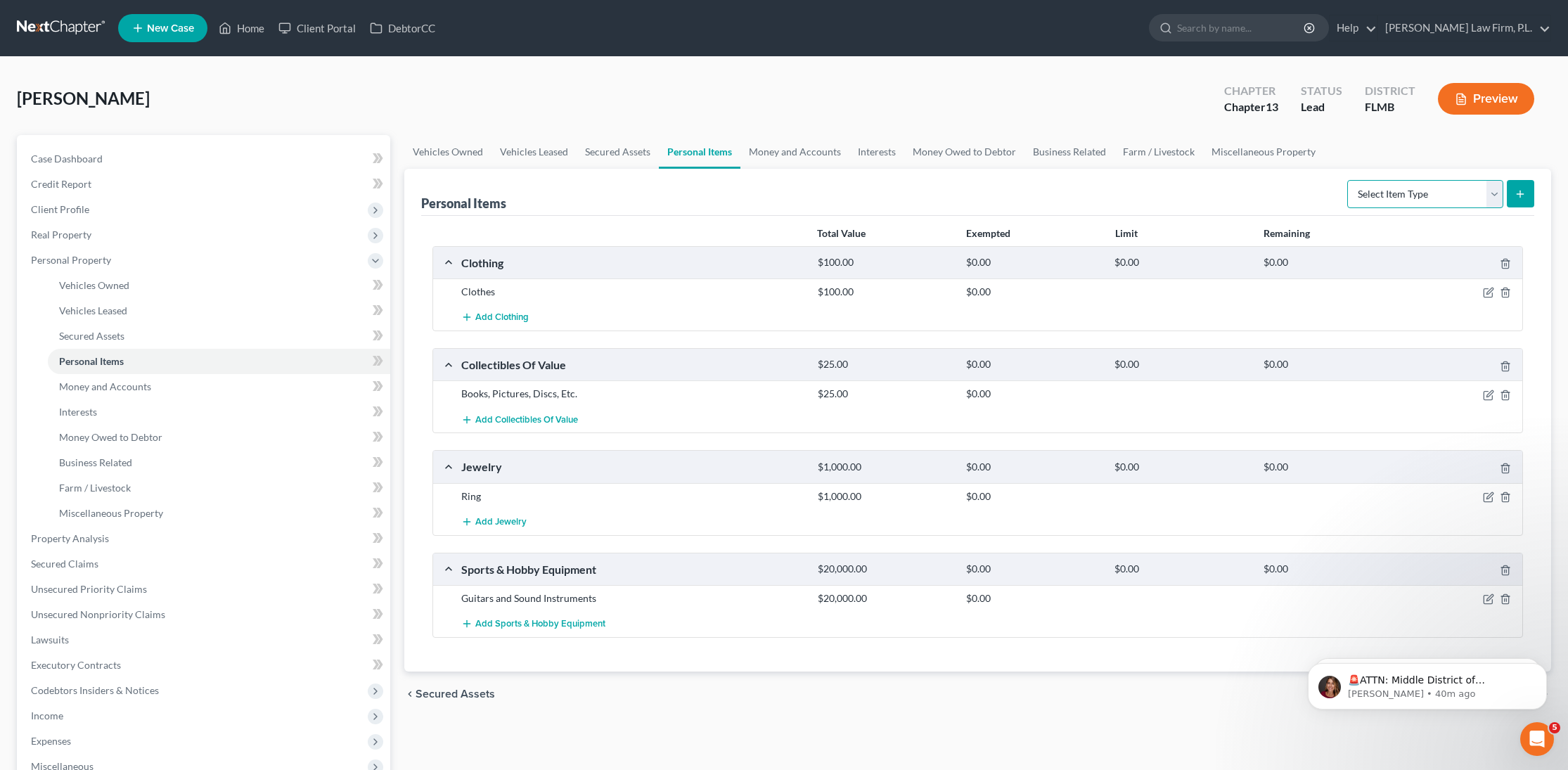
click at [1387, 195] on select "Select Item Type Clothing Collectibles Of Value Electronics Firearms Household …" at bounding box center [1425, 194] width 156 height 28
select select "household_goods"
click at [1348, 180] on select "Select Item Type Clothing Collectibles Of Value Electronics Firearms Household …" at bounding box center [1425, 194] width 156 height 28
click at [1520, 196] on line "submit" at bounding box center [1520, 194] width 0 height 6
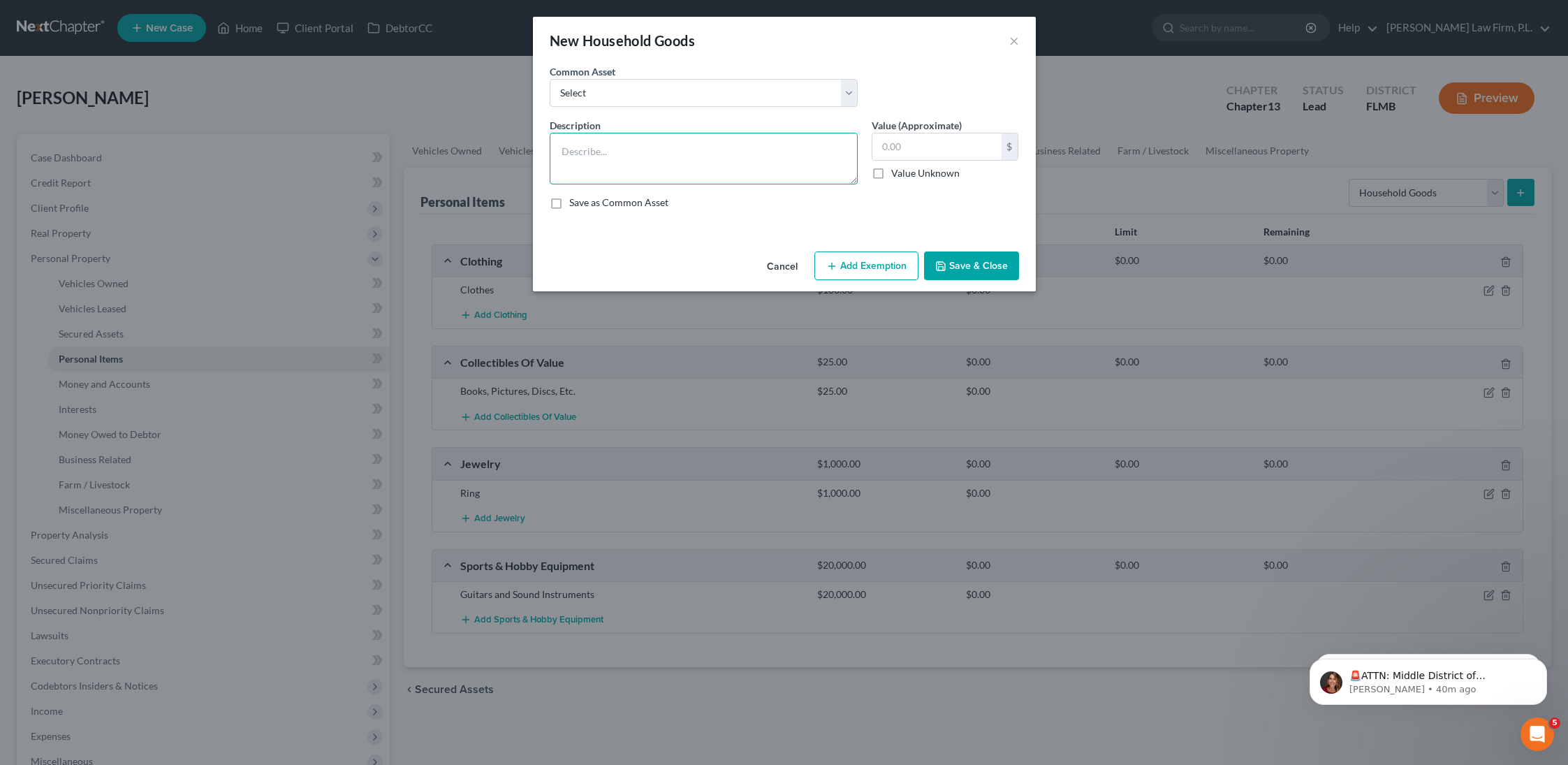
click at [621, 172] on textarea at bounding box center [704, 159] width 308 height 52
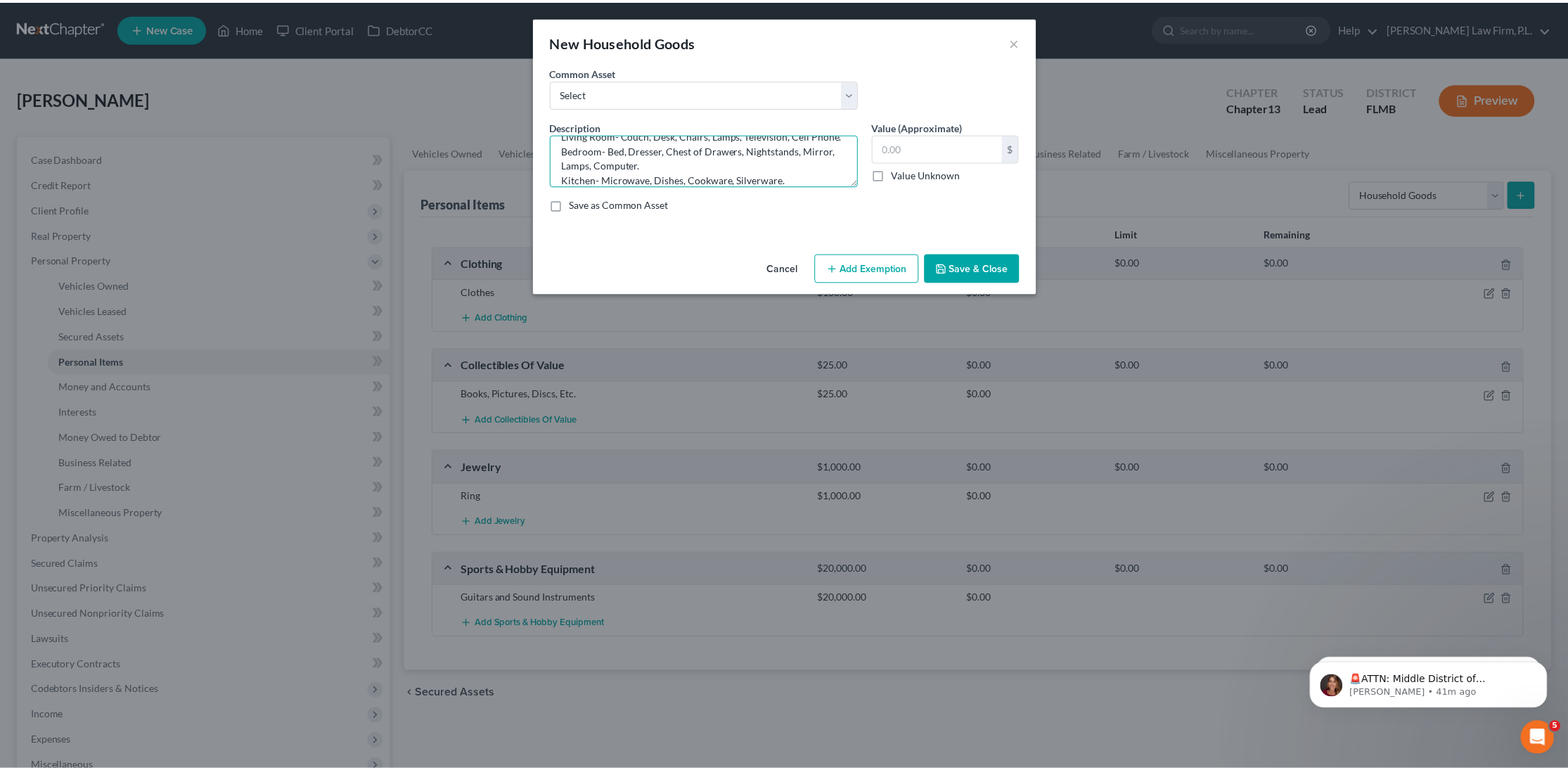
scroll to position [32, 0]
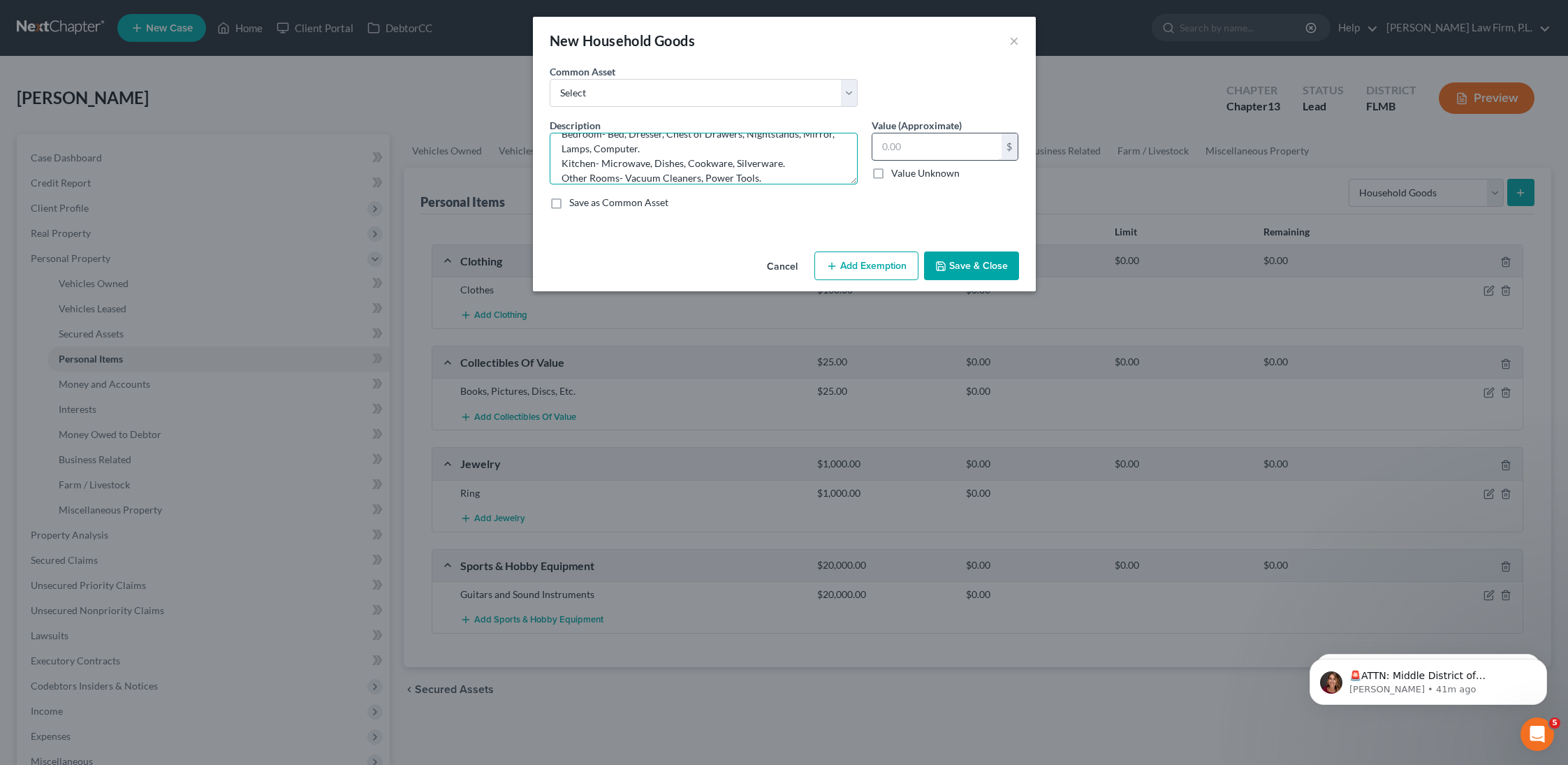
type textarea "Living Room- Couch, Desk, Chairs, Lamps, Television, Cell Phone. Bedroom- Bed, …"
click at [908, 148] on input "text" at bounding box center [937, 147] width 129 height 26
type input "1,000"
click at [967, 263] on button "Save & Close" at bounding box center [971, 267] width 95 height 30
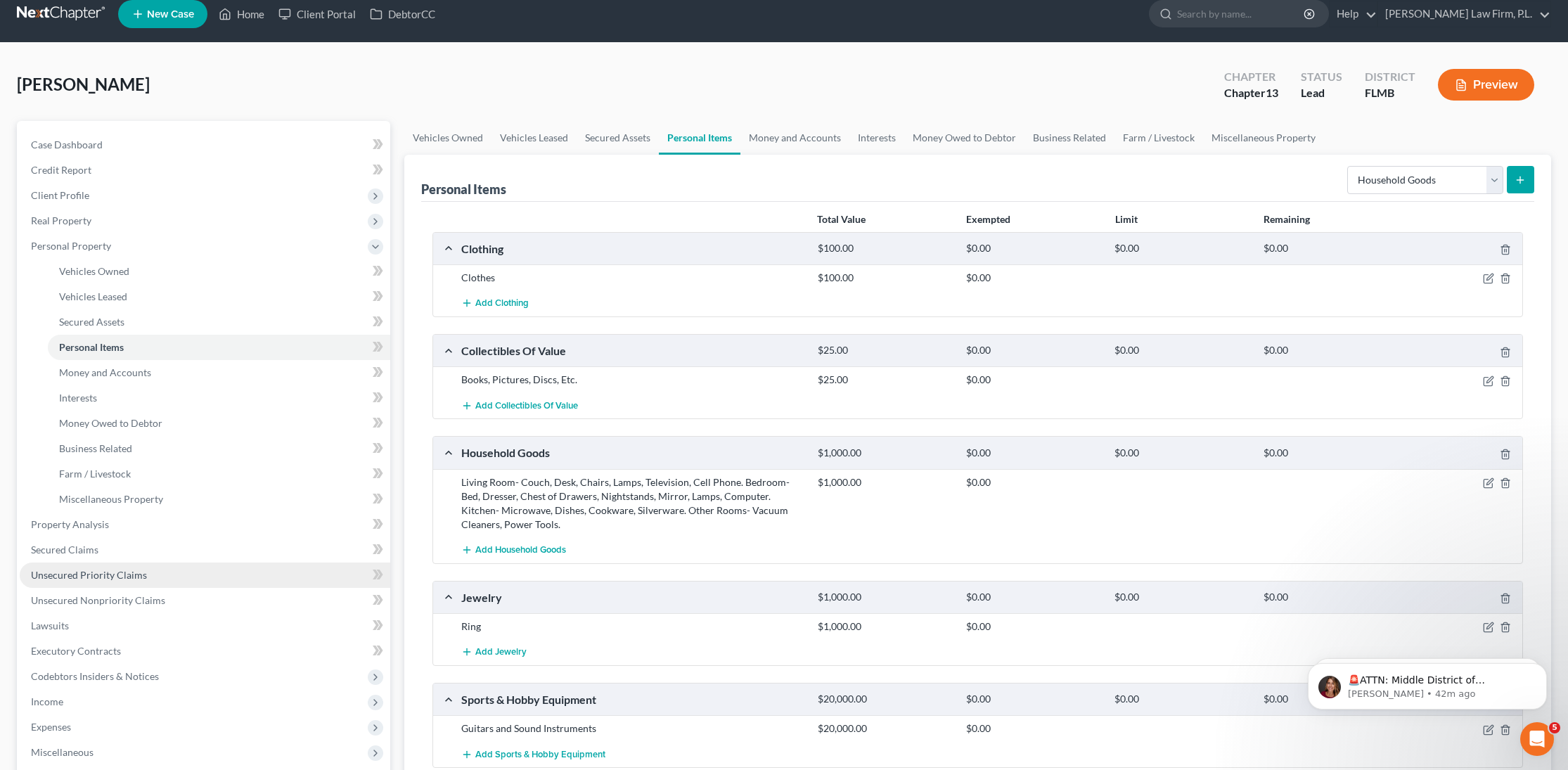
scroll to position [26, 0]
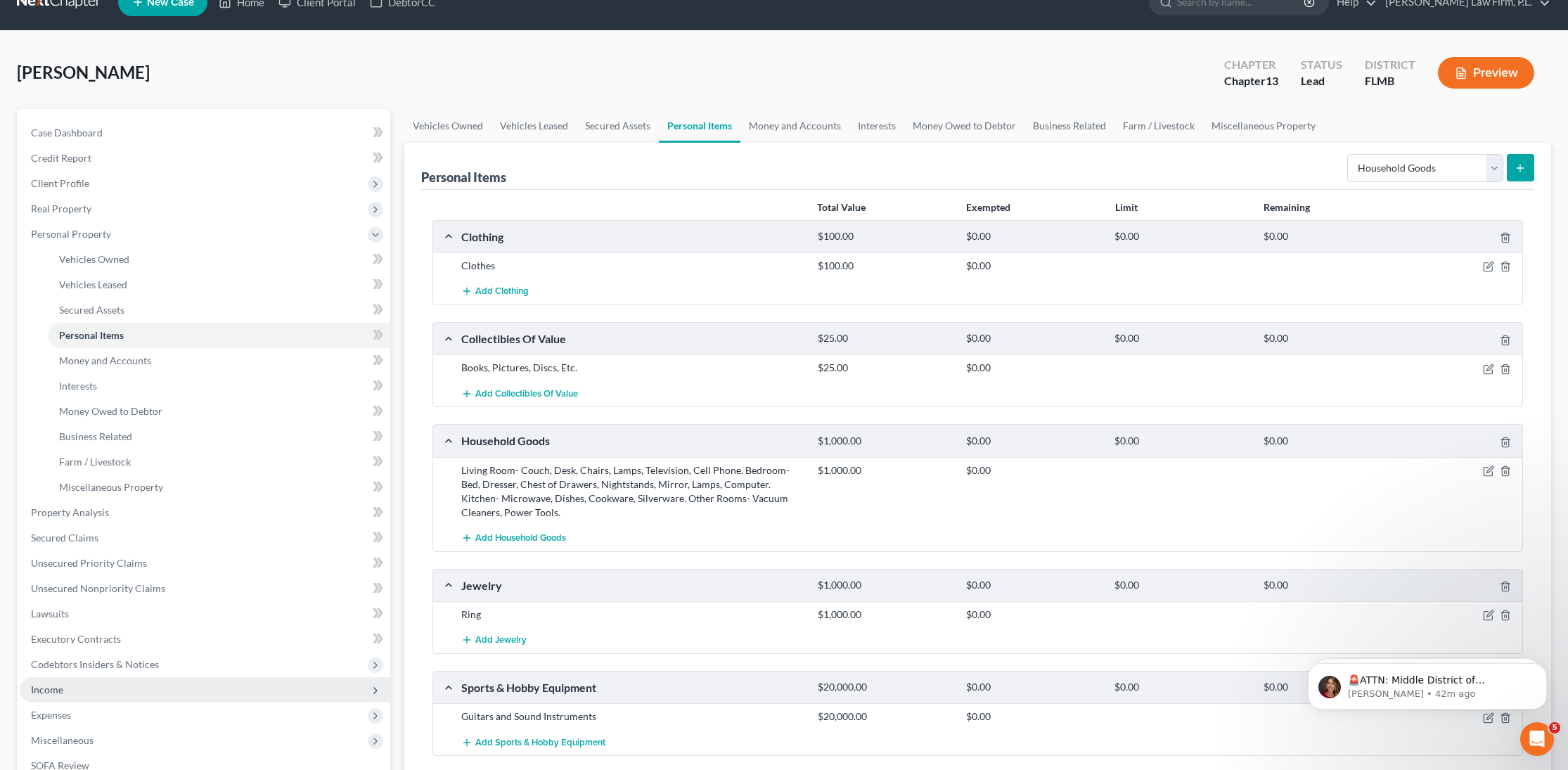
click at [81, 686] on span "Income" at bounding box center [205, 690] width 371 height 25
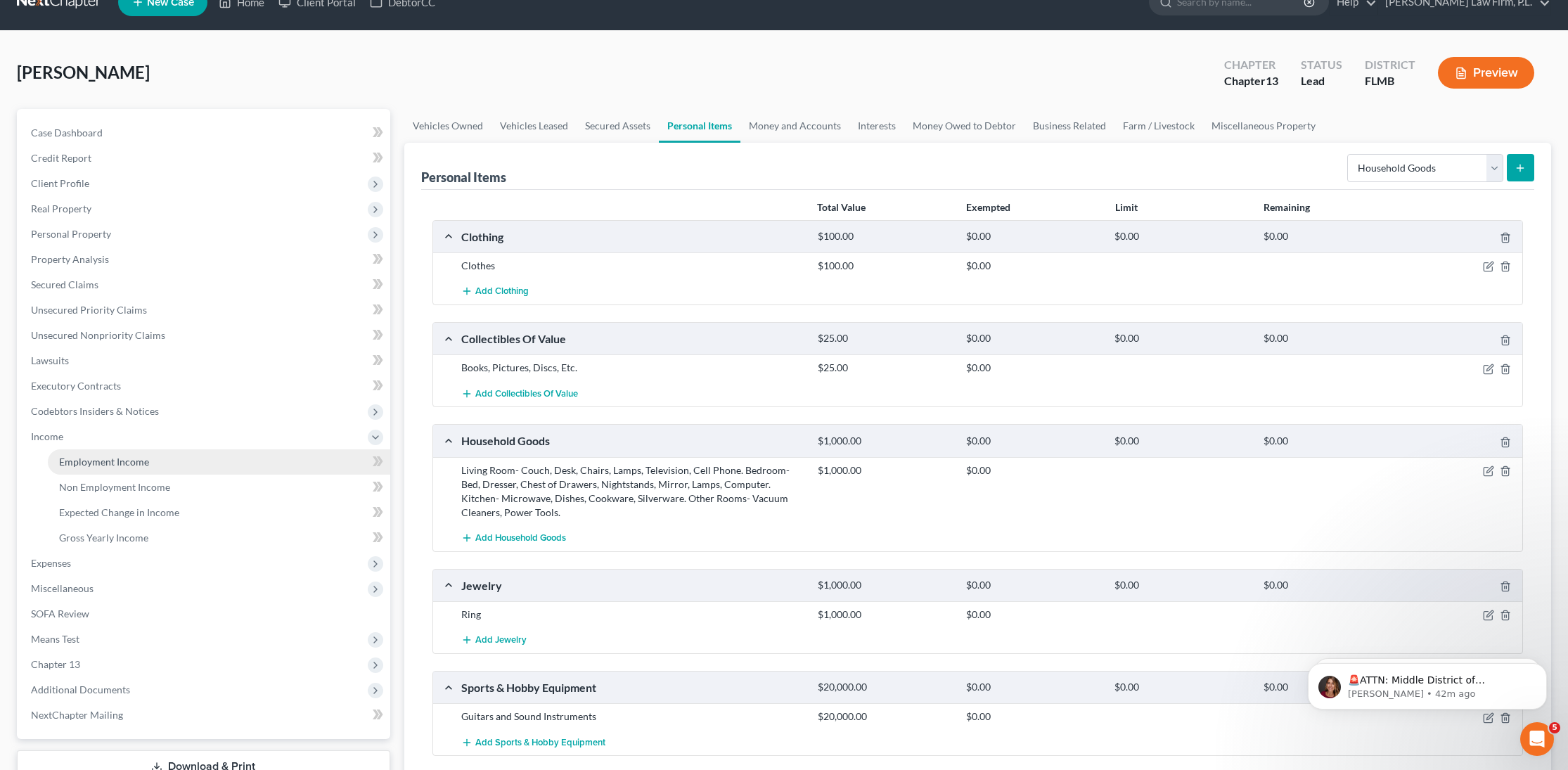
click at [110, 467] on span "Employment Income" at bounding box center [104, 462] width 90 height 12
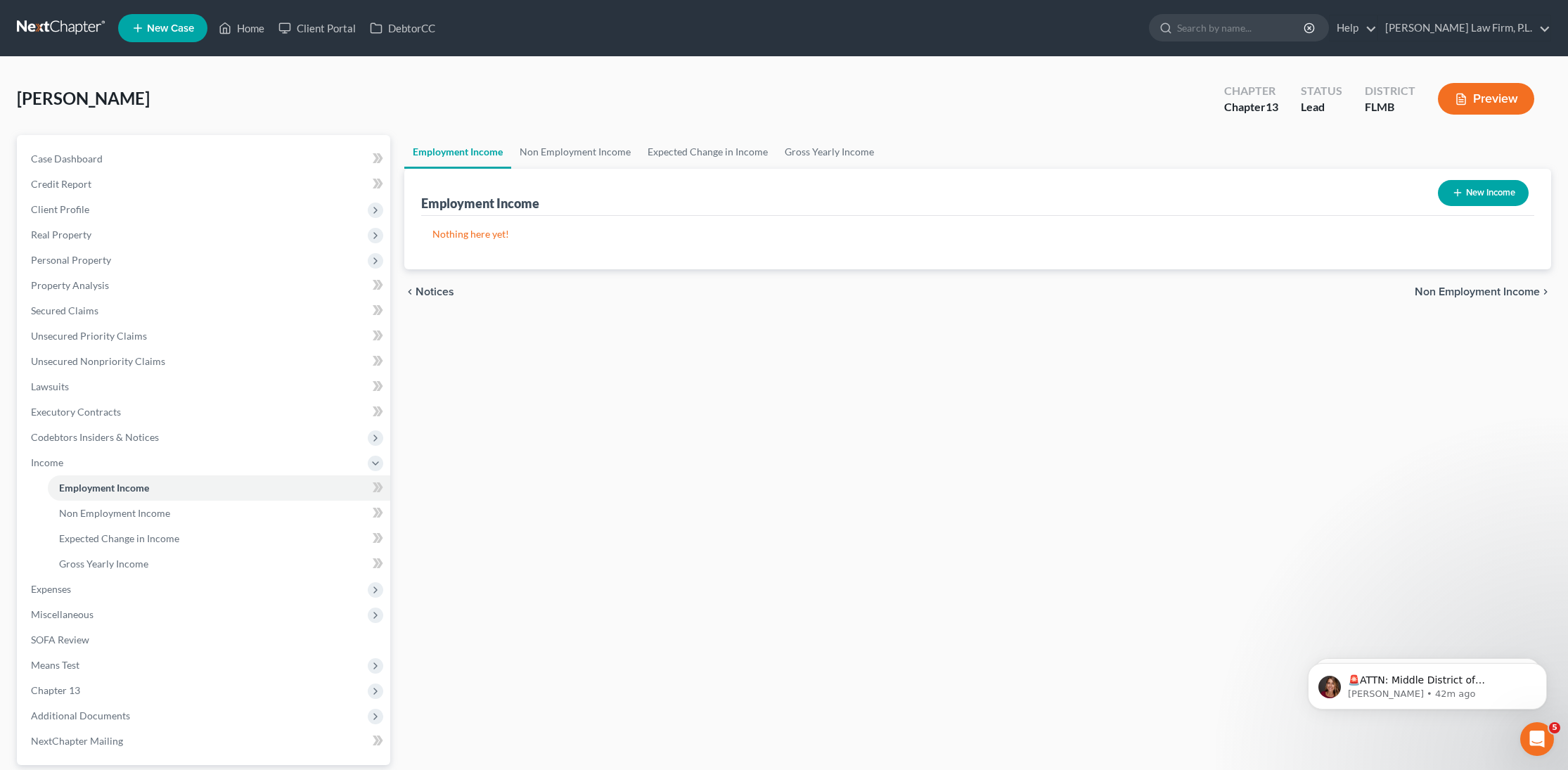
click at [1480, 195] on button "New Income" at bounding box center [1483, 192] width 91 height 26
select select "0"
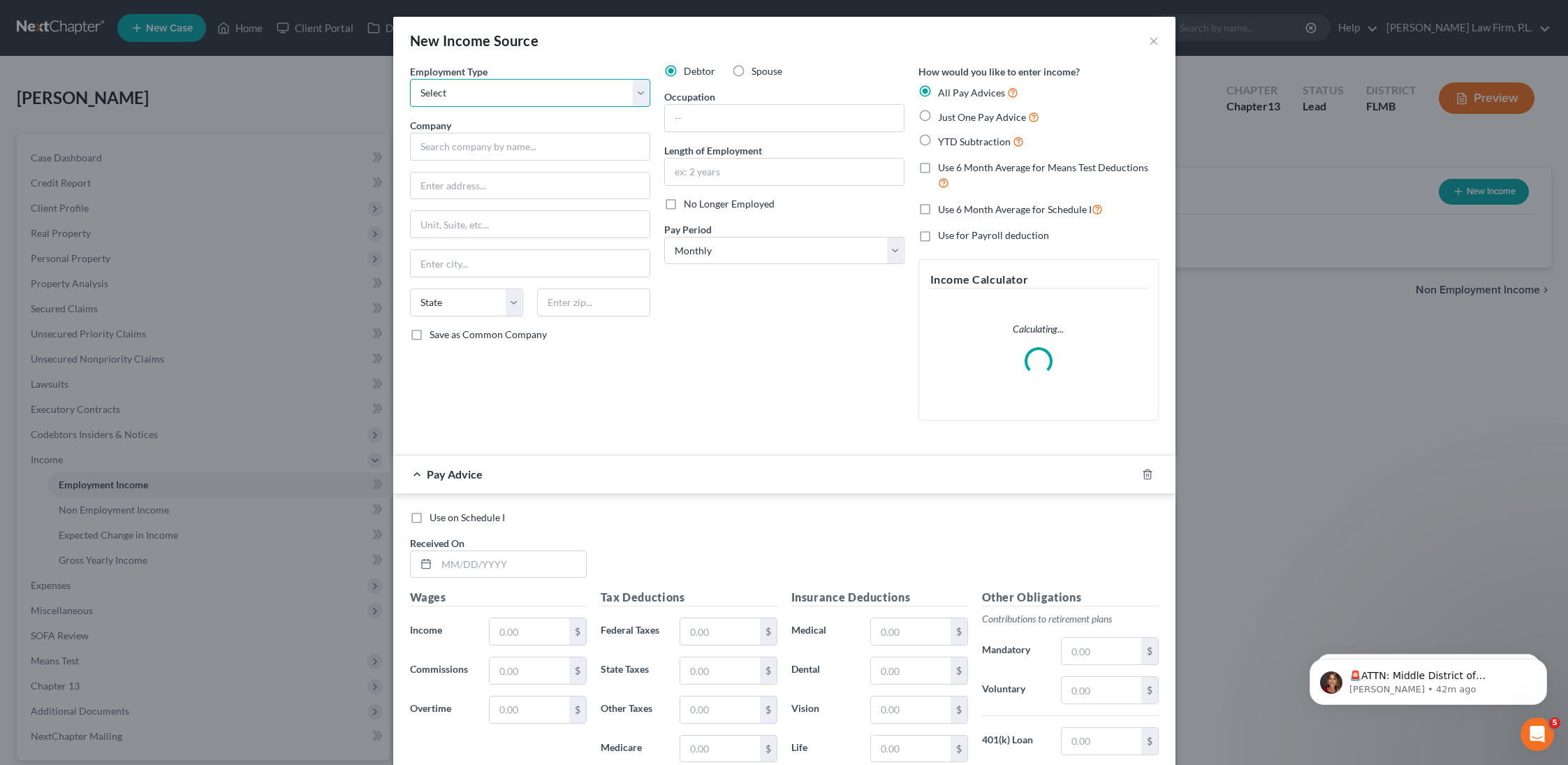
click at [486, 86] on select "Select Full or [DEMOGRAPHIC_DATA] Employment Self Employment" at bounding box center [530, 93] width 240 height 28
select select "1"
click at [410, 79] on select "Select Full or [DEMOGRAPHIC_DATA] Employment Self Employment" at bounding box center [530, 93] width 240 height 28
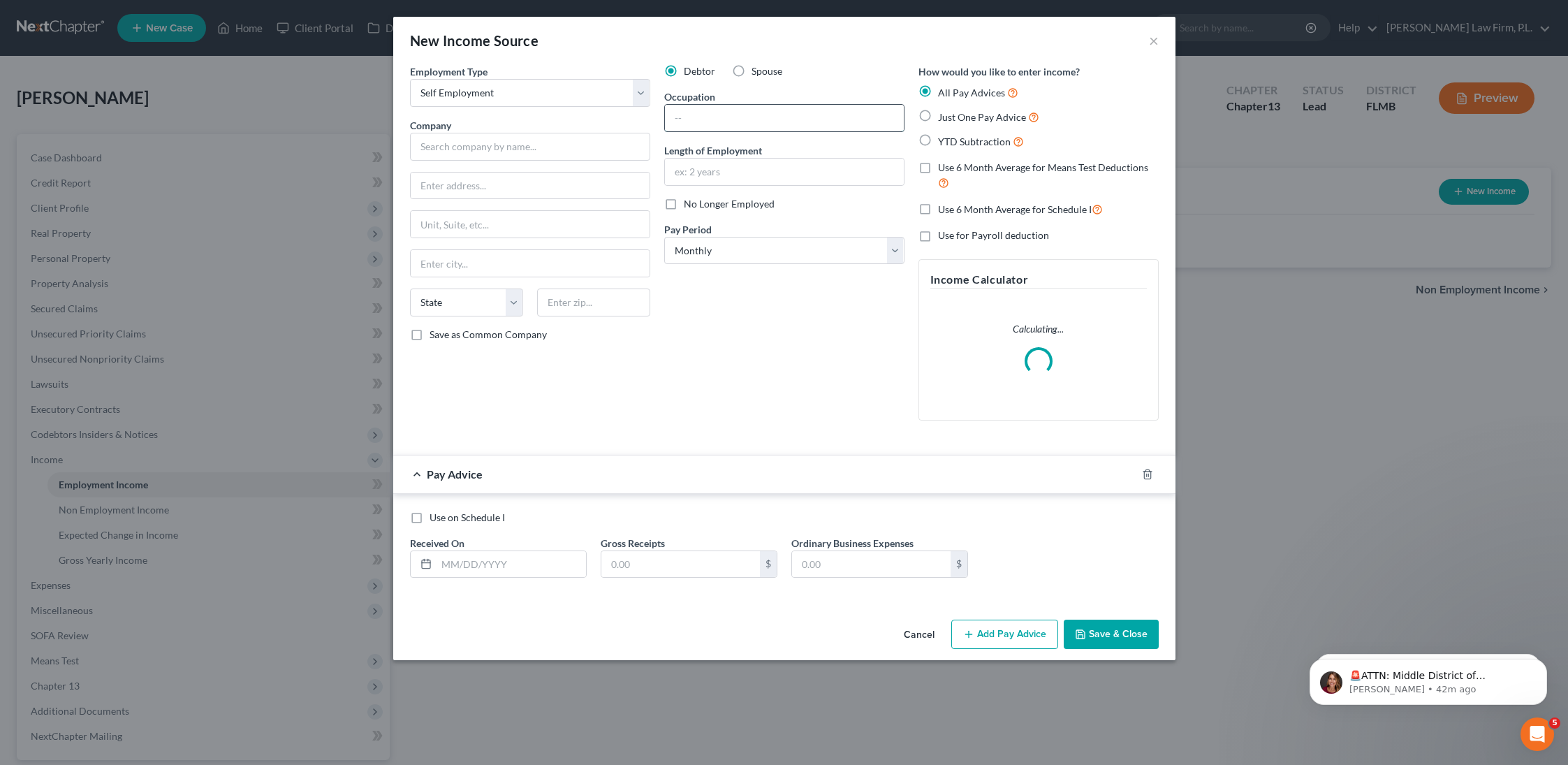
click at [756, 123] on input "text" at bounding box center [784, 118] width 239 height 26
type input "Musician"
click at [529, 141] on input "text" at bounding box center [530, 147] width 240 height 28
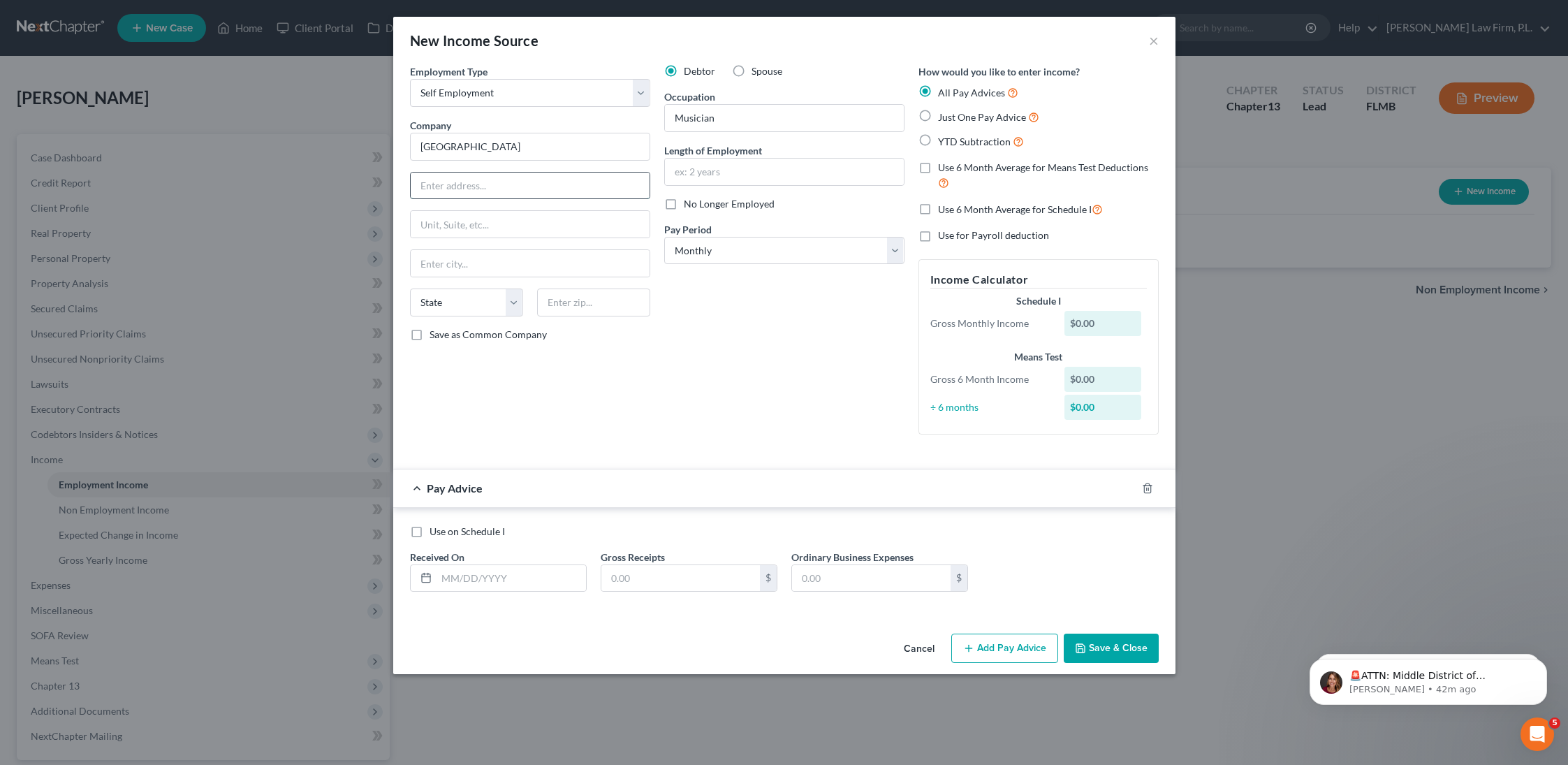
click at [507, 178] on input "text" at bounding box center [530, 186] width 239 height 26
type input "[GEOGRAPHIC_DATA]"
click at [439, 257] on input "text" at bounding box center [530, 264] width 239 height 26
type input "Keywest"
click at [1092, 642] on button "Save & Close" at bounding box center [1111, 648] width 95 height 30
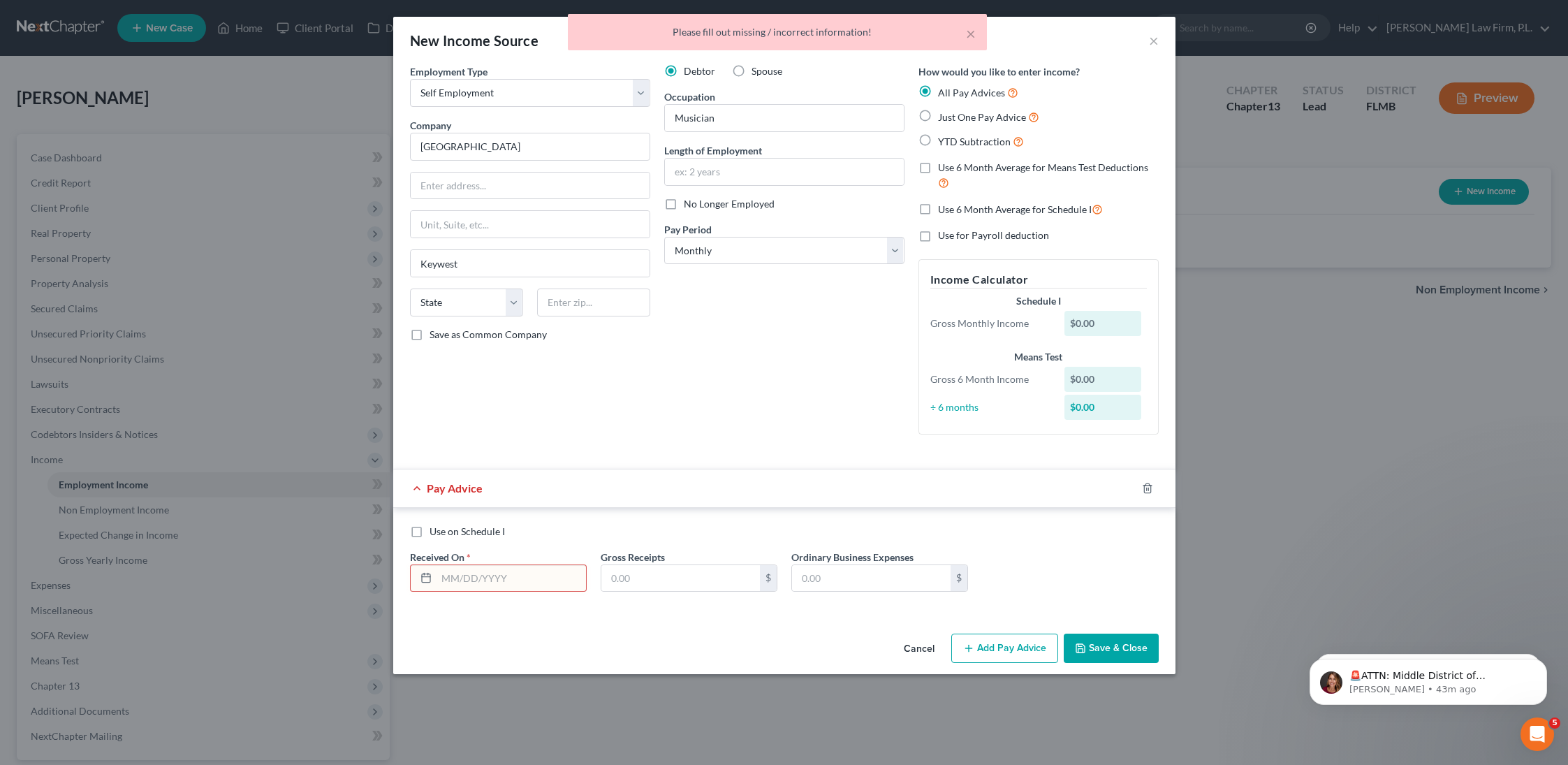
click at [936, 651] on button "Cancel" at bounding box center [919, 649] width 53 height 28
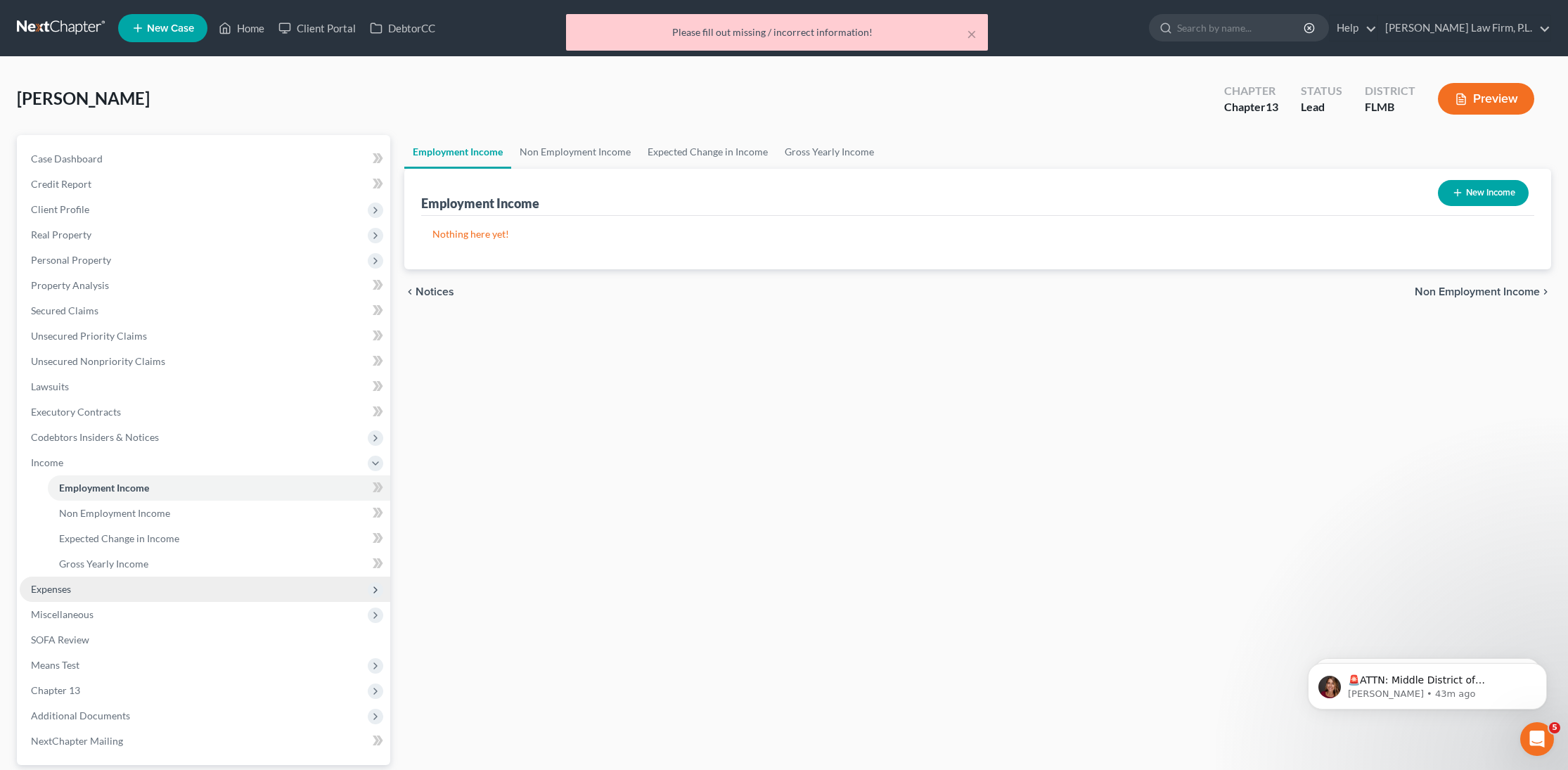
scroll to position [17, 0]
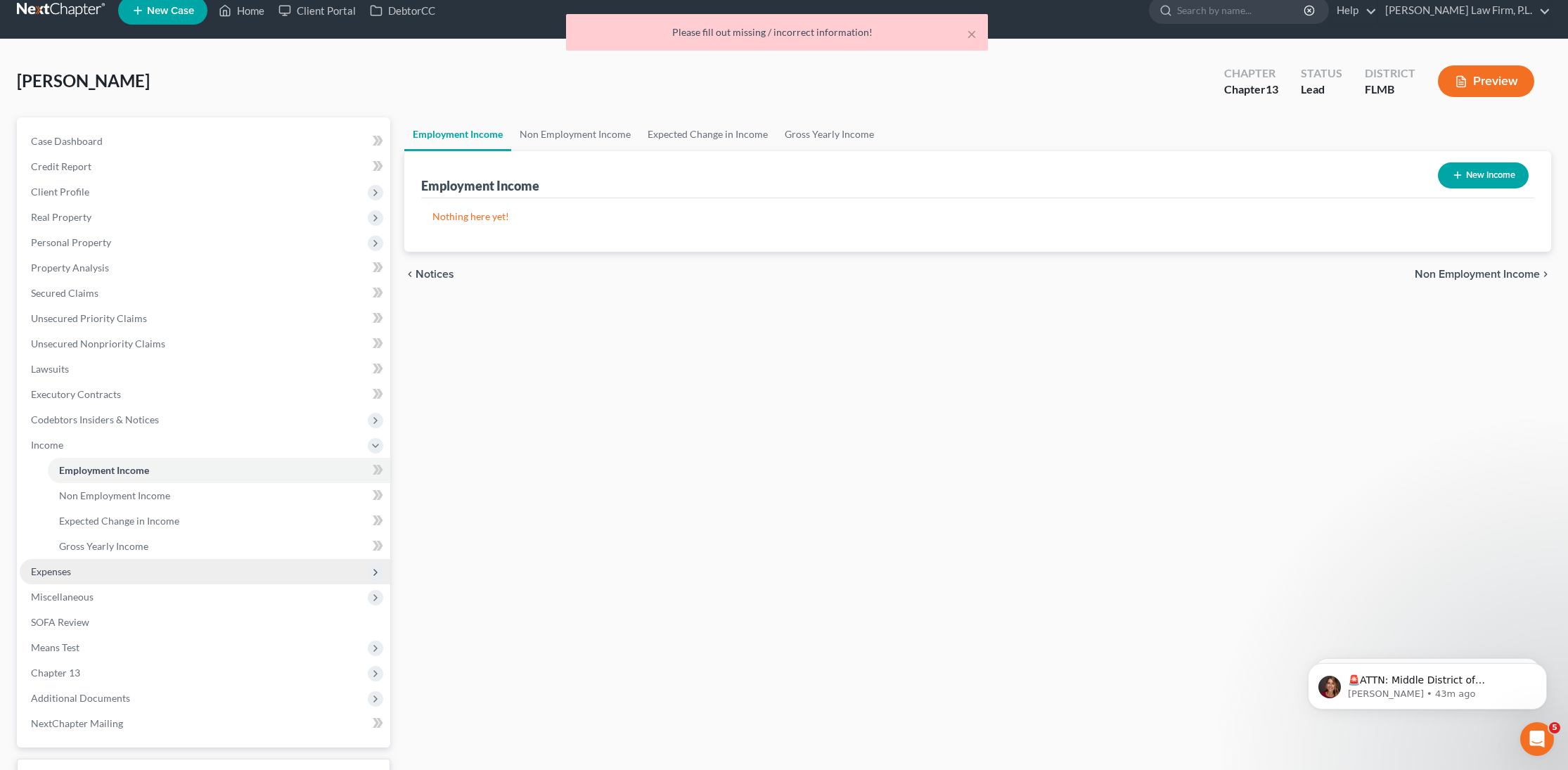
click at [160, 561] on span "Expenses" at bounding box center [205, 572] width 371 height 25
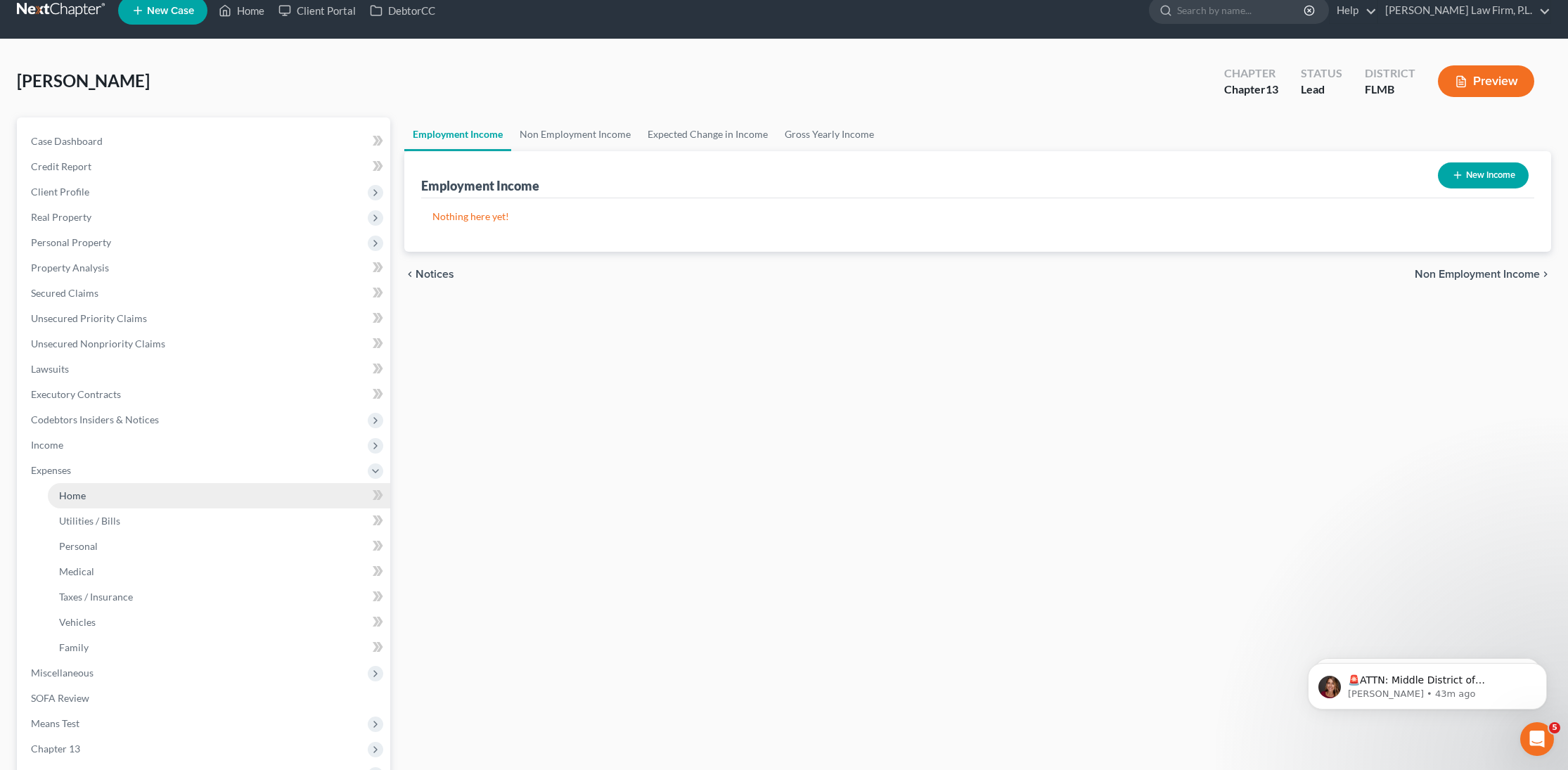
click at [169, 504] on link "Home" at bounding box center [219, 496] width 343 height 25
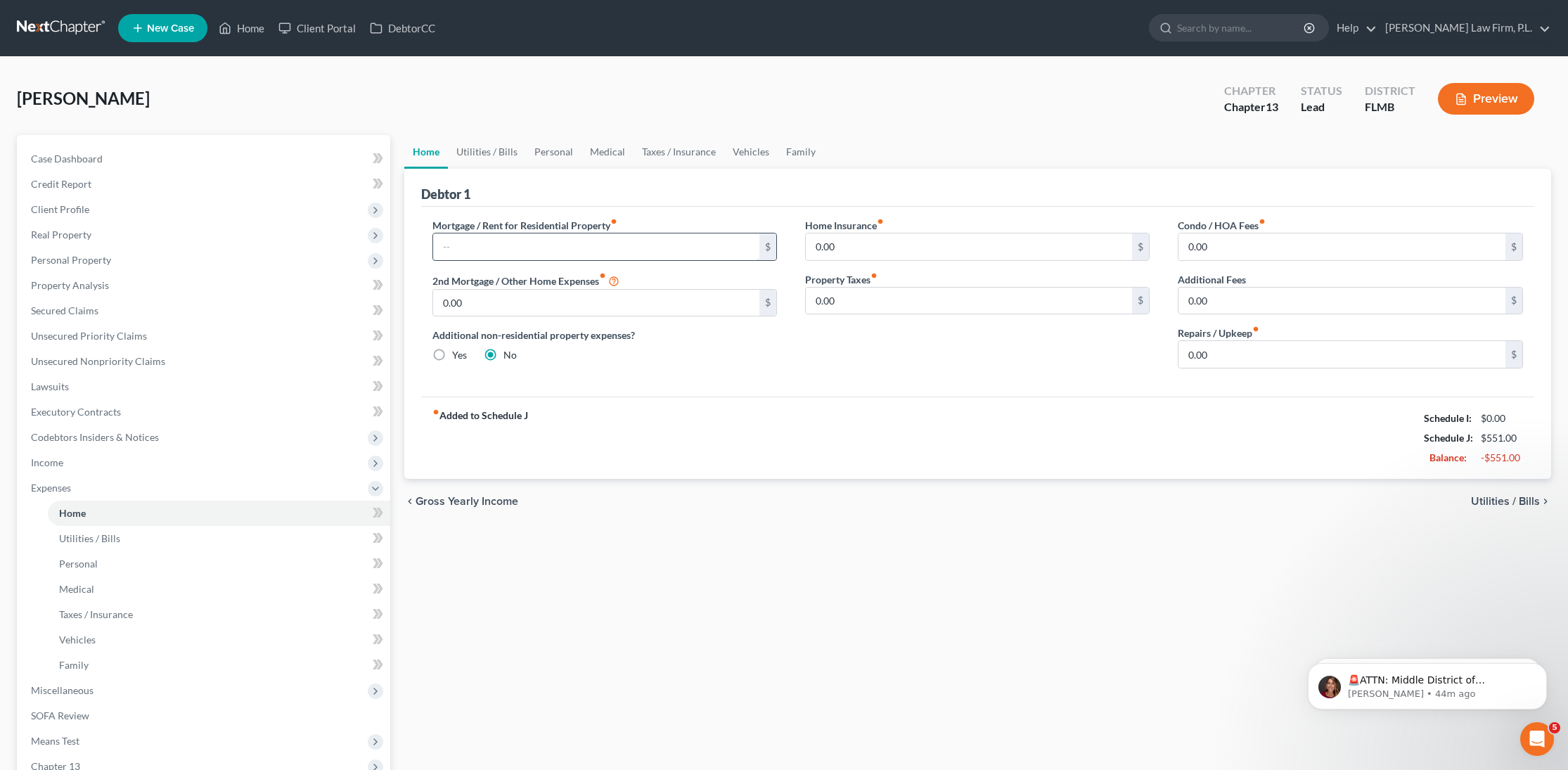
click at [494, 239] on input "text" at bounding box center [597, 246] width 327 height 27
type input "2,009"
click at [509, 149] on link "Utilities / Bills" at bounding box center [487, 152] width 78 height 34
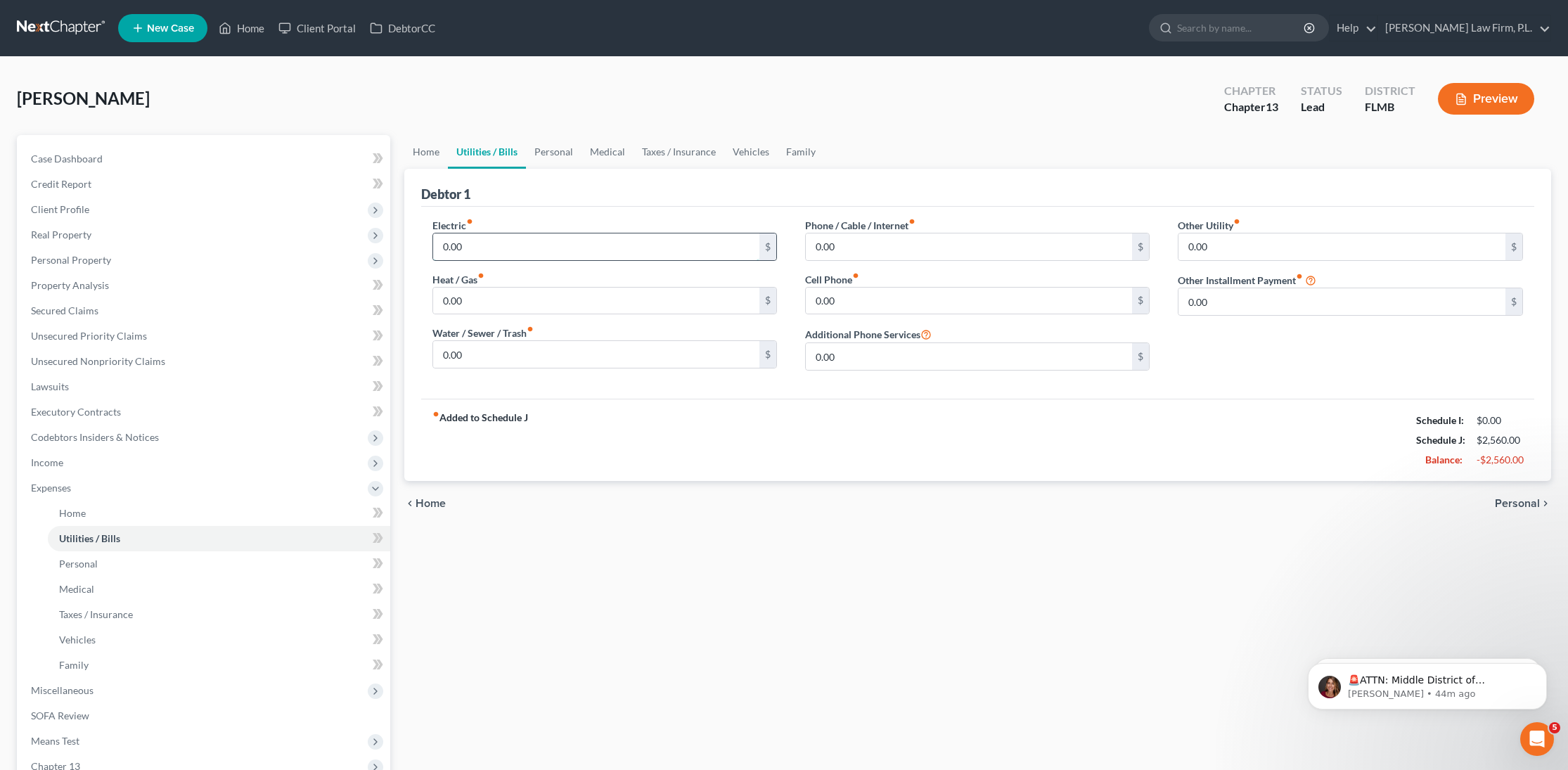
click at [526, 236] on input "0.00" at bounding box center [597, 246] width 327 height 27
type input "86"
click at [910, 254] on input "0.00" at bounding box center [969, 246] width 327 height 27
type input "343.76"
click at [557, 153] on link "Personal" at bounding box center [553, 152] width 56 height 34
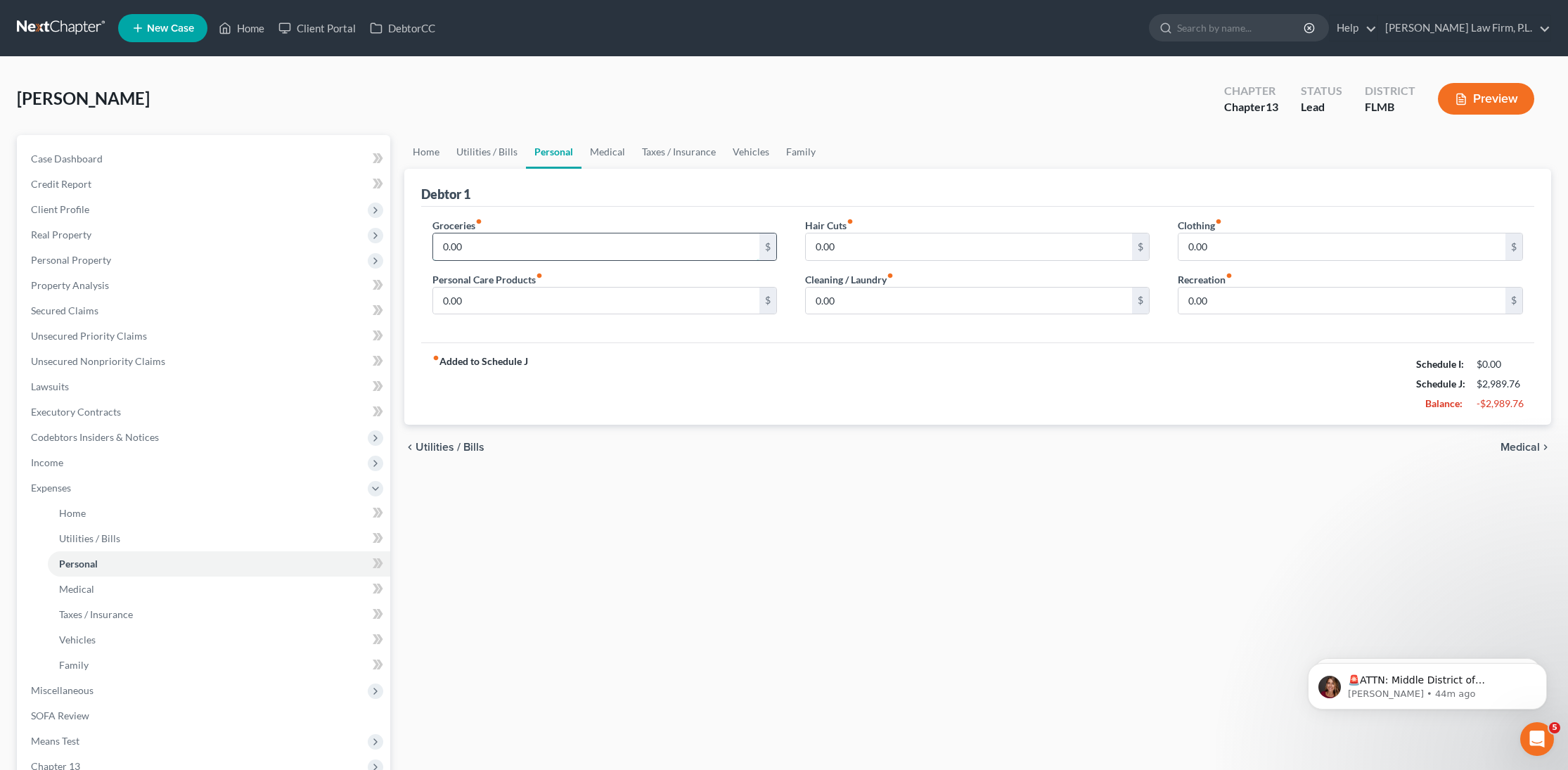
click at [483, 236] on input "0.00" at bounding box center [597, 246] width 327 height 27
type input "200"
click at [748, 149] on link "Vehicles" at bounding box center [751, 152] width 53 height 34
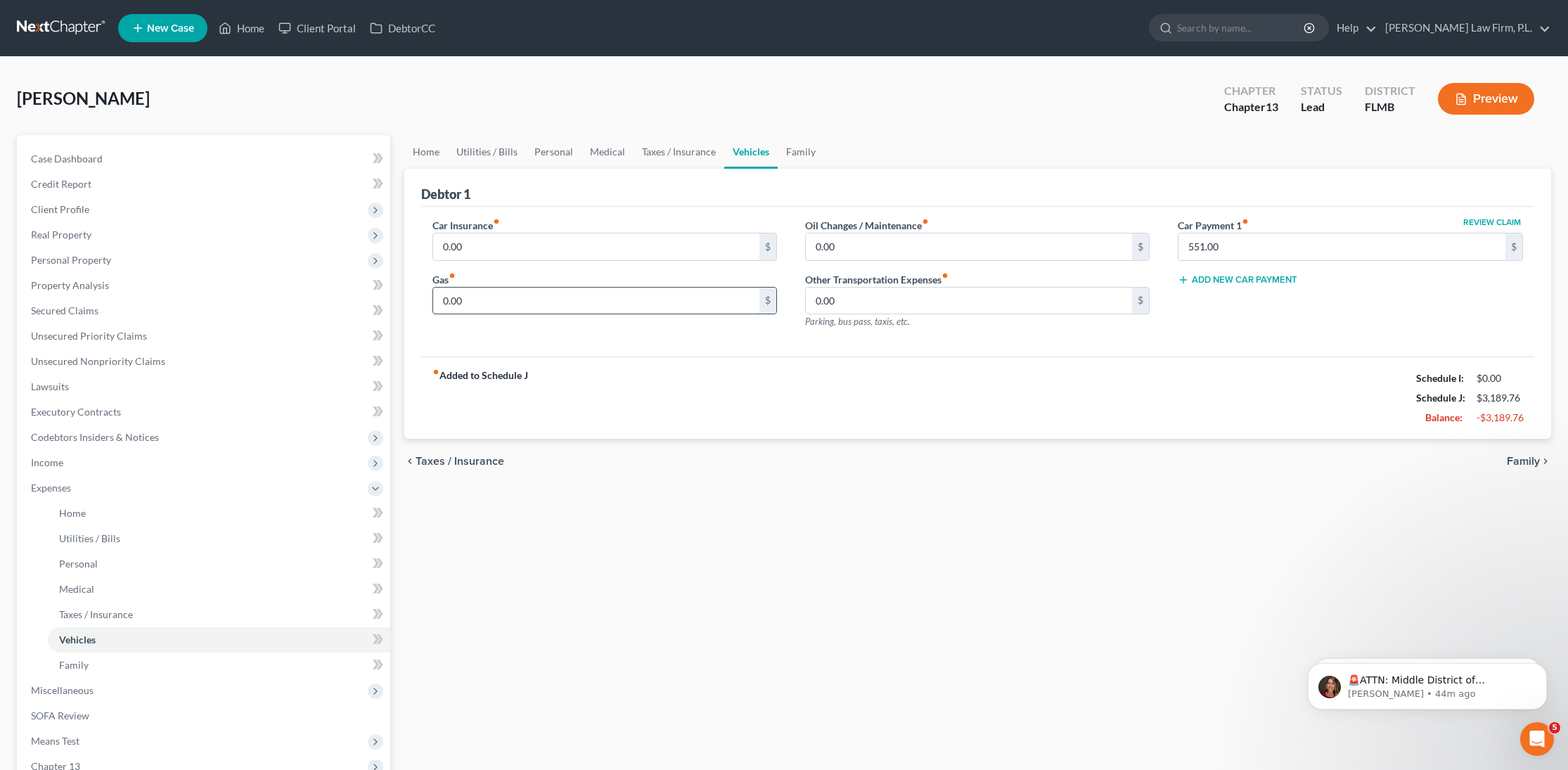
click at [605, 306] on input "0.00" at bounding box center [597, 301] width 327 height 27
click at [612, 239] on input "0.00" at bounding box center [597, 246] width 327 height 27
type input "619"
click at [574, 300] on input "0.00" at bounding box center [597, 301] width 327 height 27
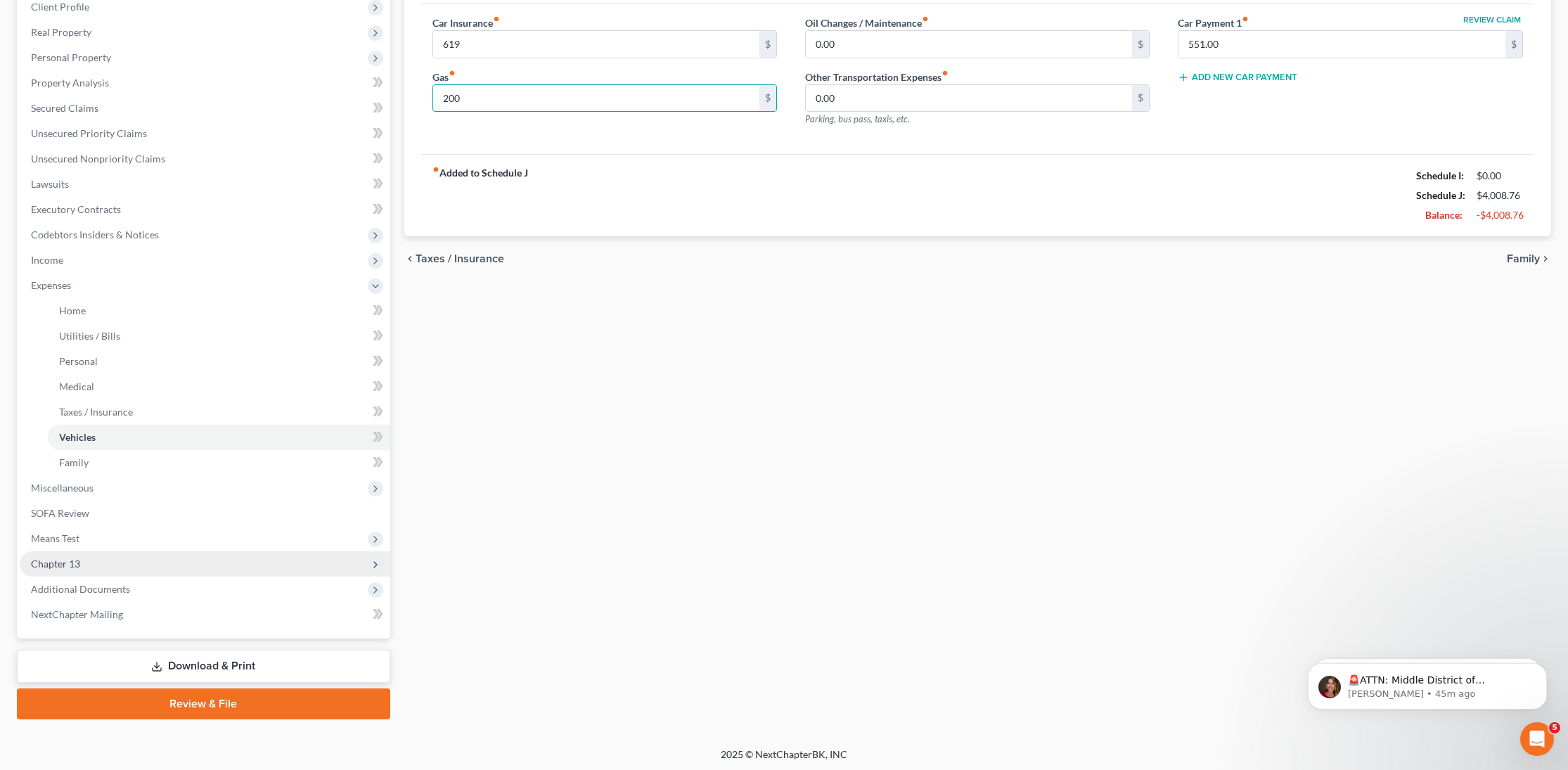
scroll to position [206, 0]
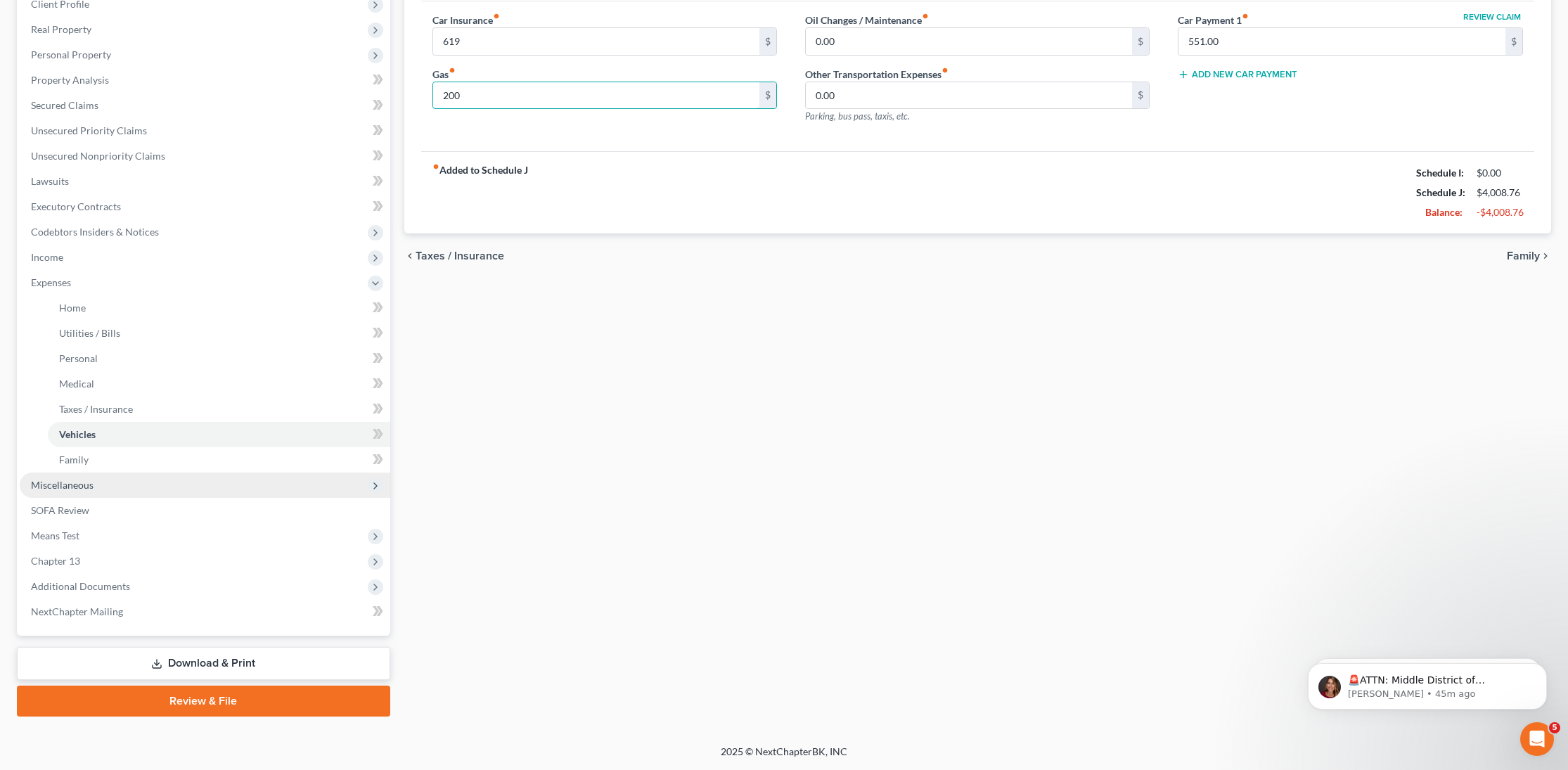
type input "200"
click at [170, 484] on span "Miscellaneous" at bounding box center [205, 485] width 371 height 25
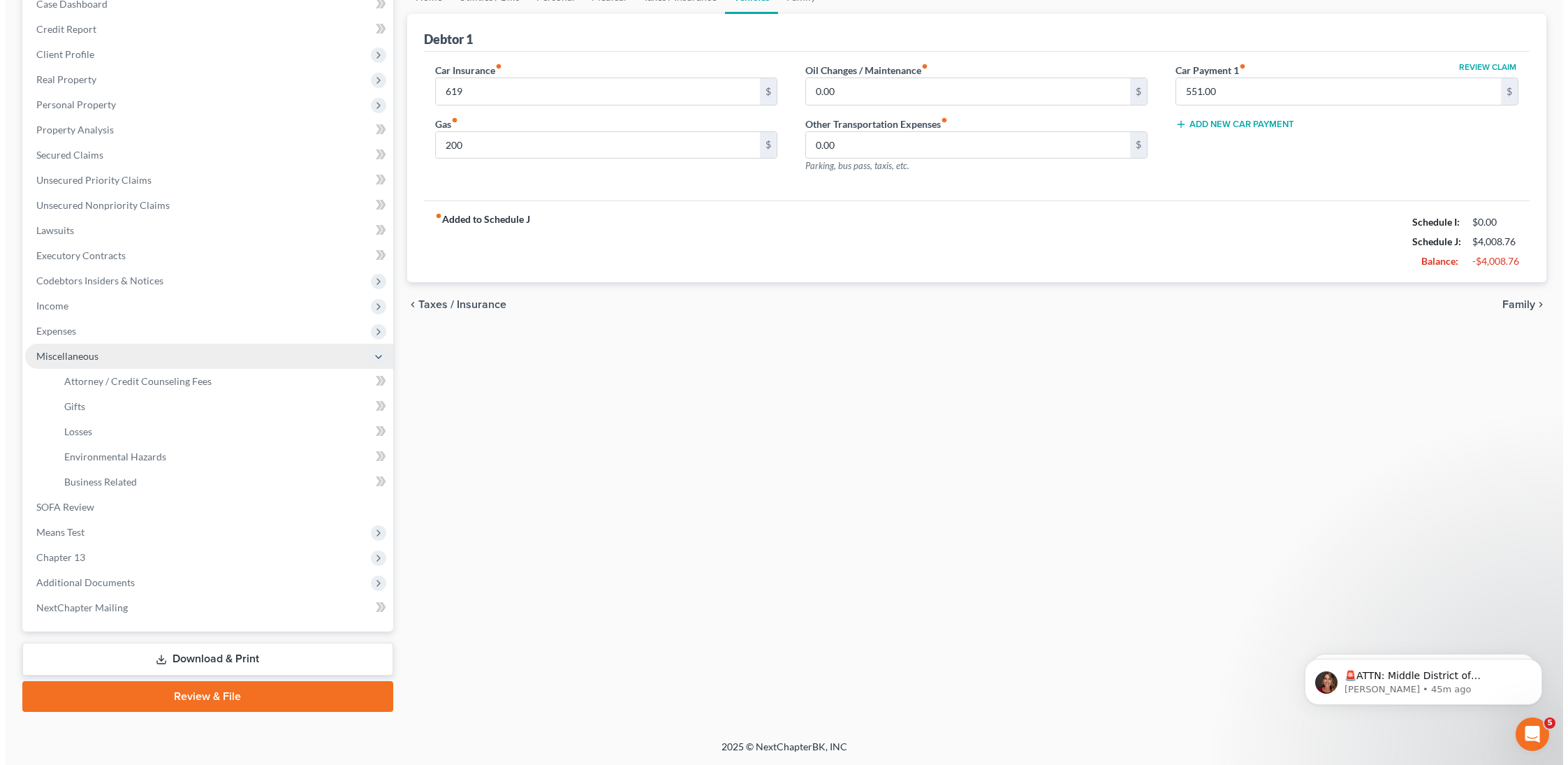
scroll to position [154, 0]
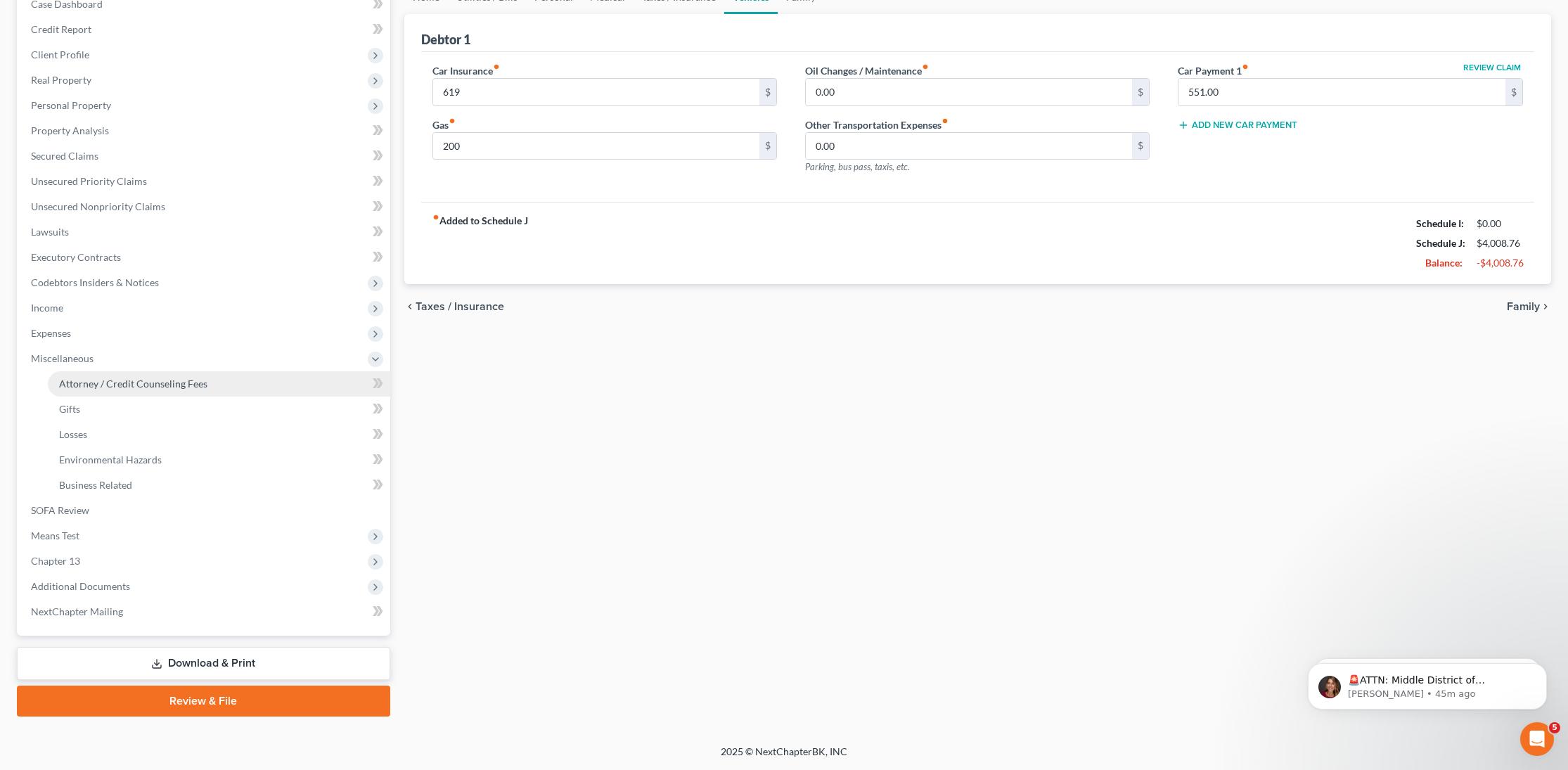
click at [214, 389] on link "Attorney / Credit Counseling Fees" at bounding box center [219, 384] width 343 height 25
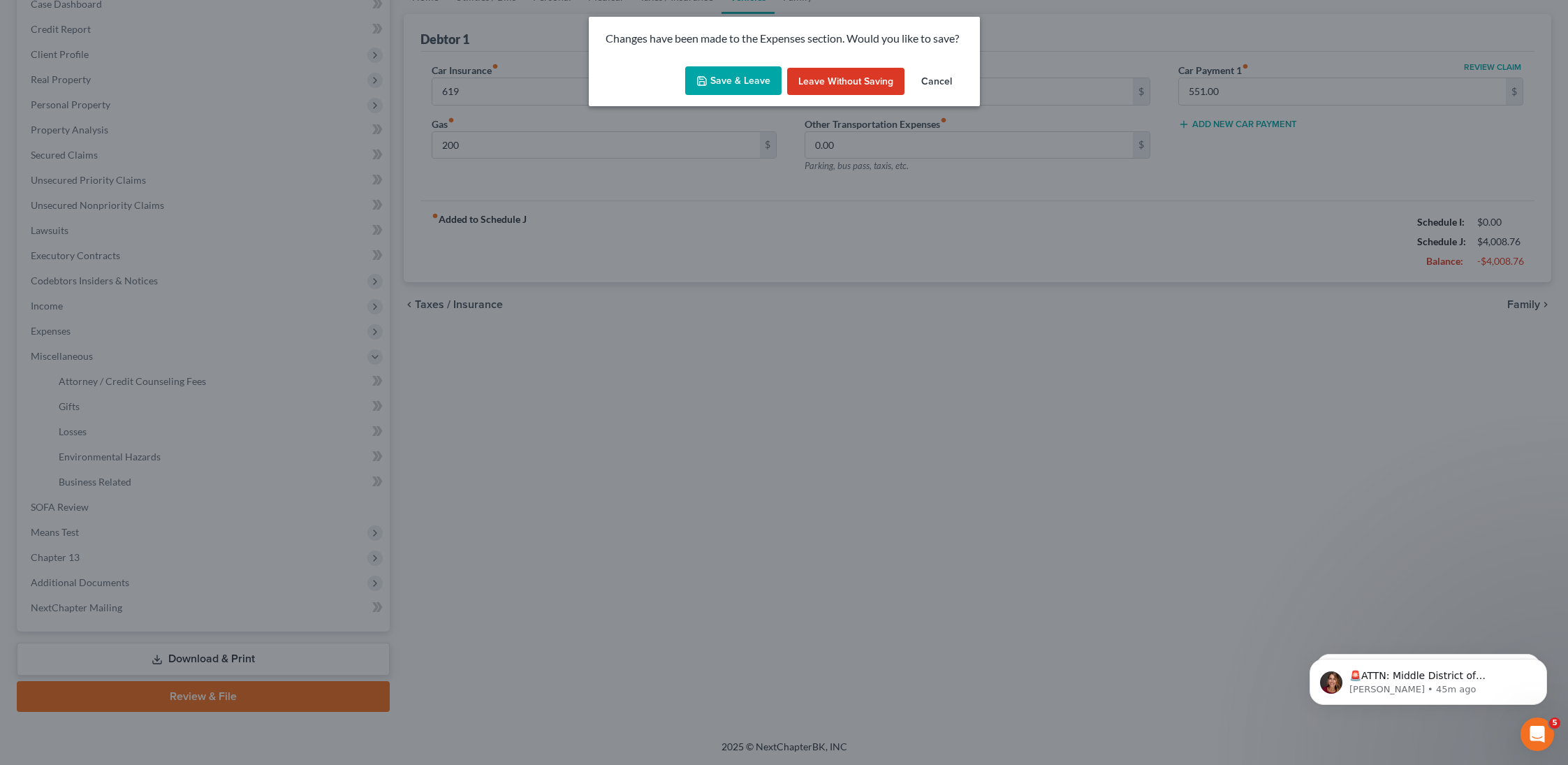
click at [753, 78] on button "Save & Leave" at bounding box center [733, 81] width 96 height 30
type input "619.00"
type input "200.00"
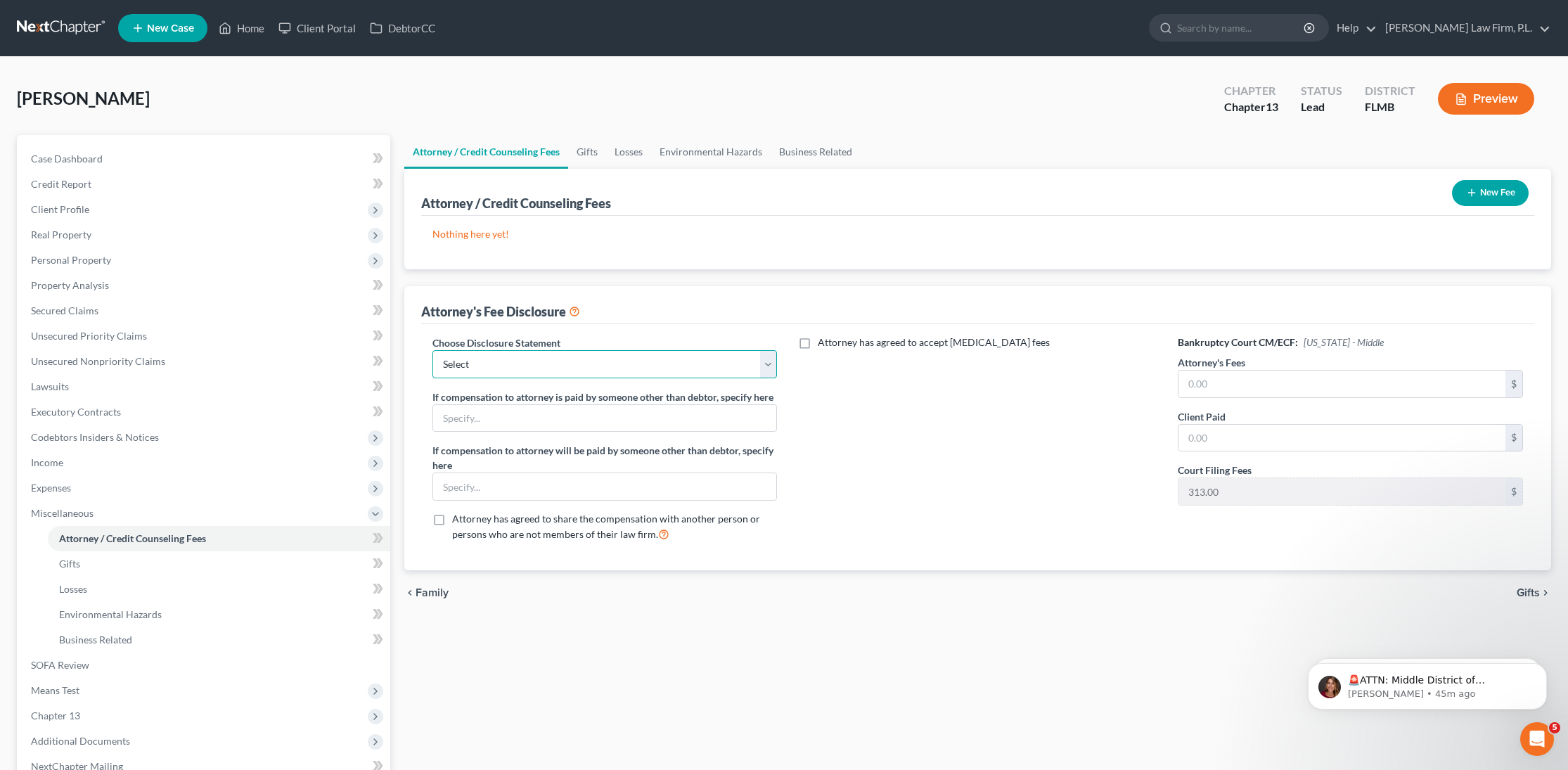
click at [678, 367] on select "Select JB- Standard Disclosure Disclosure" at bounding box center [605, 365] width 345 height 28
click at [432, 351] on select "Select JB- Standard Disclosure Disclosure" at bounding box center [605, 365] width 345 height 28
click at [662, 363] on select "Select JB- Standard Disclosure Disclosure" at bounding box center [605, 365] width 345 height 28
select select "0"
click at [432, 351] on select "Select JB- Standard Disclosure Disclosure" at bounding box center [605, 365] width 345 height 28
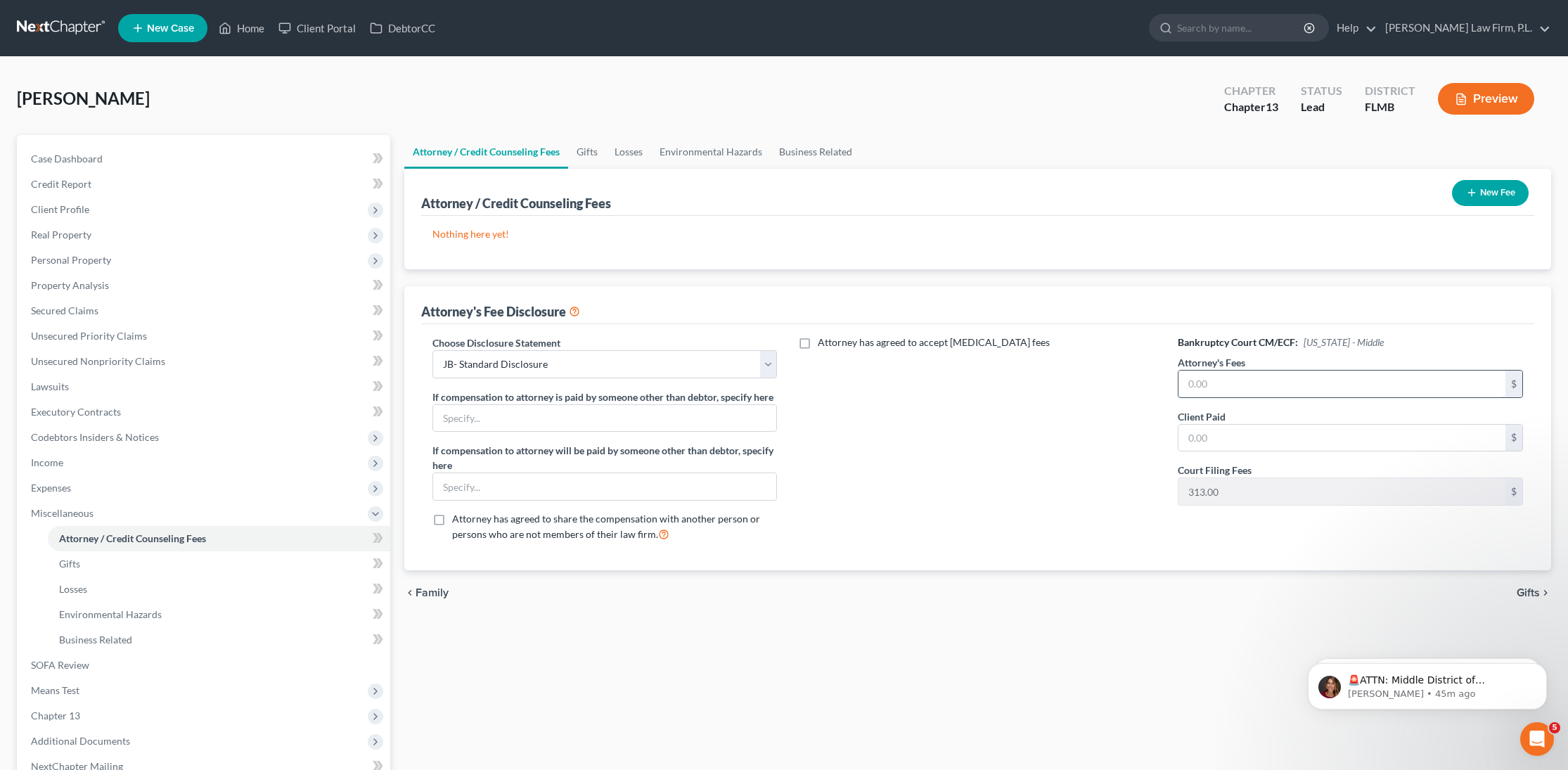
click at [1233, 383] on input "text" at bounding box center [1342, 384] width 327 height 27
type input "2,000"
type input "2,500"
click at [1204, 384] on input "2,000" at bounding box center [1342, 384] width 327 height 27
type input "2,500"
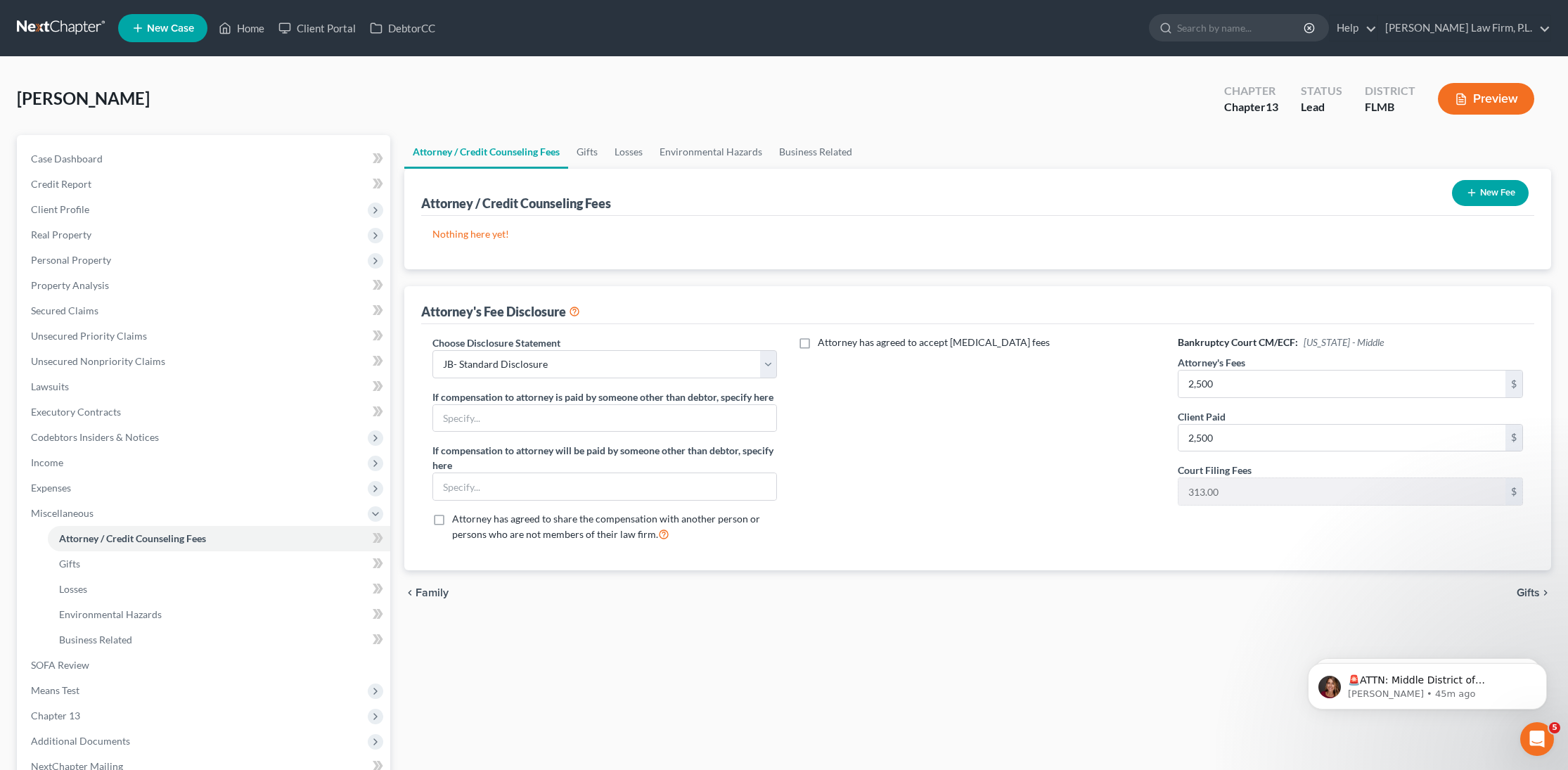
click at [1476, 206] on div "New Fee" at bounding box center [1490, 193] width 88 height 38
click at [1475, 200] on button "New Fee" at bounding box center [1490, 192] width 77 height 26
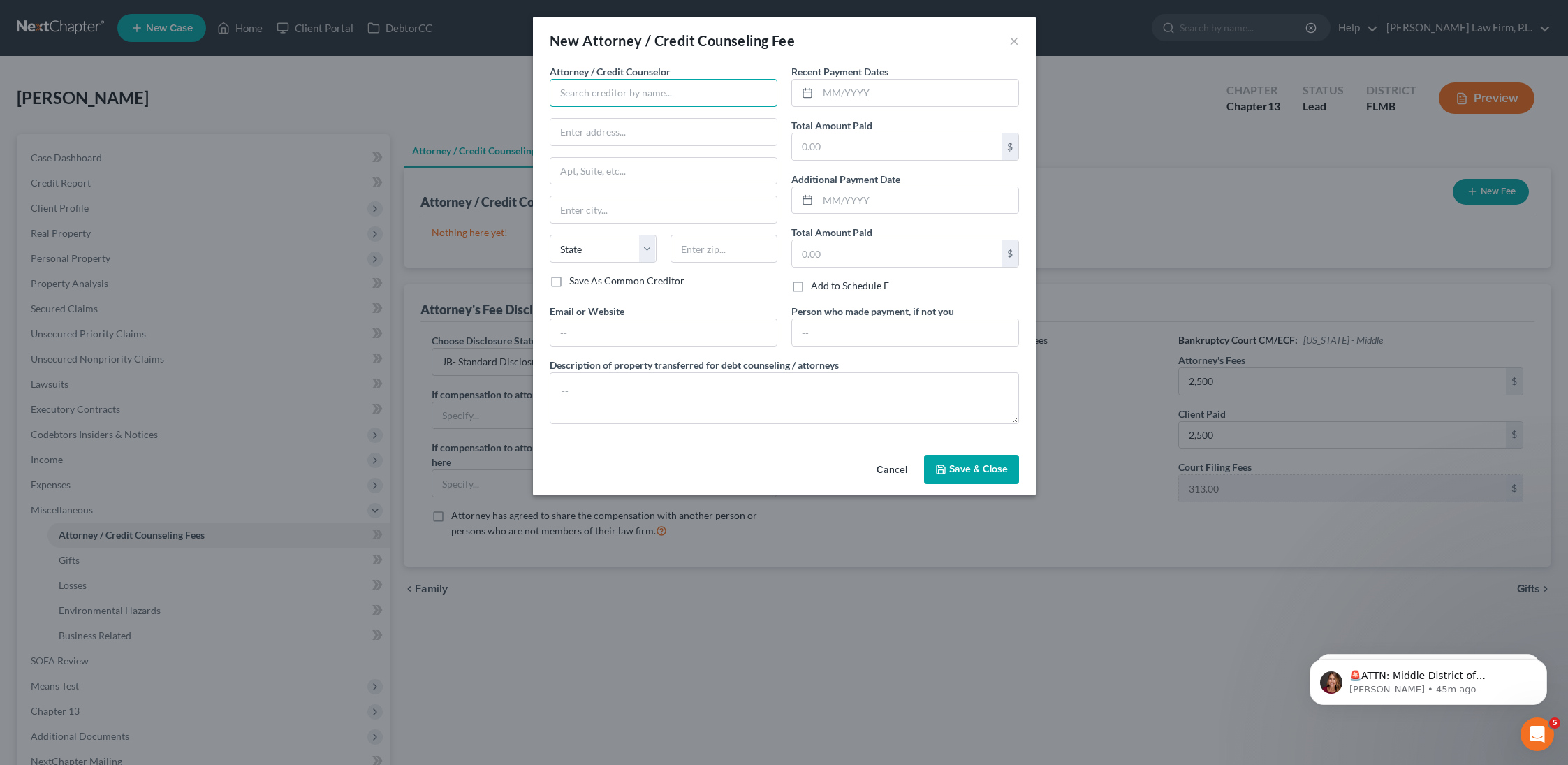
click at [681, 100] on input "text" at bounding box center [664, 93] width 228 height 28
type input "[PERSON_NAME] Law Firm"
type input "[STREET_ADDRESS][PERSON_NAME]"
type input "[GEOGRAPHIC_DATA]"
select select "9"
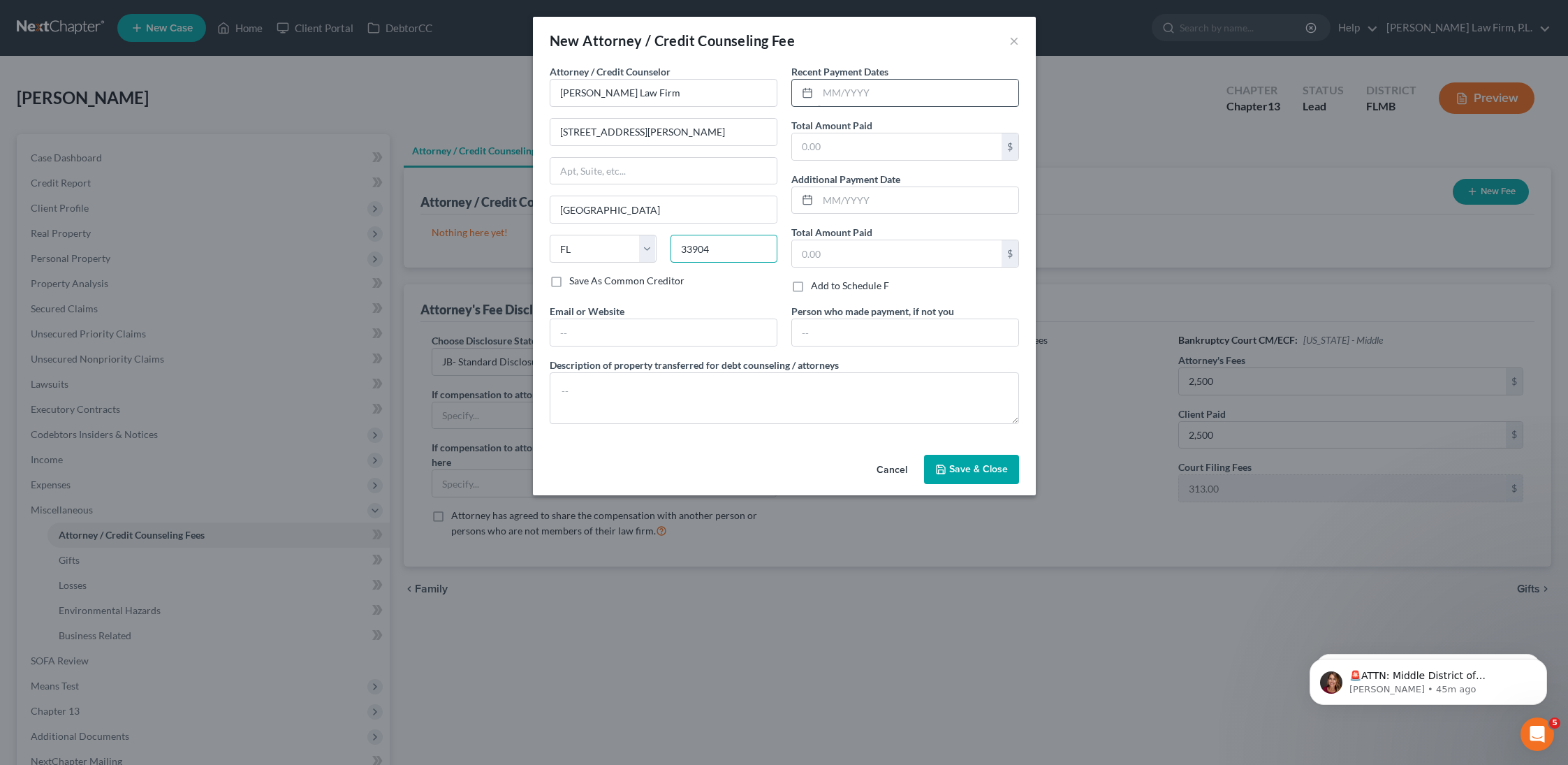
type input "33904"
click at [857, 93] on input "text" at bounding box center [918, 93] width 200 height 26
click at [847, 140] on input "text" at bounding box center [897, 147] width 210 height 26
type input "2,858"
click at [855, 106] on input "text" at bounding box center [918, 93] width 200 height 26
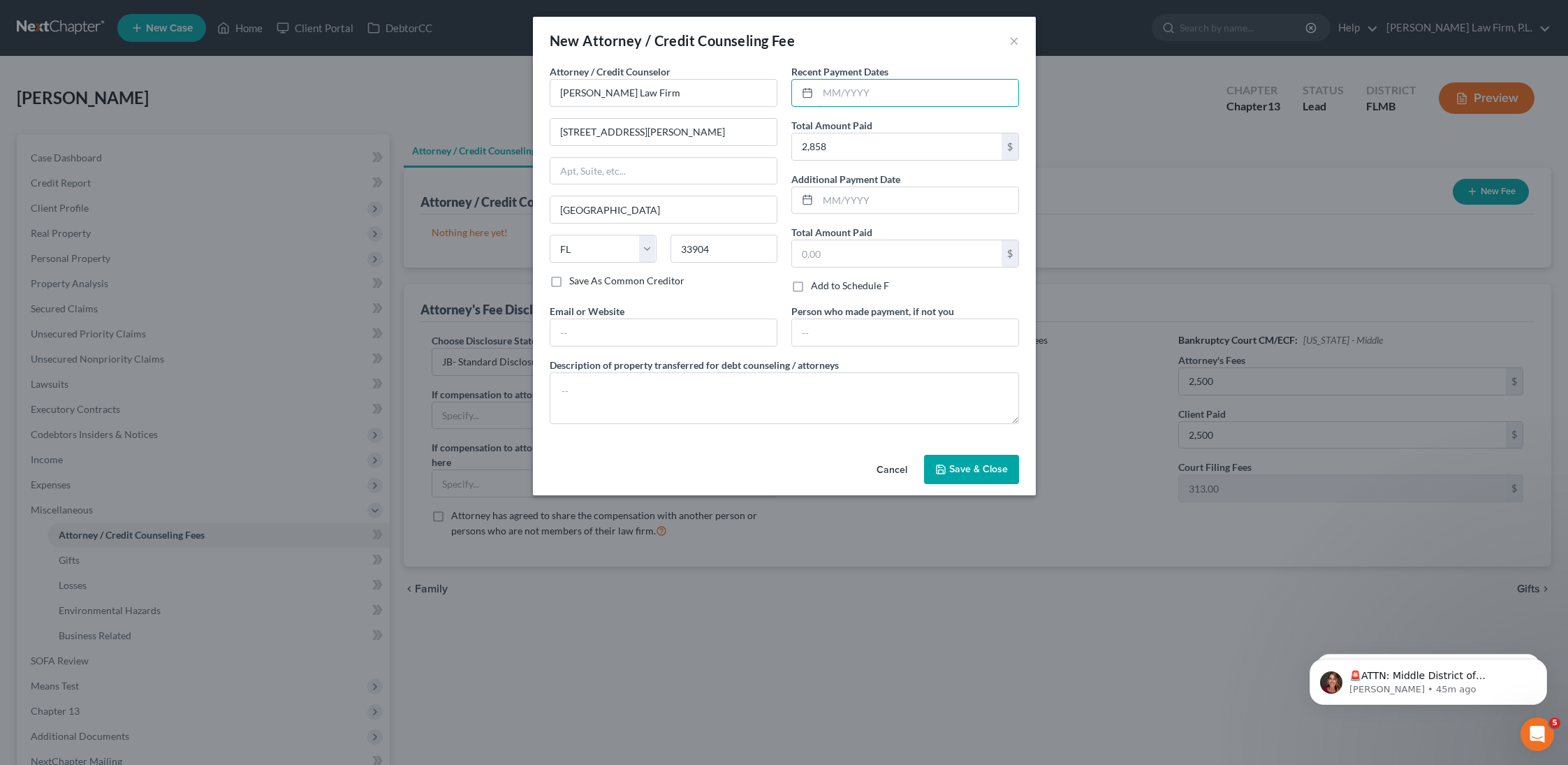
type input "09/2025"
drag, startPoint x: 668, startPoint y: 392, endPoint x: 660, endPoint y: 379, distance: 15.3
click at [668, 392] on textarea at bounding box center [785, 398] width 469 height 52
click at [658, 326] on input "text" at bounding box center [663, 333] width 226 height 26
type input "[DOMAIN_NAME]"
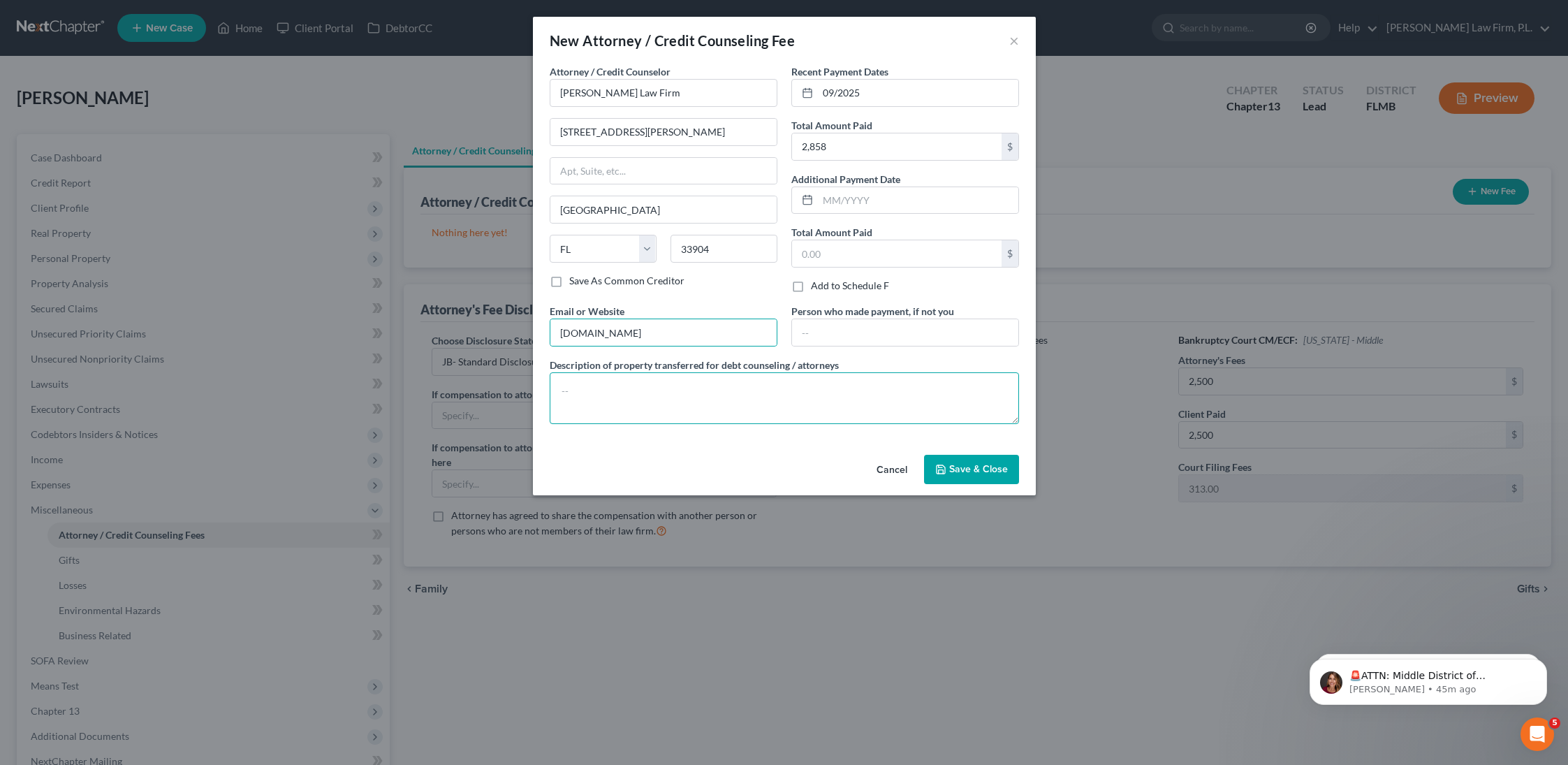
click at [663, 406] on textarea at bounding box center [785, 398] width 469 height 52
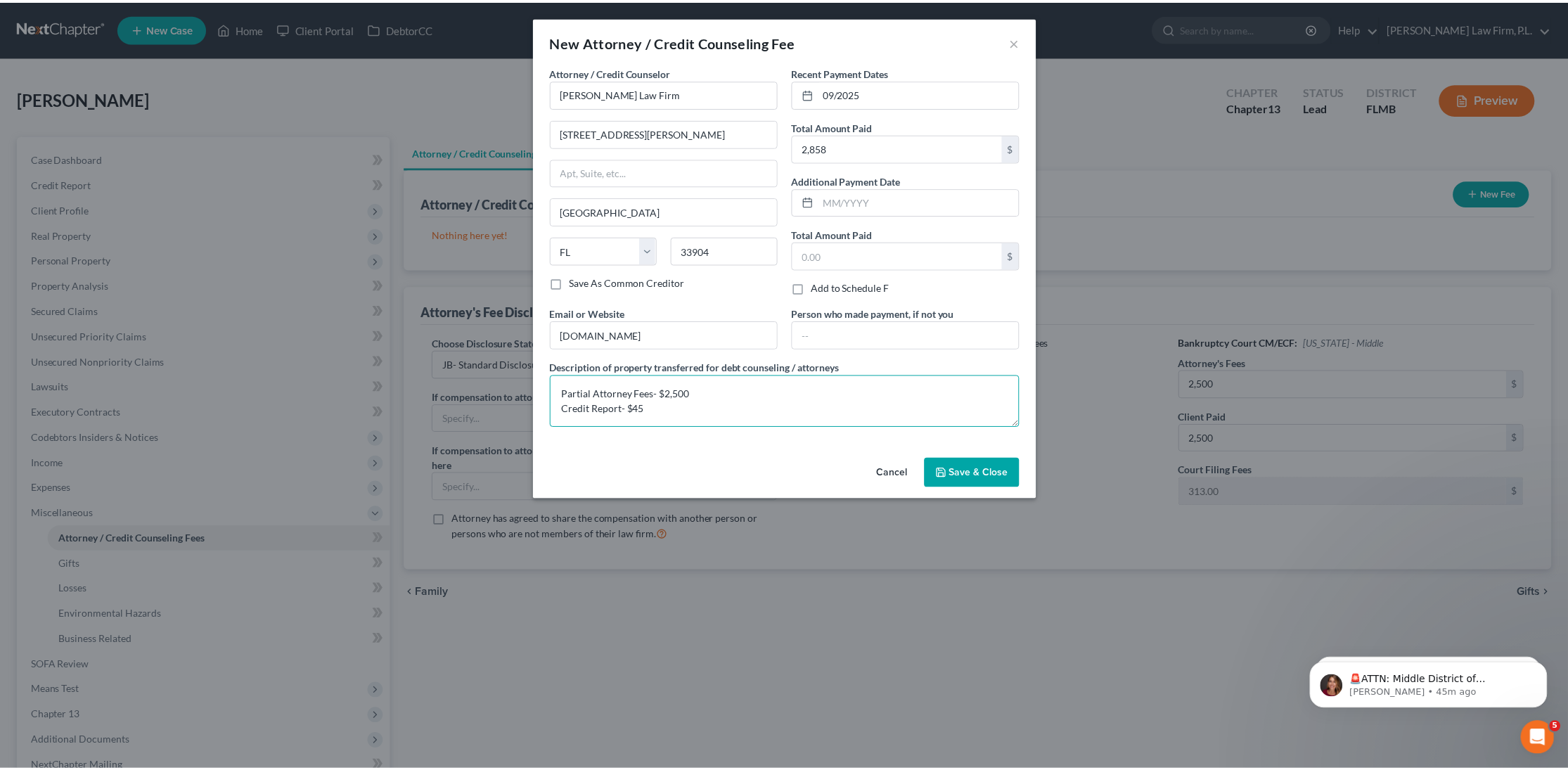
scroll to position [3, 0]
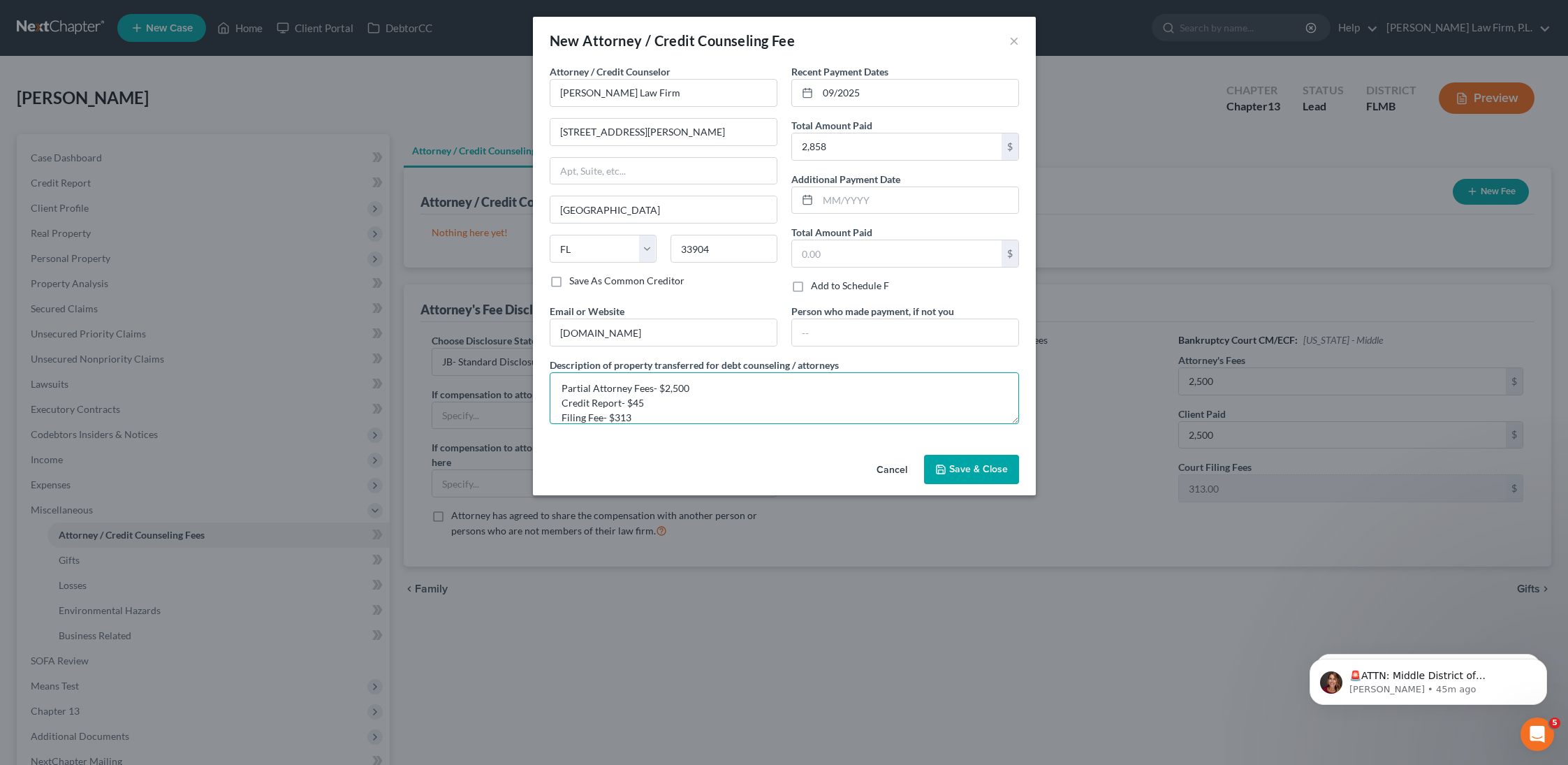
type textarea "Partial Attorney Fees- $2,500 Credit Report- $45 Filing Fee- $313"
click at [967, 474] on span "Save & Close" at bounding box center [979, 469] width 59 height 12
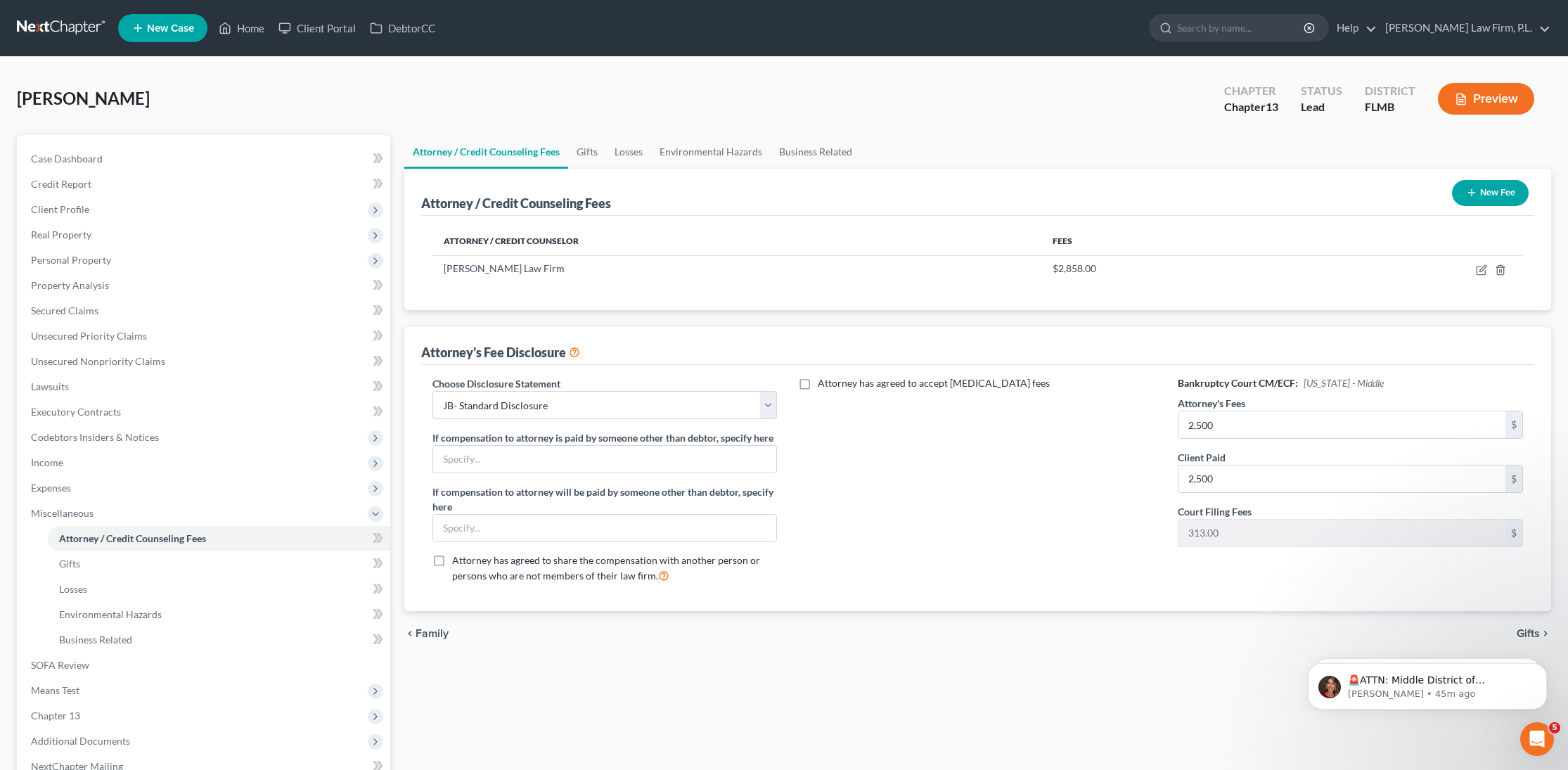
click at [1479, 189] on button "New Fee" at bounding box center [1490, 192] width 77 height 26
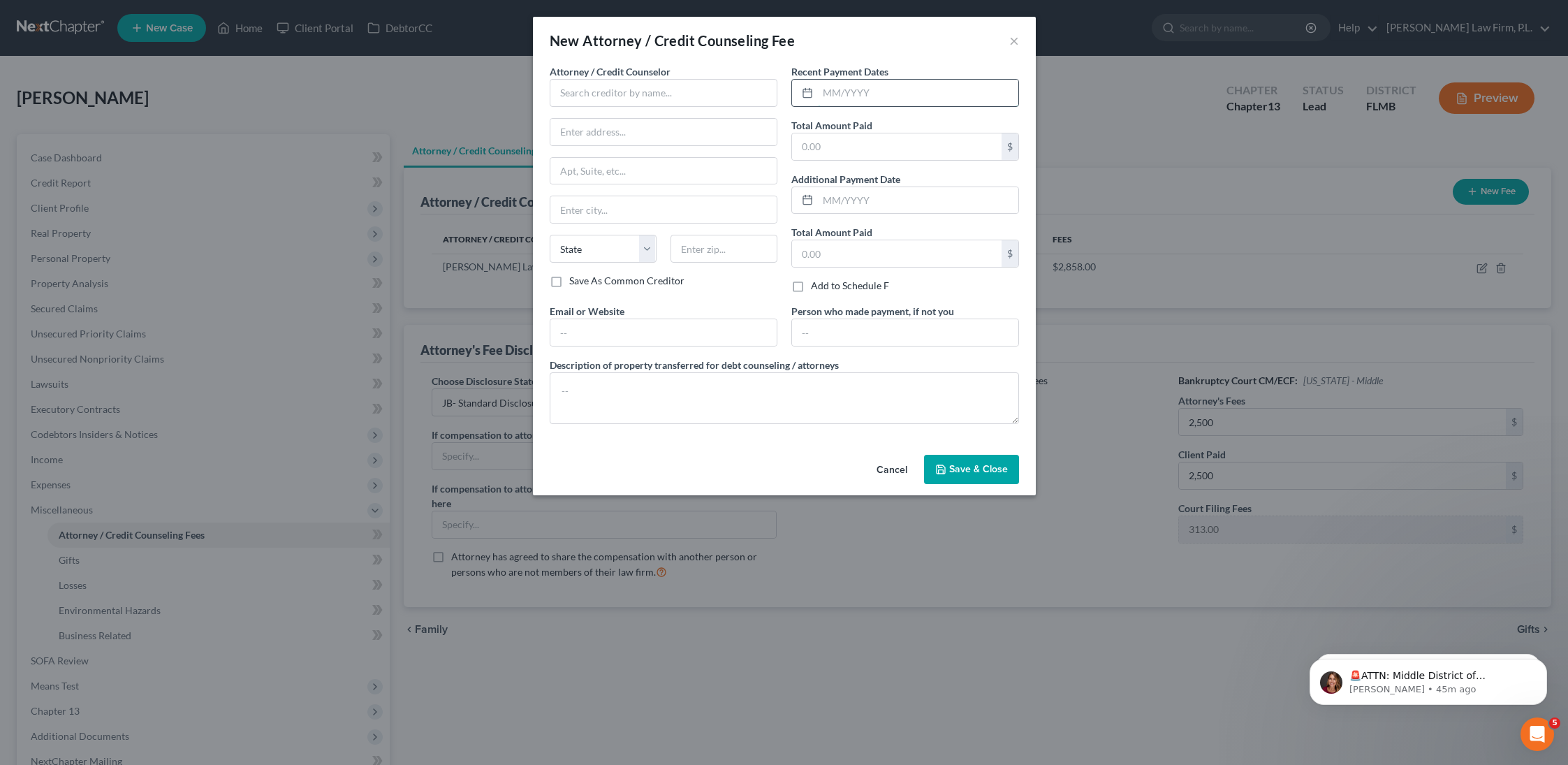
click at [878, 93] on input "text" at bounding box center [918, 93] width 200 height 26
type input "09/2025"
click at [888, 151] on input "text" at bounding box center [897, 147] width 210 height 26
type input "24"
click at [679, 100] on input "text" at bounding box center [664, 93] width 228 height 28
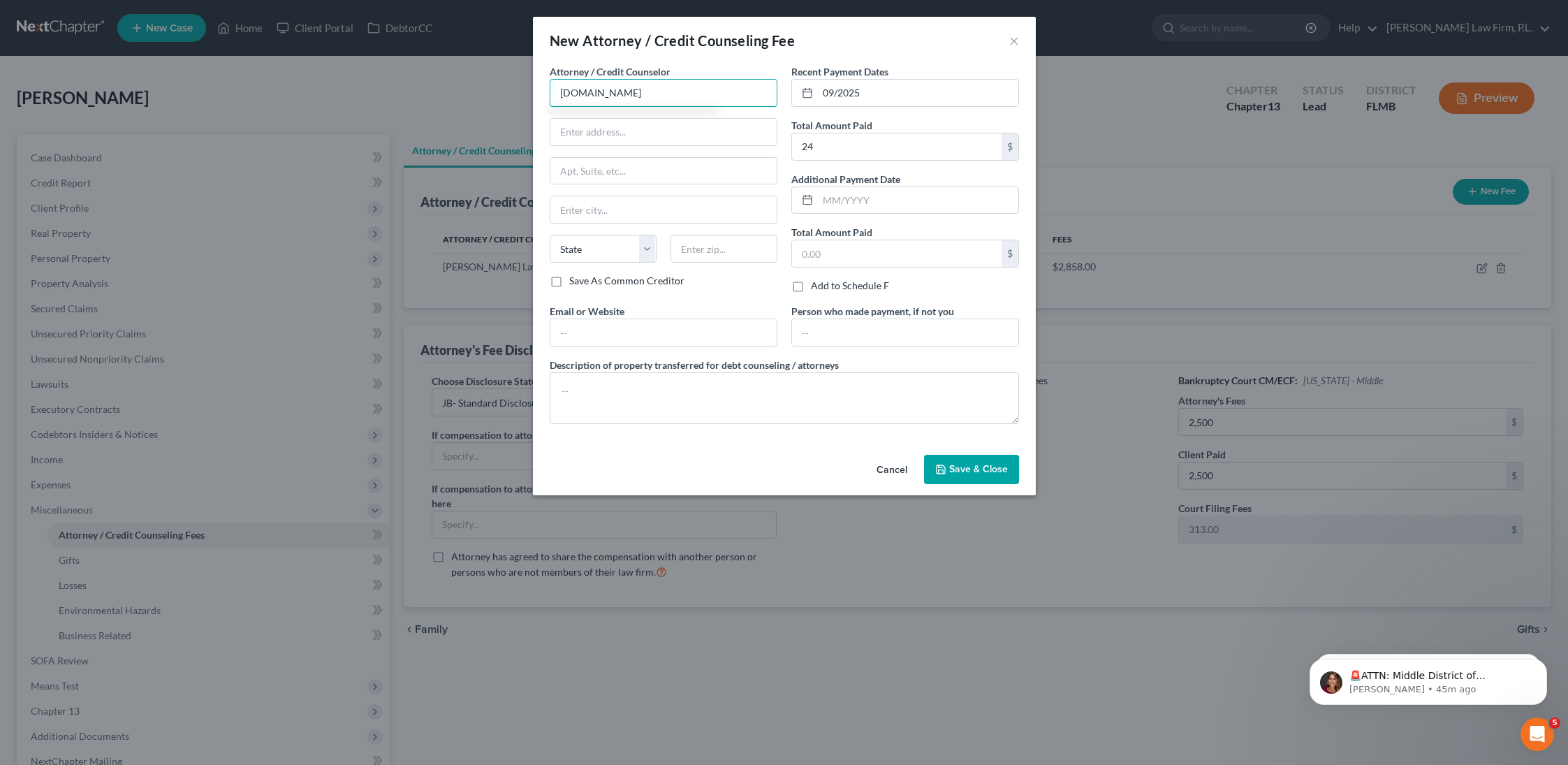
type input "[DOMAIN_NAME]"
type textarea "Credit Counseling Course- $24"
click at [958, 467] on span "Save & Close" at bounding box center [979, 469] width 59 height 12
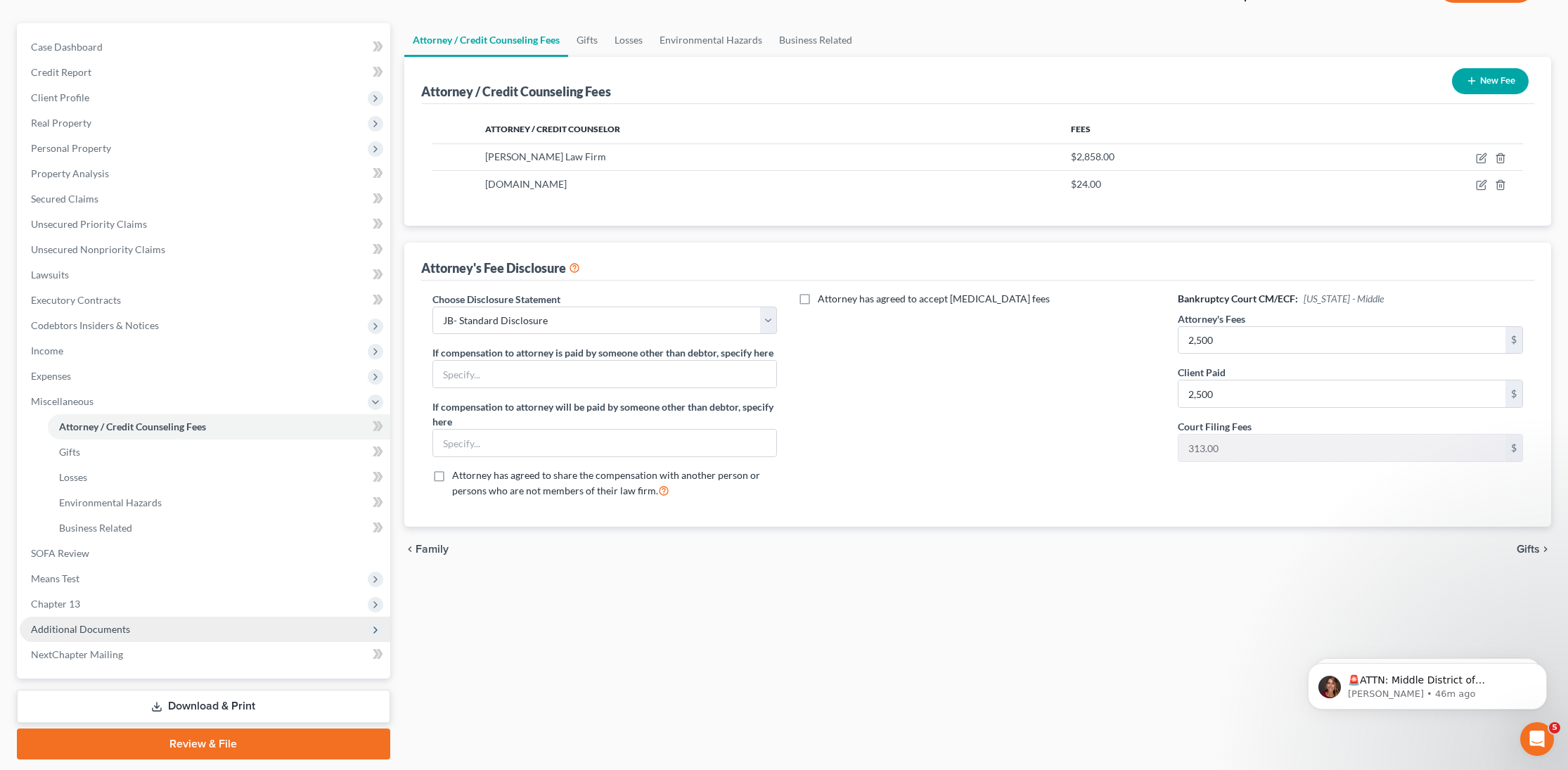
scroll to position [155, 0]
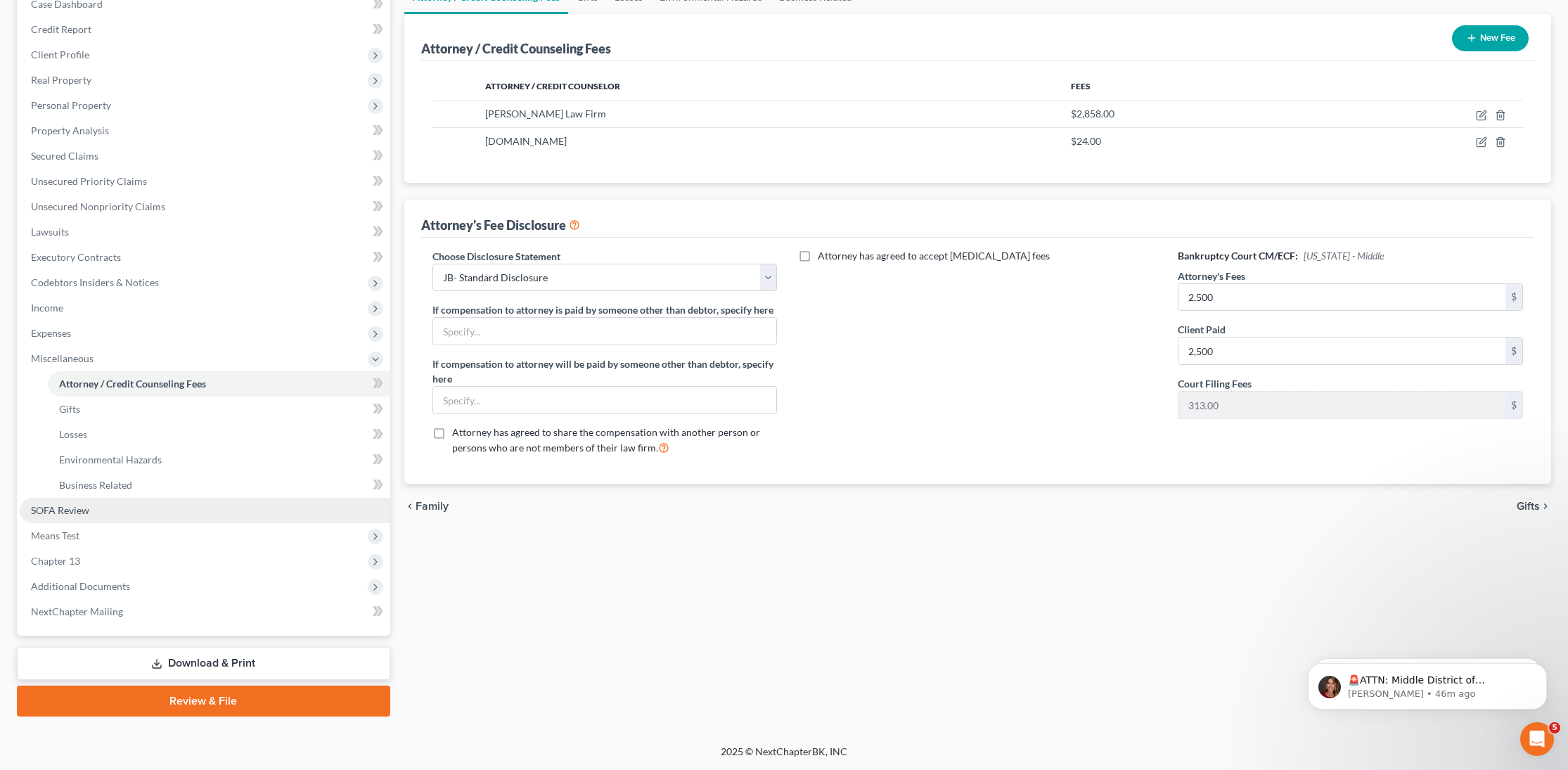
click at [164, 512] on link "SOFA Review" at bounding box center [205, 510] width 371 height 25
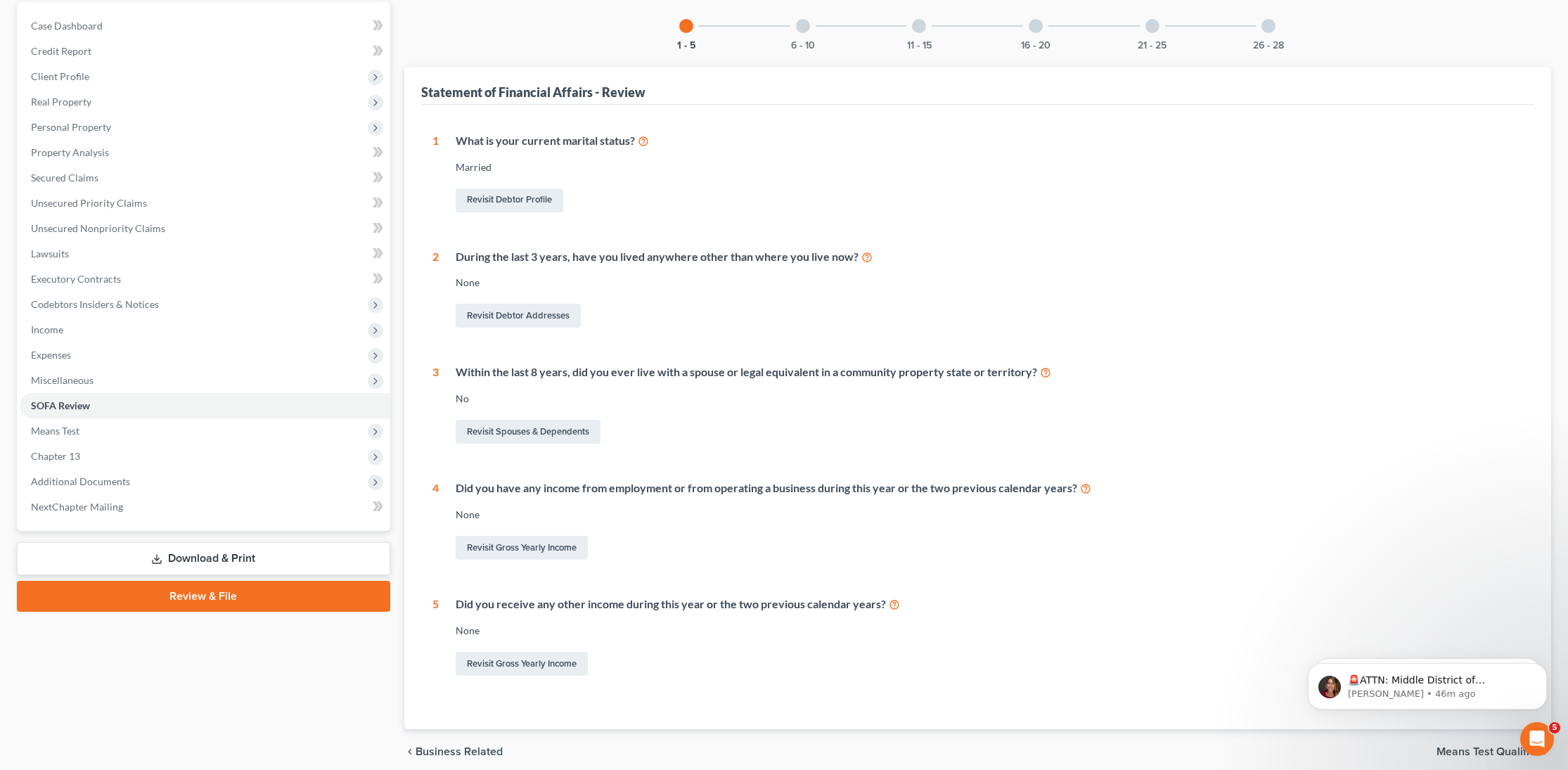
scroll to position [146, 0]
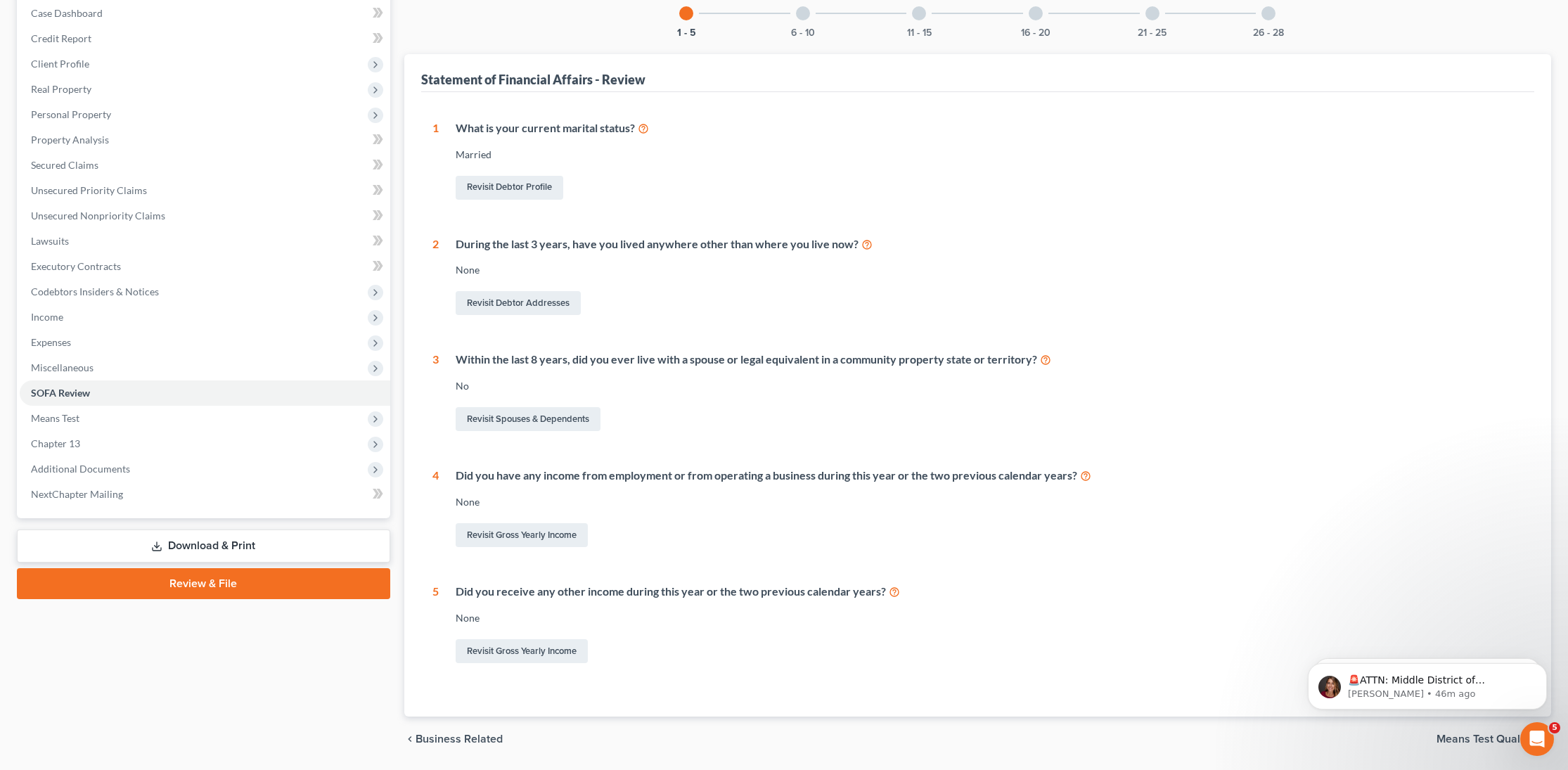
click at [807, 13] on div at bounding box center [803, 13] width 14 height 14
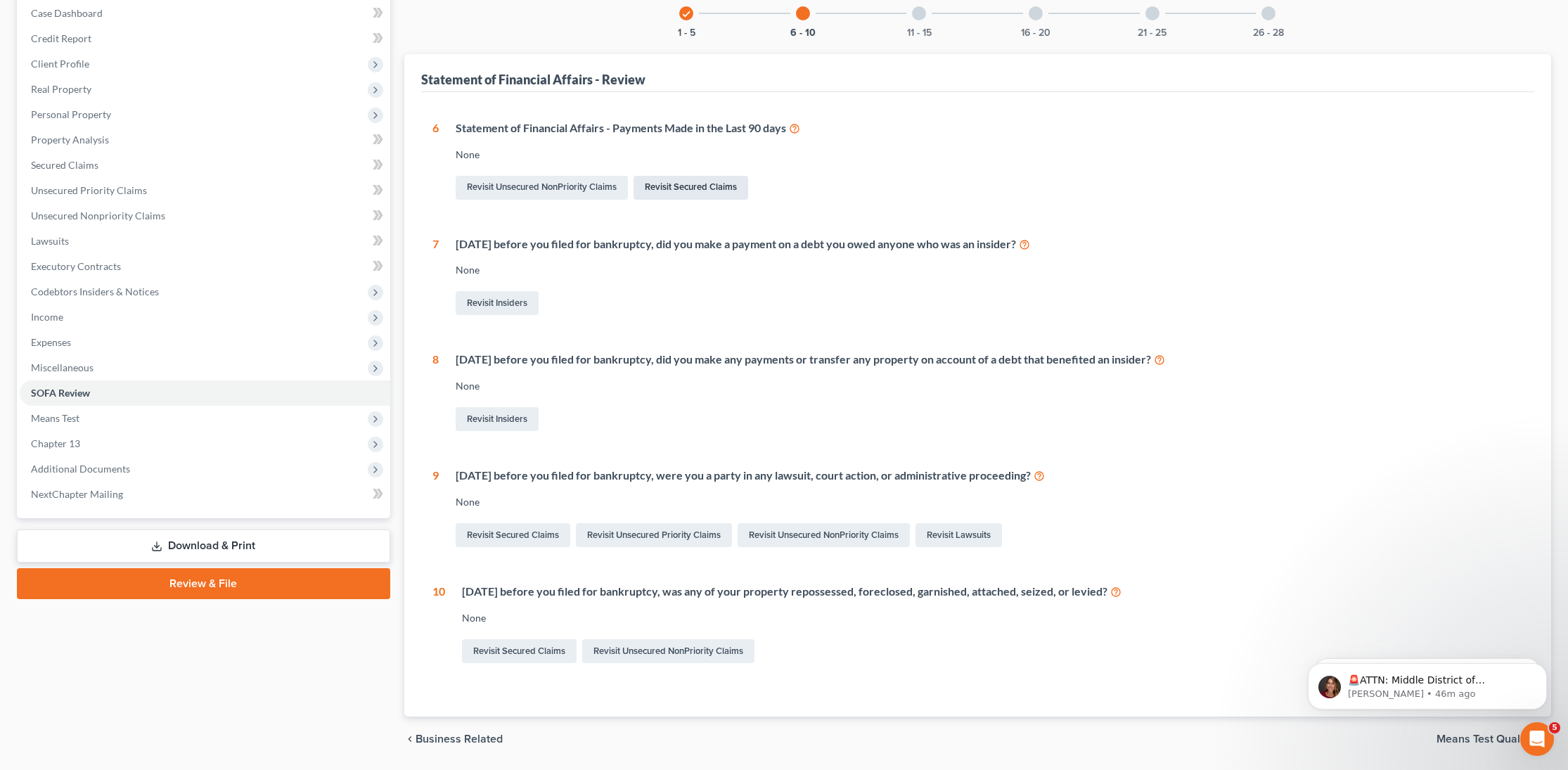
click at [667, 191] on link "Revisit Secured Claims" at bounding box center [691, 188] width 115 height 24
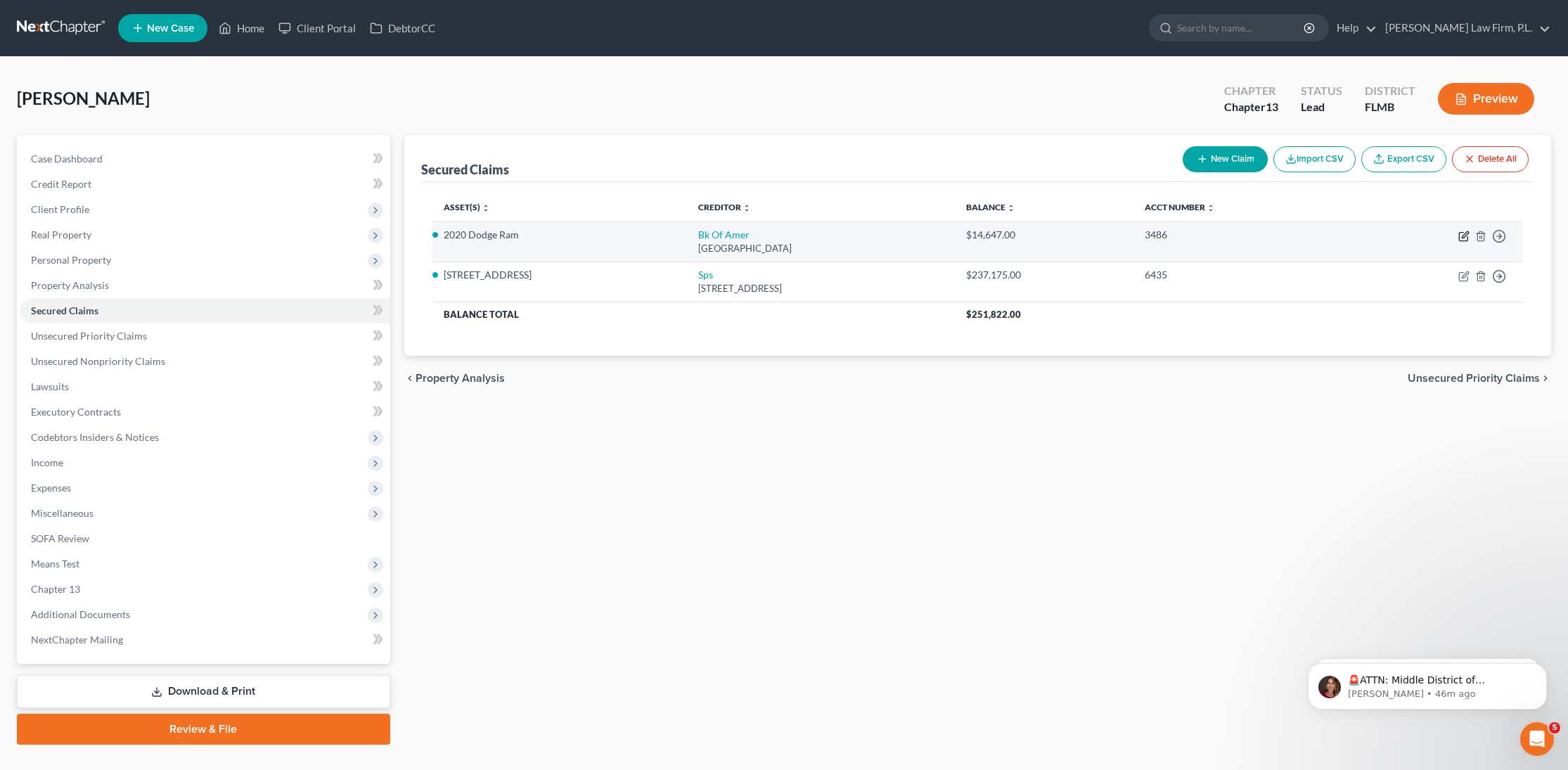
click at [1466, 234] on icon "button" at bounding box center [1465, 235] width 6 height 6
select select "9"
select select "2"
select select "0"
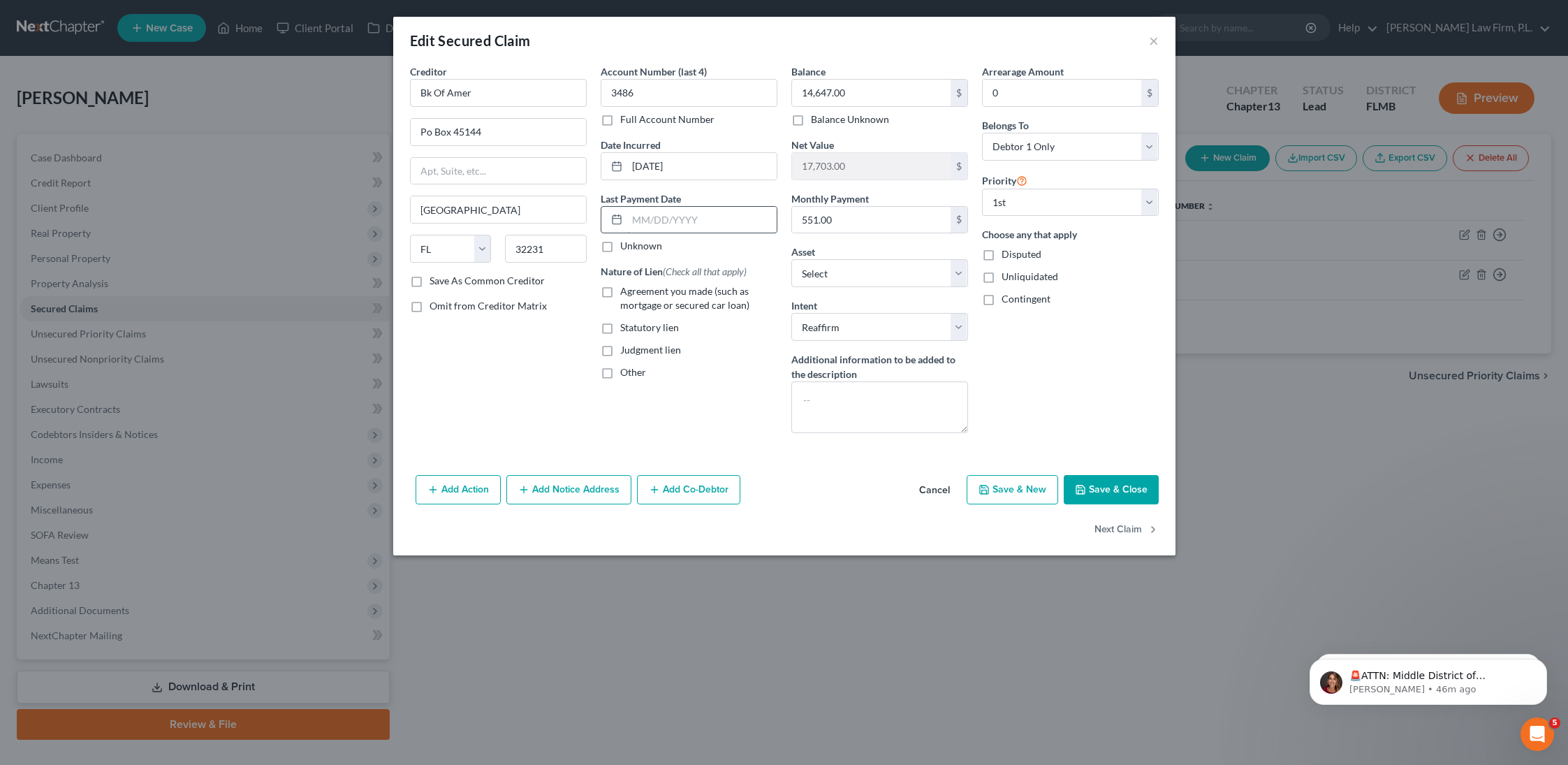
click at [714, 216] on input "text" at bounding box center [702, 220] width 149 height 26
type input "[DATE]"
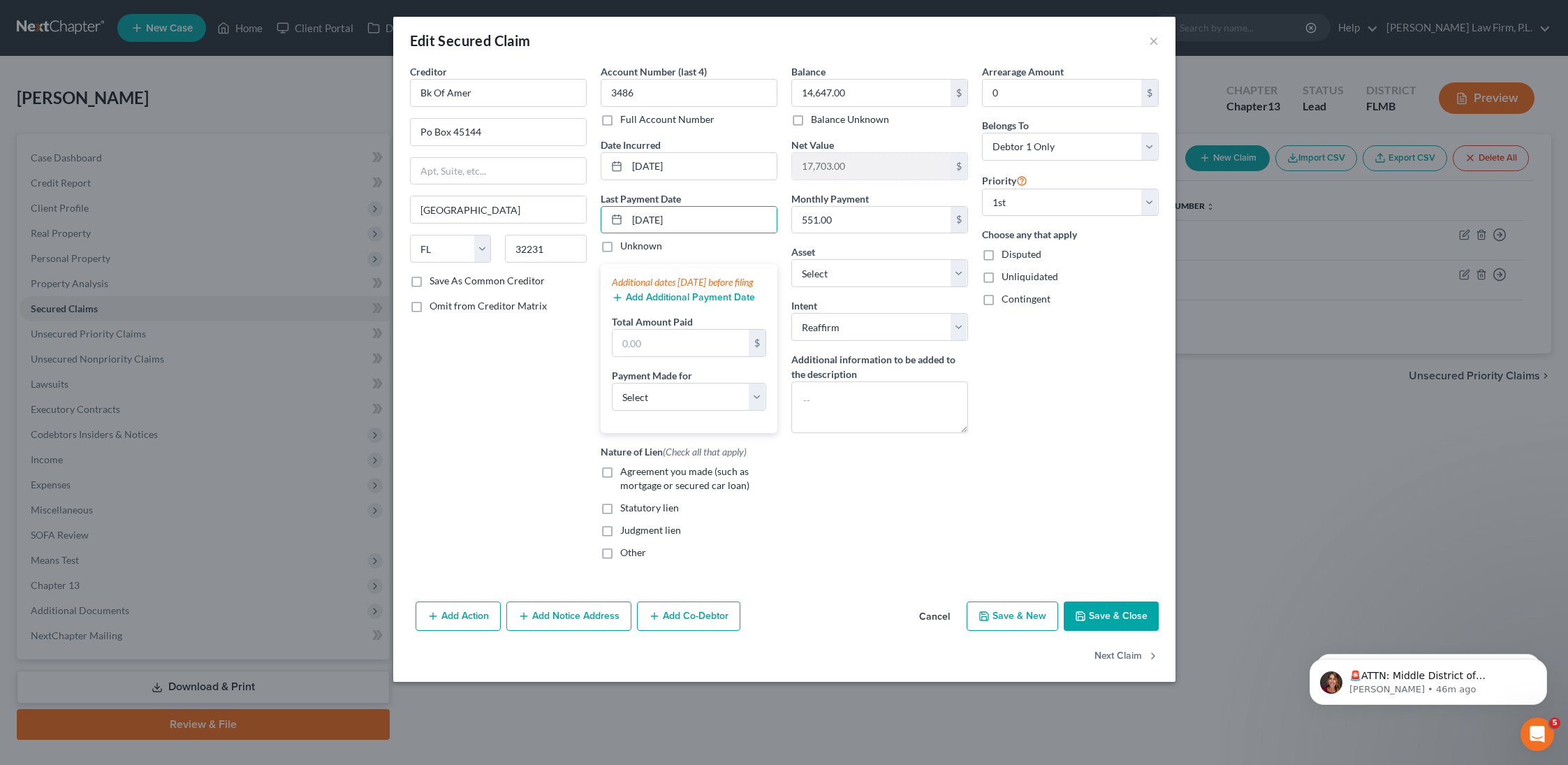
click at [675, 303] on button "Add Additional Payment Date" at bounding box center [684, 298] width 143 height 11
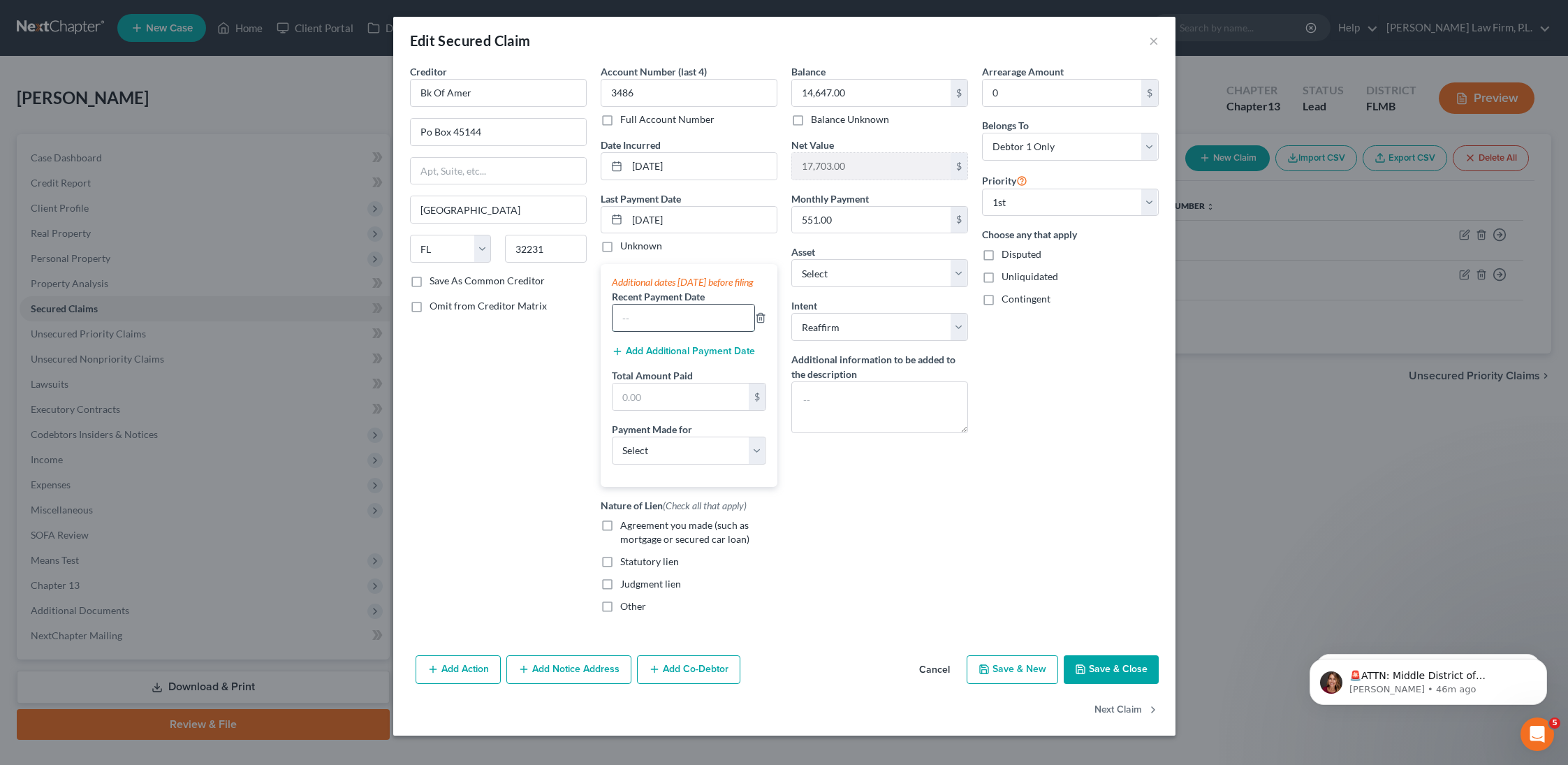
click at [667, 331] on input "text" at bounding box center [683, 318] width 141 height 26
type input "[DATE]"
click at [666, 357] on button "Add Additional Payment Date" at bounding box center [684, 351] width 143 height 11
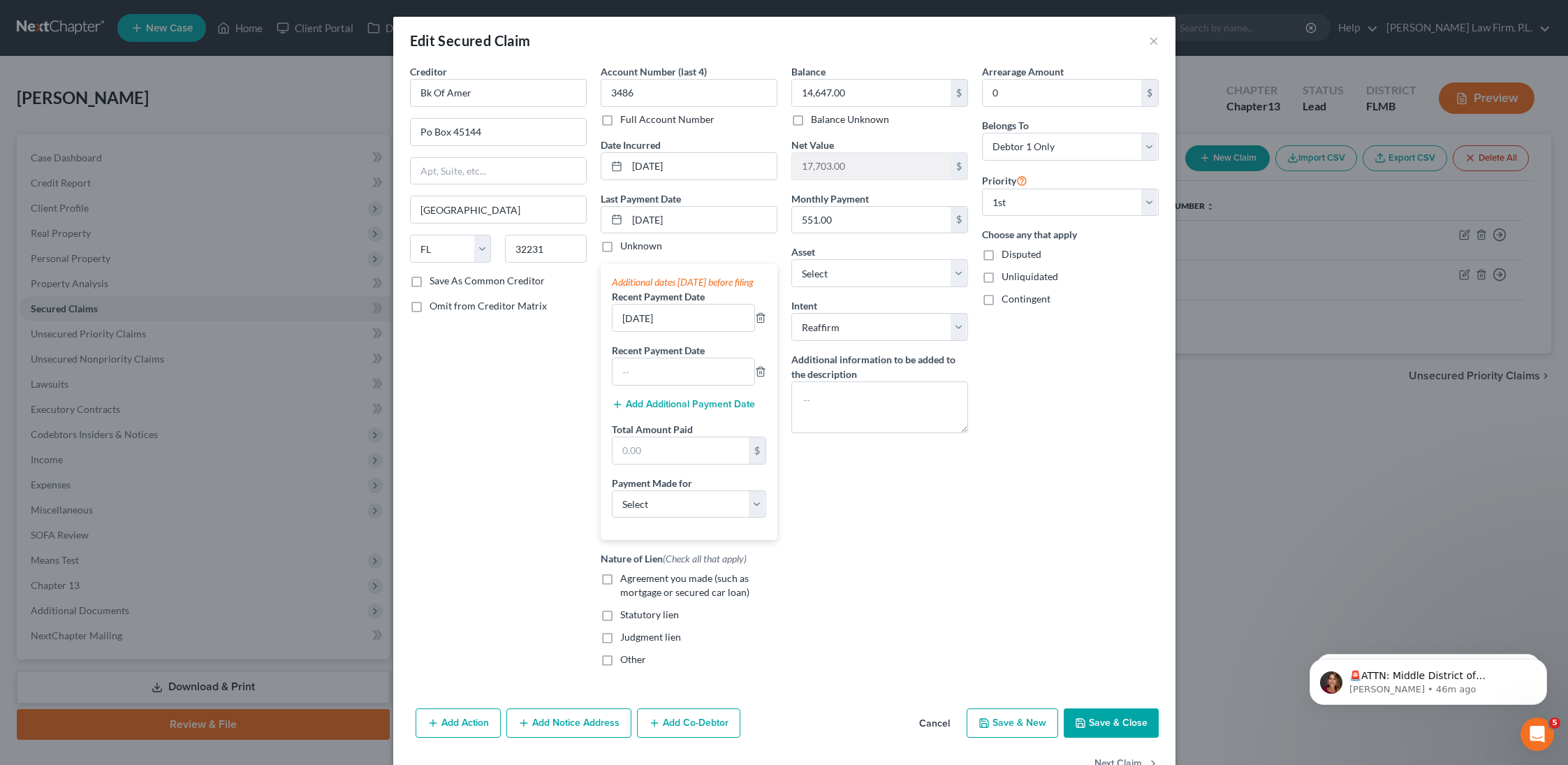
click at [677, 402] on div "Additional dates [DATE] before filing Recent Payment Date [DATE] Recent Payment…" at bounding box center [688, 402] width 176 height 276
click at [681, 385] on input "text" at bounding box center [683, 372] width 141 height 26
type input "[DATE]"
click at [647, 519] on select "Select Car Credit Card Loan Repayment Mortgage Other Suppliers Or Vendors" at bounding box center [689, 505] width 155 height 28
select select "0"
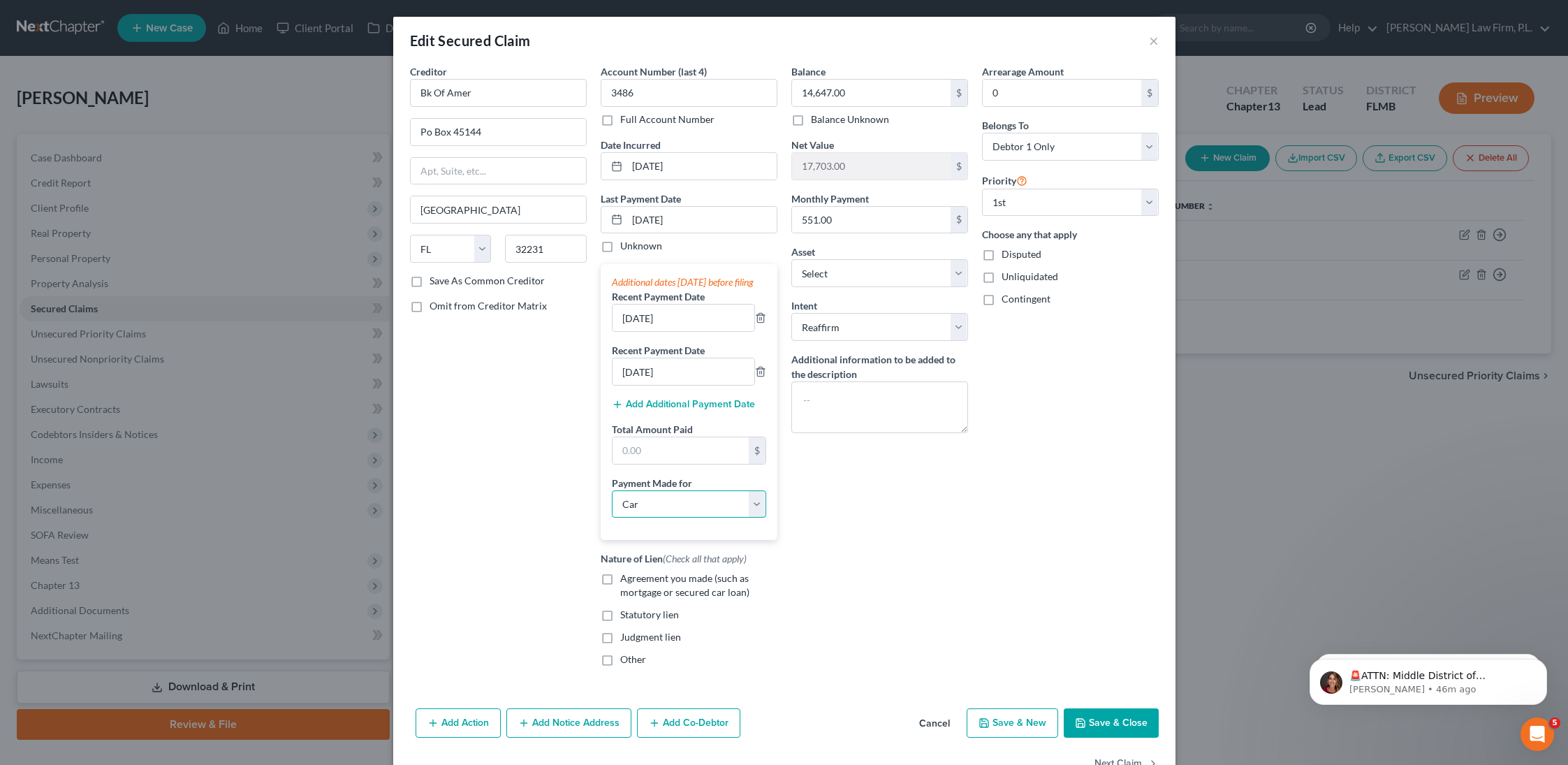
click at [612, 504] on select "Select Car Credit Card Loan Repayment Mortgage Other Suppliers Or Vendors" at bounding box center [689, 505] width 155 height 28
click at [620, 596] on label "Agreement you made (such as mortgage or secured car loan)" at bounding box center [699, 585] width 157 height 28
click at [626, 581] on input "Agreement you made (such as mortgage or secured car loan)" at bounding box center [631, 576] width 9 height 9
checkbox input "true"
click at [653, 459] on input "text" at bounding box center [680, 451] width 136 height 26
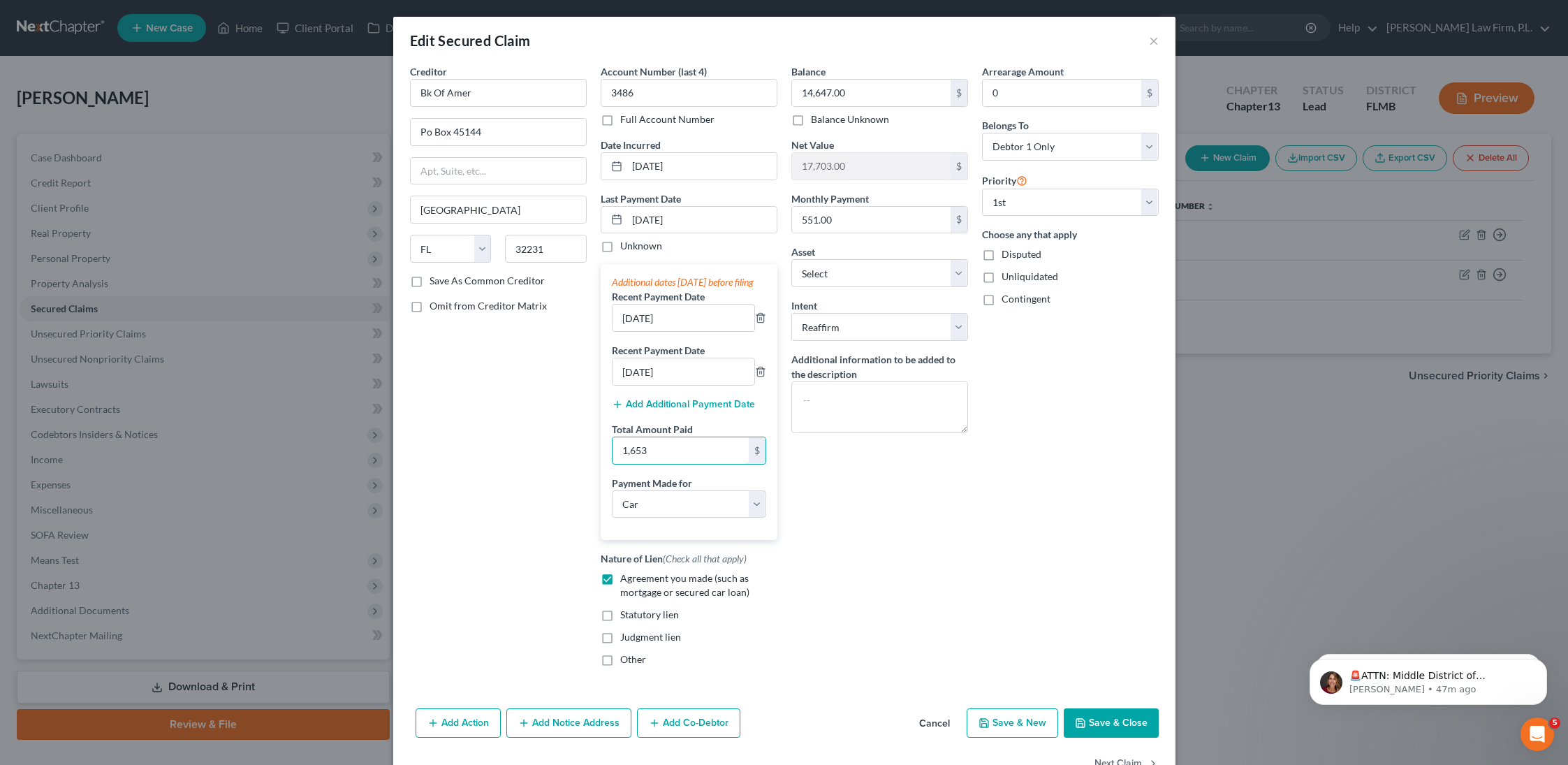
type input "1,653"
click at [1103, 726] on button "Save & Close" at bounding box center [1111, 724] width 95 height 30
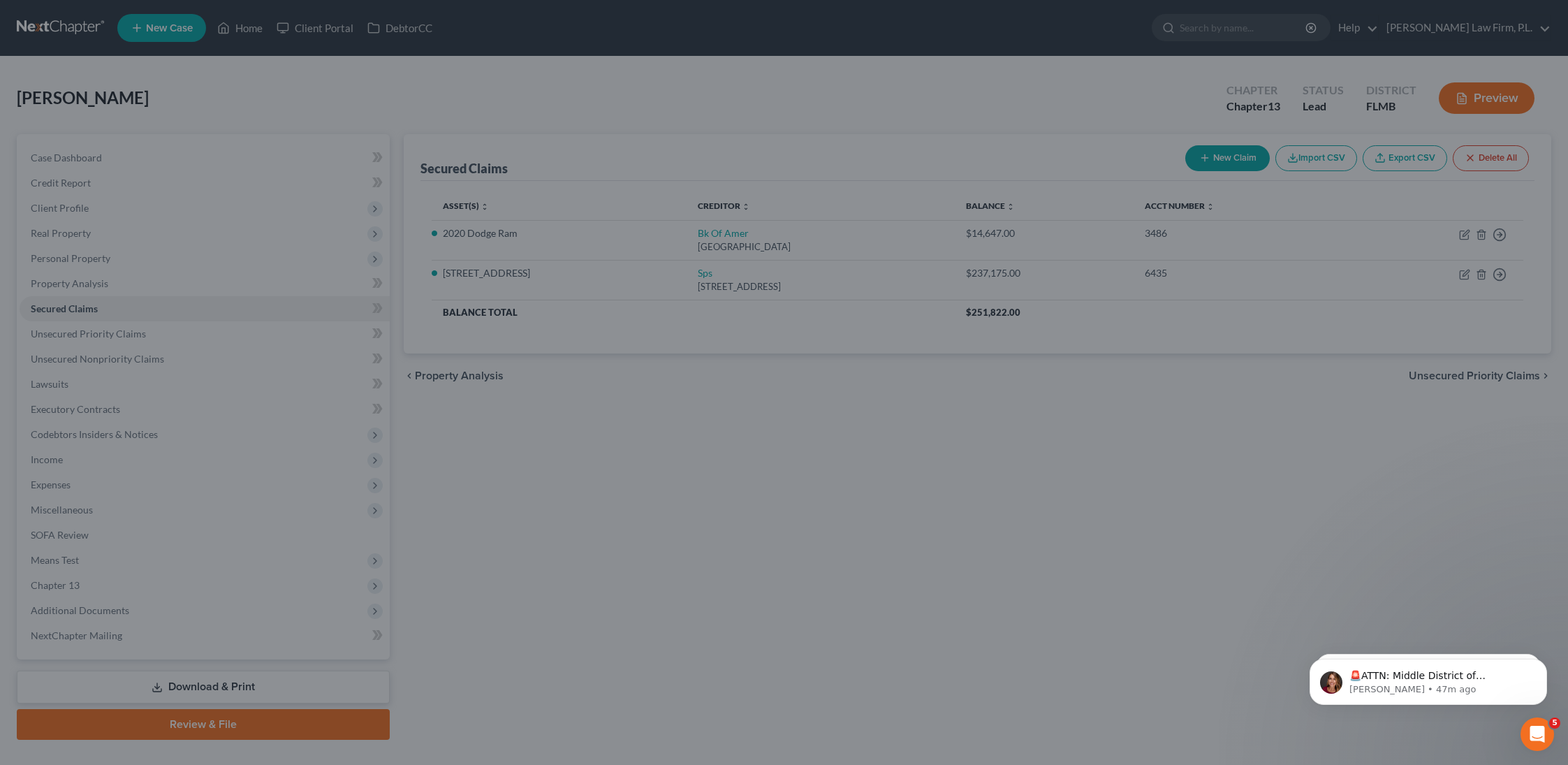
select select "11"
type input "1,653.00"
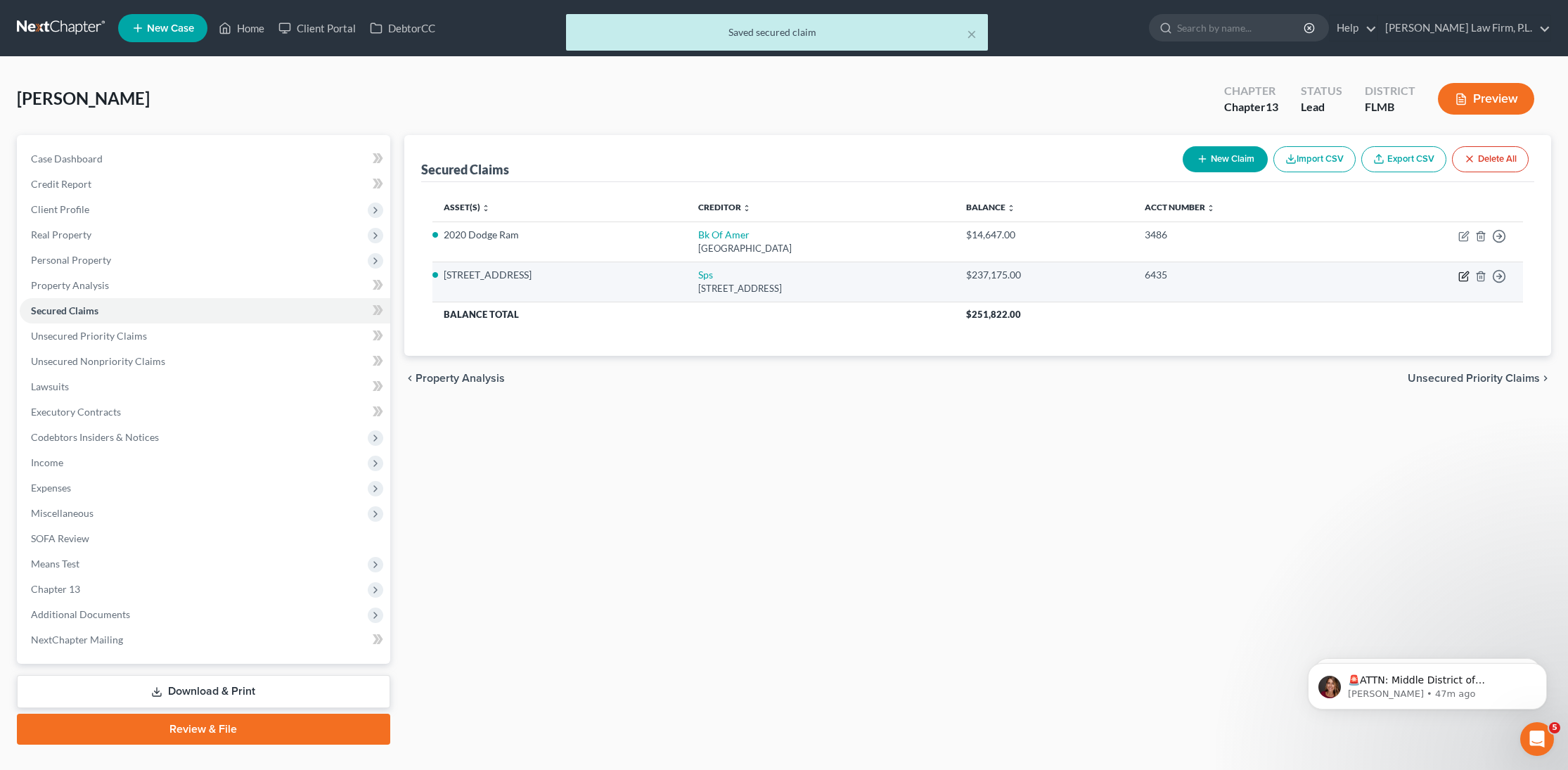
click at [1464, 275] on icon "button" at bounding box center [1465, 275] width 6 height 6
select select "9"
select select "2"
select select "0"
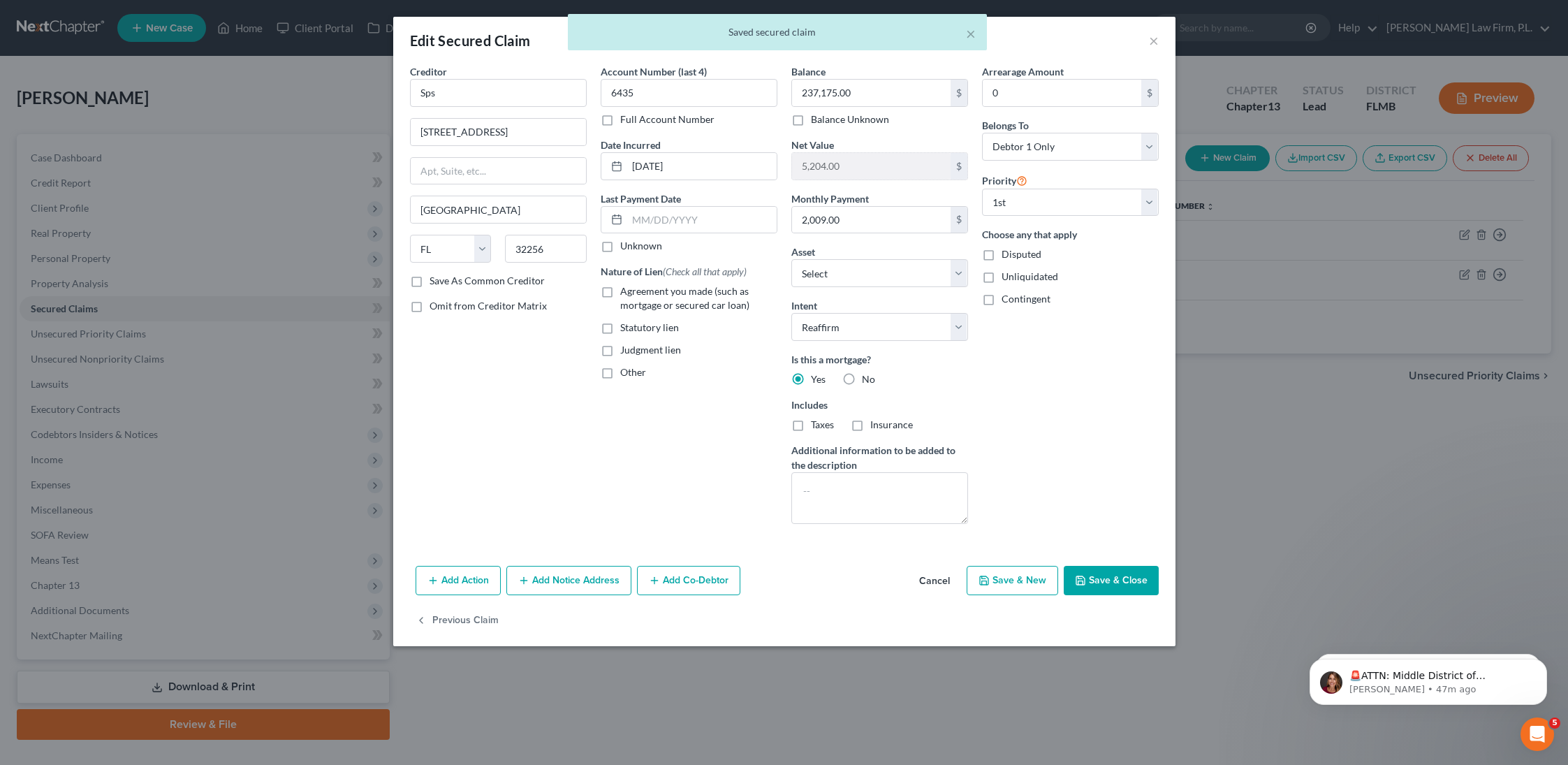
click at [620, 289] on label "Agreement you made (such as mortgage or secured car loan)" at bounding box center [699, 299] width 157 height 28
click at [626, 289] on input "Agreement you made (such as mortgage or secured car loan)" at bounding box center [631, 289] width 9 height 9
checkbox input "true"
click at [653, 216] on input "text" at bounding box center [702, 220] width 149 height 26
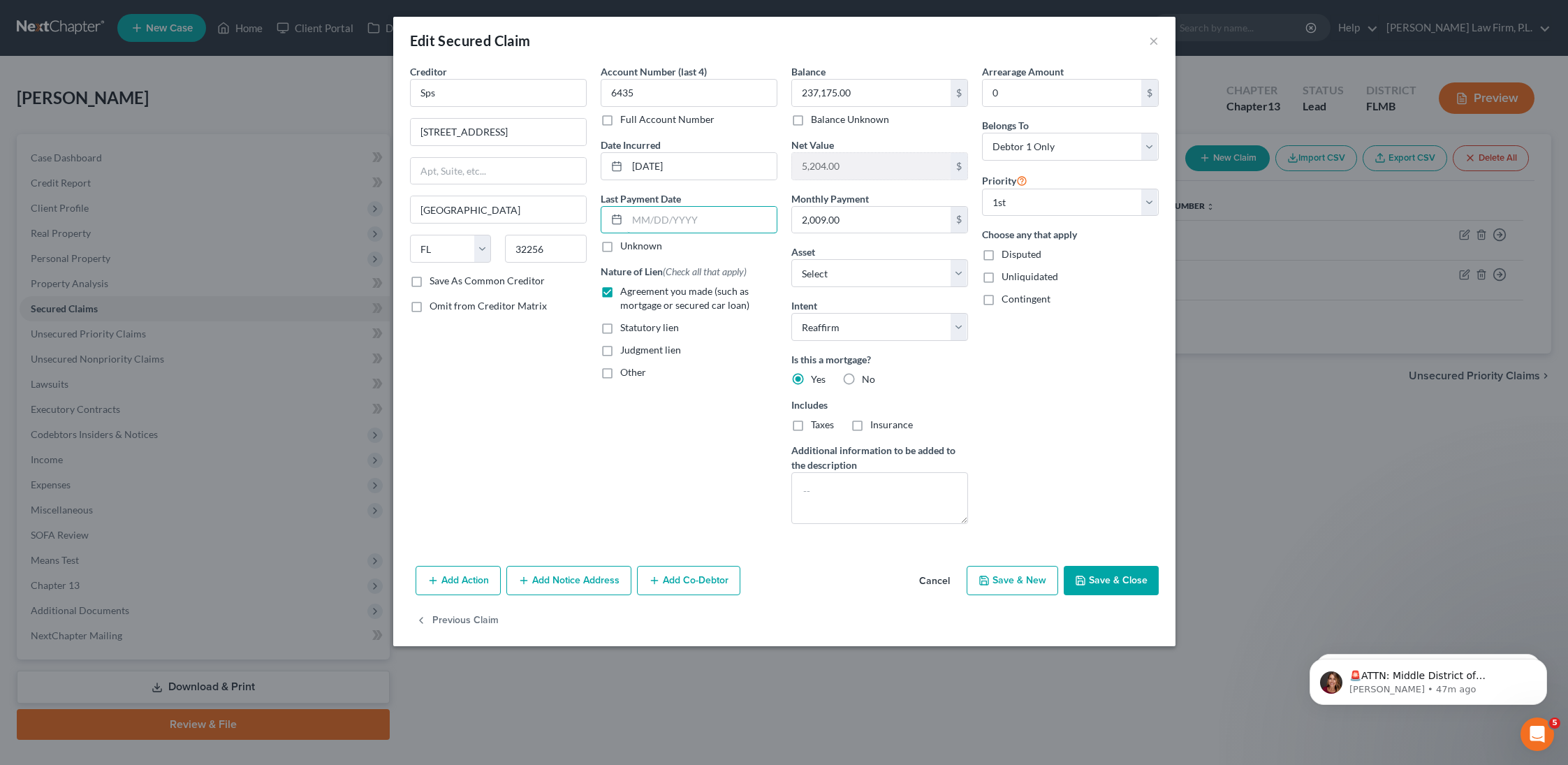
type input "[DATE]"
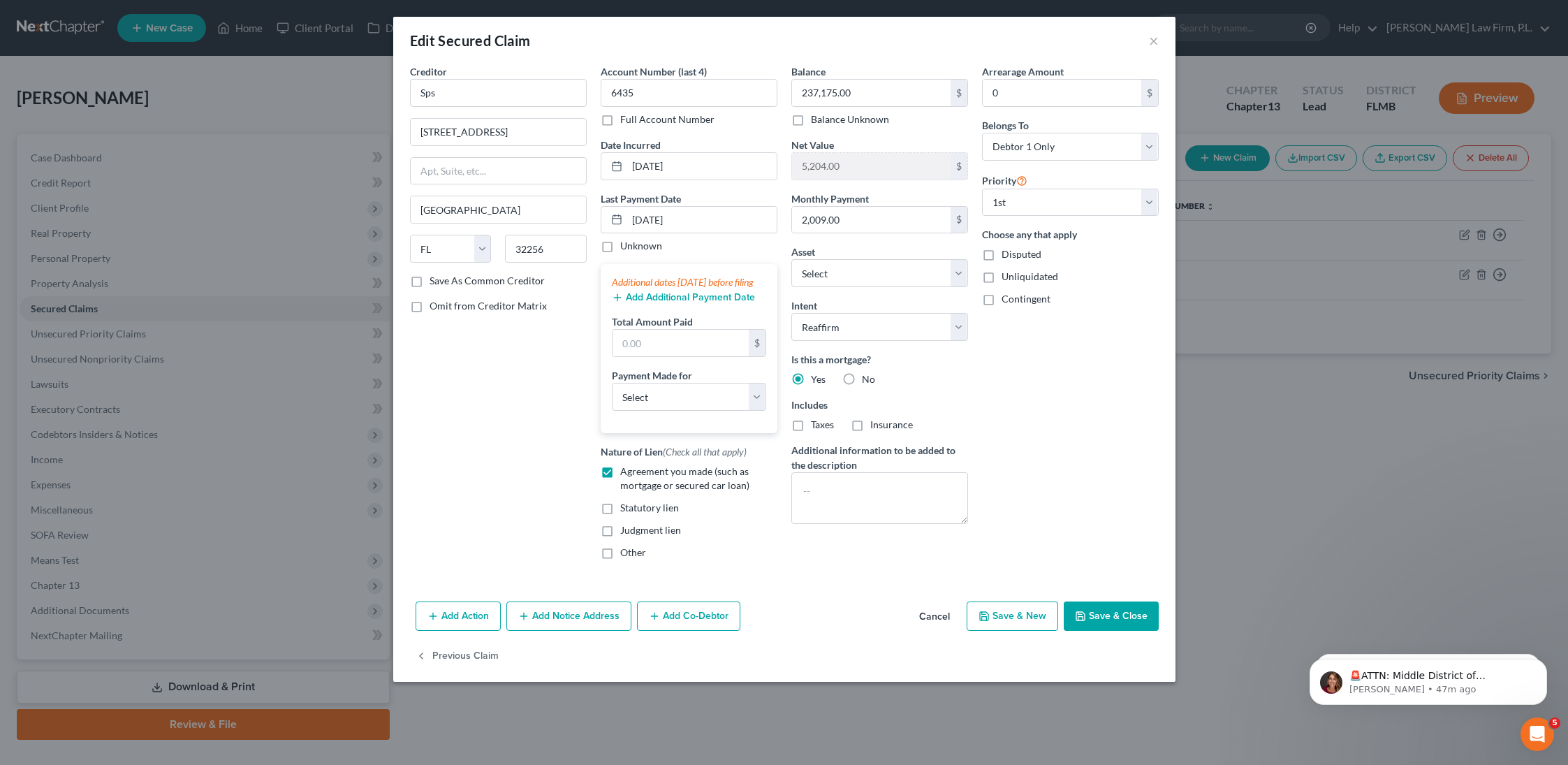
click at [651, 303] on button "Add Additional Payment Date" at bounding box center [684, 298] width 143 height 11
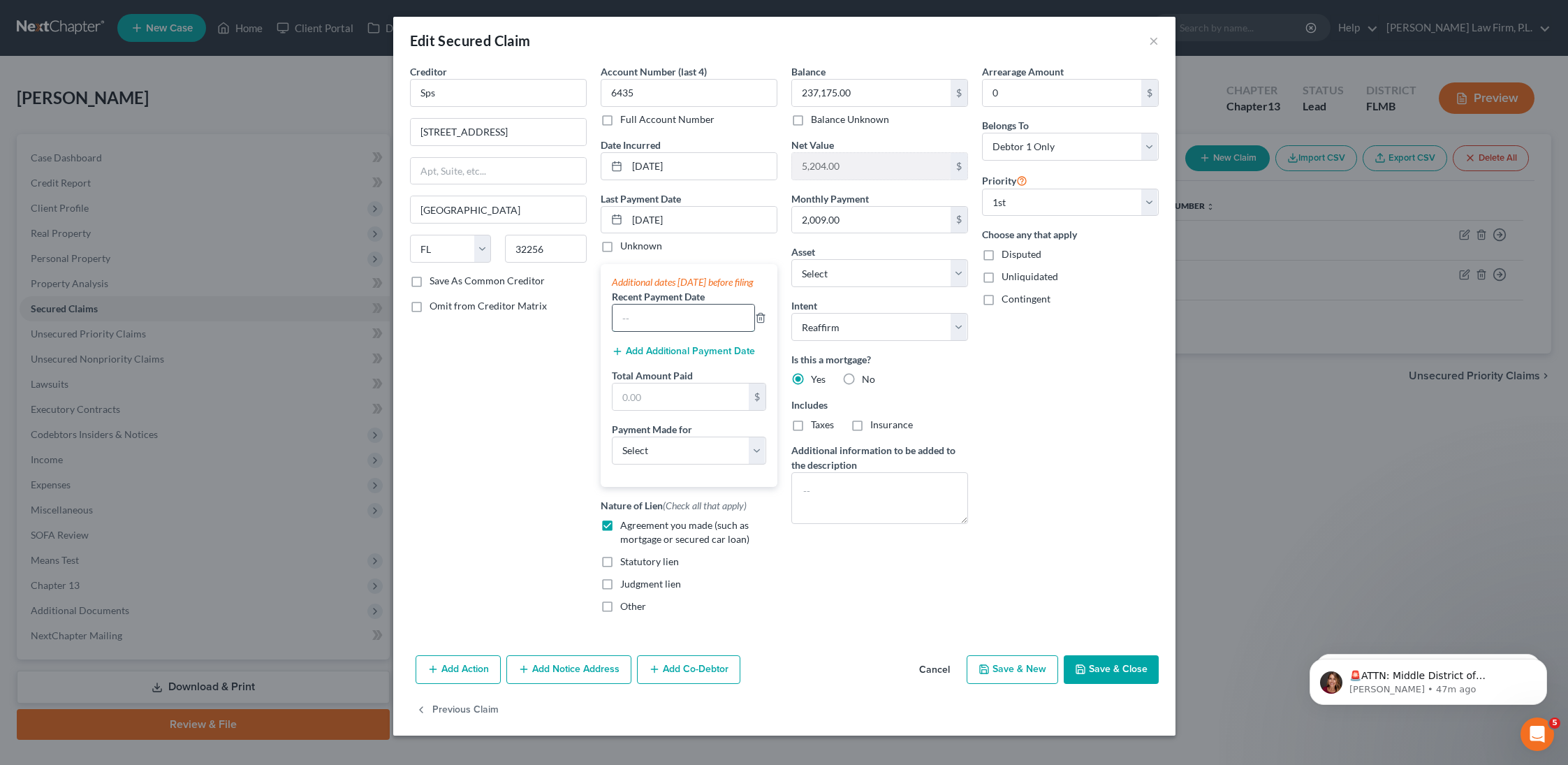
click at [692, 331] on input "text" at bounding box center [683, 318] width 141 height 26
type input "[DATE]"
click at [663, 357] on button "Add Additional Payment Date" at bounding box center [684, 351] width 143 height 11
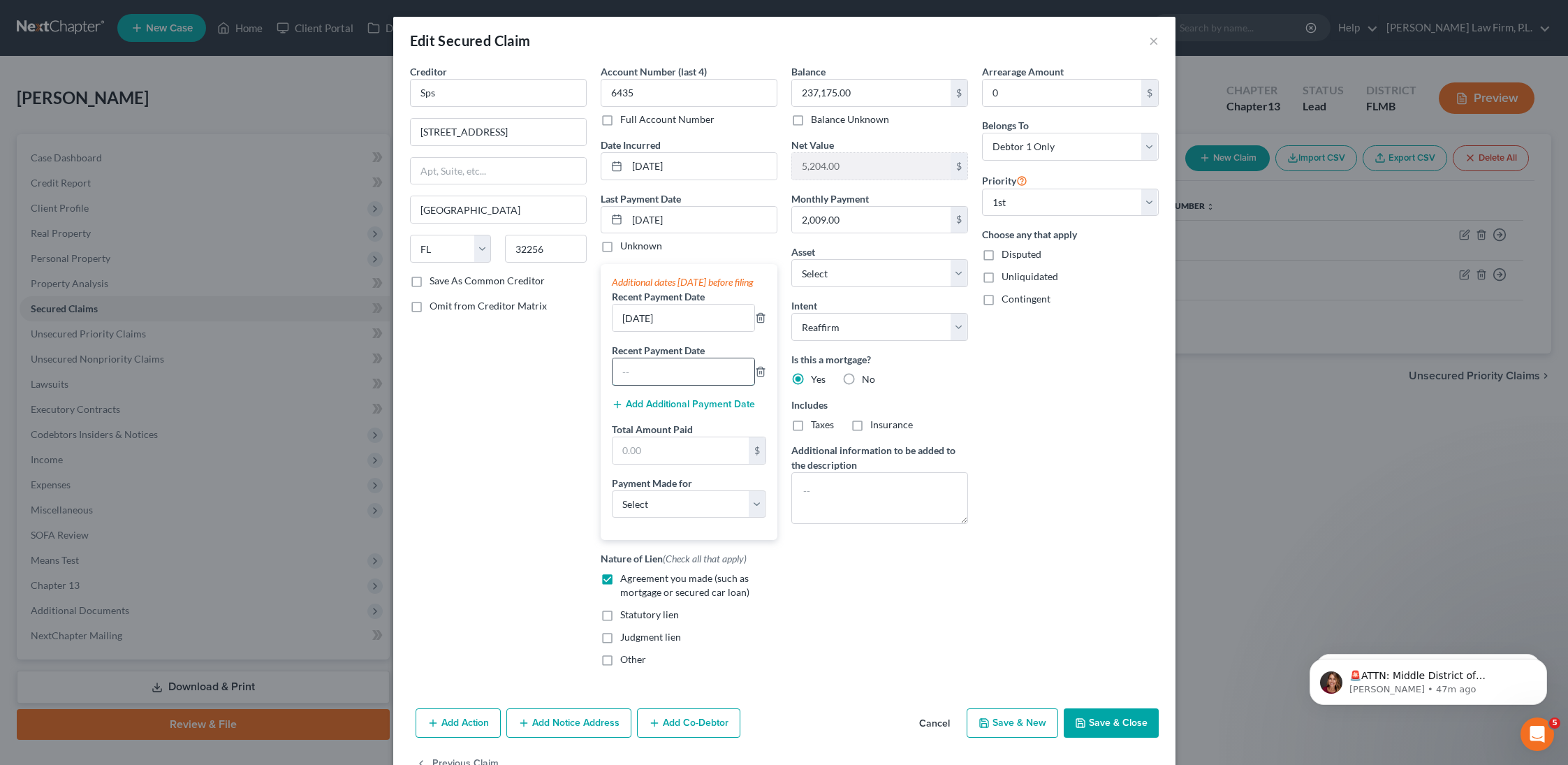
click at [701, 385] on input "text" at bounding box center [683, 372] width 141 height 26
click at [660, 461] on input "text" at bounding box center [680, 451] width 136 height 26
click at [1103, 732] on button "Save & Close" at bounding box center [1111, 724] width 95 height 30
